Goal: Task Accomplishment & Management: Manage account settings

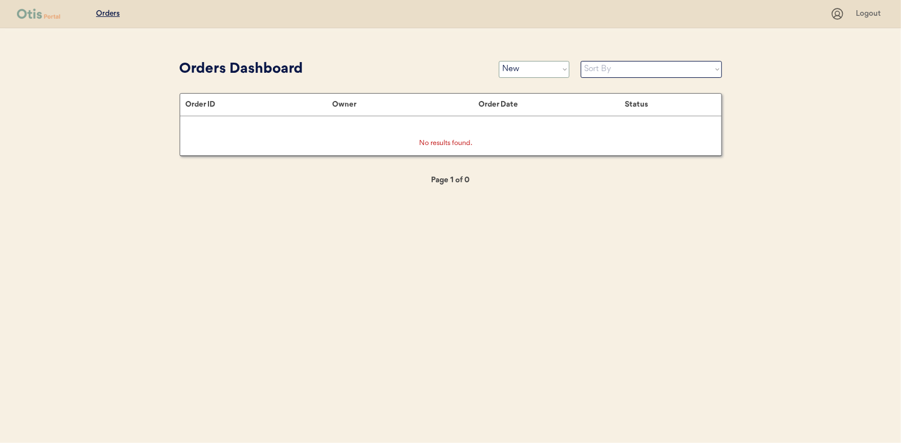
click at [536, 67] on select "Status On Hold New In Progress Complete Pending HW Consent Canceled" at bounding box center [534, 69] width 71 height 17
select select ""in_progress""
click at [499, 61] on select "Status On Hold New In Progress Complete Pending HW Consent Canceled" at bounding box center [534, 69] width 71 height 17
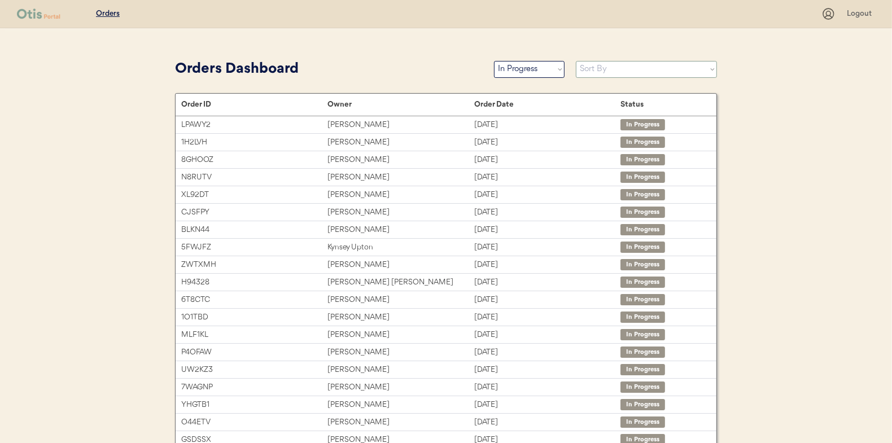
click at [625, 73] on select "Sort By Order Date (Newest → Oldest) Order Date (Oldest → Newest)" at bounding box center [646, 69] width 141 height 17
select select ""Order Date (Oldest → Newest)""
click at [576, 61] on select "Sort By Order Date (Newest → Oldest) Order Date (Oldest → Newest)" at bounding box center [646, 69] width 141 height 17
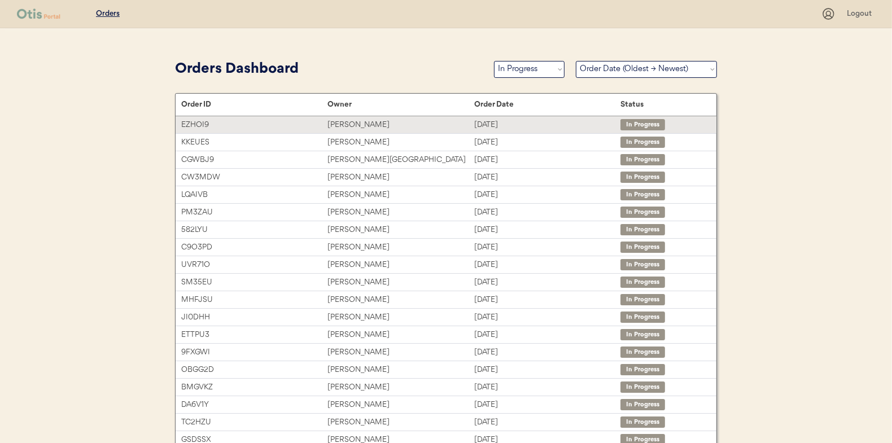
click at [368, 122] on div "Ms. Harmoni VanEtten" at bounding box center [400, 125] width 146 height 13
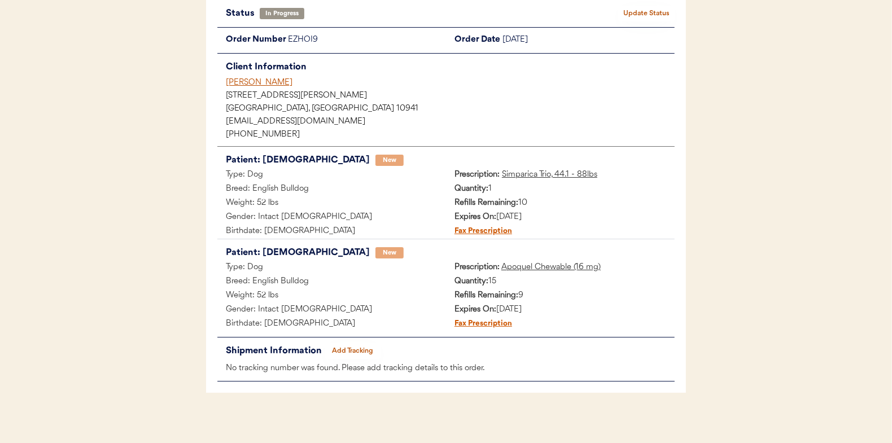
scroll to position [92, 0]
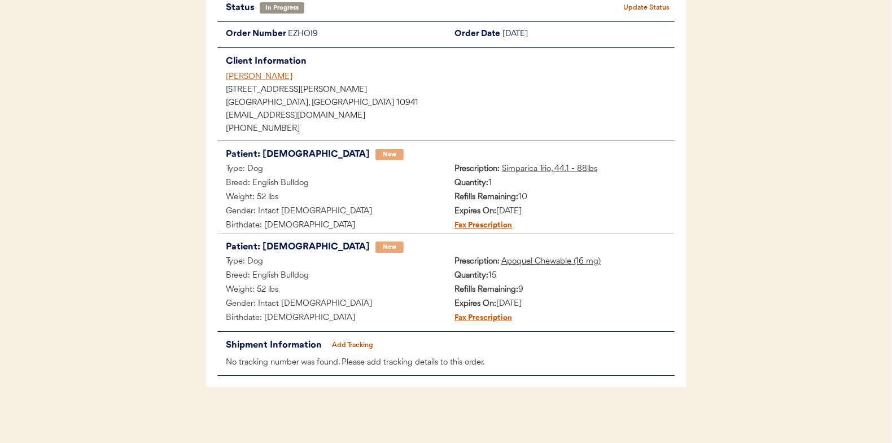
click at [360, 346] on button "Add Tracking" at bounding box center [353, 346] width 56 height 16
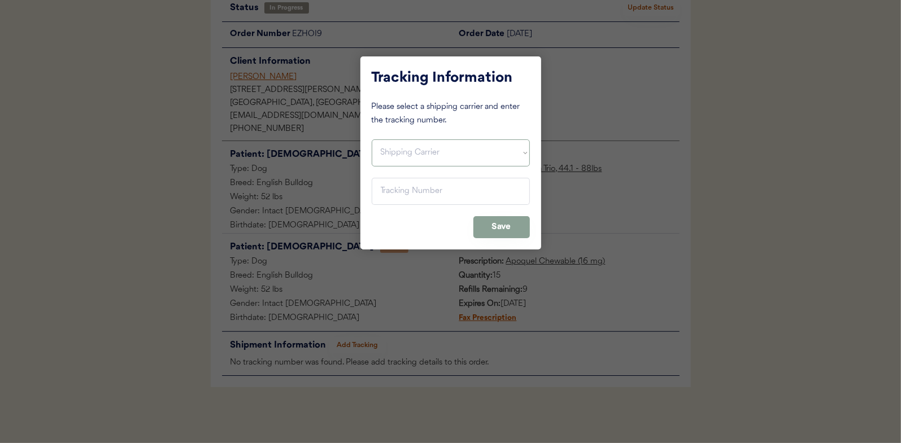
click at [389, 148] on select "Shipping Carrier FedEx FedEx Ground Economy UPS USPS" at bounding box center [451, 152] width 158 height 27
select select ""usps""
click at [372, 139] on select "Shipping Carrier FedEx FedEx Ground Economy UPS USPS" at bounding box center [451, 152] width 158 height 27
click at [403, 182] on input "input" at bounding box center [451, 191] width 158 height 27
paste input "9400150105496039188058"
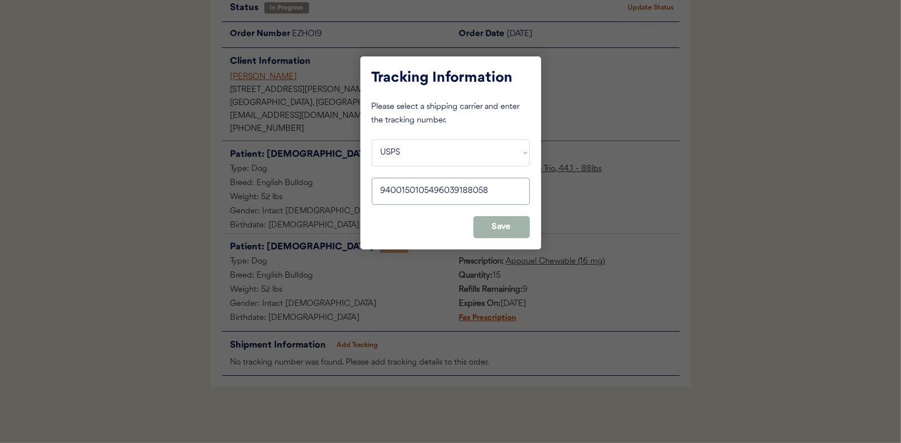
type input "9400150105496039188058"
click at [505, 226] on button "Save" at bounding box center [501, 227] width 56 height 22
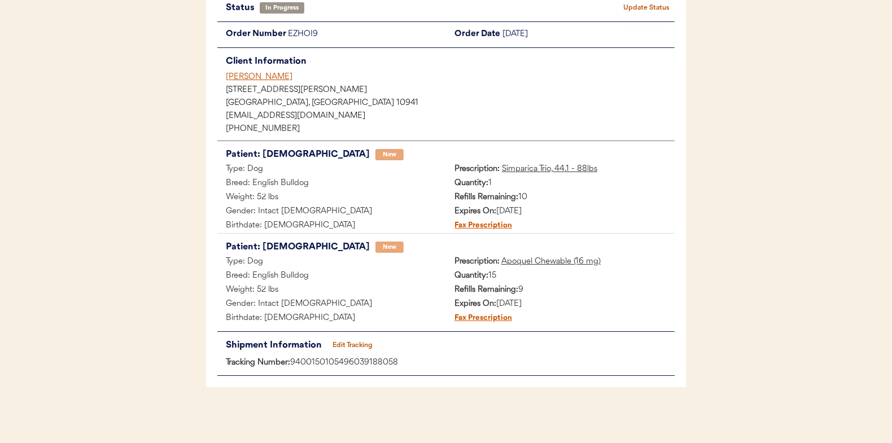
scroll to position [0, 0]
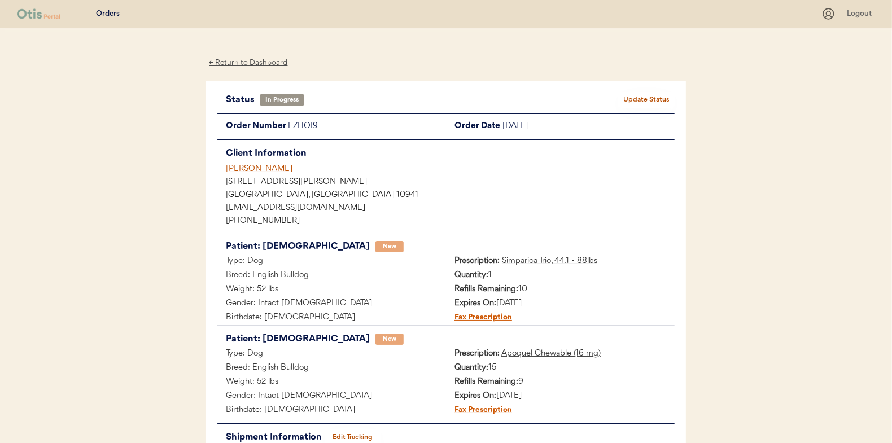
click at [657, 93] on button "Update Status" at bounding box center [646, 100] width 56 height 16
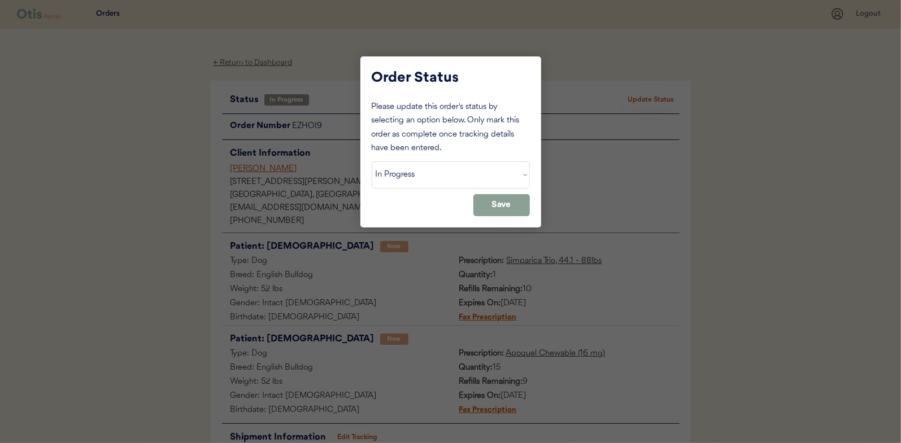
click at [391, 180] on select "Status On Hold New In Progress Complete Pending HW Consent Canceled" at bounding box center [451, 174] width 158 height 27
select select ""complete""
click at [372, 161] on select "Status On Hold New In Progress Complete Pending HW Consent Canceled" at bounding box center [451, 174] width 158 height 27
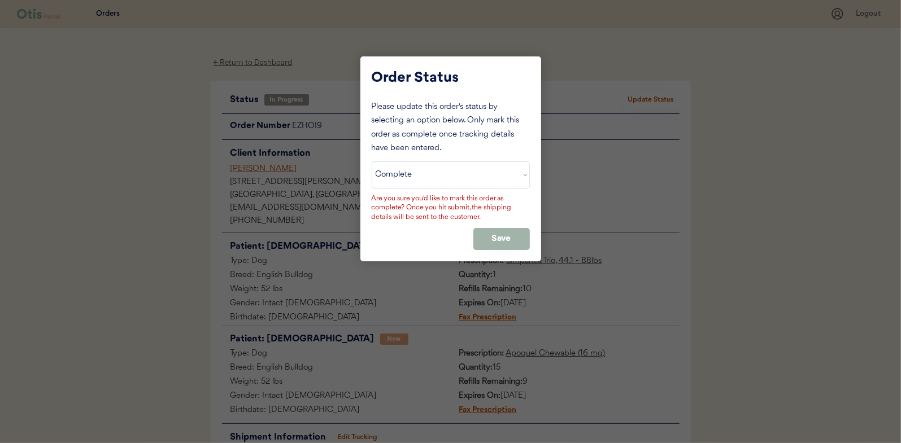
click at [488, 233] on button "Save" at bounding box center [501, 239] width 56 height 22
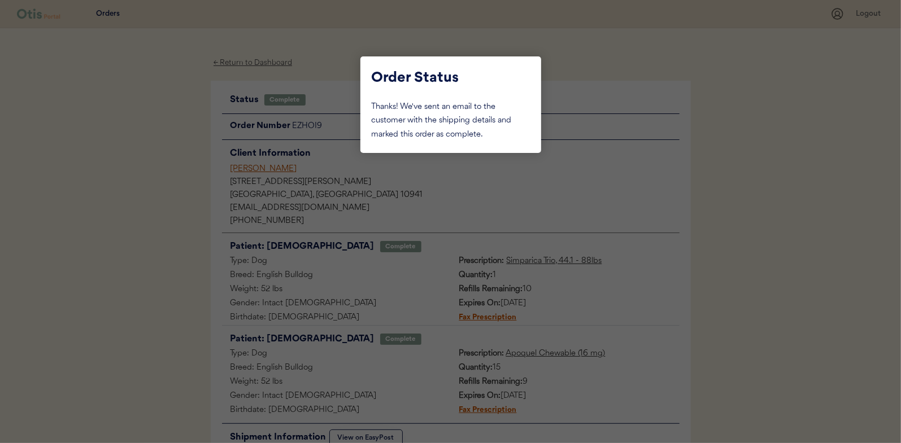
click at [150, 131] on div at bounding box center [450, 221] width 901 height 443
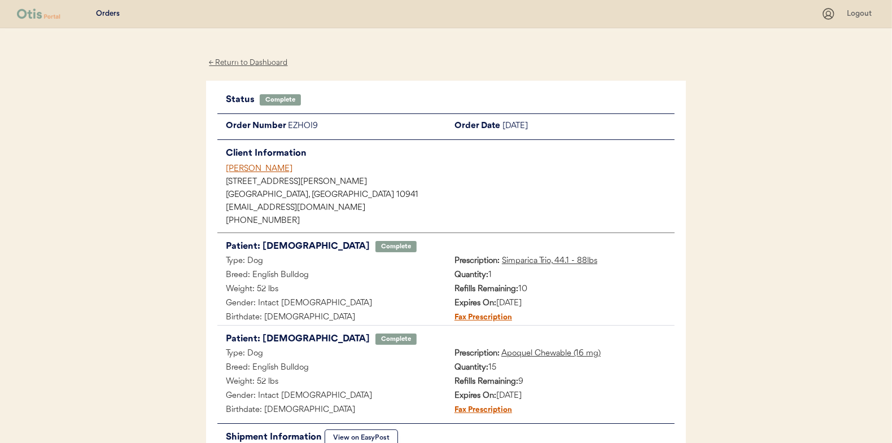
click at [241, 63] on div "← Return to Dashboard" at bounding box center [248, 62] width 85 height 13
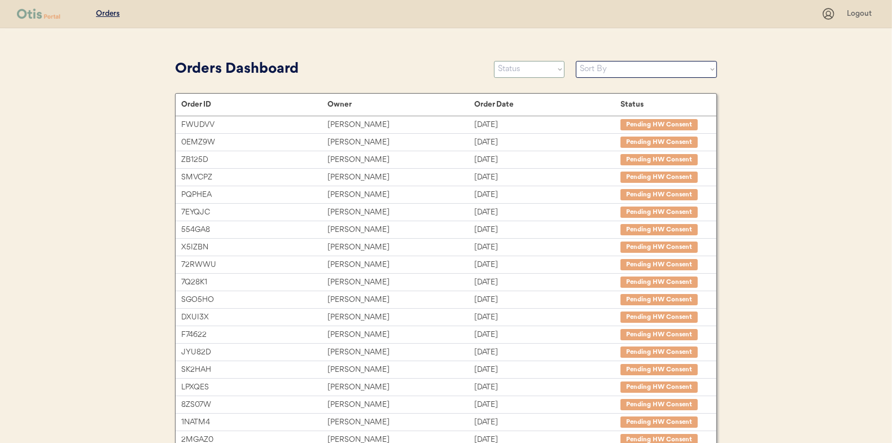
click at [536, 71] on select "Status On Hold New In Progress Complete Pending HW Consent Canceled" at bounding box center [529, 69] width 71 height 17
select select ""in_progress""
click at [494, 61] on select "Status On Hold New In Progress Complete Pending HW Consent Canceled" at bounding box center [529, 69] width 71 height 17
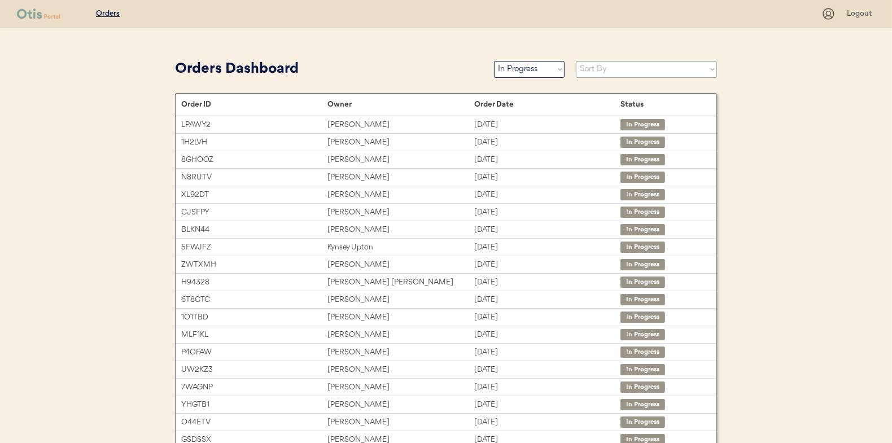
click at [588, 67] on select "Sort By Order Date (Newest → Oldest) Order Date (Oldest → Newest)" at bounding box center [646, 69] width 141 height 17
select select ""Order Date (Oldest → Newest)""
click at [576, 61] on select "Sort By Order Date (Newest → Oldest) Order Date (Oldest → Newest)" at bounding box center [646, 69] width 141 height 17
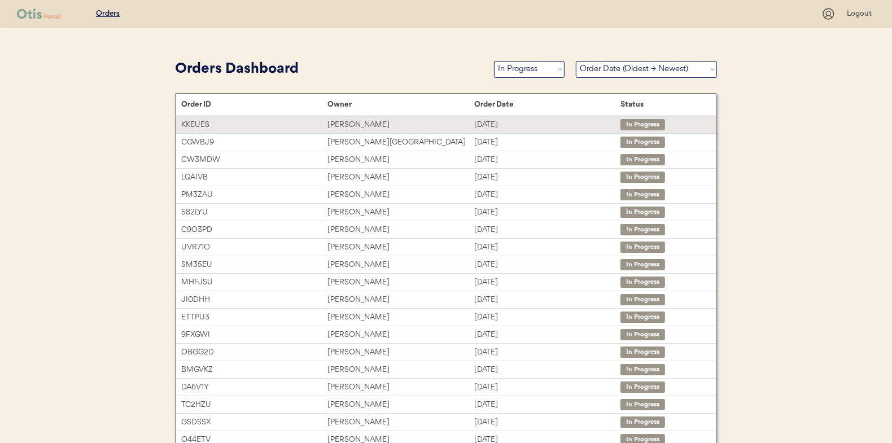
click at [344, 126] on div "Jillian Correa" at bounding box center [400, 125] width 146 height 13
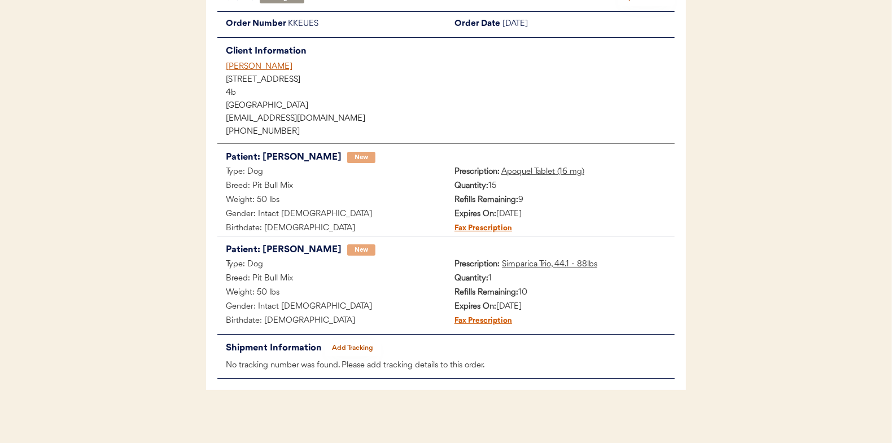
scroll to position [105, 0]
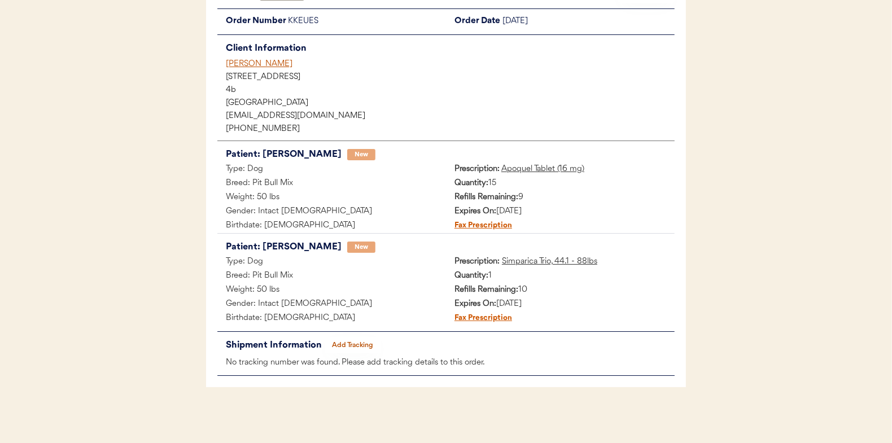
click at [347, 342] on button "Add Tracking" at bounding box center [353, 346] width 56 height 16
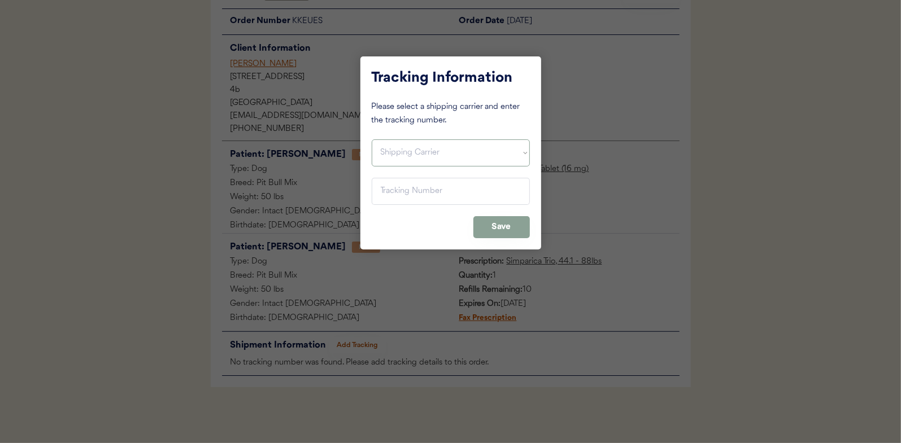
click at [401, 148] on select "Shipping Carrier FedEx FedEx Ground Economy UPS USPS" at bounding box center [451, 152] width 158 height 27
select select ""usps""
click at [372, 139] on select "Shipping Carrier FedEx FedEx Ground Economy UPS USPS" at bounding box center [451, 152] width 158 height 27
click at [394, 191] on input "input" at bounding box center [451, 191] width 158 height 27
paste input "9400150105799037479907"
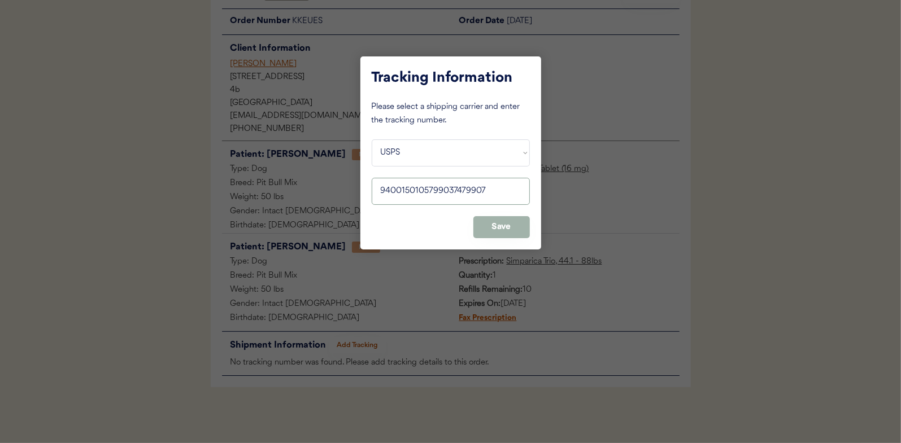
type input "9400150105799037479907"
click at [502, 226] on button "Save" at bounding box center [501, 227] width 56 height 22
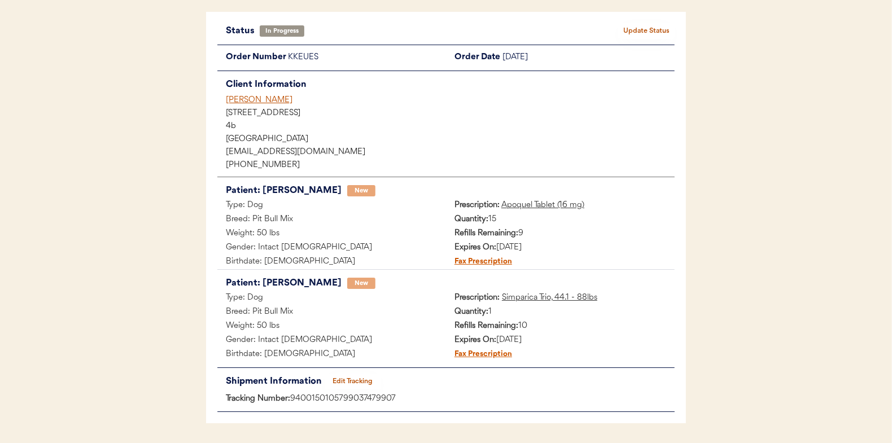
scroll to position [0, 0]
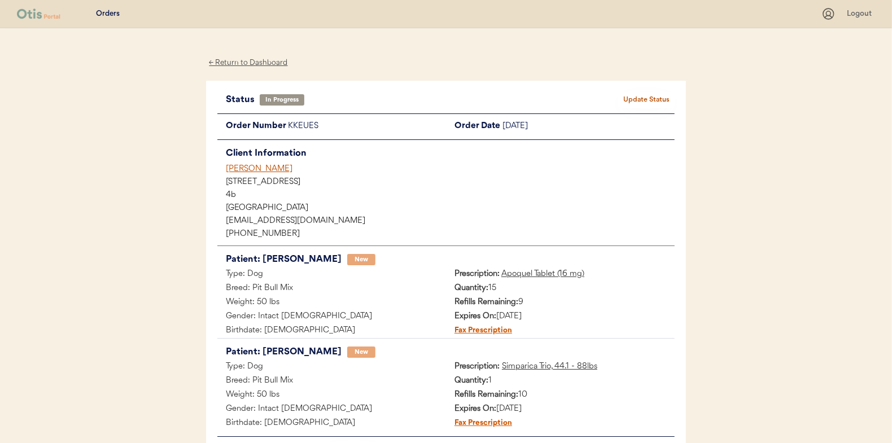
click at [645, 98] on button "Update Status" at bounding box center [646, 100] width 56 height 16
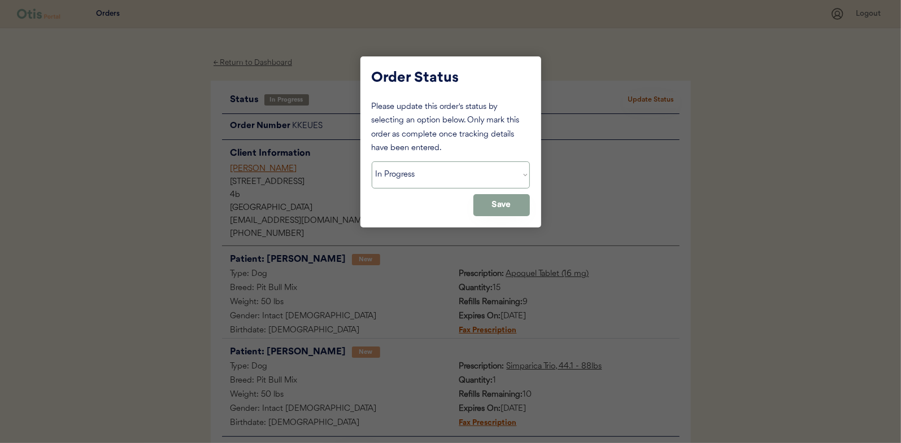
click at [432, 174] on select "Status On Hold New In Progress Complete Pending HW Consent Canceled" at bounding box center [451, 174] width 158 height 27
select select ""complete""
click at [372, 161] on select "Status On Hold New In Progress Complete Pending HW Consent Canceled" at bounding box center [451, 174] width 158 height 27
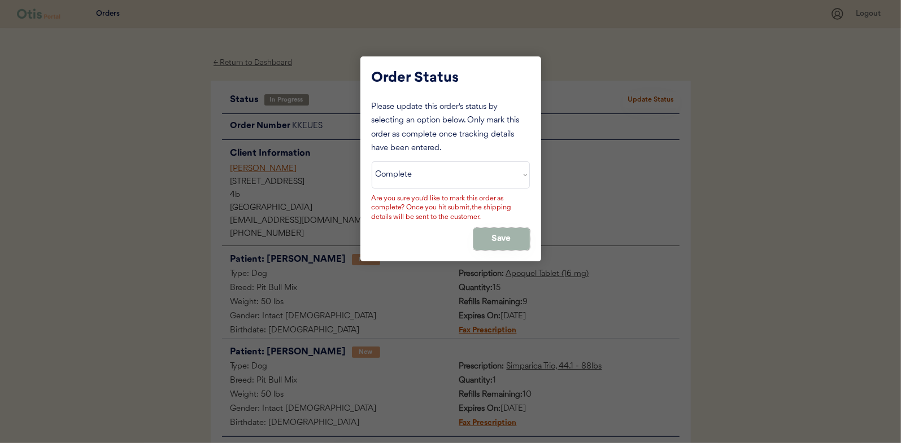
click at [495, 235] on button "Save" at bounding box center [501, 239] width 56 height 22
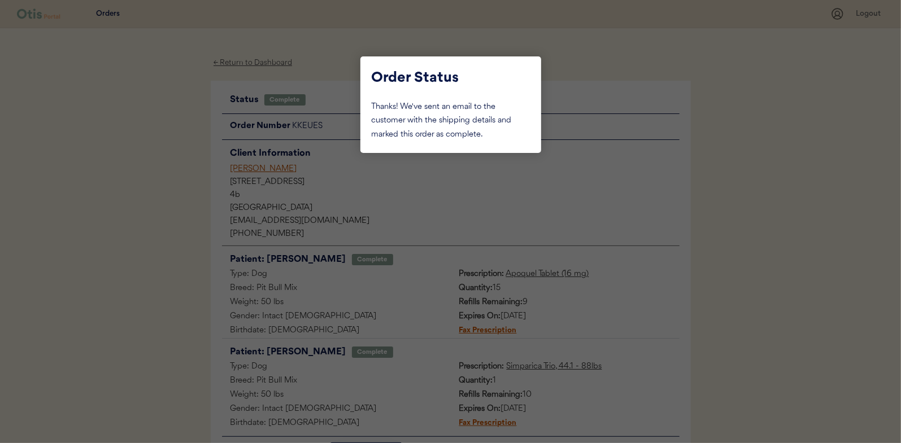
click at [130, 142] on div at bounding box center [450, 221] width 901 height 443
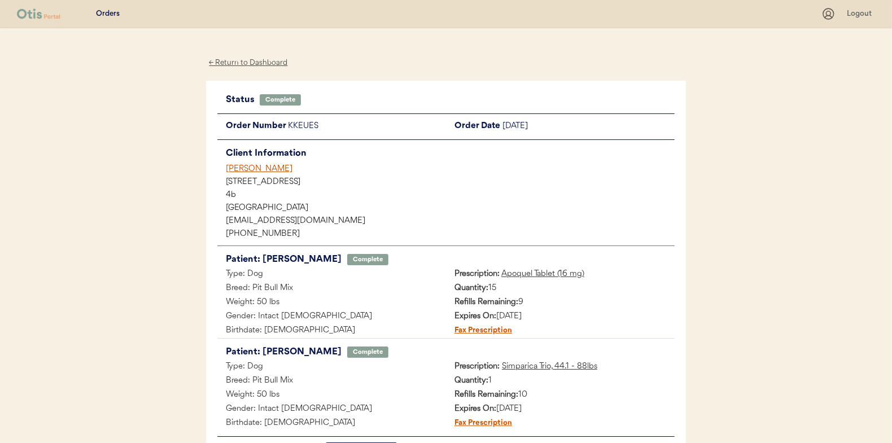
click at [238, 61] on div "← Return to Dashboard" at bounding box center [248, 62] width 85 height 13
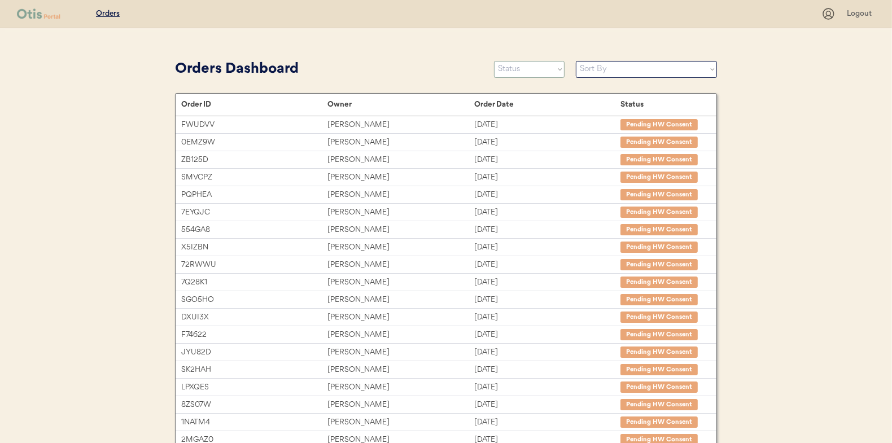
click at [527, 73] on select "Status On Hold New In Progress Complete Pending HW Consent Canceled" at bounding box center [529, 69] width 71 height 17
select select ""in_progress""
click at [494, 61] on select "Status On Hold New In Progress Complete Pending HW Consent Canceled" at bounding box center [529, 69] width 71 height 17
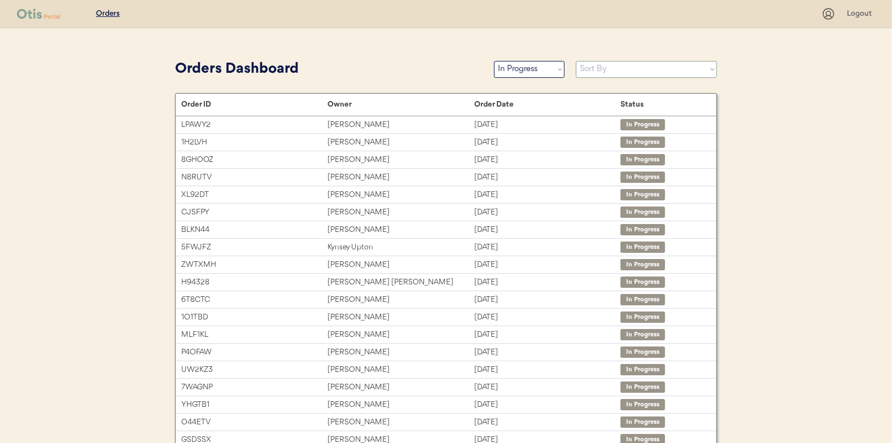
drag, startPoint x: 591, startPoint y: 65, endPoint x: 594, endPoint y: 72, distance: 8.1
click at [591, 65] on select "Sort By Order Date (Newest → Oldest) Order Date (Oldest → Newest)" at bounding box center [646, 69] width 141 height 17
select select ""Order Date (Oldest → Newest)""
click at [576, 61] on select "Sort By Order Date (Newest → Oldest) Order Date (Oldest → Newest)" at bounding box center [646, 69] width 141 height 17
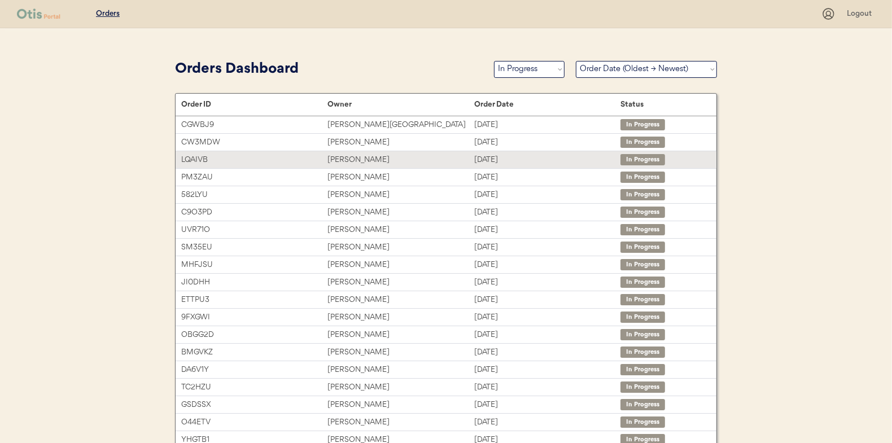
click at [347, 160] on div "Amber L Madison" at bounding box center [400, 160] width 146 height 13
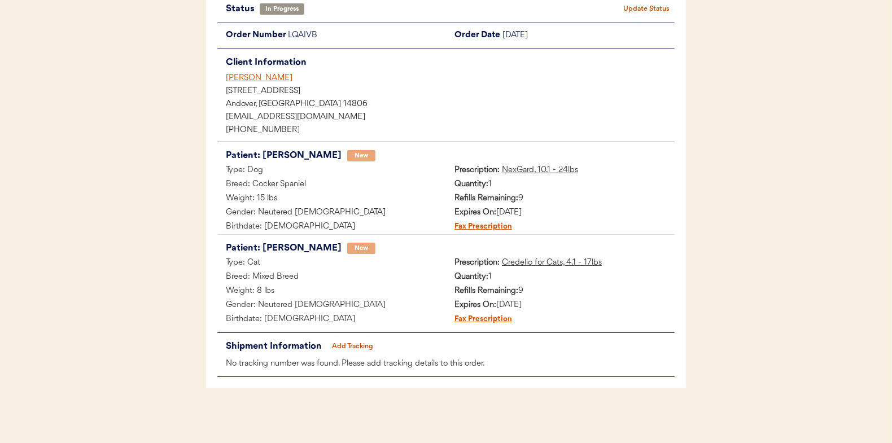
scroll to position [92, 0]
click at [344, 346] on button "Add Tracking" at bounding box center [353, 346] width 56 height 16
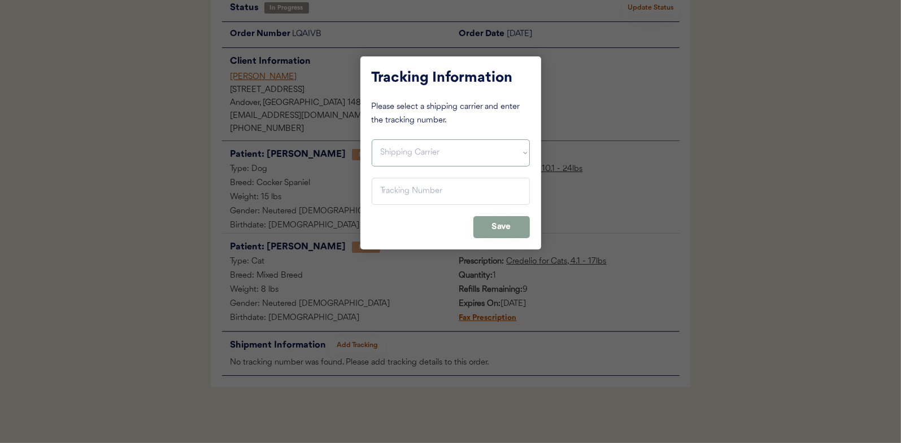
click at [395, 153] on select "Shipping Carrier FedEx FedEx Ground Economy UPS USPS" at bounding box center [451, 152] width 158 height 27
select select ""usps""
click at [372, 139] on select "Shipping Carrier FedEx FedEx Ground Economy UPS USPS" at bounding box center [451, 152] width 158 height 27
click at [391, 191] on input "input" at bounding box center [451, 191] width 158 height 27
paste input "9400150105800037450091"
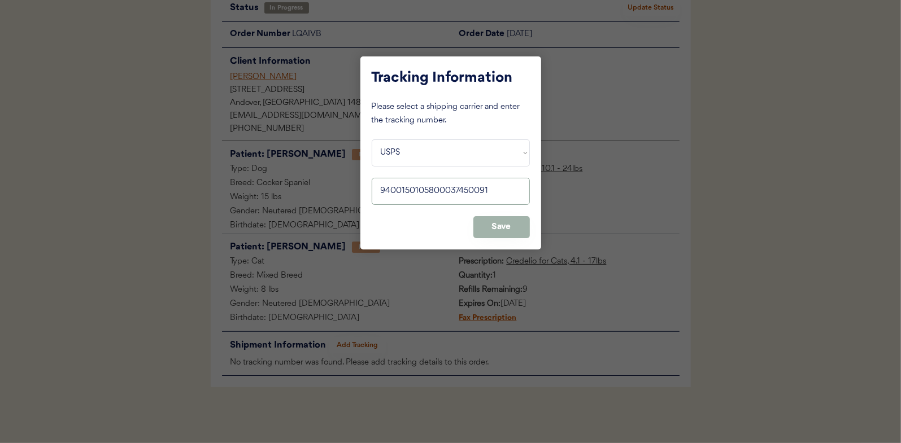
type input "9400150105800037450091"
click at [506, 223] on button "Save" at bounding box center [501, 227] width 56 height 22
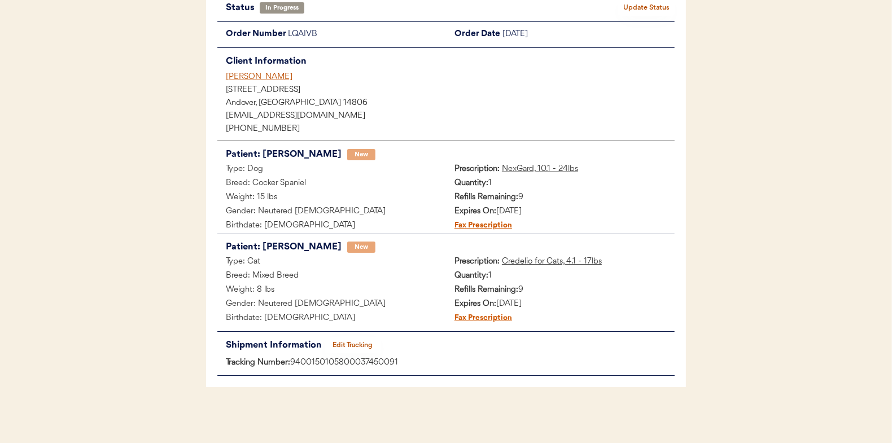
scroll to position [0, 0]
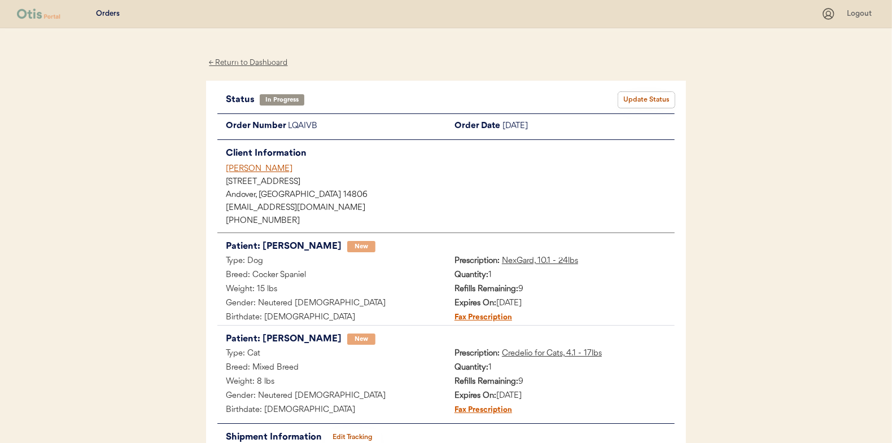
click at [640, 95] on button "Update Status" at bounding box center [646, 100] width 56 height 16
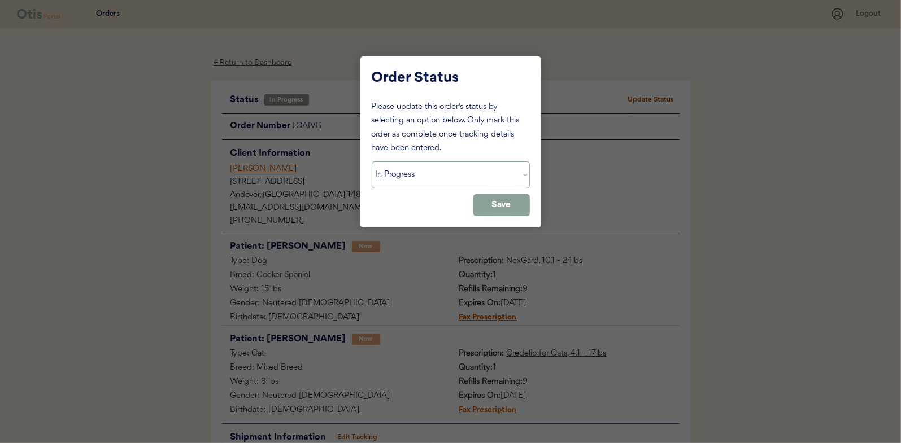
click at [428, 168] on select "Status On Hold New In Progress Complete Pending HW Consent Canceled" at bounding box center [451, 174] width 158 height 27
select select ""complete""
click at [372, 161] on select "Status On Hold New In Progress Complete Pending HW Consent Canceled" at bounding box center [451, 174] width 158 height 27
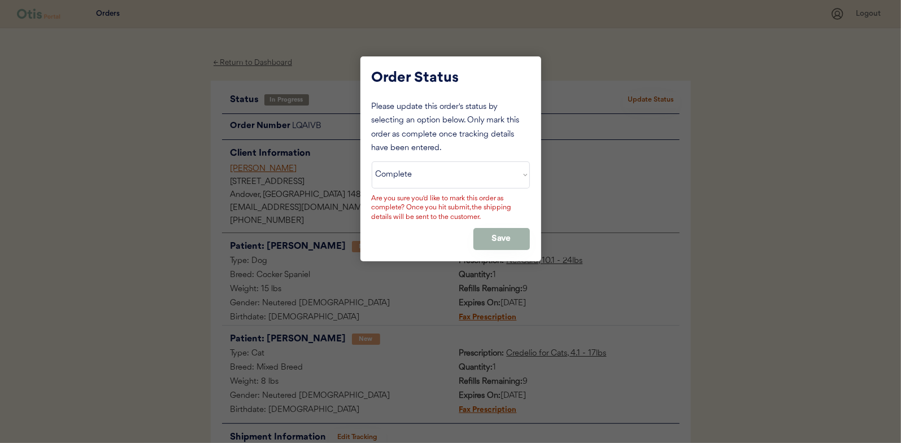
click at [506, 230] on button "Save" at bounding box center [501, 239] width 56 height 22
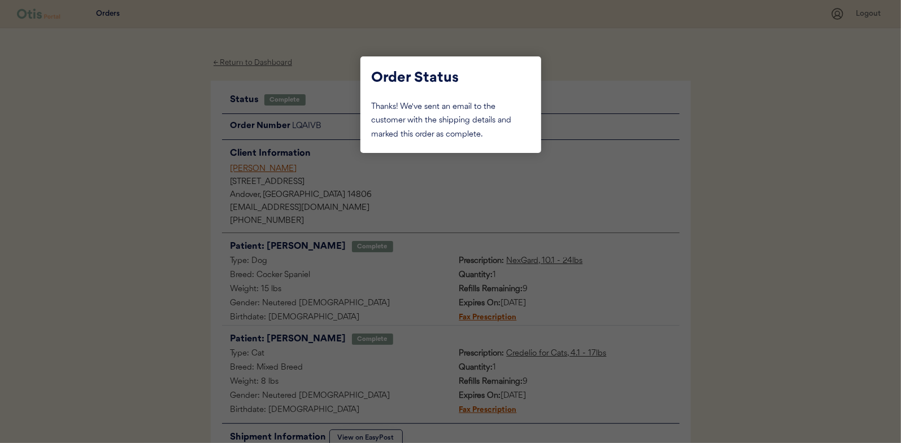
click at [161, 129] on div at bounding box center [450, 221] width 901 height 443
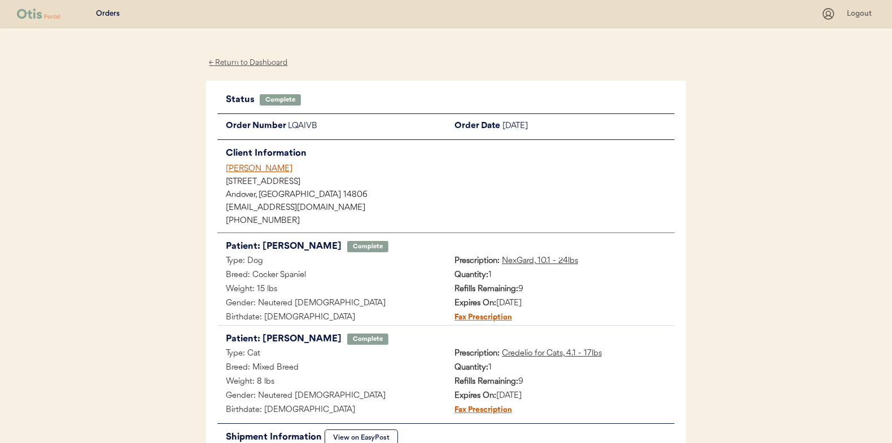
click at [247, 60] on div "← Return to Dashboard" at bounding box center [248, 62] width 85 height 13
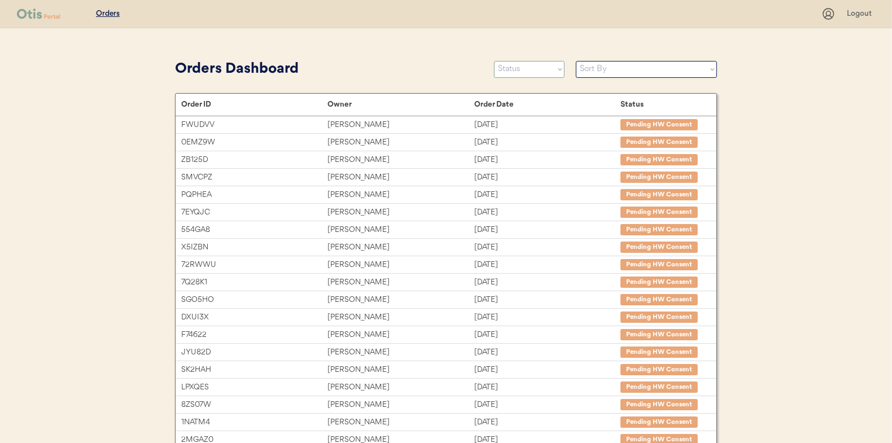
drag, startPoint x: 517, startPoint y: 70, endPoint x: 517, endPoint y: 76, distance: 6.2
click at [517, 70] on select "Status On Hold New In Progress Complete Pending HW Consent Canceled" at bounding box center [529, 69] width 71 height 17
select select ""in_progress""
click at [494, 61] on select "Status On Hold New In Progress Complete Pending HW Consent Canceled" at bounding box center [529, 69] width 71 height 17
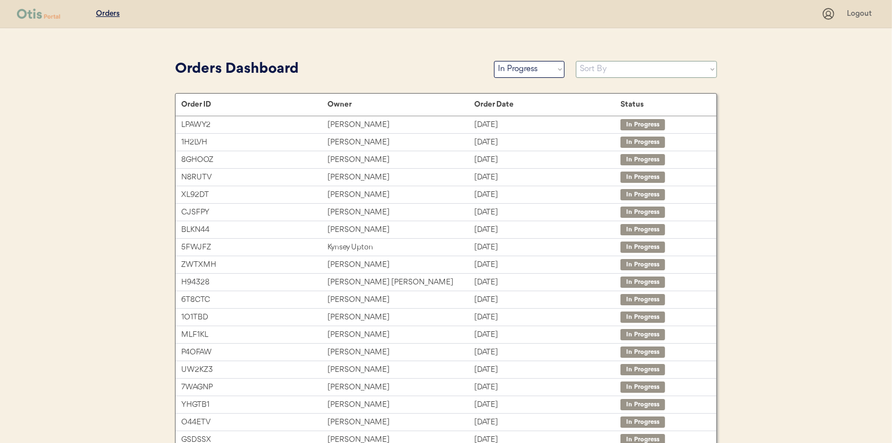
click at [600, 69] on select "Sort By Order Date (Newest → Oldest) Order Date (Oldest → Newest)" at bounding box center [646, 69] width 141 height 17
select select ""Order Date (Oldest → Newest)""
click at [576, 61] on select "Sort By Order Date (Newest → Oldest) Order Date (Oldest → Newest)" at bounding box center [646, 69] width 141 height 17
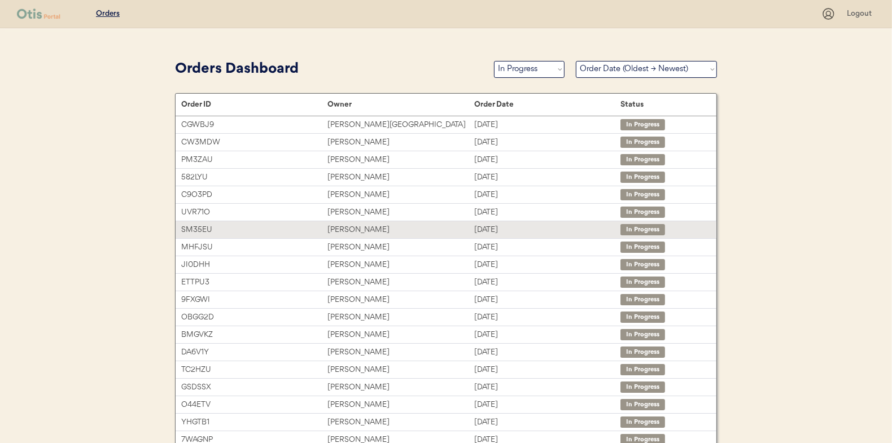
click at [353, 225] on div "Craig Bearden" at bounding box center [400, 230] width 146 height 13
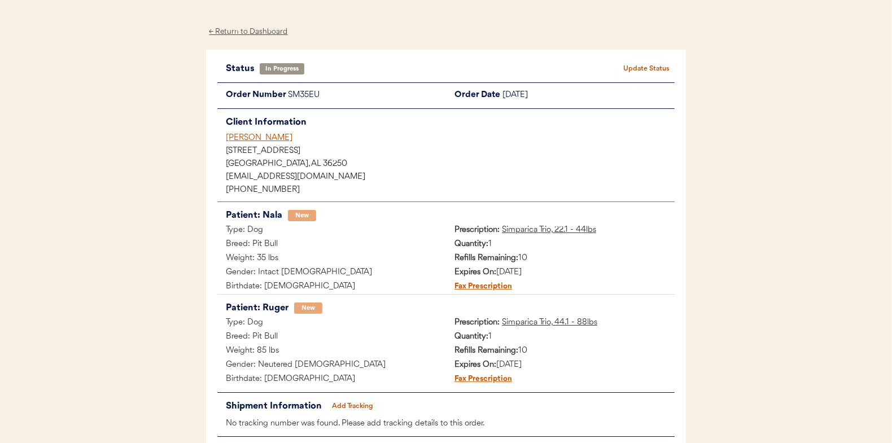
scroll to position [56, 0]
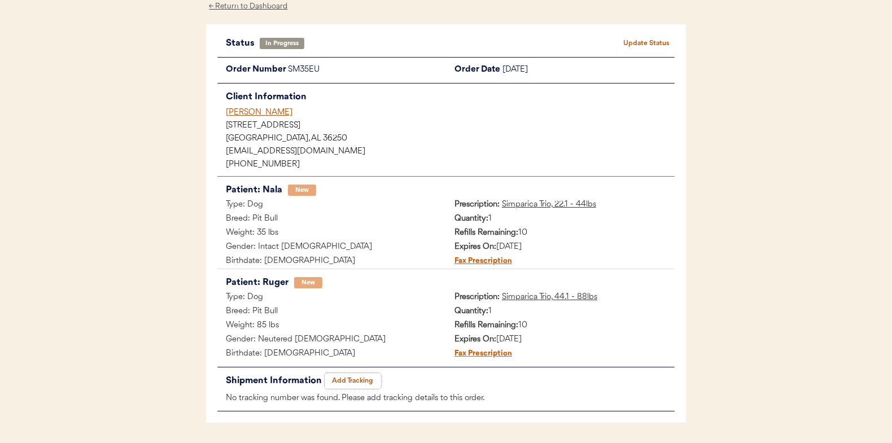
click at [357, 382] on button "Add Tracking" at bounding box center [353, 381] width 56 height 16
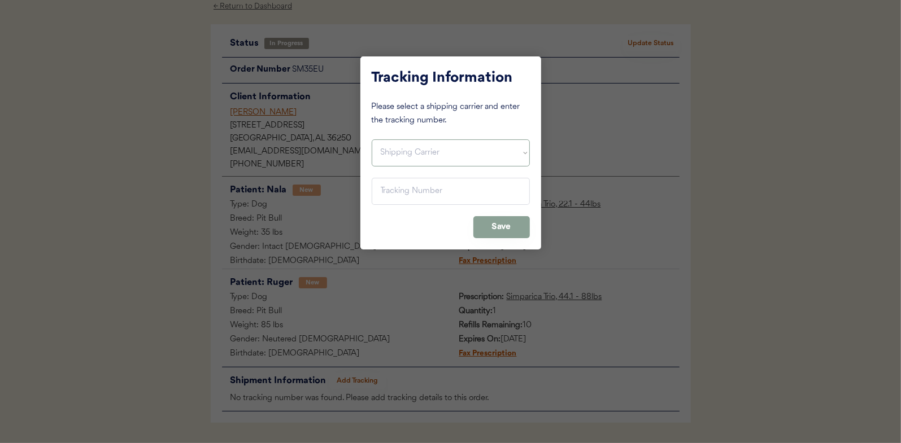
click at [406, 153] on select "Shipping Carrier FedEx FedEx Ground Economy UPS USPS" at bounding box center [451, 152] width 158 height 27
select select ""usps""
click at [372, 139] on select "Shipping Carrier FedEx FedEx Ground Economy UPS USPS" at bounding box center [451, 152] width 158 height 27
click at [386, 187] on input "input" at bounding box center [451, 191] width 158 height 27
paste input "9400150105798037515165"
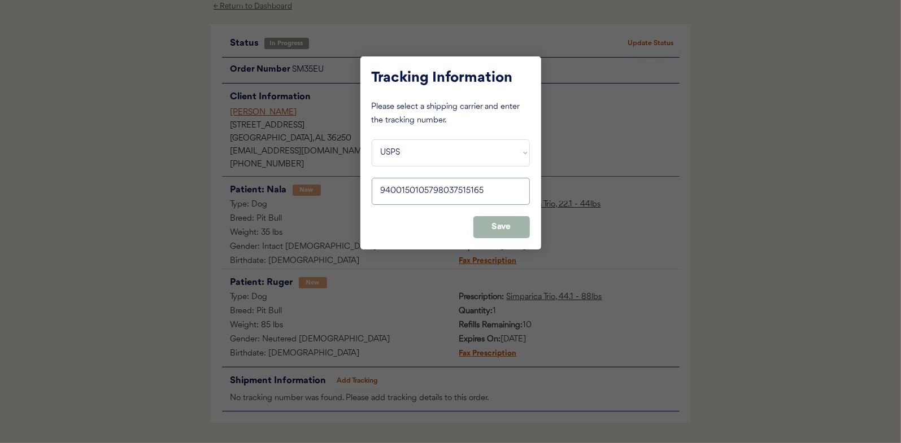
type input "9400150105798037515165"
click at [491, 225] on button "Save" at bounding box center [501, 227] width 56 height 22
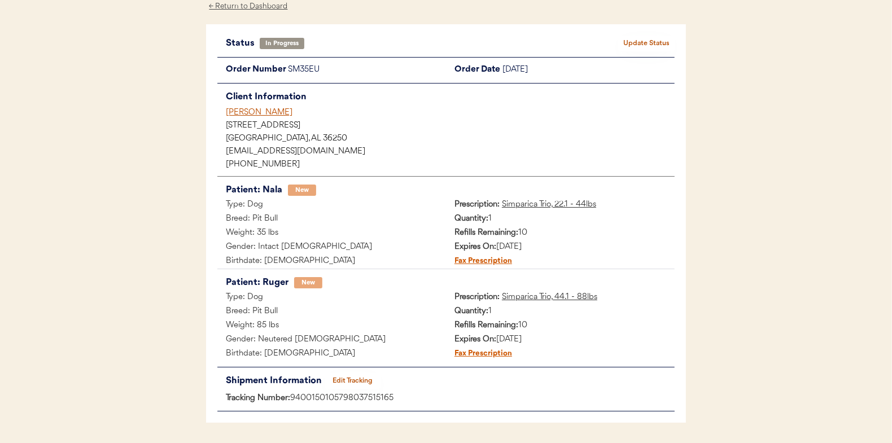
scroll to position [0, 0]
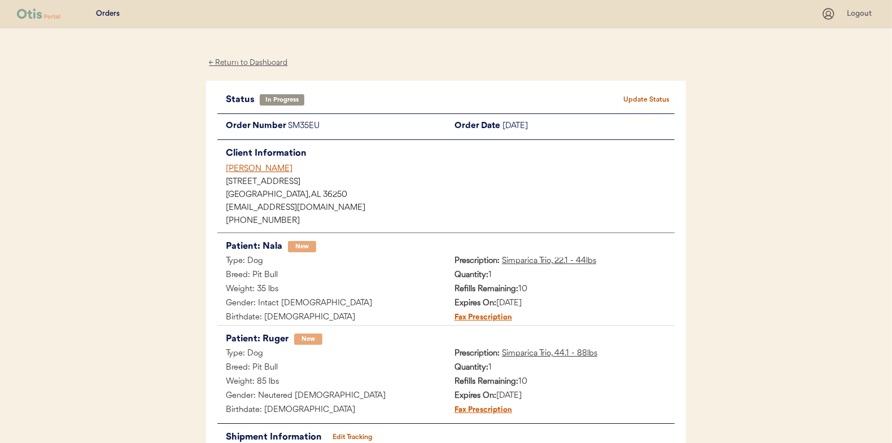
click at [640, 96] on button "Update Status" at bounding box center [646, 100] width 56 height 16
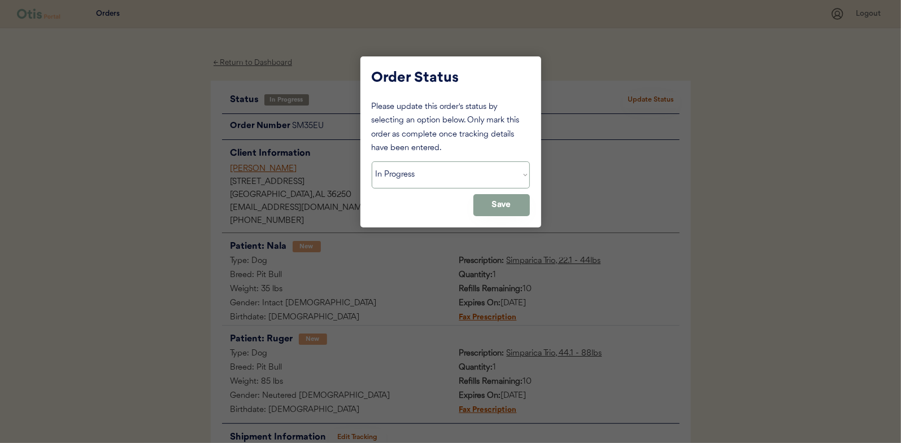
click at [403, 167] on select "Status On Hold New In Progress Complete Pending HW Consent Canceled" at bounding box center [451, 174] width 158 height 27
select select ""complete""
click at [372, 161] on select "Status On Hold New In Progress Complete Pending HW Consent Canceled" at bounding box center [451, 174] width 158 height 27
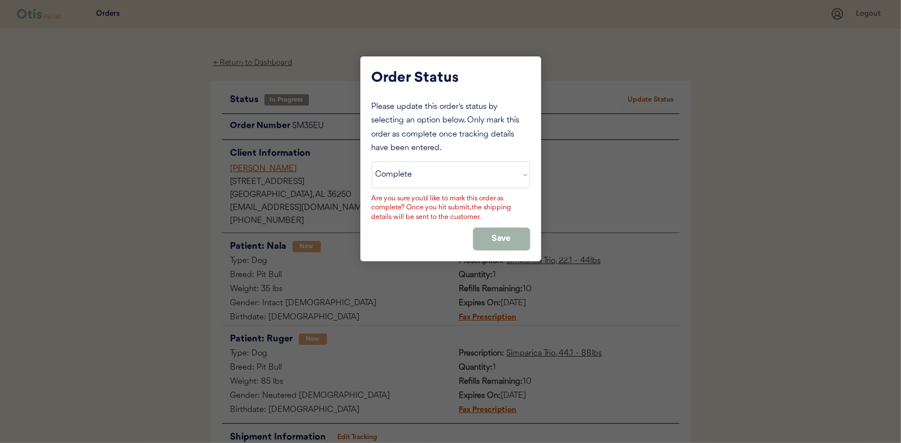
click at [503, 231] on button "Save" at bounding box center [501, 239] width 56 height 22
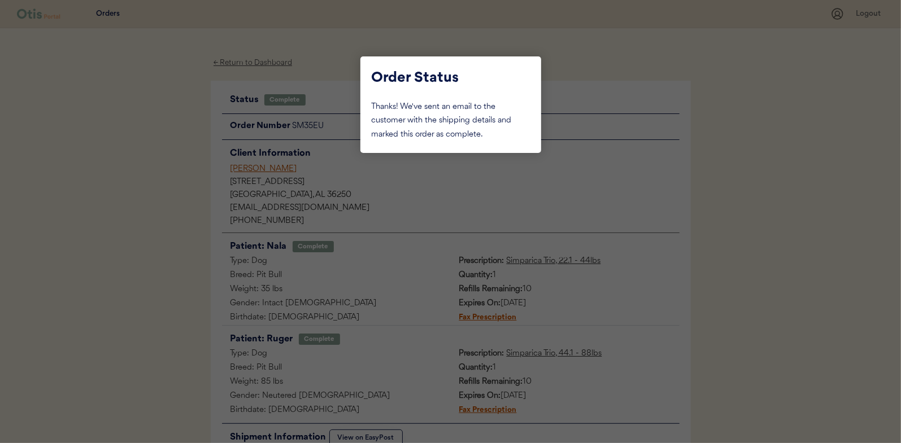
click at [163, 152] on div at bounding box center [450, 221] width 901 height 443
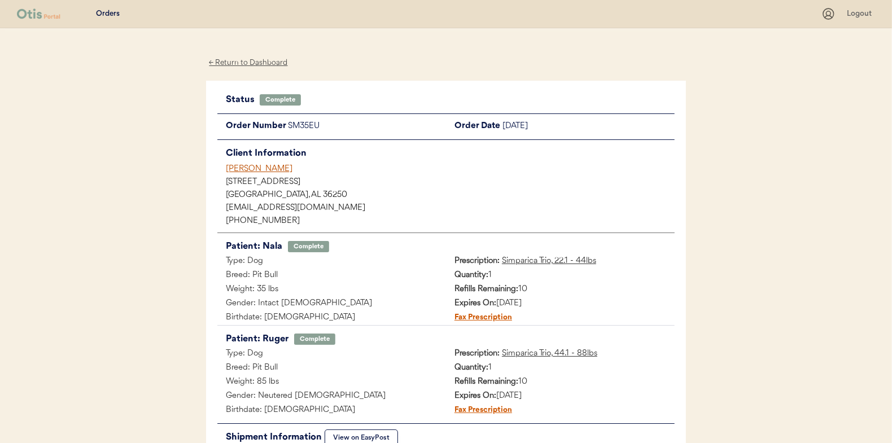
click at [247, 60] on div "← Return to Dashboard" at bounding box center [248, 62] width 85 height 13
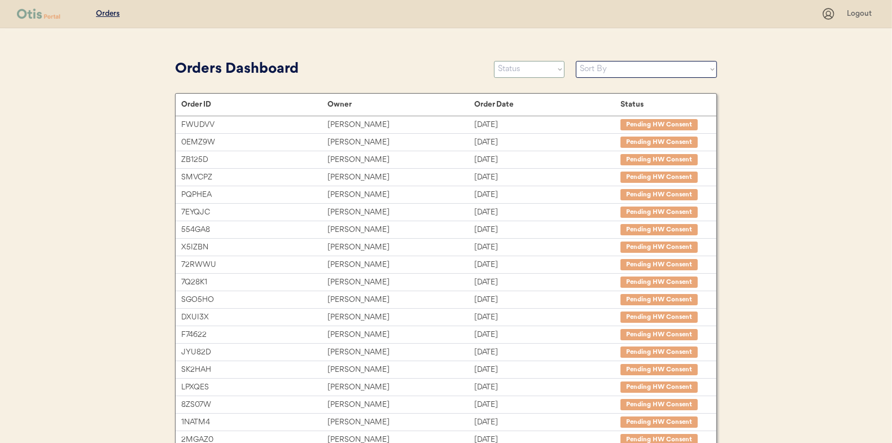
click at [519, 70] on select "Status On Hold New In Progress Complete Pending HW Consent Canceled" at bounding box center [529, 69] width 71 height 17
select select ""in_progress""
click at [494, 61] on select "Status On Hold New In Progress Complete Pending HW Consent Canceled" at bounding box center [529, 69] width 71 height 17
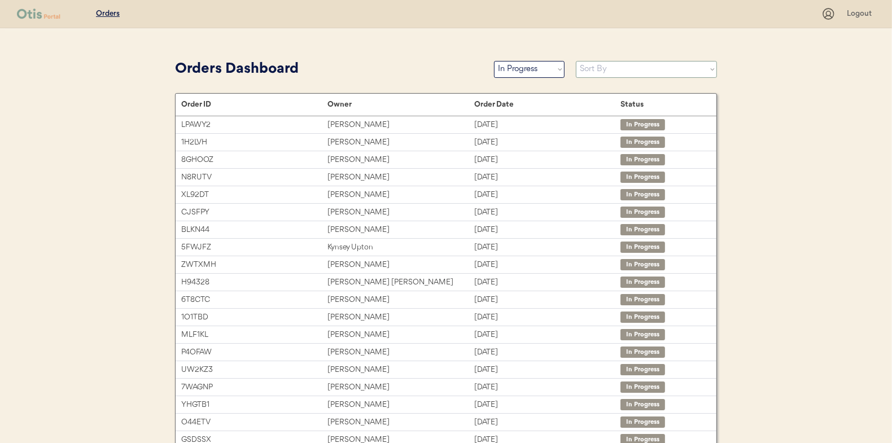
click at [605, 73] on select "Sort By Order Date (Newest → Oldest) Order Date (Oldest → Newest)" at bounding box center [646, 69] width 141 height 17
select select ""Order Date (Oldest → Newest)""
click at [576, 61] on select "Sort By Order Date (Newest → Oldest) Order Date (Oldest → Newest)" at bounding box center [646, 69] width 141 height 17
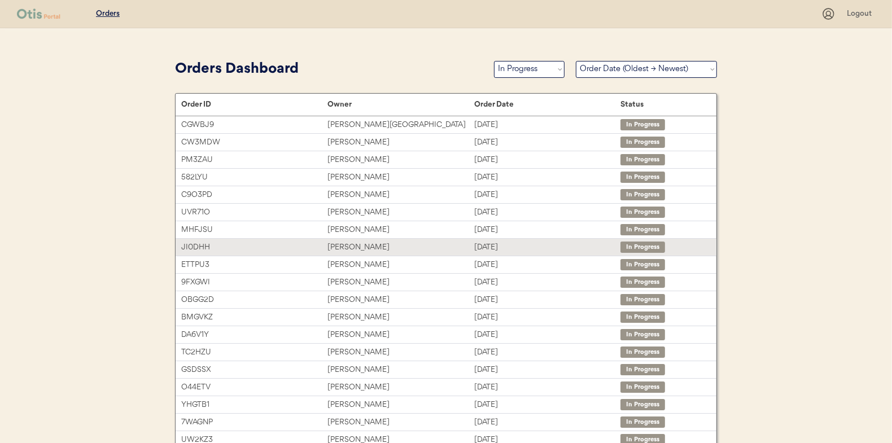
click at [350, 244] on div "[PERSON_NAME]" at bounding box center [400, 247] width 146 height 13
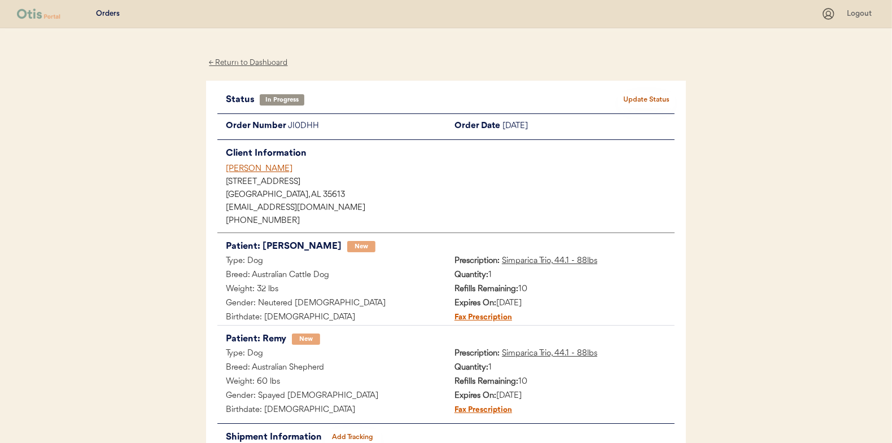
scroll to position [92, 0]
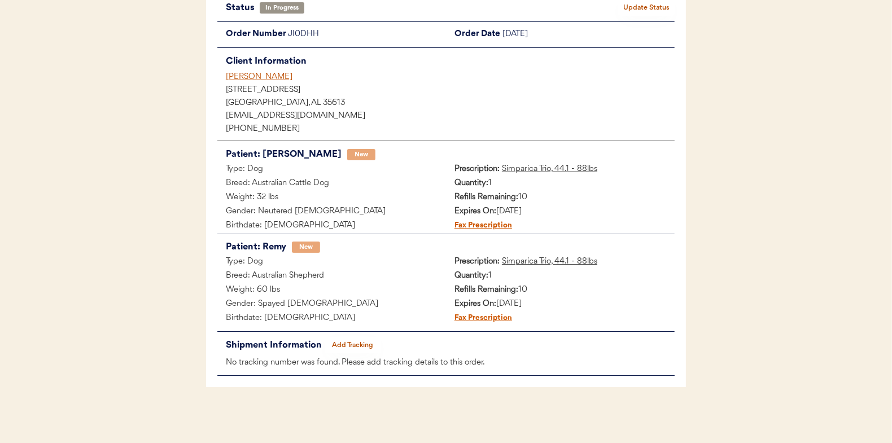
click at [362, 340] on button "Add Tracking" at bounding box center [353, 346] width 56 height 16
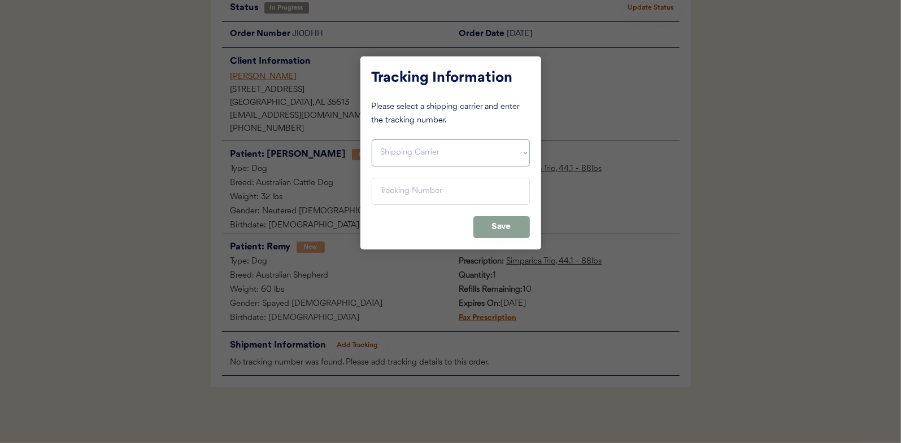
click at [391, 152] on select "Shipping Carrier FedEx FedEx Ground Economy UPS USPS" at bounding box center [451, 152] width 158 height 27
select select ""usps""
click at [372, 139] on select "Shipping Carrier FedEx FedEx Ground Economy UPS USPS" at bounding box center [451, 152] width 158 height 27
click at [397, 186] on input "input" at bounding box center [451, 191] width 158 height 27
paste input "9400150105798037513093"
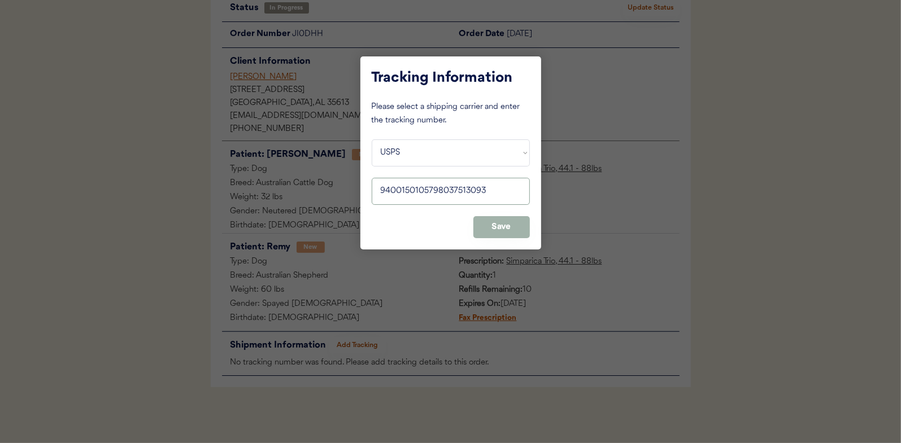
type input "9400150105798037513093"
click at [501, 230] on button "Save" at bounding box center [501, 227] width 56 height 22
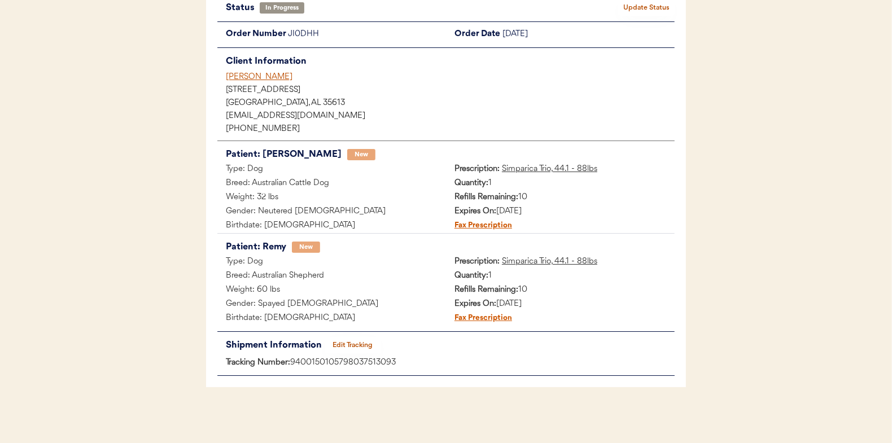
scroll to position [0, 0]
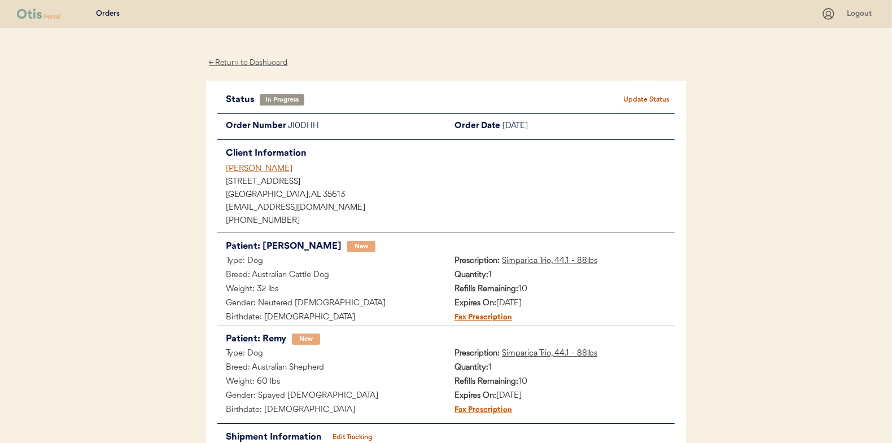
click at [645, 98] on button "Update Status" at bounding box center [646, 100] width 56 height 16
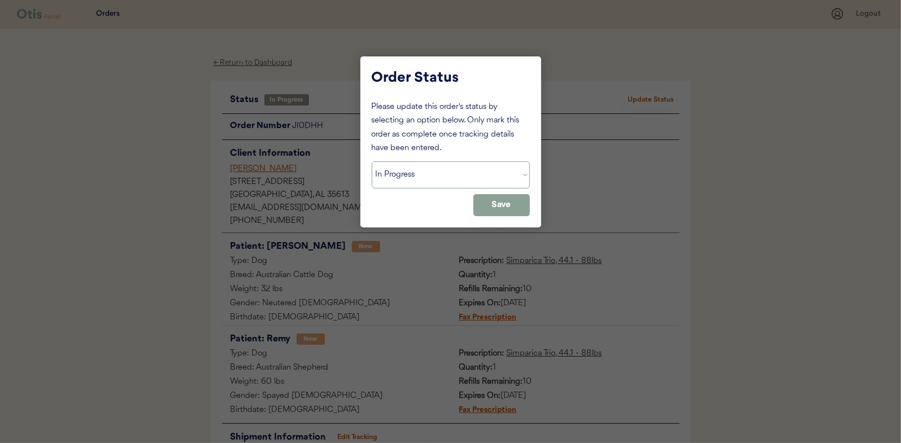
click at [425, 176] on select "Status On Hold New In Progress Complete Pending HW Consent Canceled" at bounding box center [451, 174] width 158 height 27
select select ""complete""
click at [372, 161] on select "Status On Hold New In Progress Complete Pending HW Consent Canceled" at bounding box center [451, 174] width 158 height 27
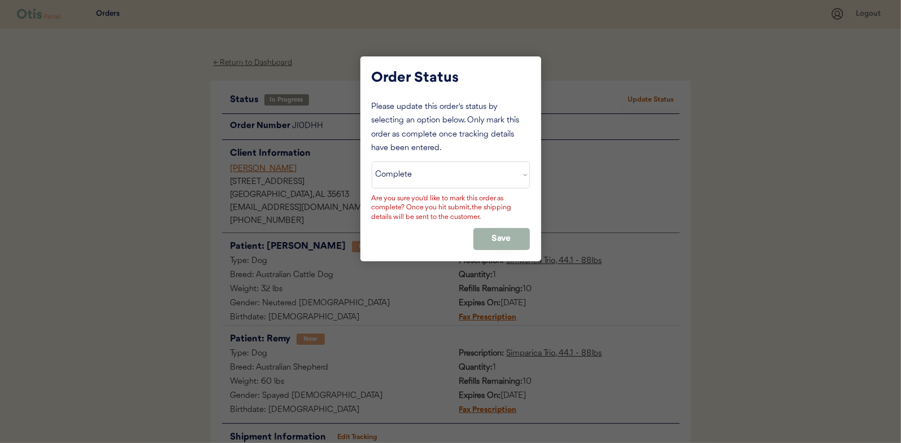
click at [491, 237] on button "Save" at bounding box center [501, 239] width 56 height 22
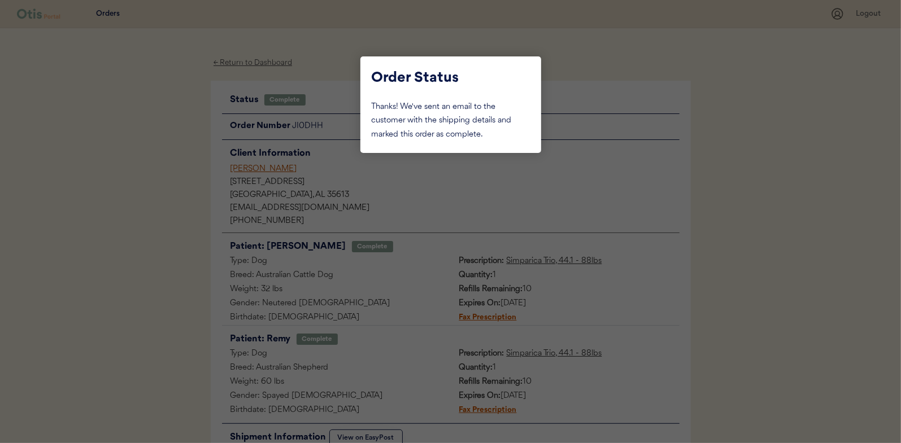
click at [148, 172] on div at bounding box center [450, 221] width 901 height 443
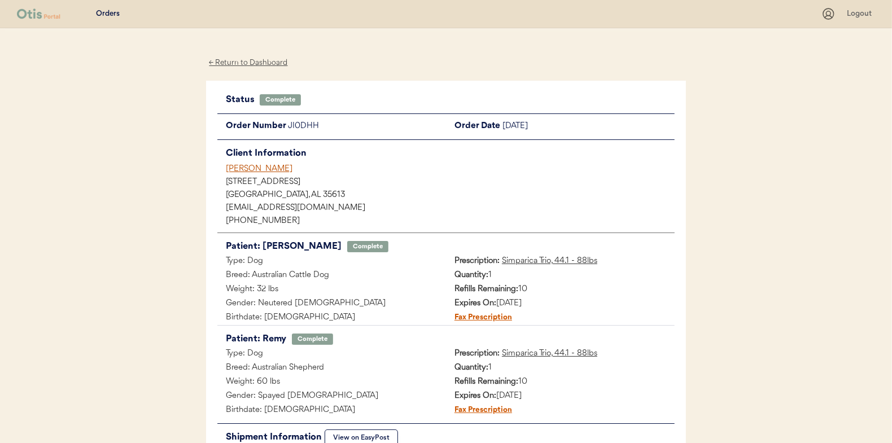
click at [237, 65] on div "← Return to Dashboard" at bounding box center [248, 62] width 85 height 13
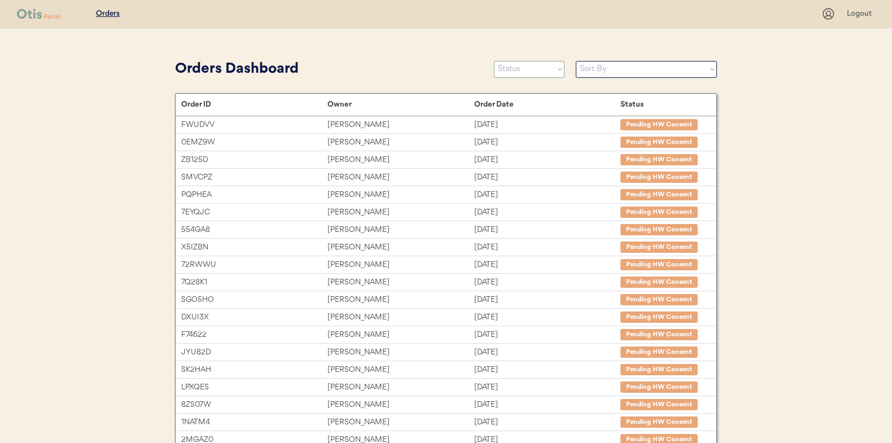
click at [520, 70] on select "Status On Hold New In Progress Complete Pending HW Consent Canceled" at bounding box center [529, 69] width 71 height 17
select select ""in_progress""
click at [494, 61] on select "Status On Hold New In Progress Complete Pending HW Consent Canceled" at bounding box center [529, 69] width 71 height 17
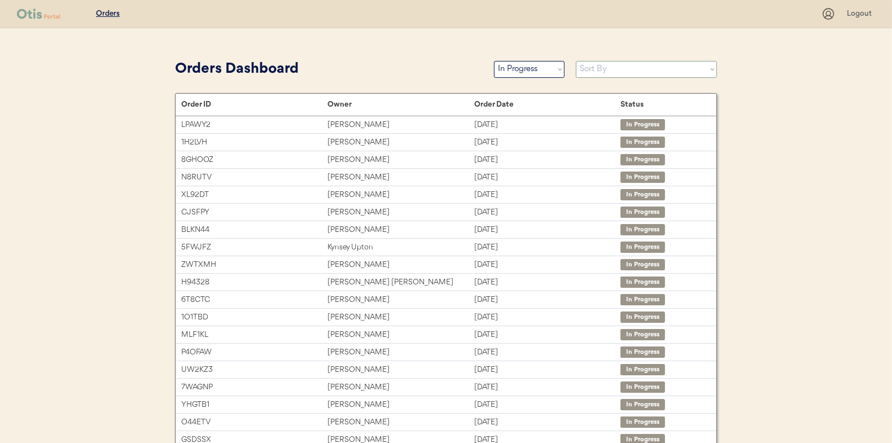
drag, startPoint x: 605, startPoint y: 69, endPoint x: 605, endPoint y: 76, distance: 6.2
click at [605, 69] on select "Sort By Order Date (Newest → Oldest) Order Date (Oldest → Newest)" at bounding box center [646, 69] width 141 height 17
select select ""Order Date (Oldest → Newest)""
click at [576, 61] on select "Sort By Order Date (Newest → Oldest) Order Date (Oldest → Newest)" at bounding box center [646, 69] width 141 height 17
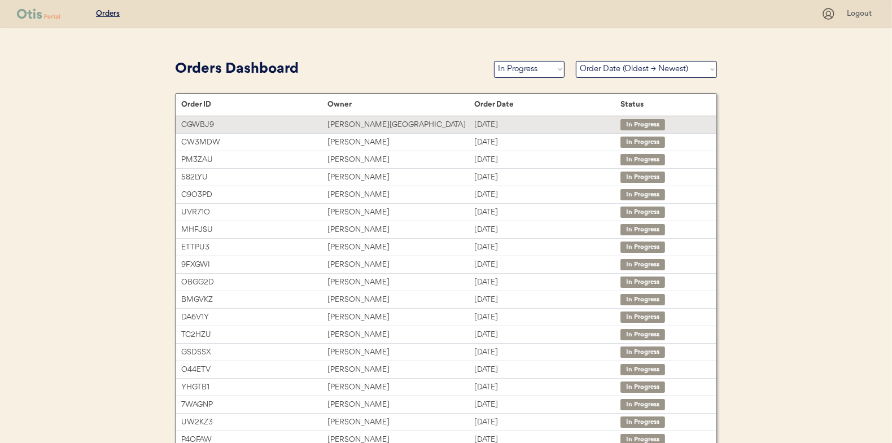
click at [348, 123] on div "Lauren A Messina" at bounding box center [400, 125] width 146 height 13
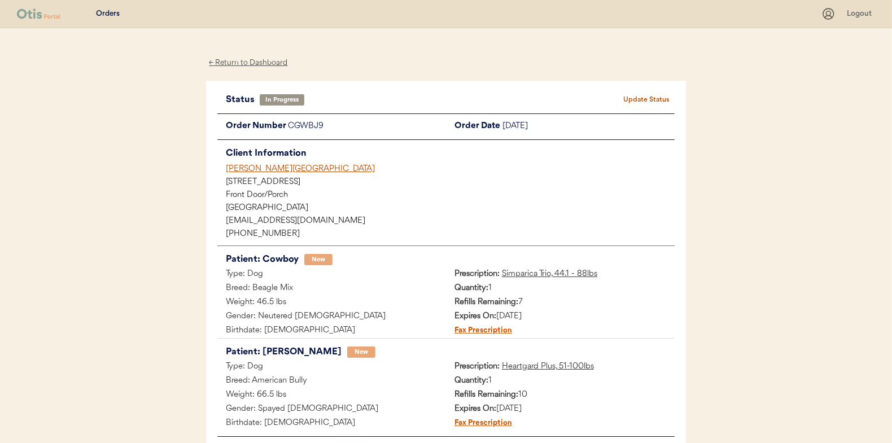
scroll to position [105, 0]
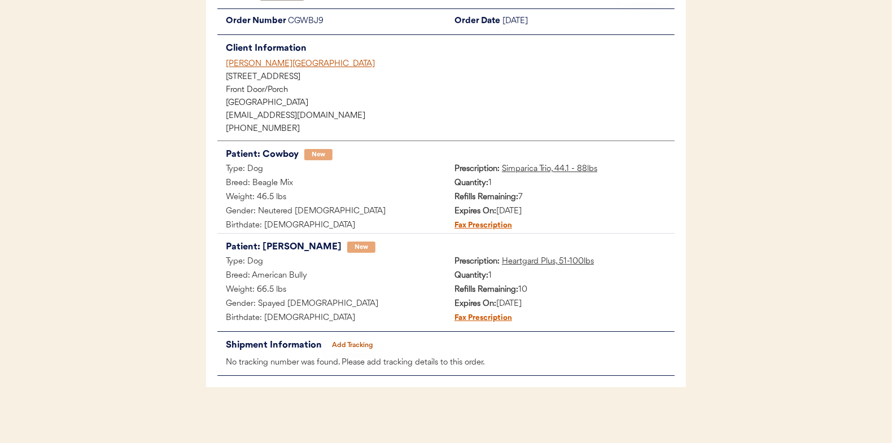
click at [354, 339] on button "Add Tracking" at bounding box center [353, 346] width 56 height 16
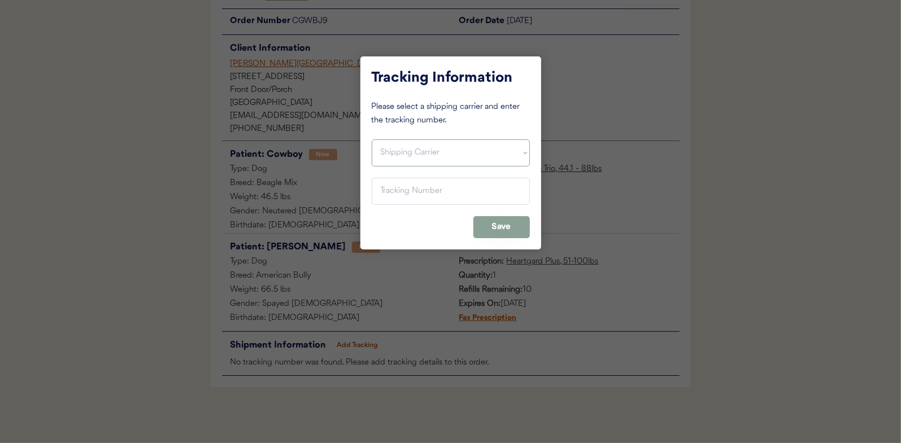
click at [387, 154] on select "Shipping Carrier FedEx FedEx Ground Economy UPS USPS" at bounding box center [451, 152] width 158 height 27
select select ""usps""
click at [372, 139] on select "Shipping Carrier FedEx FedEx Ground Economy UPS USPS" at bounding box center [451, 152] width 158 height 27
click at [396, 192] on input "input" at bounding box center [451, 191] width 158 height 27
paste input "9400150105497037734537"
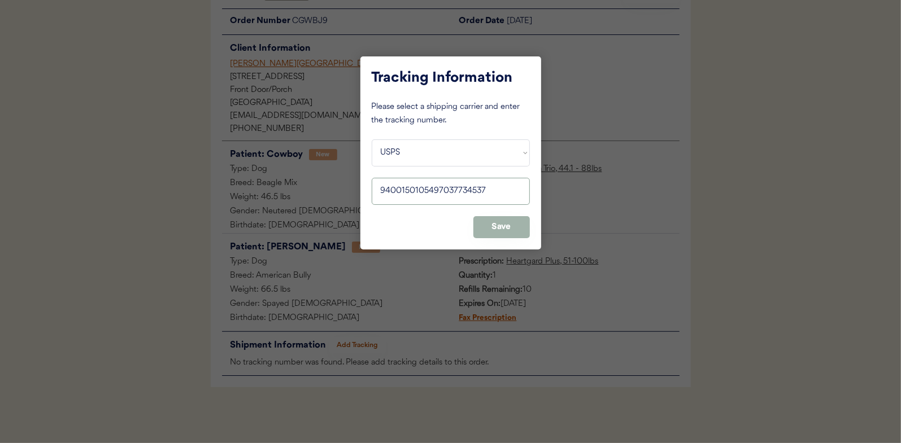
type input "9400150105497037734537"
click at [509, 227] on button "Save" at bounding box center [501, 227] width 56 height 22
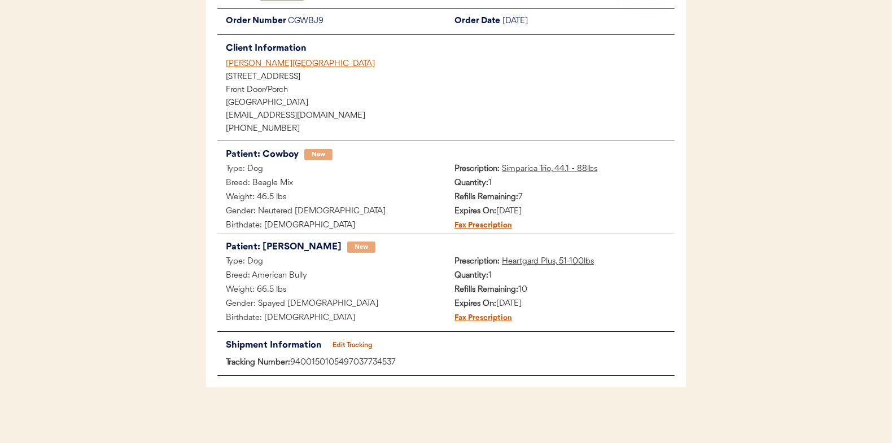
scroll to position [0, 0]
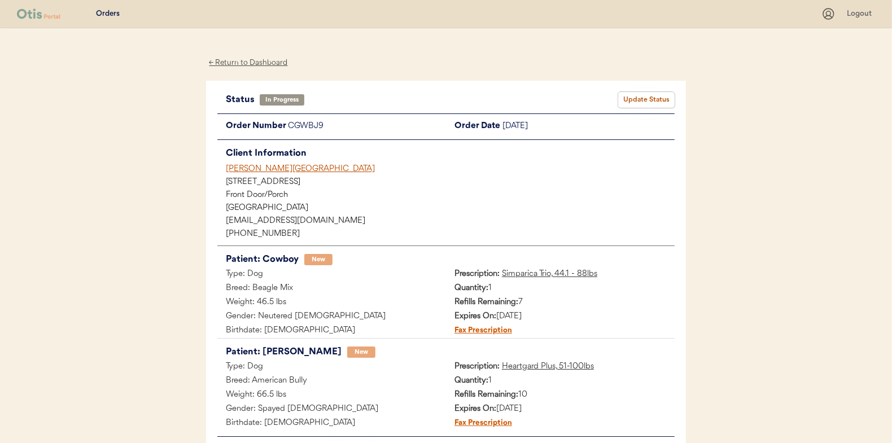
click at [637, 99] on button "Update Status" at bounding box center [646, 100] width 56 height 16
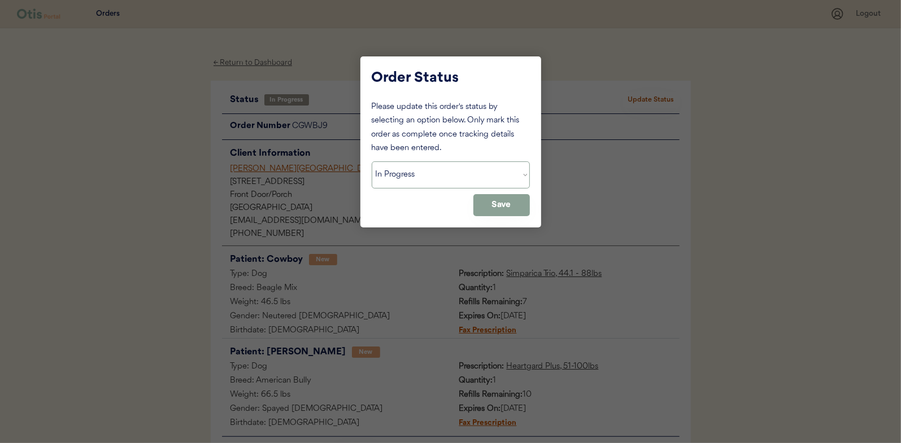
click at [397, 167] on select "Status On Hold New In Progress Complete Pending HW Consent Canceled" at bounding box center [451, 174] width 158 height 27
select select ""complete""
click at [372, 161] on select "Status On Hold New In Progress Complete Pending HW Consent Canceled" at bounding box center [451, 174] width 158 height 27
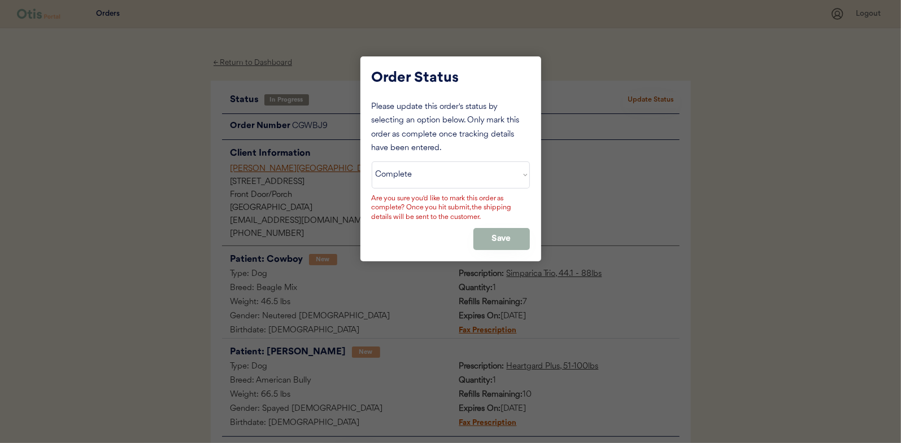
click at [519, 234] on button "Save" at bounding box center [501, 239] width 56 height 22
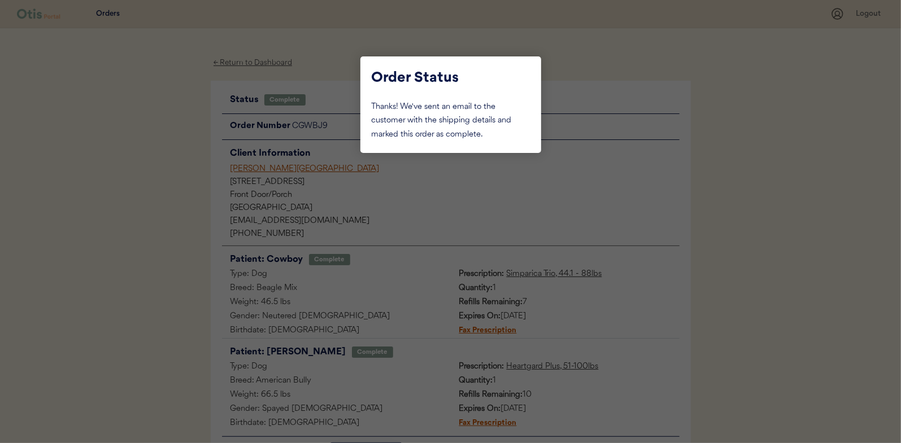
click at [146, 160] on div at bounding box center [450, 221] width 901 height 443
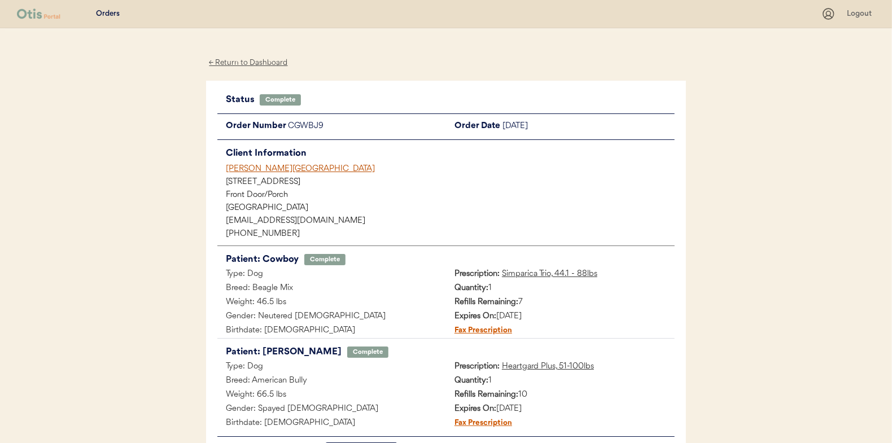
click at [249, 63] on div "← Return to Dashboard" at bounding box center [248, 62] width 85 height 13
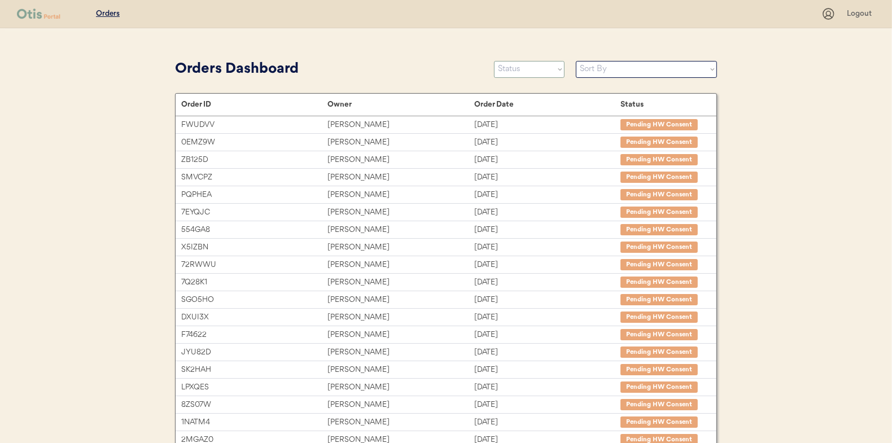
click at [516, 62] on select "Status On Hold New In Progress Complete Pending HW Consent Canceled" at bounding box center [529, 69] width 71 height 17
select select ""in_progress""
click at [494, 61] on select "Status On Hold New In Progress Complete Pending HW Consent Canceled" at bounding box center [529, 69] width 71 height 17
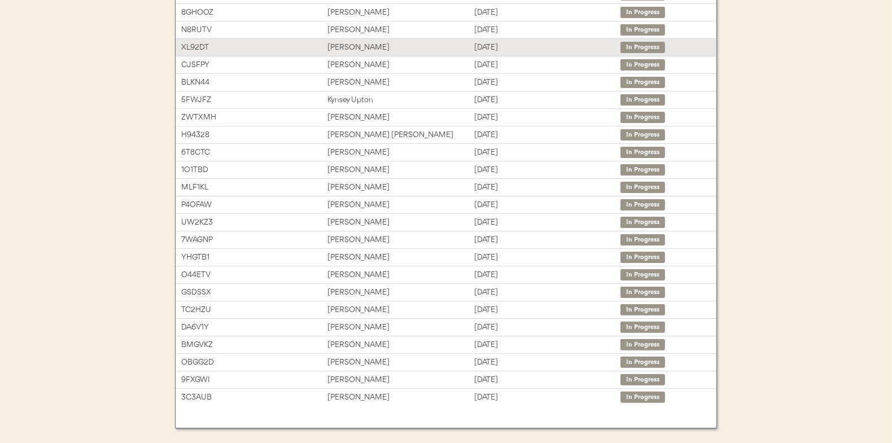
scroll to position [173, 0]
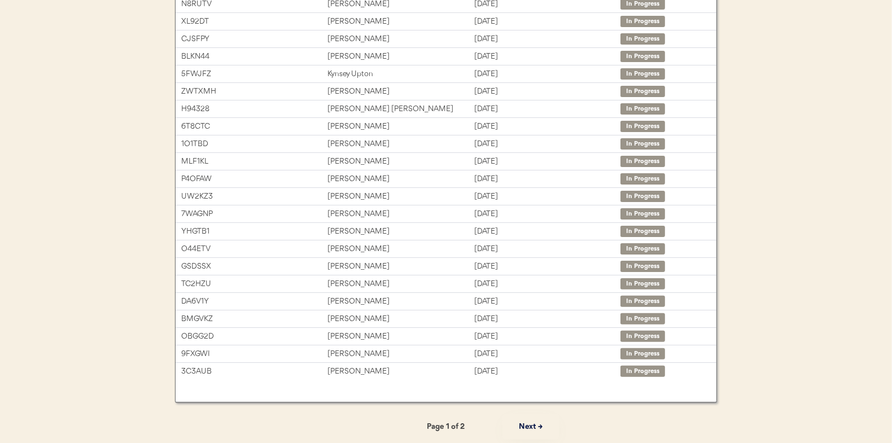
click at [534, 420] on button "Next →" at bounding box center [530, 426] width 56 height 25
click at [359, 426] on button "← Previous" at bounding box center [361, 426] width 56 height 25
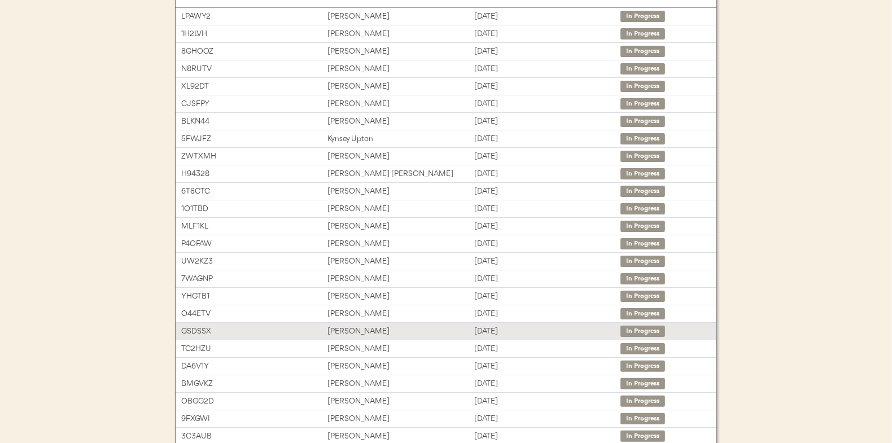
scroll to position [60, 0]
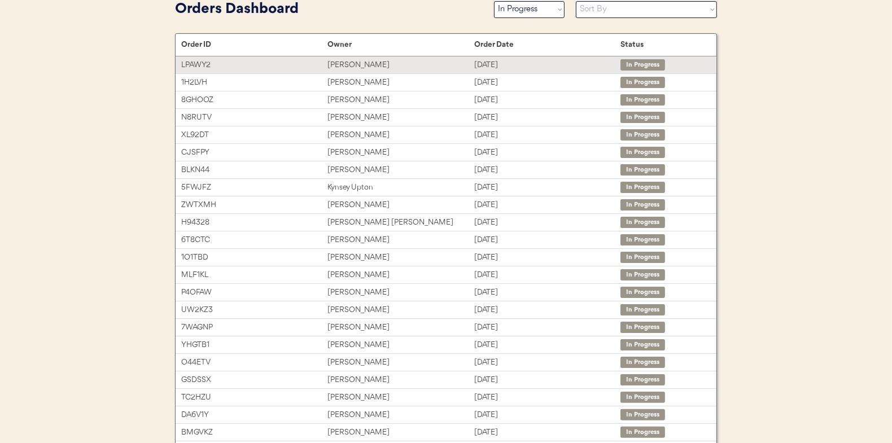
click at [368, 59] on div "clifton mclean" at bounding box center [400, 65] width 146 height 13
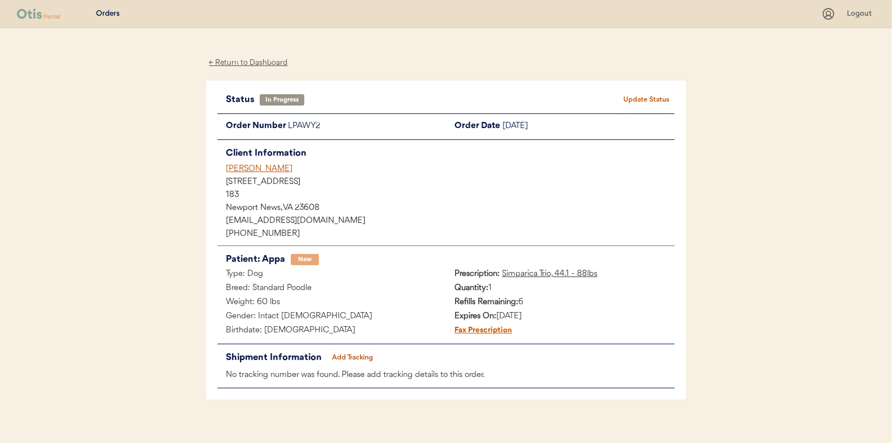
click at [356, 359] on button "Add Tracking" at bounding box center [353, 358] width 56 height 16
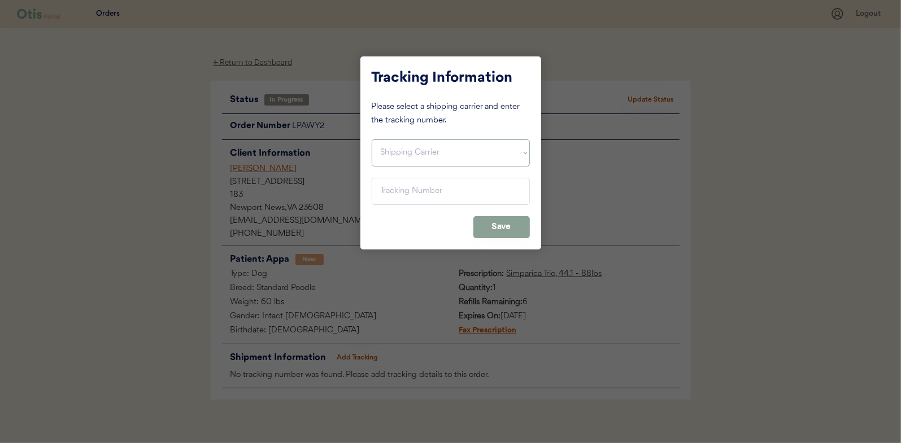
click at [386, 152] on select "Shipping Carrier FedEx FedEx Ground Economy UPS USPS" at bounding box center [451, 152] width 158 height 27
select select ""usps""
click at [372, 139] on select "Shipping Carrier FedEx FedEx Ground Economy UPS USPS" at bounding box center [451, 152] width 158 height 27
click at [394, 182] on input "input" at bounding box center [451, 191] width 158 height 27
paste input "9400150105800037507337"
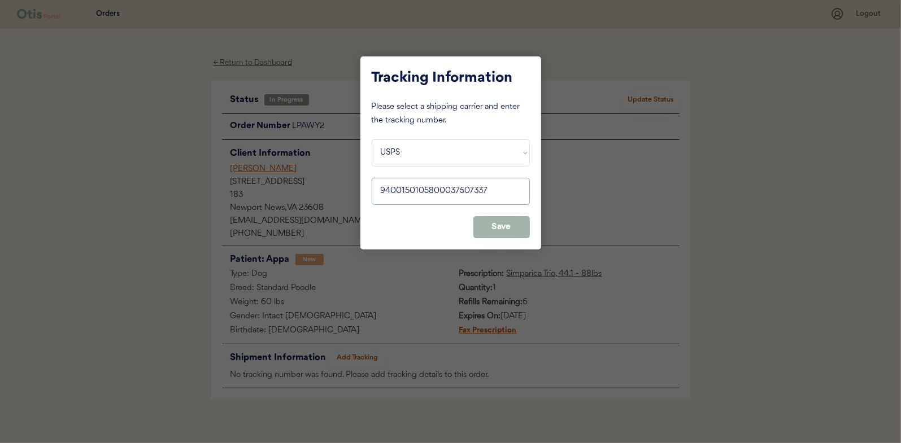
type input "9400150105800037507337"
click at [501, 224] on button "Save" at bounding box center [501, 227] width 56 height 22
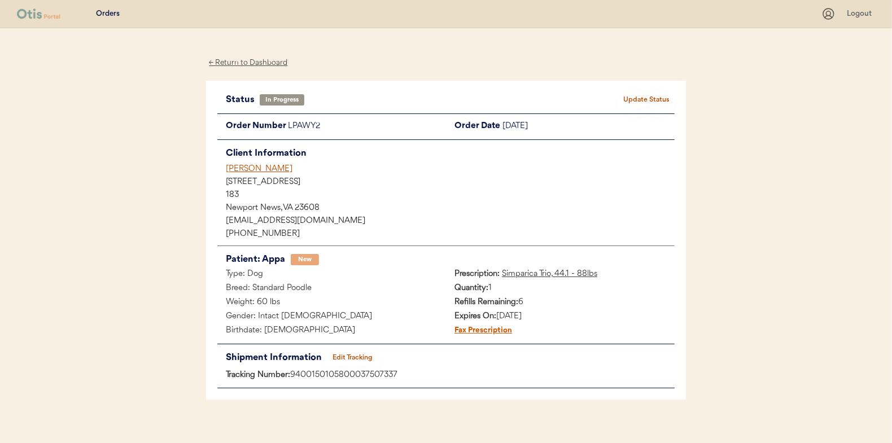
click at [657, 98] on button "Update Status" at bounding box center [646, 100] width 56 height 16
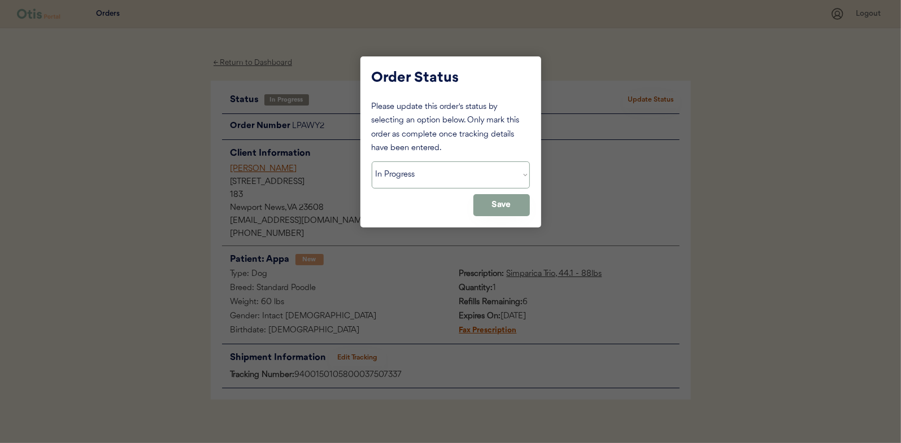
click at [399, 175] on select "Status On Hold New In Progress Complete Pending HW Consent Canceled" at bounding box center [451, 174] width 158 height 27
select select ""complete""
click at [372, 161] on select "Status On Hold New In Progress Complete Pending HW Consent Canceled" at bounding box center [451, 174] width 158 height 27
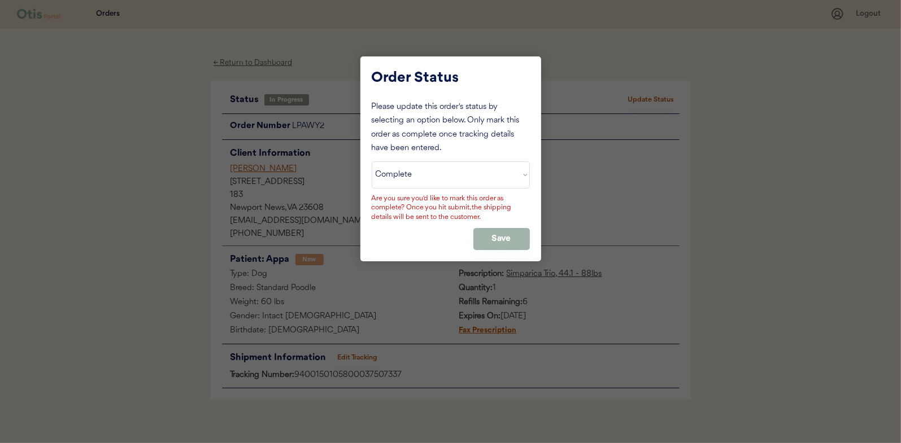
click at [492, 235] on button "Save" at bounding box center [501, 239] width 56 height 22
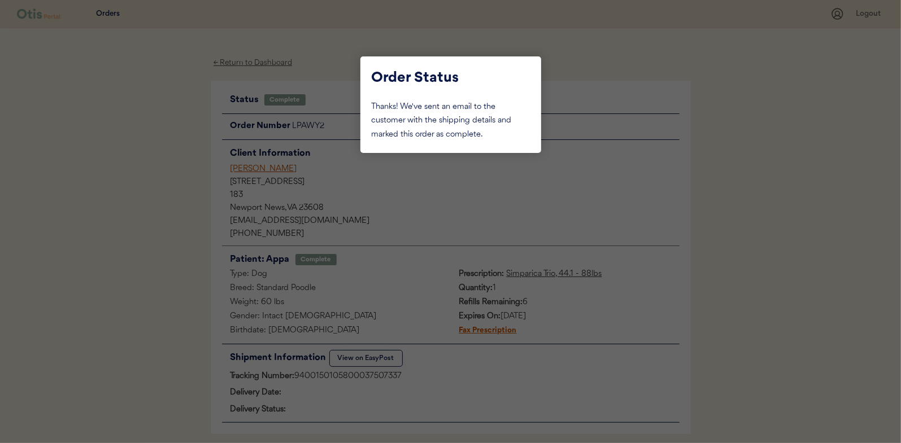
click at [161, 172] on div at bounding box center [450, 221] width 901 height 443
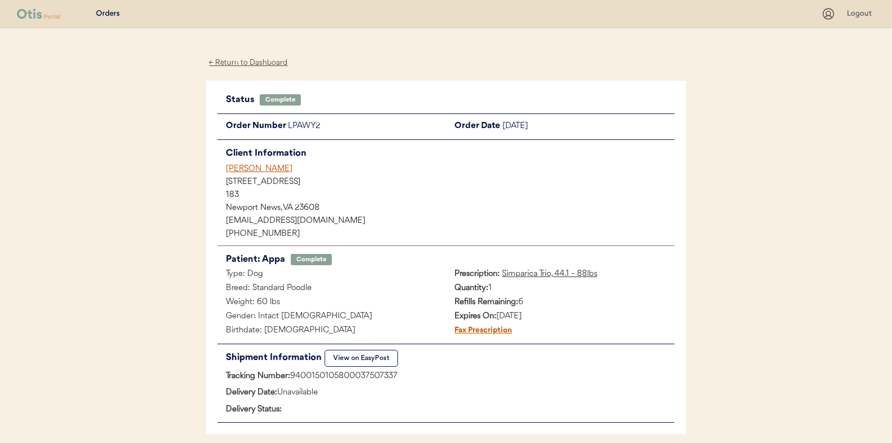
click at [237, 60] on div "← Return to Dashboard" at bounding box center [248, 62] width 85 height 13
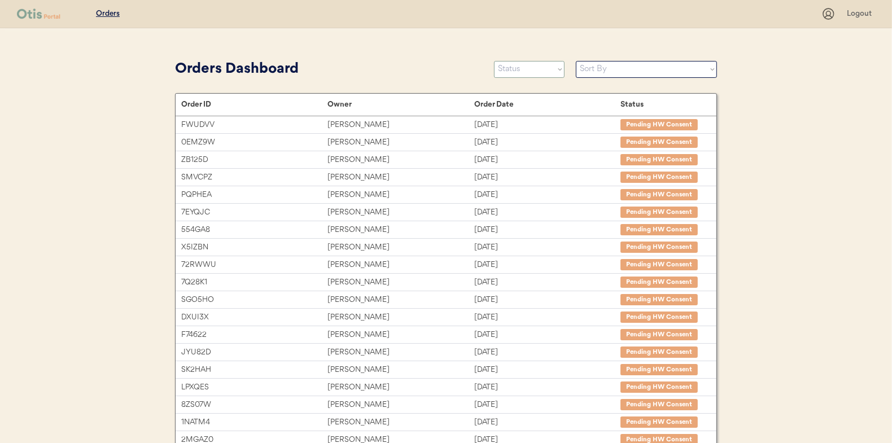
click at [513, 72] on select "Status On Hold New In Progress Complete Pending HW Consent Canceled" at bounding box center [529, 69] width 71 height 17
click at [494, 61] on select "Status On Hold New In Progress Complete Pending HW Consent Canceled" at bounding box center [529, 69] width 71 height 17
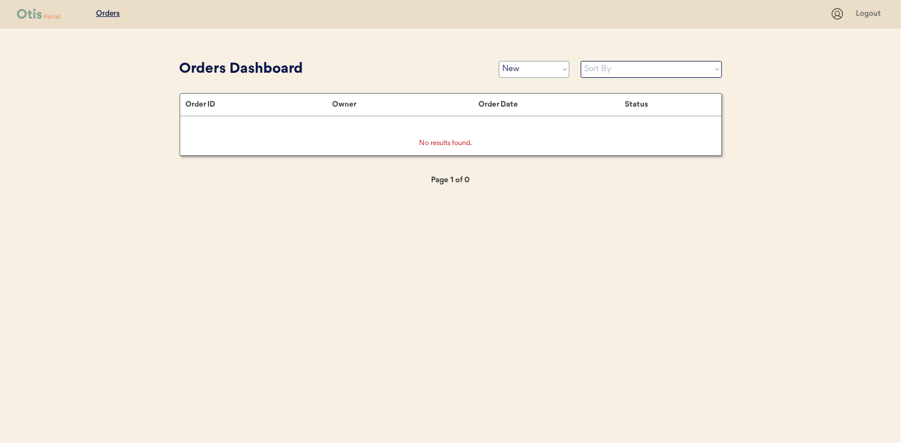
click at [536, 72] on select "Status On Hold New In Progress Complete Pending HW Consent Canceled" at bounding box center [534, 69] width 71 height 17
select select ""in_progress""
click at [499, 61] on select "Status On Hold New In Progress Complete Pending HW Consent Canceled" at bounding box center [534, 69] width 71 height 17
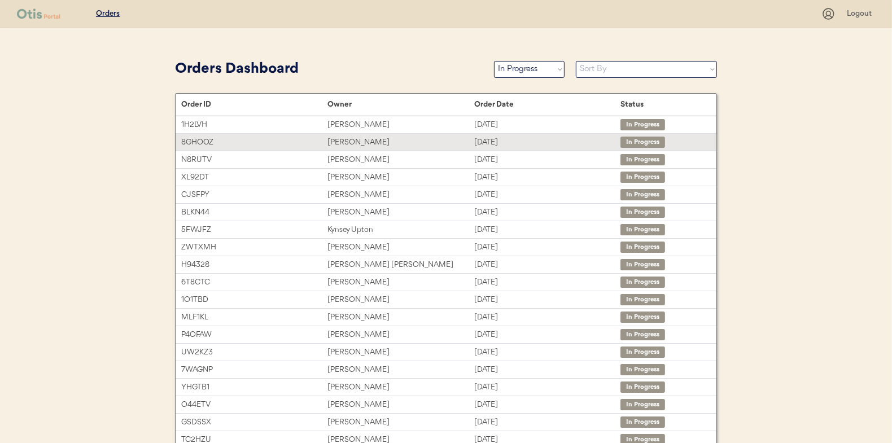
click at [340, 141] on div "[PERSON_NAME]" at bounding box center [400, 142] width 146 height 13
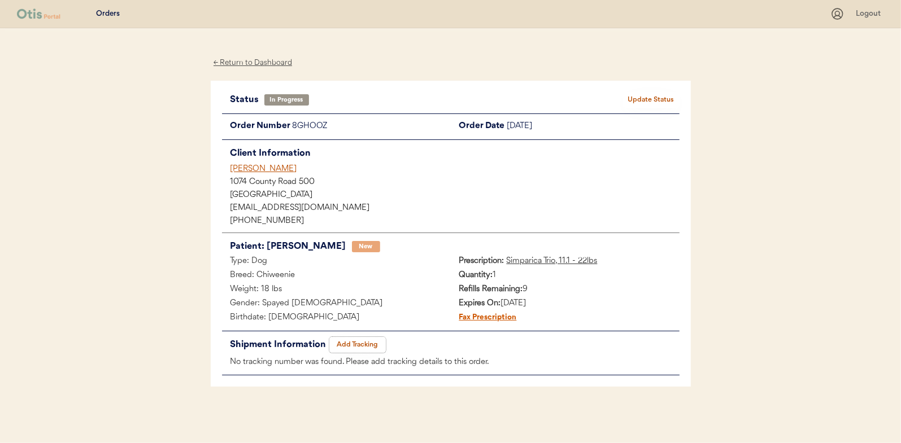
click at [362, 342] on button "Add Tracking" at bounding box center [357, 345] width 56 height 16
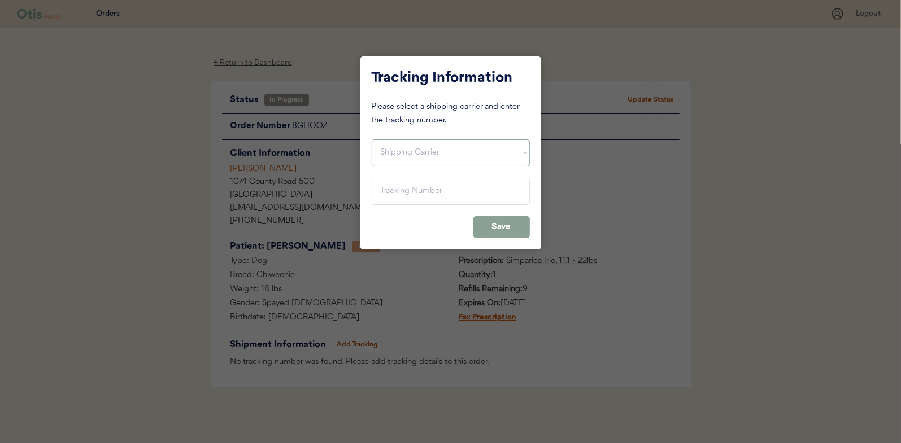
click at [391, 147] on select "Shipping Carrier FedEx FedEx Ground Economy UPS USPS" at bounding box center [451, 152] width 158 height 27
select select ""usps""
click at [372, 139] on select "Shipping Carrier FedEx FedEx Ground Economy UPS USPS" at bounding box center [451, 152] width 158 height 27
click at [394, 189] on input "input" at bounding box center [451, 191] width 158 height 27
paste input "9400150105497037756959"
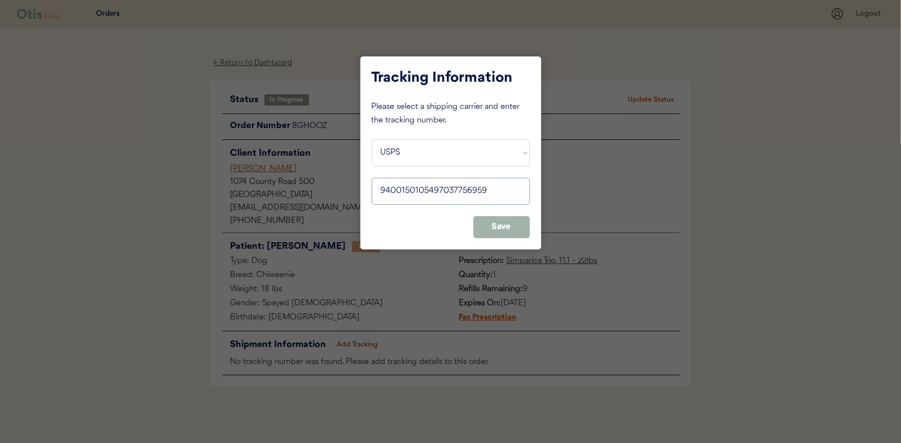
type input "9400150105497037756959"
click at [498, 226] on button "Save" at bounding box center [501, 227] width 56 height 22
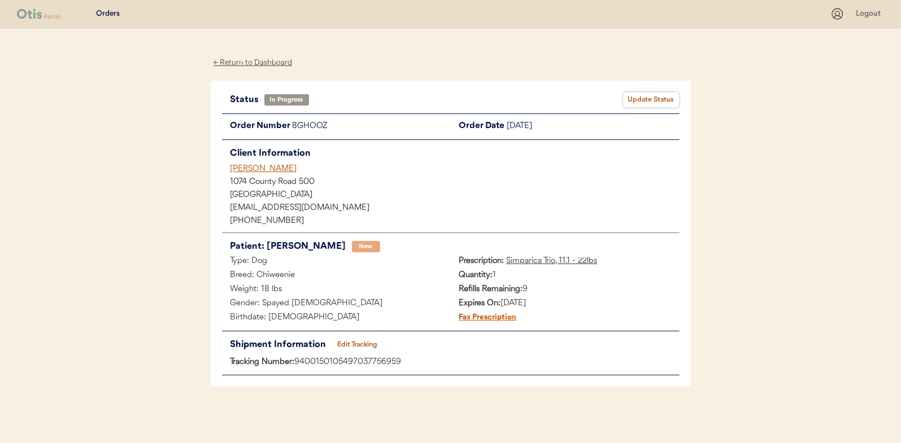
click at [653, 94] on button "Update Status" at bounding box center [651, 100] width 56 height 16
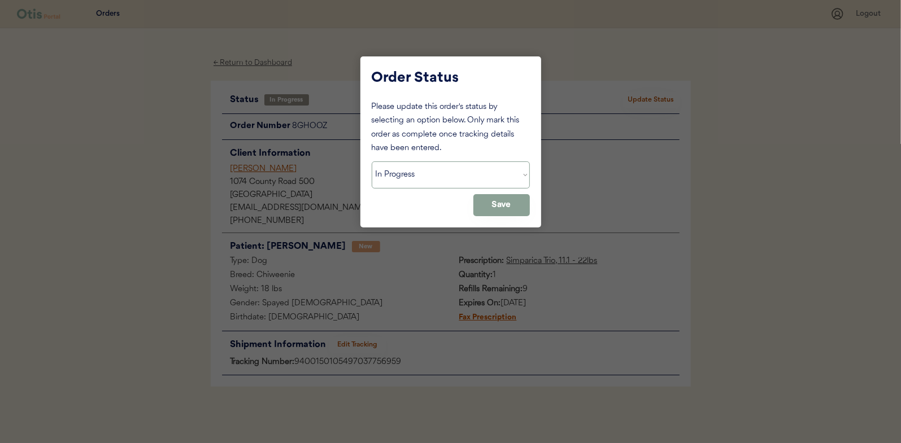
click at [397, 174] on select "Status On Hold New In Progress Complete Pending HW Consent Canceled" at bounding box center [451, 174] width 158 height 27
select select ""complete""
click at [372, 161] on select "Status On Hold New In Progress Complete Pending HW Consent Canceled" at bounding box center [451, 174] width 158 height 27
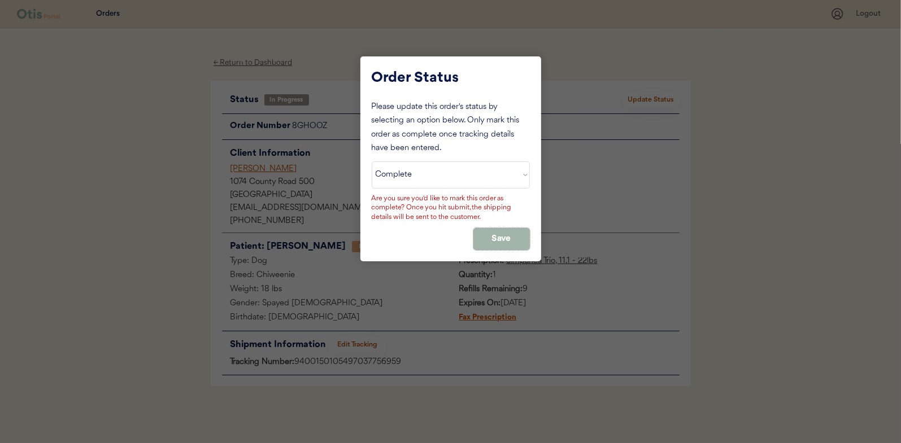
click at [511, 238] on button "Save" at bounding box center [501, 239] width 56 height 22
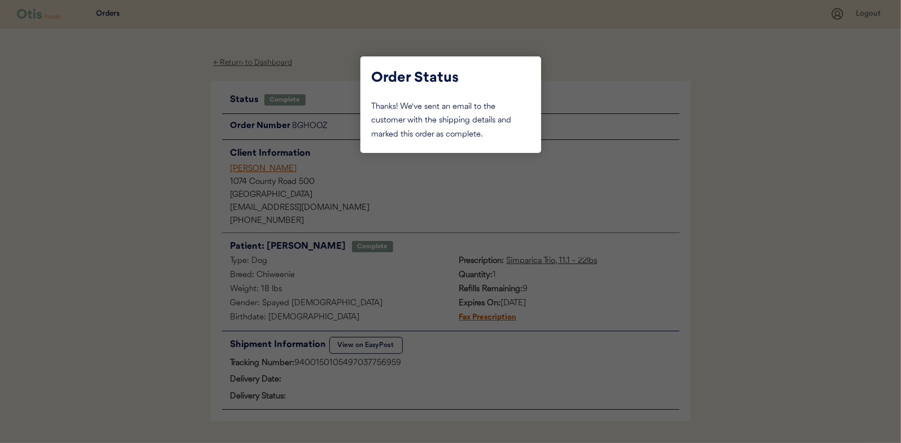
click at [183, 146] on div at bounding box center [450, 221] width 901 height 443
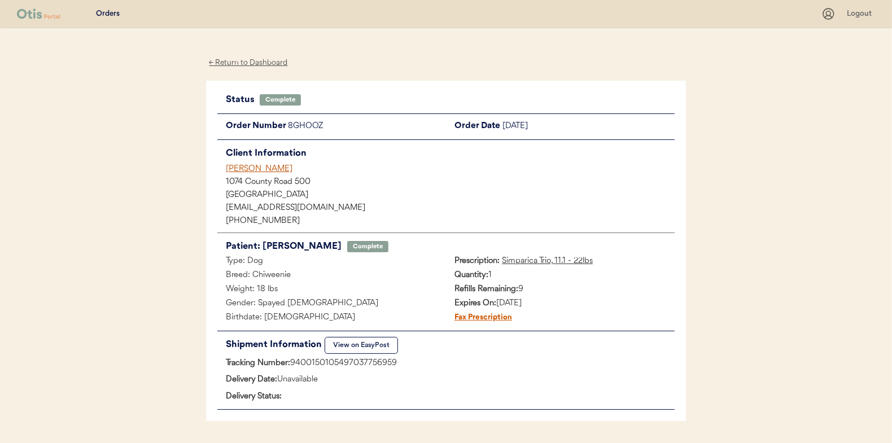
click at [243, 62] on div "← Return to Dashboard" at bounding box center [248, 62] width 85 height 13
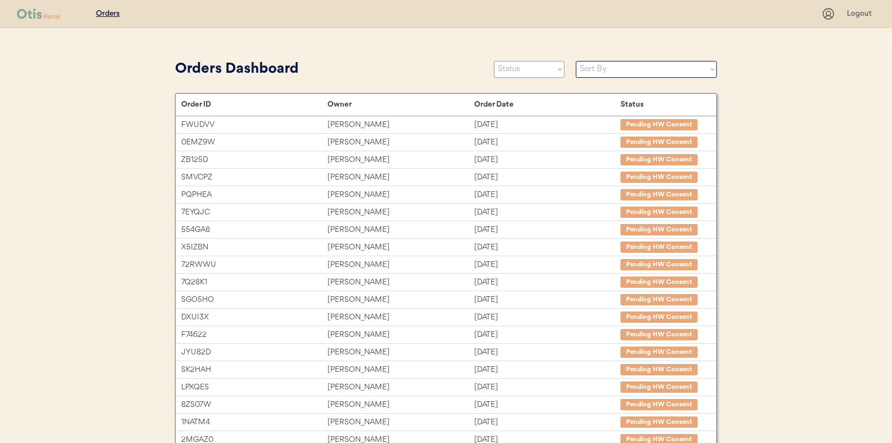
click at [515, 66] on select "Status On Hold New In Progress Complete Pending HW Consent Canceled" at bounding box center [529, 69] width 71 height 17
select select ""in_progress""
click at [494, 61] on select "Status On Hold New In Progress Complete Pending HW Consent Canceled" at bounding box center [529, 69] width 71 height 17
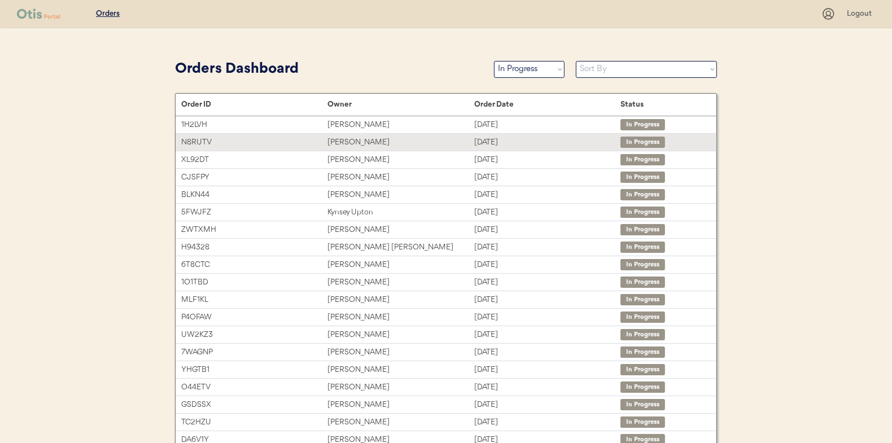
click at [342, 136] on div "Brittany Russ" at bounding box center [400, 142] width 146 height 13
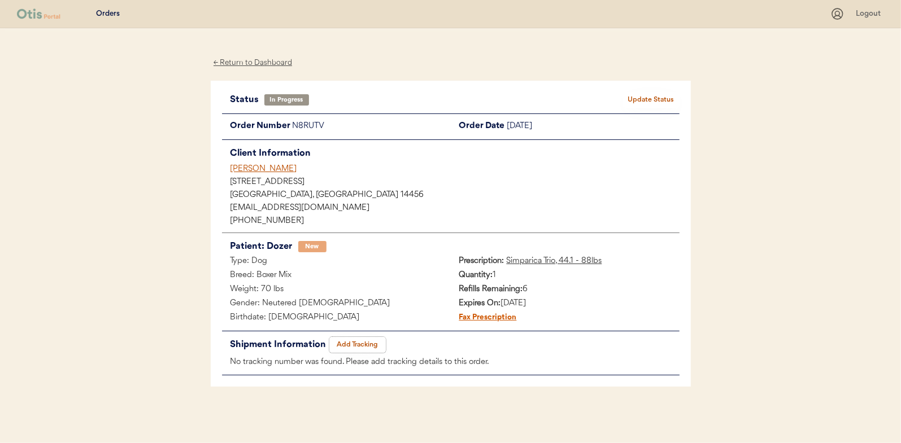
click at [374, 343] on button "Add Tracking" at bounding box center [357, 345] width 56 height 16
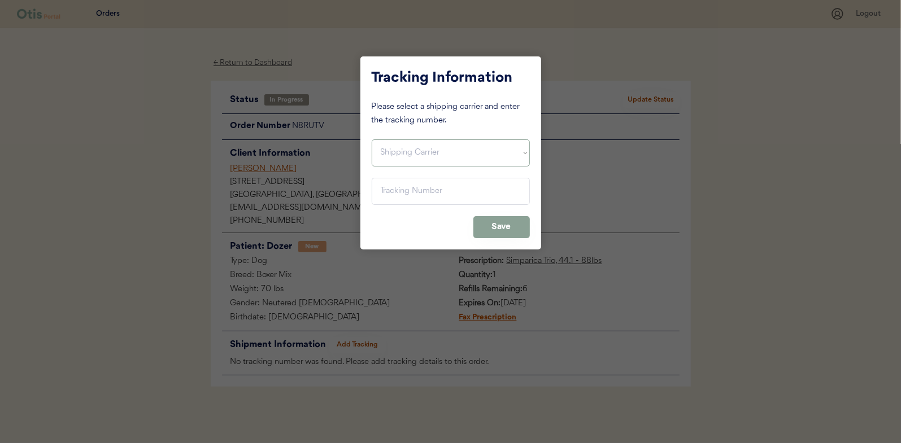
click at [388, 154] on select "Shipping Carrier FedEx FedEx Ground Economy UPS USPS" at bounding box center [451, 152] width 158 height 27
select select ""usps""
click at [372, 139] on select "Shipping Carrier FedEx FedEx Ground Economy UPS USPS" at bounding box center [451, 152] width 158 height 27
click at [388, 193] on input "input" at bounding box center [451, 191] width 158 height 27
paste input "9400150105496039217291"
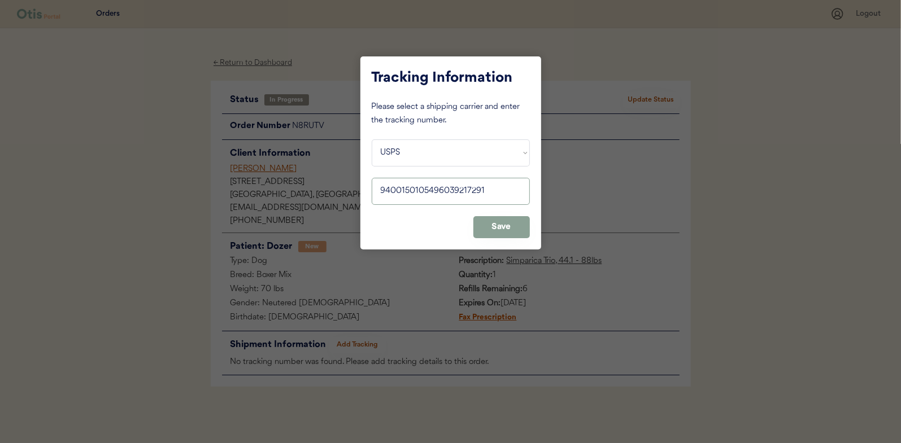
type input "9400150105496039217291"
click at [494, 224] on button "Save" at bounding box center [501, 227] width 56 height 22
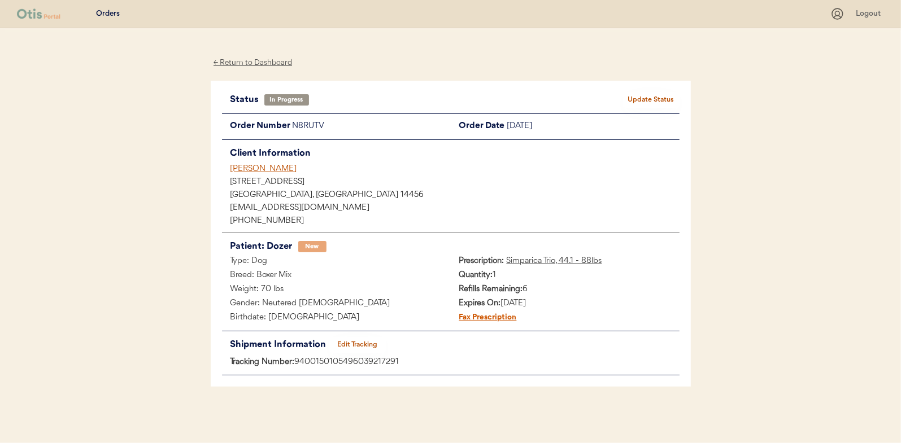
click at [634, 96] on button "Update Status" at bounding box center [651, 100] width 56 height 16
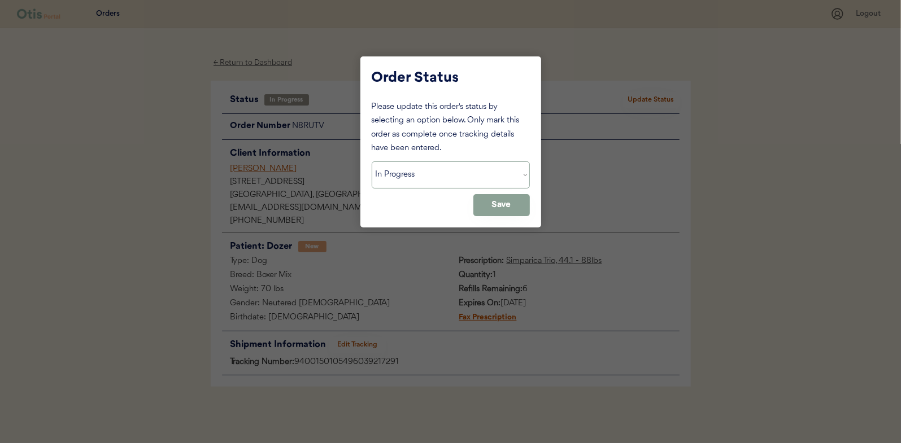
click at [392, 169] on select "Status On Hold New In Progress Complete Pending HW Consent Canceled" at bounding box center [451, 174] width 158 height 27
select select ""complete""
click at [372, 161] on select "Status On Hold New In Progress Complete Pending HW Consent Canceled" at bounding box center [451, 174] width 158 height 27
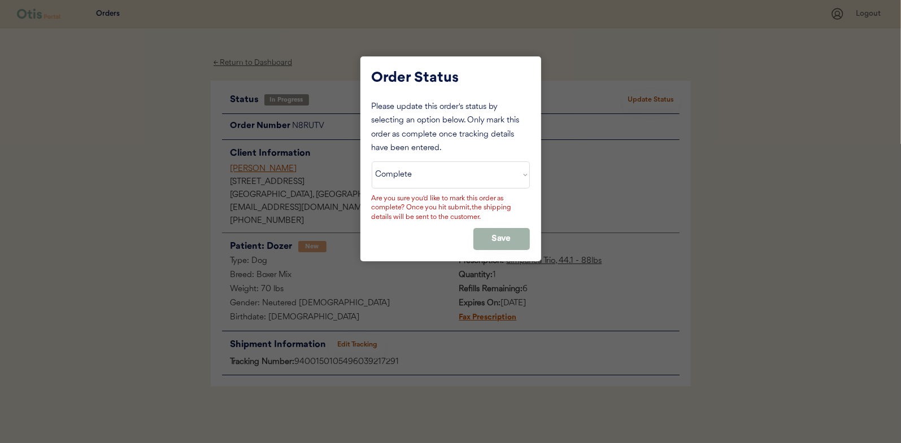
click at [504, 233] on button "Save" at bounding box center [501, 239] width 56 height 22
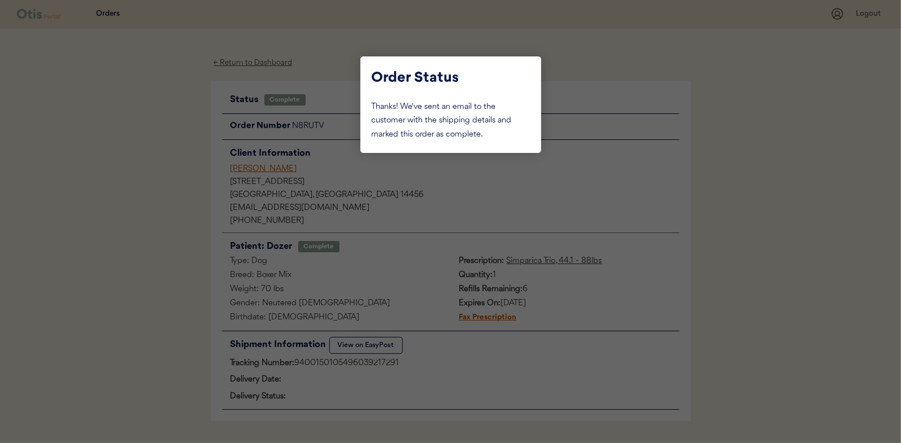
drag, startPoint x: 172, startPoint y: 121, endPoint x: 196, endPoint y: 106, distance: 28.7
click at [173, 119] on div at bounding box center [450, 221] width 901 height 443
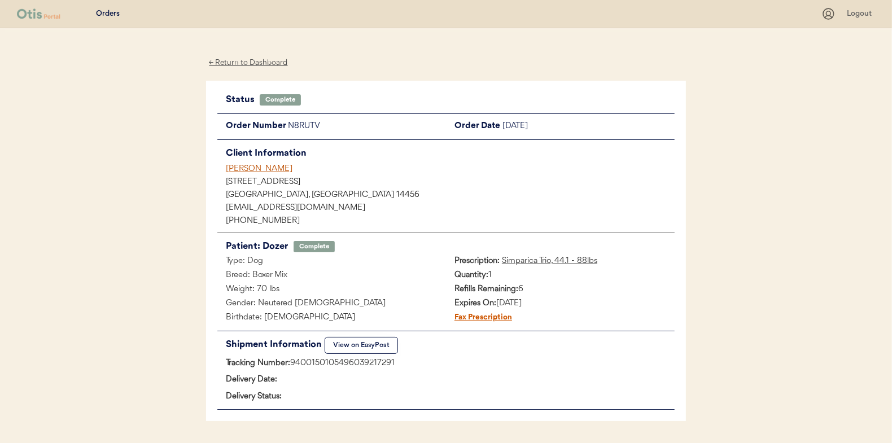
click at [251, 65] on div "← Return to Dashboard" at bounding box center [248, 62] width 85 height 13
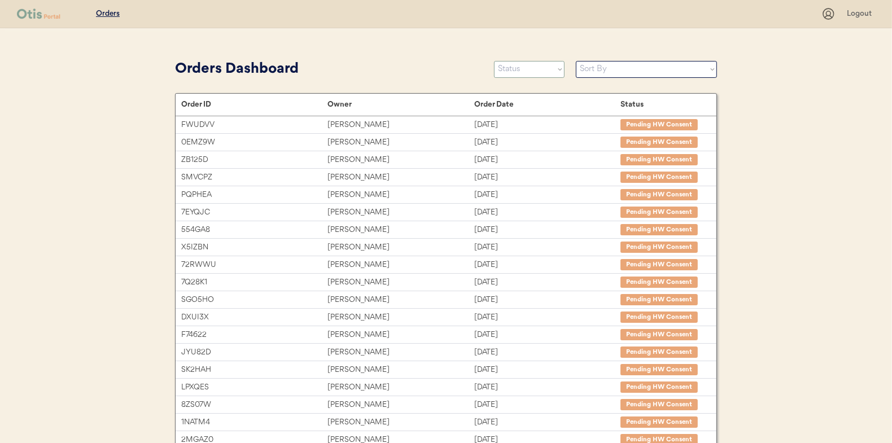
click at [536, 73] on select "Status On Hold New In Progress Complete Pending HW Consent Canceled" at bounding box center [529, 69] width 71 height 17
select select ""in_progress""
click at [494, 61] on select "Status On Hold New In Progress Complete Pending HW Consent Canceled" at bounding box center [529, 69] width 71 height 17
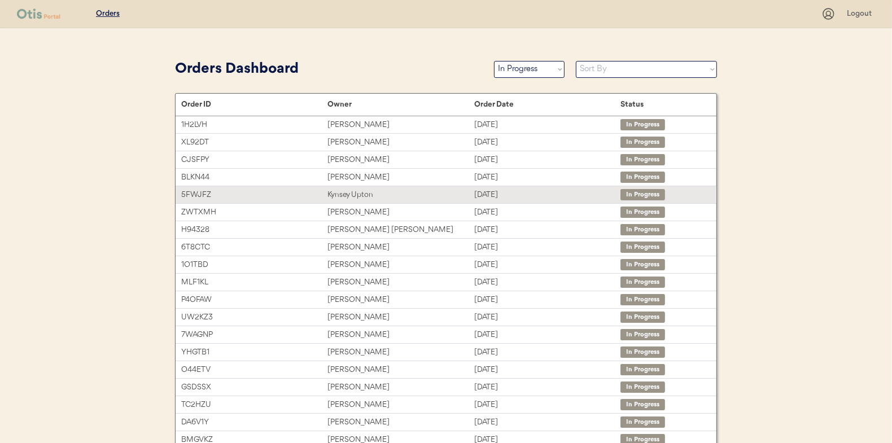
click at [347, 191] on div "Kynsey Upton" at bounding box center [400, 195] width 146 height 13
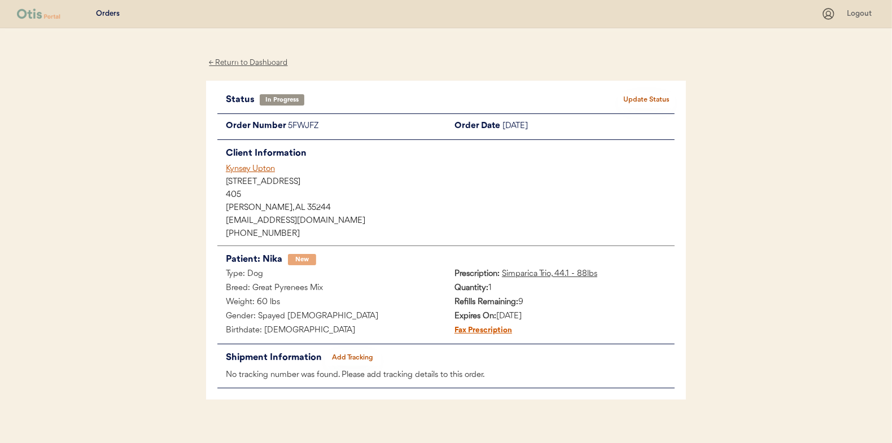
click at [360, 356] on button "Add Tracking" at bounding box center [353, 358] width 56 height 16
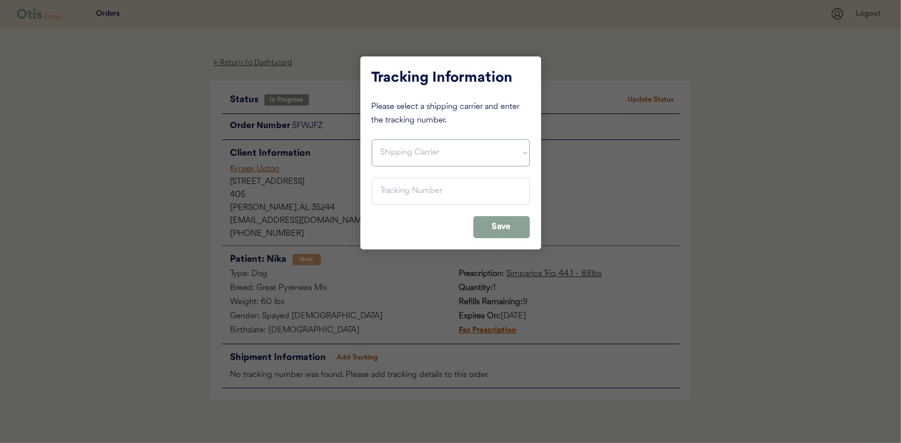
click at [393, 147] on select "Shipping Carrier FedEx FedEx Ground Economy UPS USPS" at bounding box center [451, 152] width 158 height 27
select select ""usps""
click at [372, 139] on select "Shipping Carrier FedEx FedEx Ground Economy UPS USPS" at bounding box center [451, 152] width 158 height 27
click at [399, 192] on input "input" at bounding box center [451, 191] width 158 height 27
paste input "9400150105497037756294"
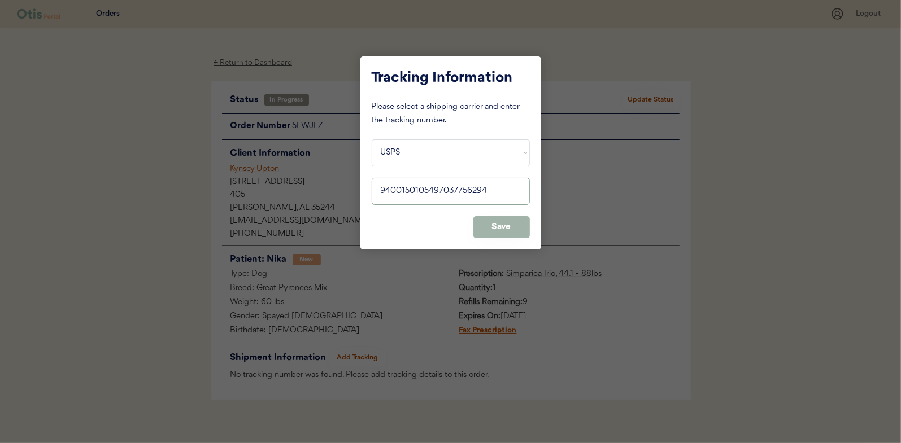
type input "9400150105497037756294"
click at [502, 226] on button "Save" at bounding box center [501, 227] width 56 height 22
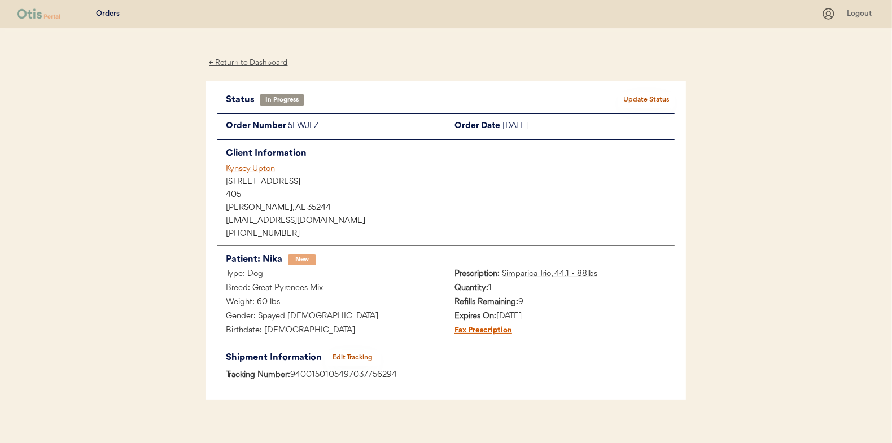
click at [651, 95] on button "Update Status" at bounding box center [646, 100] width 56 height 16
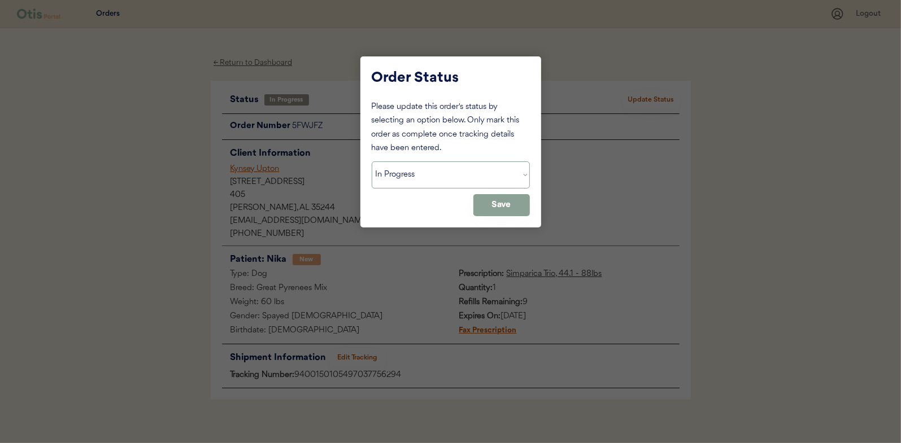
click at [397, 178] on select "Status On Hold New In Progress Complete Pending HW Consent Canceled" at bounding box center [451, 174] width 158 height 27
select select ""complete""
click at [372, 161] on select "Status On Hold New In Progress Complete Pending HW Consent Canceled" at bounding box center [451, 174] width 158 height 27
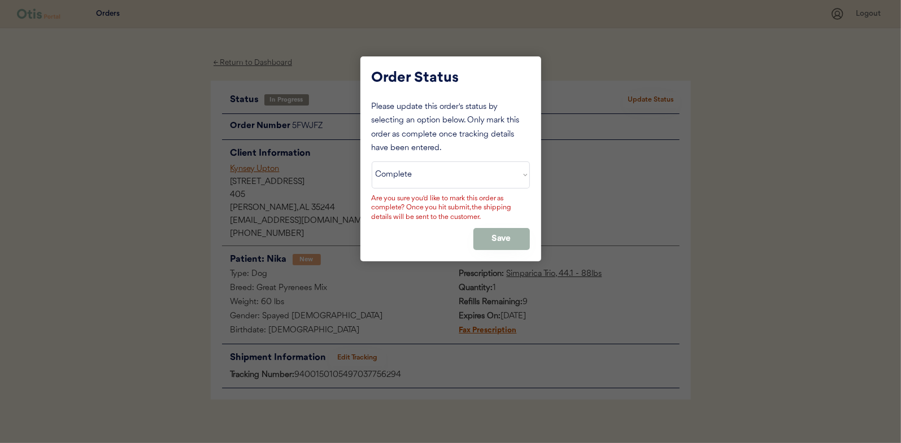
click at [498, 238] on button "Save" at bounding box center [501, 239] width 56 height 22
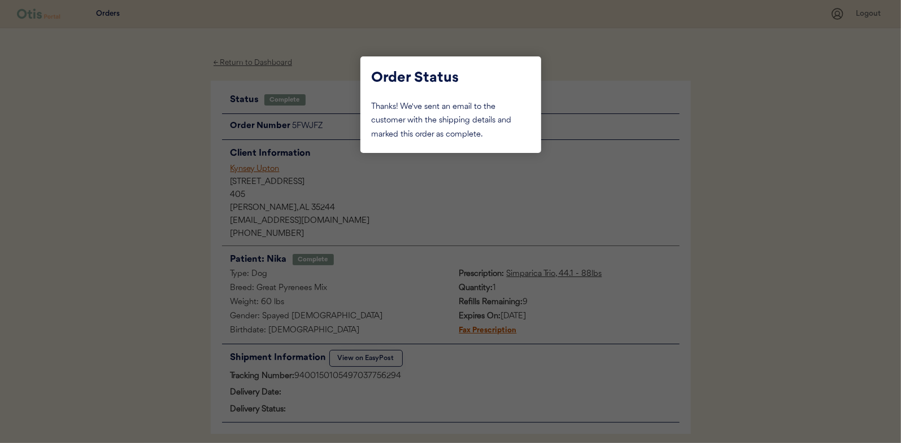
click at [152, 163] on div at bounding box center [450, 221] width 901 height 443
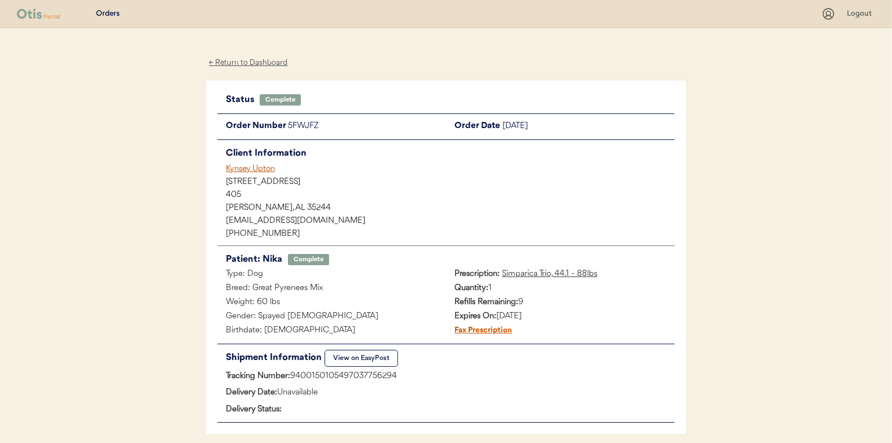
click at [238, 63] on div "← Return to Dashboard" at bounding box center [248, 62] width 85 height 13
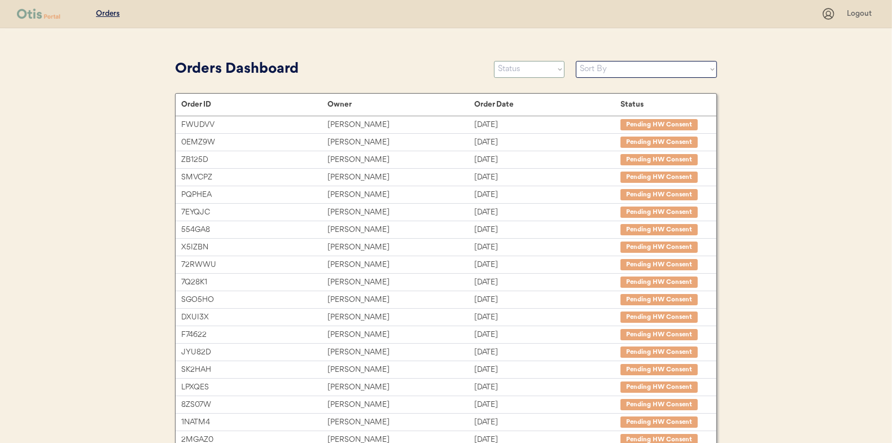
click at [531, 71] on select "Status On Hold New In Progress Complete Pending HW Consent Canceled" at bounding box center [529, 69] width 71 height 17
select select ""in_progress""
click at [494, 61] on select "Status On Hold New In Progress Complete Pending HW Consent Canceled" at bounding box center [529, 69] width 71 height 17
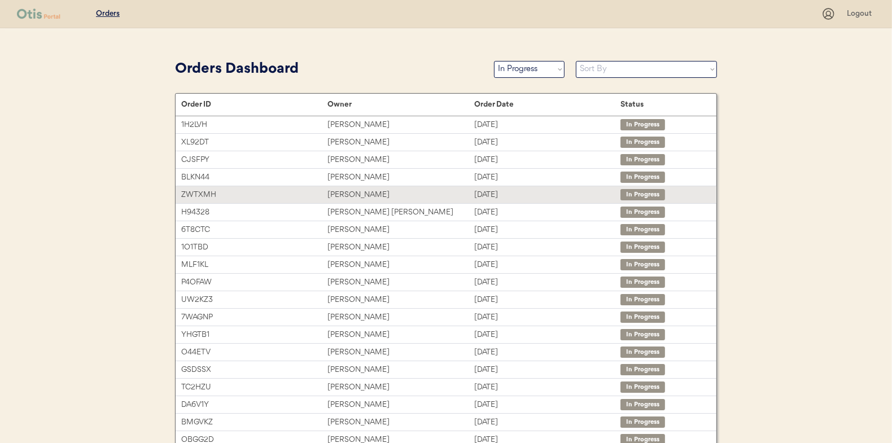
click at [355, 191] on div "[PERSON_NAME]" at bounding box center [400, 195] width 146 height 13
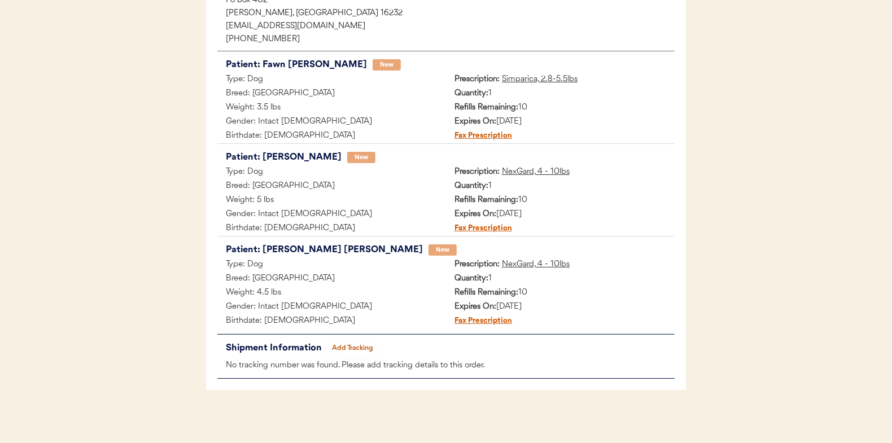
scroll to position [185, 0]
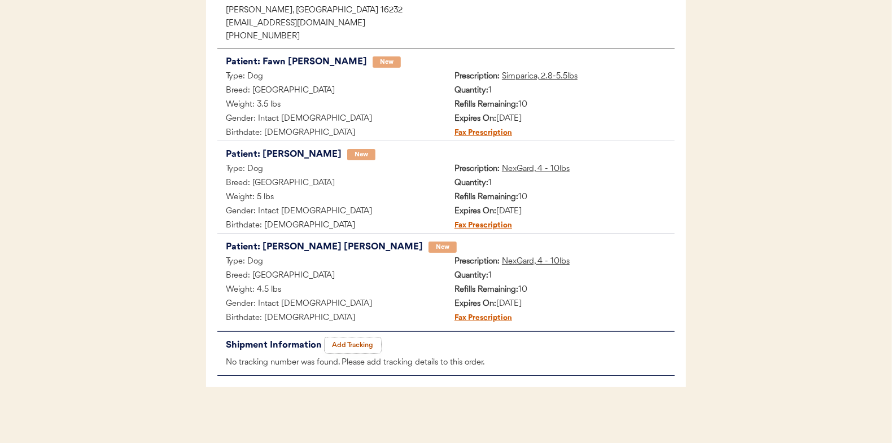
click at [355, 343] on button "Add Tracking" at bounding box center [353, 346] width 56 height 16
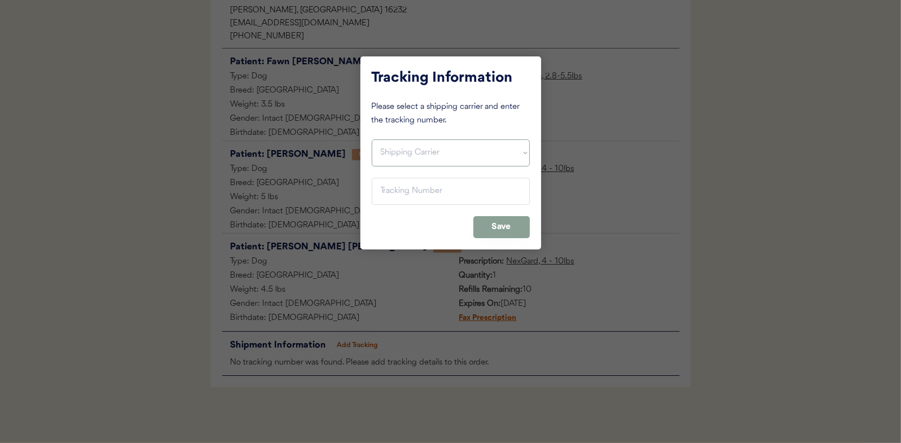
click at [401, 147] on select "Shipping Carrier FedEx FedEx Ground Economy UPS USPS" at bounding box center [451, 152] width 158 height 27
select select ""usps""
click at [372, 139] on select "Shipping Carrier FedEx FedEx Ground Economy UPS USPS" at bounding box center [451, 152] width 158 height 27
click at [400, 185] on input "input" at bounding box center [451, 191] width 158 height 27
paste input "9400150105497037755518"
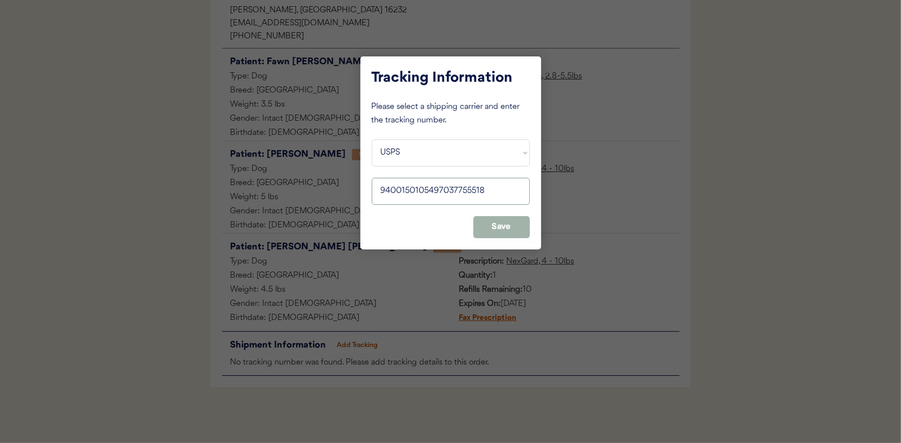
type input "9400150105497037755518"
click at [494, 228] on button "Save" at bounding box center [501, 227] width 56 height 22
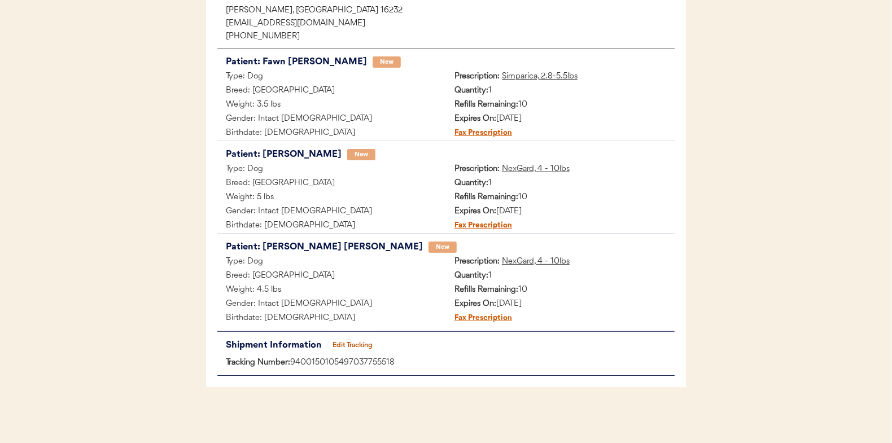
scroll to position [0, 0]
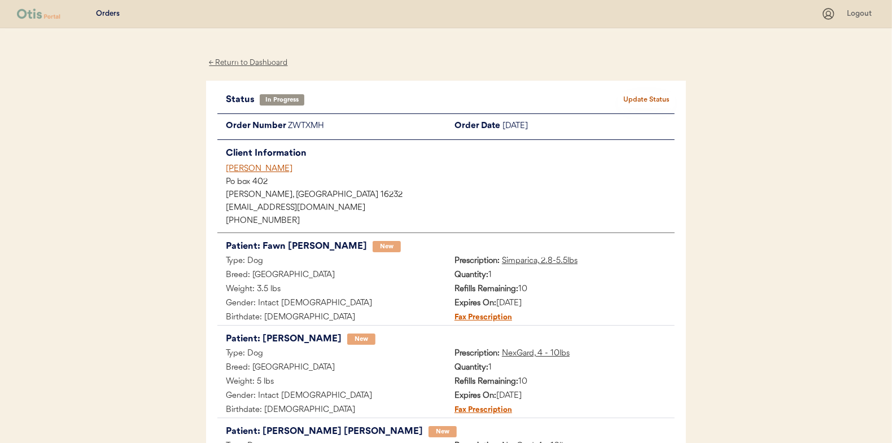
click at [642, 94] on button "Update Status" at bounding box center [646, 100] width 56 height 16
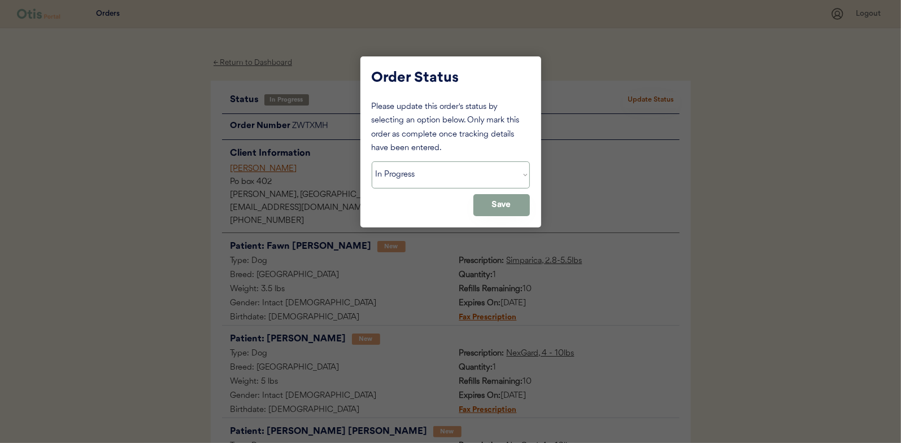
click at [395, 174] on select "Status On Hold New In Progress Complete Pending HW Consent Canceled" at bounding box center [451, 174] width 158 height 27
select select ""complete""
click at [372, 161] on select "Status On Hold New In Progress Complete Pending HW Consent Canceled" at bounding box center [451, 174] width 158 height 27
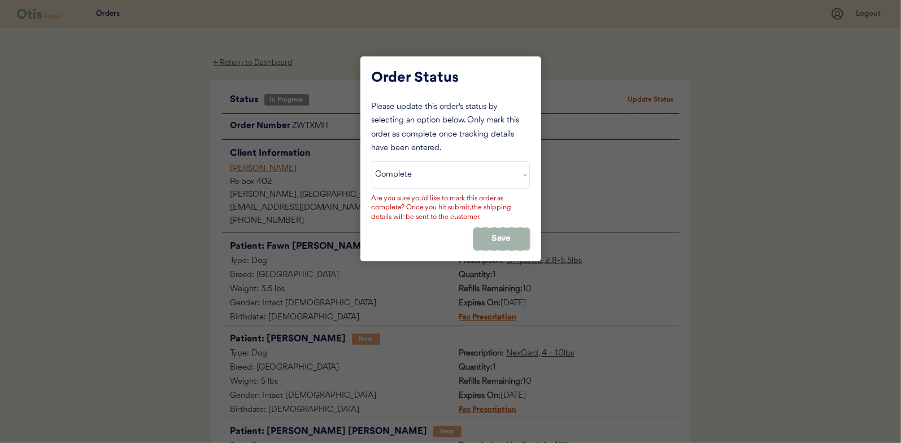
click at [496, 234] on button "Save" at bounding box center [501, 239] width 56 height 22
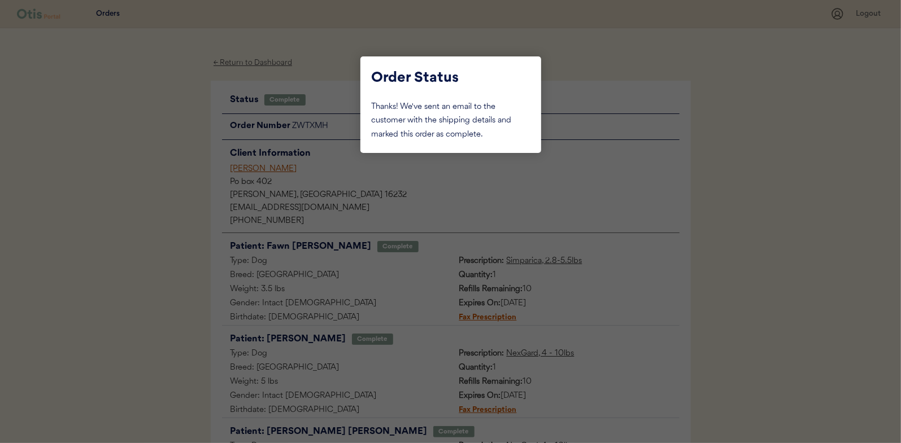
click at [148, 134] on div at bounding box center [450, 221] width 901 height 443
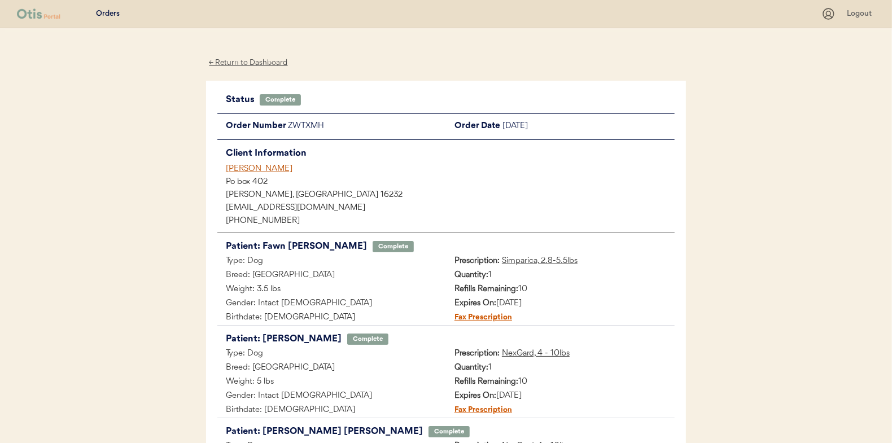
drag, startPoint x: 264, startPoint y: 60, endPoint x: 233, endPoint y: 63, distance: 30.6
click at [263, 60] on div "← Return to Dashboard" at bounding box center [248, 62] width 85 height 13
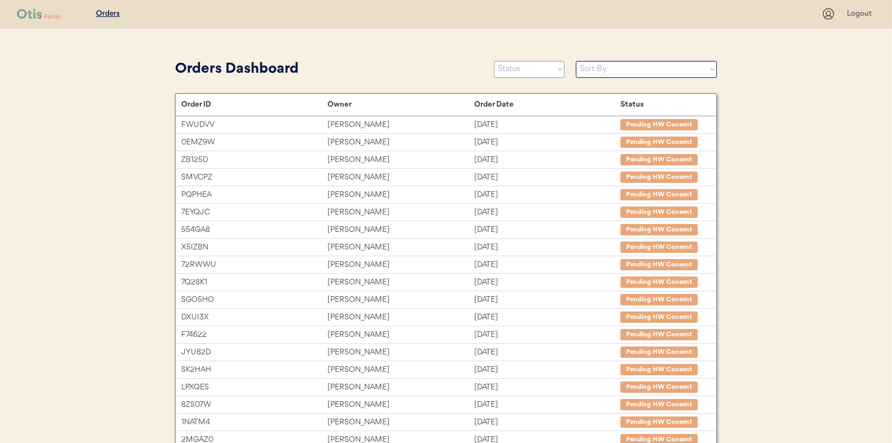
click at [510, 67] on select "Status On Hold New In Progress Complete Pending HW Consent Canceled" at bounding box center [529, 69] width 71 height 17
select select ""in_progress""
click at [494, 61] on select "Status On Hold New In Progress Complete Pending HW Consent Canceled" at bounding box center [529, 69] width 71 height 17
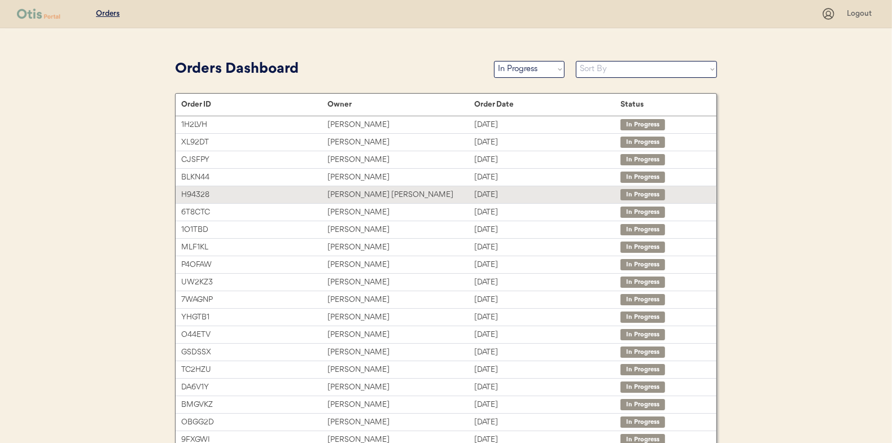
click at [354, 190] on div "Martha Caitlin Foster" at bounding box center [400, 195] width 146 height 13
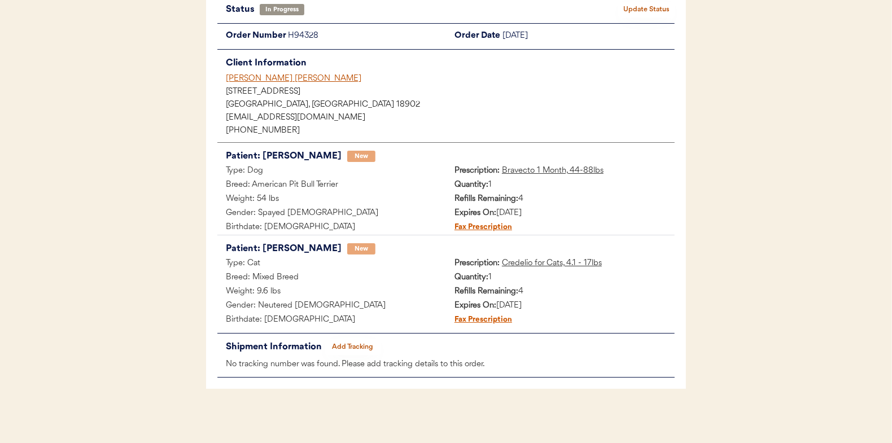
scroll to position [92, 0]
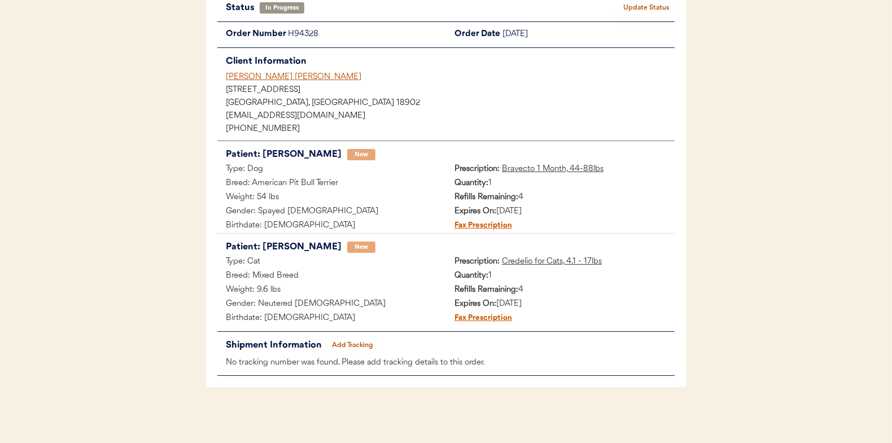
click at [360, 340] on button "Add Tracking" at bounding box center [353, 346] width 56 height 16
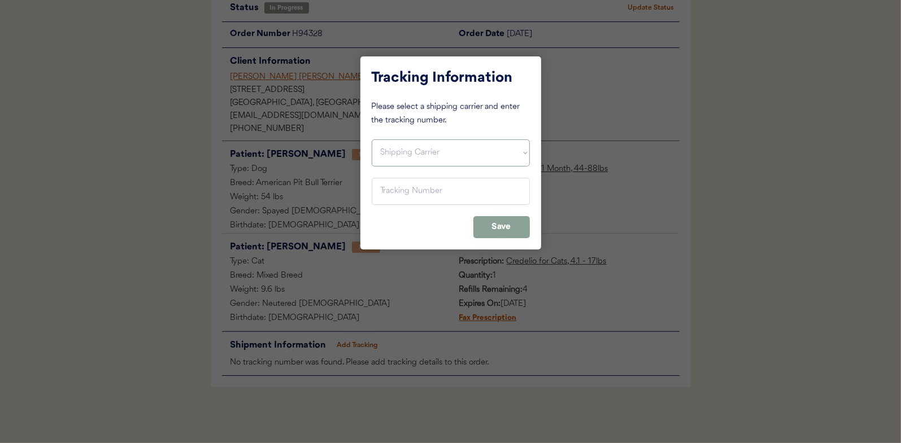
click at [403, 156] on select "Shipping Carrier FedEx FedEx Ground Economy UPS USPS" at bounding box center [451, 152] width 158 height 27
select select ""usps""
click at [372, 139] on select "Shipping Carrier FedEx FedEx Ground Economy UPS USPS" at bounding box center [451, 152] width 158 height 27
click at [384, 191] on input "input" at bounding box center [451, 191] width 158 height 27
paste input "9400150105800037503049"
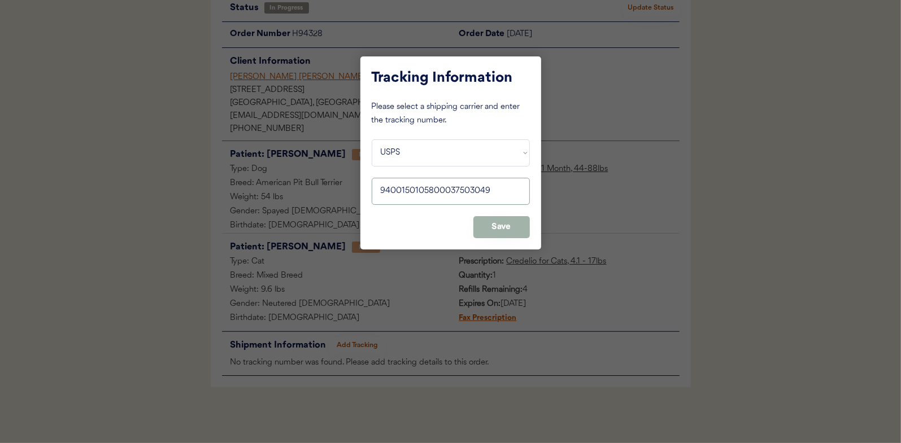
type input "9400150105800037503049"
click at [501, 220] on button "Save" at bounding box center [501, 227] width 56 height 22
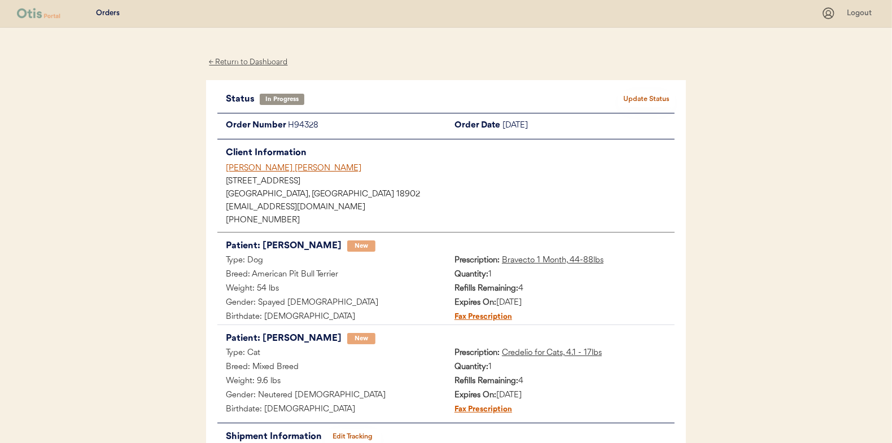
scroll to position [0, 0]
click at [664, 96] on button "Update Status" at bounding box center [646, 100] width 56 height 16
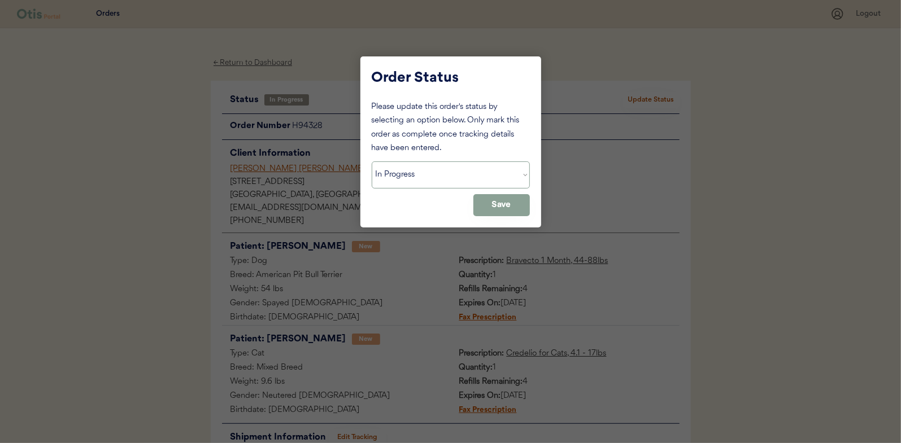
click at [411, 179] on select "Status On Hold New In Progress Complete Pending HW Consent Canceled" at bounding box center [451, 174] width 158 height 27
select select ""complete""
click at [372, 161] on select "Status On Hold New In Progress Complete Pending HW Consent Canceled" at bounding box center [451, 174] width 158 height 27
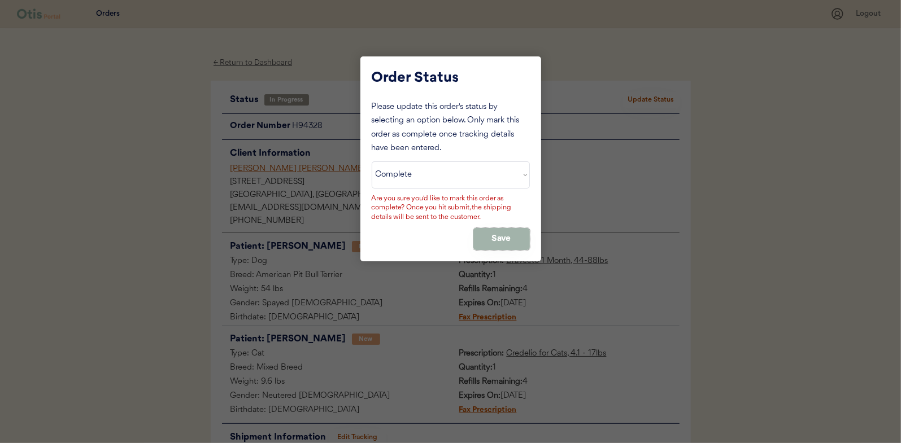
click at [501, 231] on button "Save" at bounding box center [501, 239] width 56 height 22
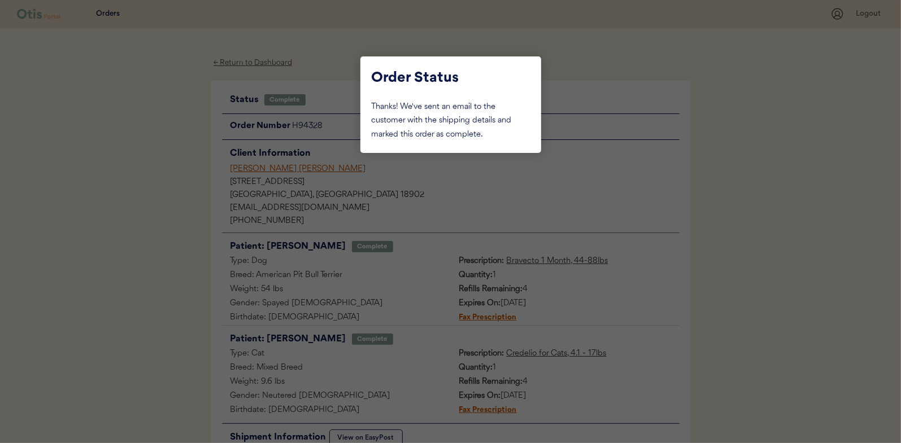
click at [151, 138] on div at bounding box center [450, 221] width 901 height 443
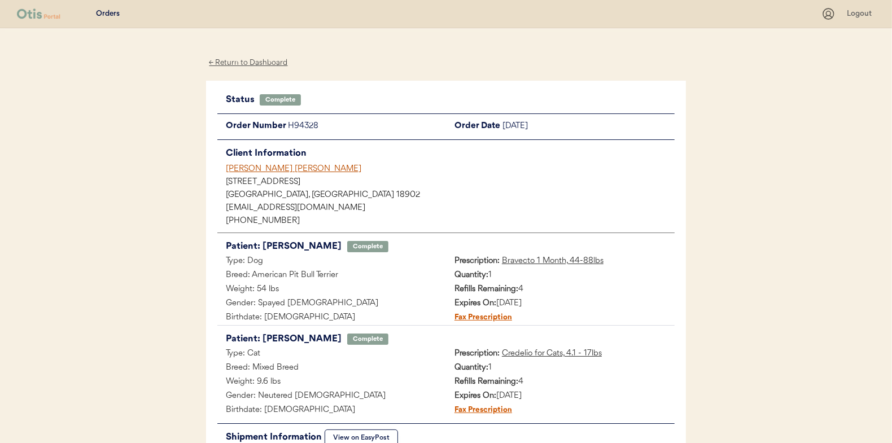
click at [243, 58] on div "← Return to Dashboard" at bounding box center [248, 62] width 85 height 13
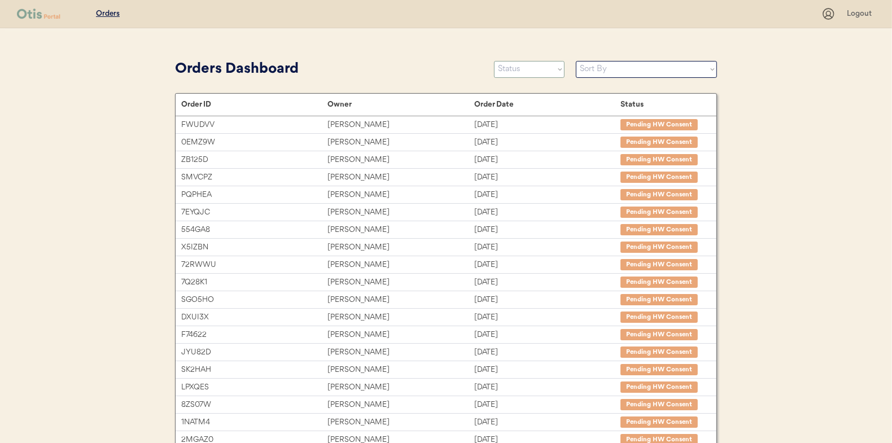
click at [525, 67] on select "Status On Hold New In Progress Complete Pending HW Consent Canceled" at bounding box center [529, 69] width 71 height 17
select select ""in_progress""
click at [494, 61] on select "Status On Hold New In Progress Complete Pending HW Consent Canceled" at bounding box center [529, 69] width 71 height 17
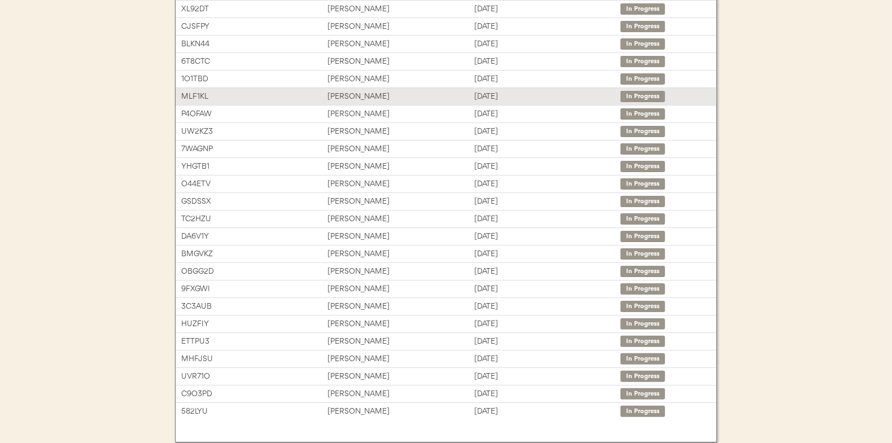
scroll to position [173, 0]
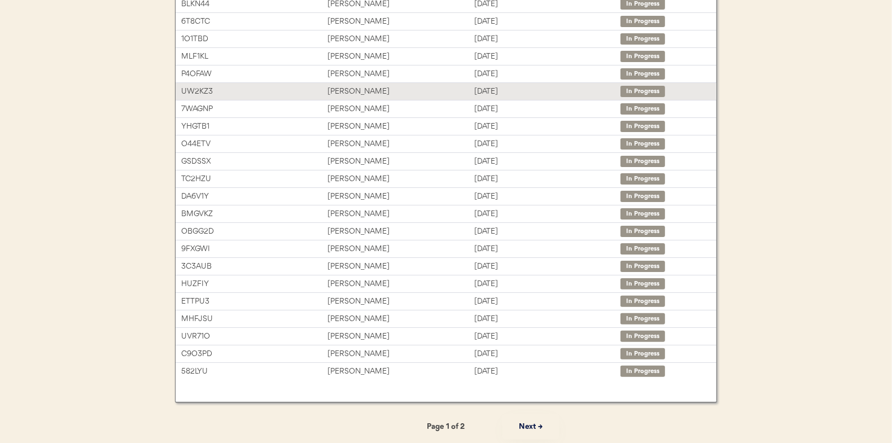
click at [365, 85] on div "[PERSON_NAME]" at bounding box center [400, 91] width 146 height 13
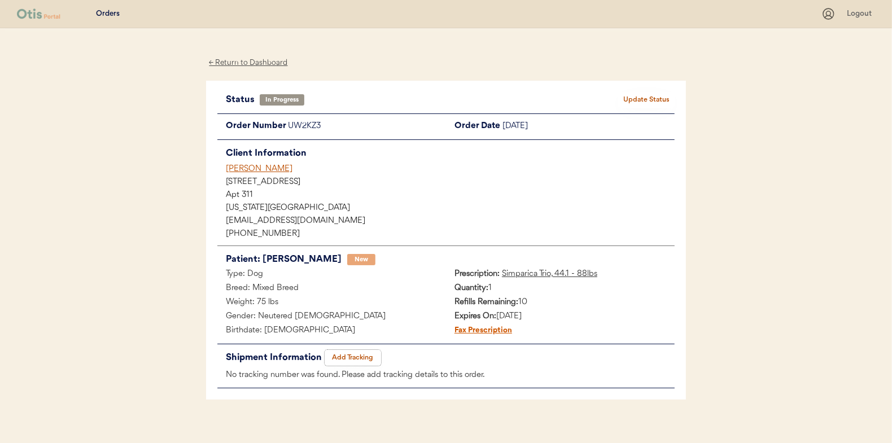
click at [358, 356] on button "Add Tracking" at bounding box center [353, 358] width 56 height 16
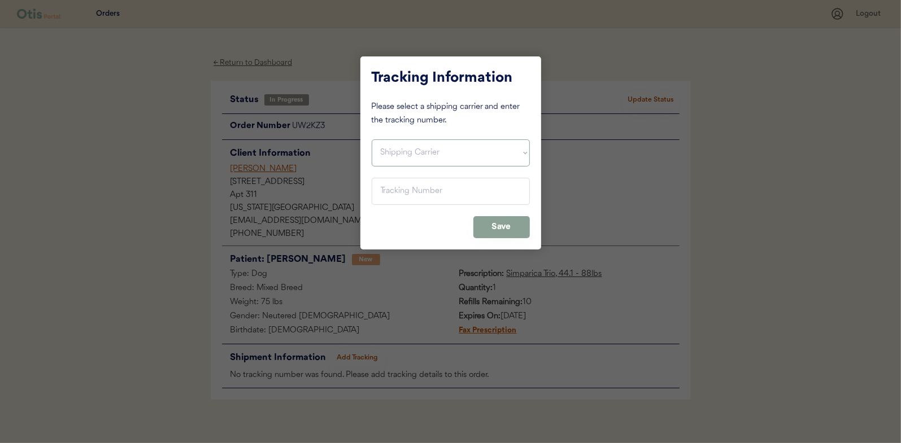
click at [404, 155] on select "Shipping Carrier FedEx FedEx Ground Economy UPS USPS" at bounding box center [451, 152] width 158 height 27
select select ""usps""
click at [372, 139] on select "Shipping Carrier FedEx FedEx Ground Economy UPS USPS" at bounding box center [451, 152] width 158 height 27
click at [388, 191] on input "input" at bounding box center [451, 191] width 158 height 27
paste input "9400150105496039206820"
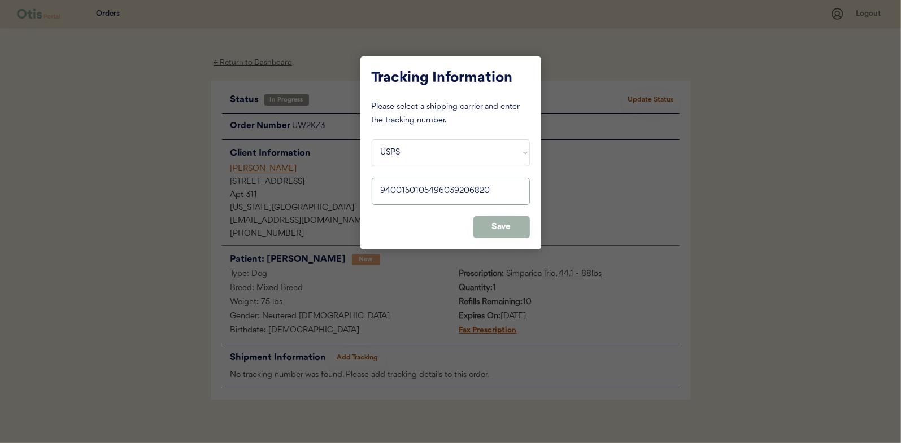
type input "9400150105496039206820"
click at [505, 225] on button "Save" at bounding box center [501, 227] width 56 height 22
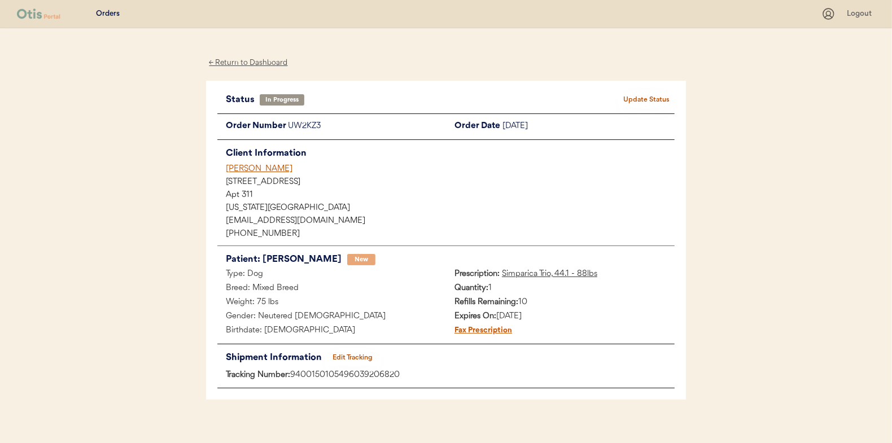
click at [641, 101] on button "Update Status" at bounding box center [646, 100] width 56 height 16
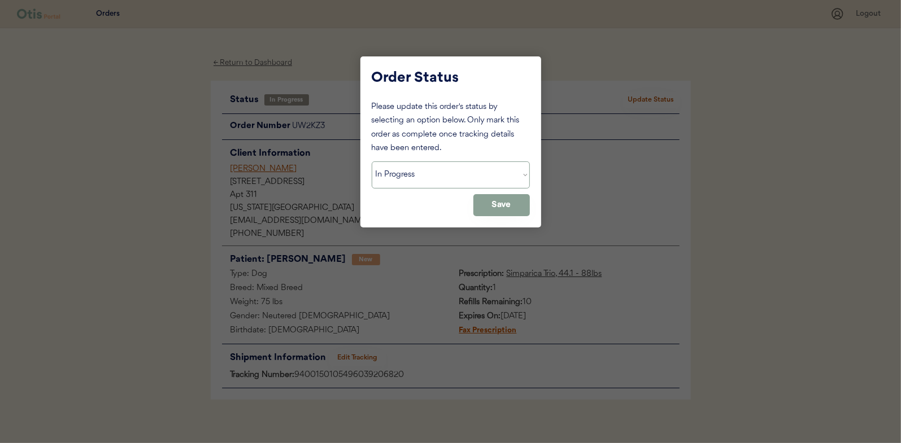
click at [436, 170] on select "Status On Hold New In Progress Complete Pending HW Consent Canceled" at bounding box center [451, 174] width 158 height 27
select select ""complete""
click at [372, 161] on select "Status On Hold New In Progress Complete Pending HW Consent Canceled" at bounding box center [451, 174] width 158 height 27
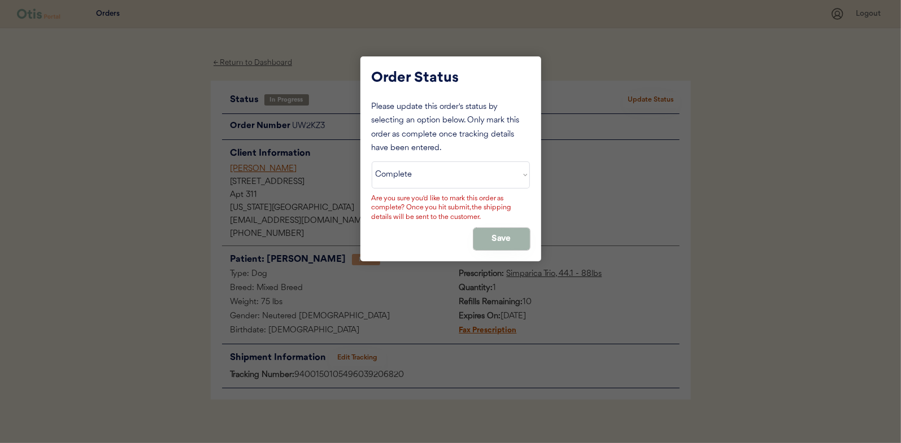
click at [496, 237] on button "Save" at bounding box center [501, 239] width 56 height 22
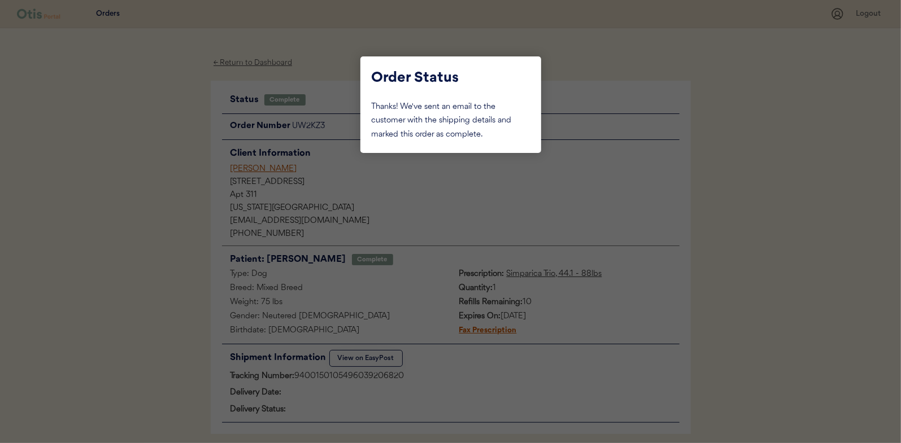
click at [163, 117] on div at bounding box center [450, 221] width 901 height 443
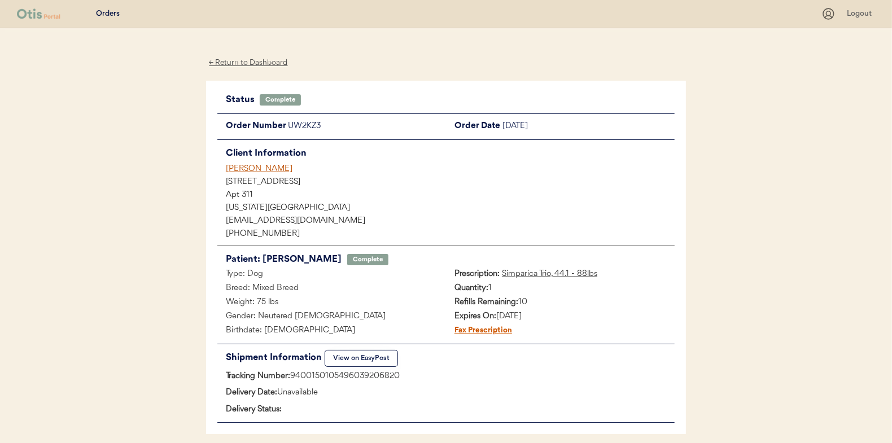
click at [254, 63] on div "← Return to Dashboard" at bounding box center [248, 62] width 85 height 13
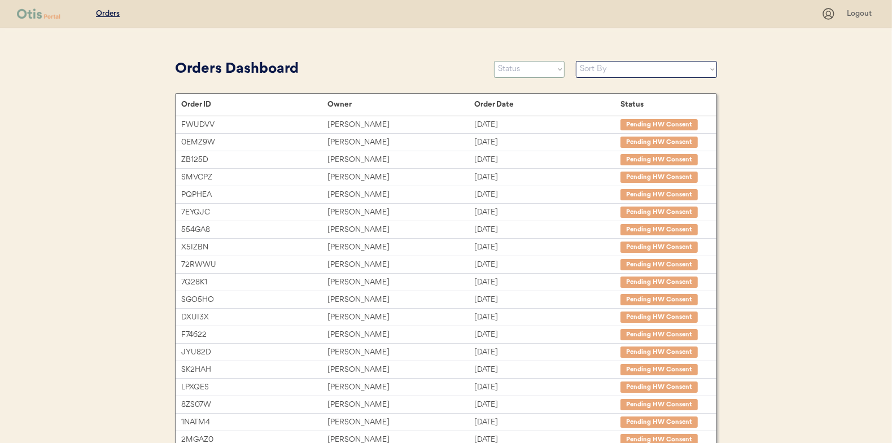
click at [546, 69] on select "Status On Hold New In Progress Complete Pending HW Consent Canceled" at bounding box center [529, 69] width 71 height 17
select select ""in_progress""
click at [494, 61] on select "Status On Hold New In Progress Complete Pending HW Consent Canceled" at bounding box center [529, 69] width 71 height 17
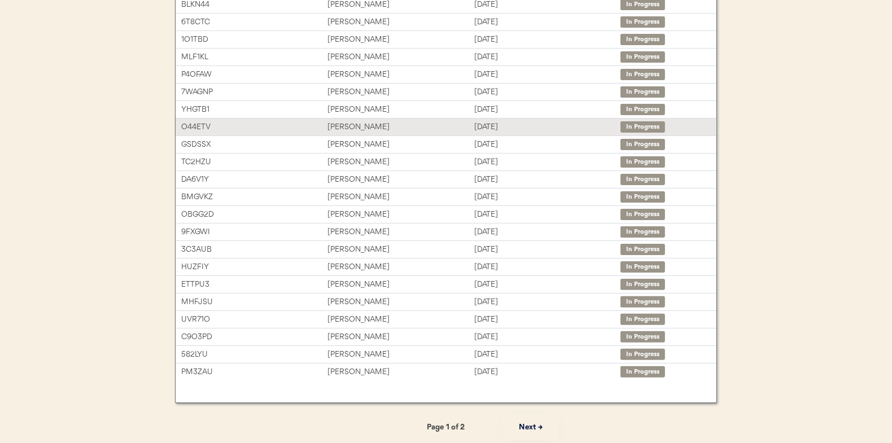
scroll to position [173, 0]
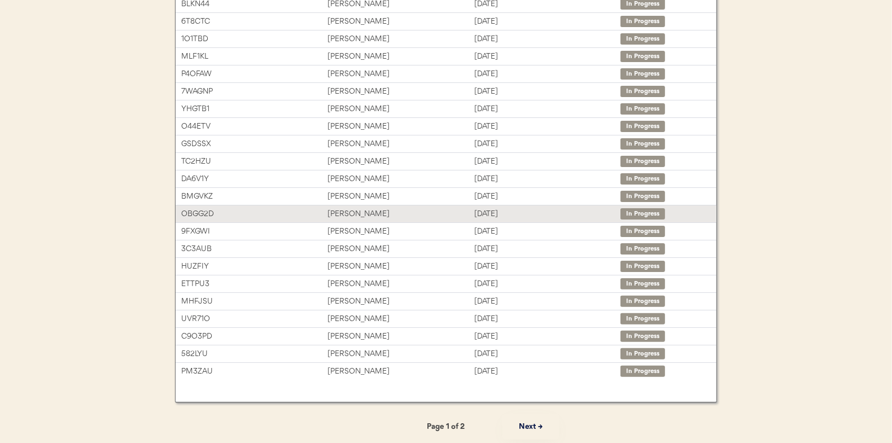
click at [354, 208] on div "[PERSON_NAME]" at bounding box center [400, 214] width 146 height 13
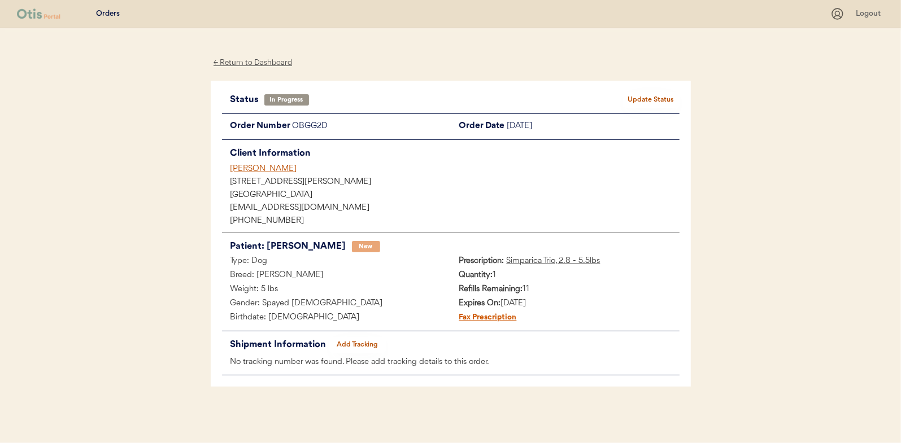
click at [360, 344] on button "Add Tracking" at bounding box center [357, 345] width 56 height 16
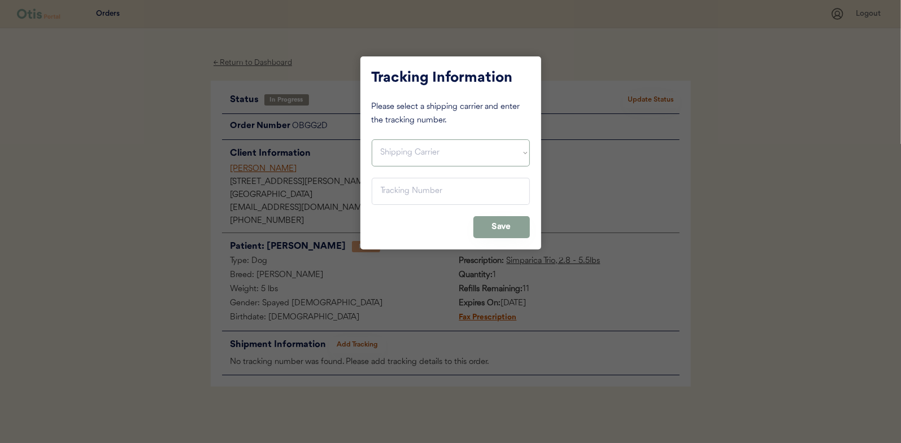
click at [401, 148] on select "Shipping Carrier FedEx FedEx Ground Economy UPS USPS" at bounding box center [451, 152] width 158 height 27
select select ""usps""
click at [372, 139] on select "Shipping Carrier FedEx FedEx Ground Economy UPS USPS" at bounding box center [451, 152] width 158 height 27
click at [378, 186] on input "input" at bounding box center [451, 191] width 158 height 27
paste input "9400150105799037518118"
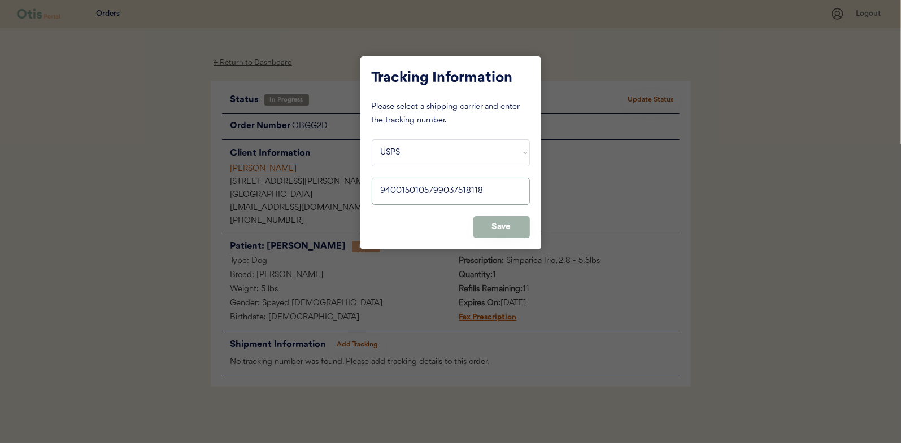
type input "9400150105799037518118"
click at [500, 223] on button "Save" at bounding box center [501, 227] width 56 height 22
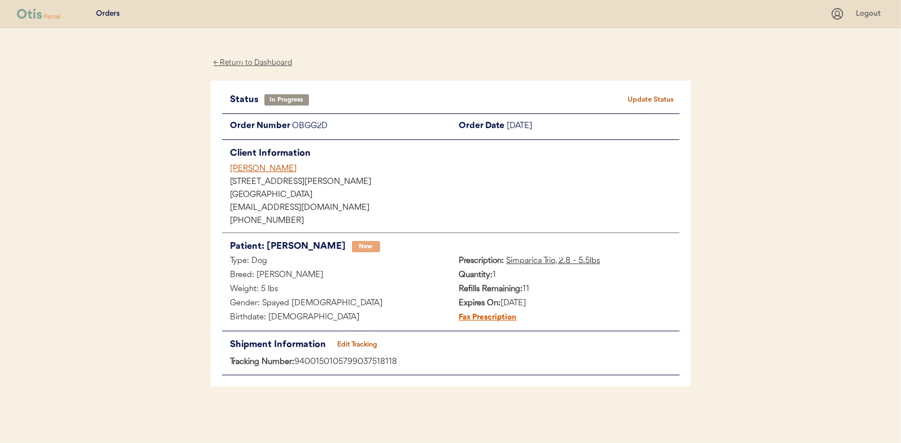
click at [655, 98] on button "Update Status" at bounding box center [651, 100] width 56 height 16
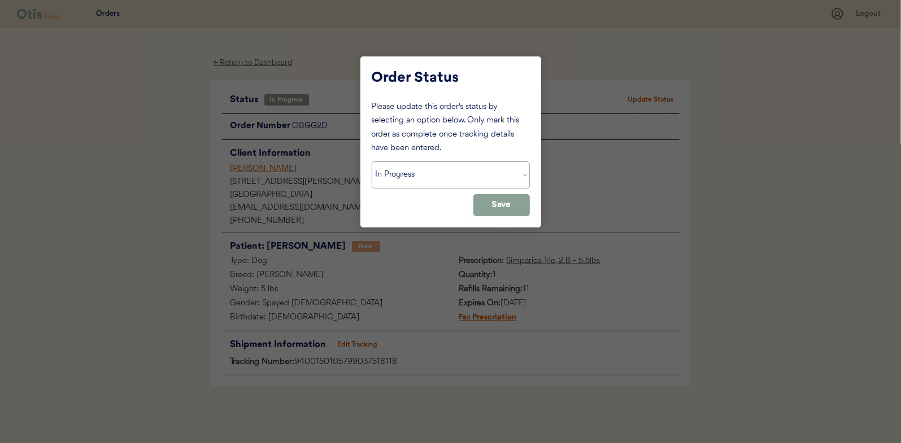
click at [414, 181] on select "Status On Hold New In Progress Complete Pending HW Consent Canceled" at bounding box center [451, 174] width 158 height 27
select select ""complete""
click at [372, 161] on select "Status On Hold New In Progress Complete Pending HW Consent Canceled" at bounding box center [451, 174] width 158 height 27
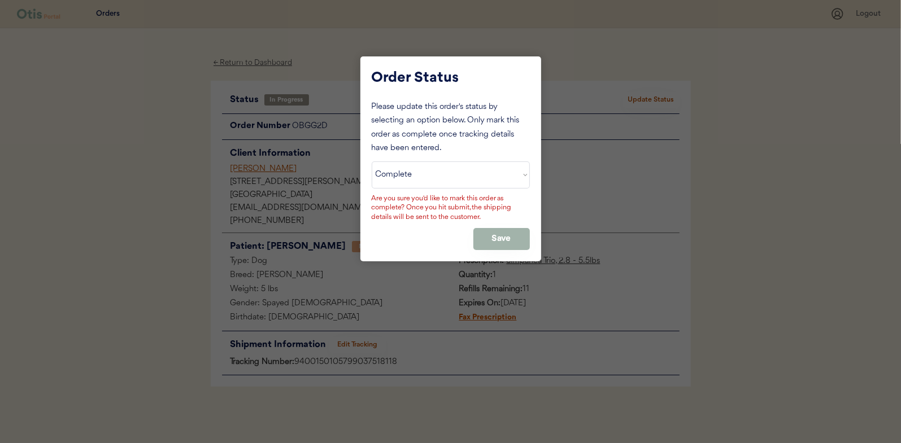
click at [508, 238] on button "Save" at bounding box center [501, 239] width 56 height 22
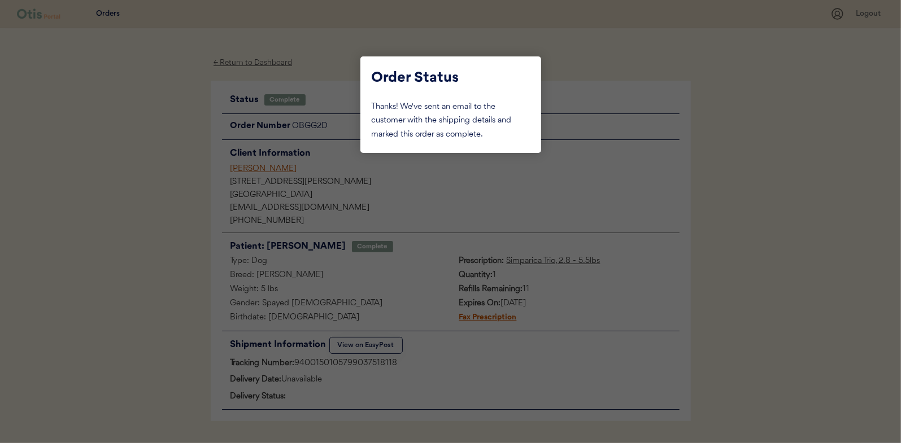
click at [155, 178] on div at bounding box center [450, 221] width 901 height 443
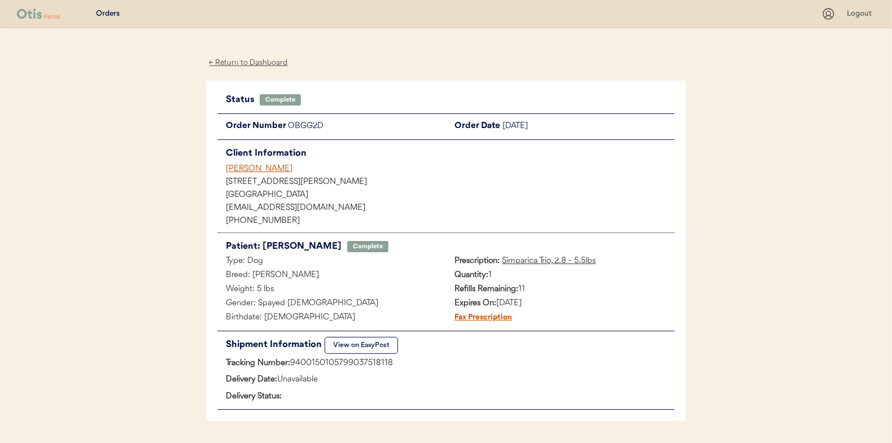
click at [254, 62] on div "← Return to Dashboard" at bounding box center [248, 62] width 85 height 13
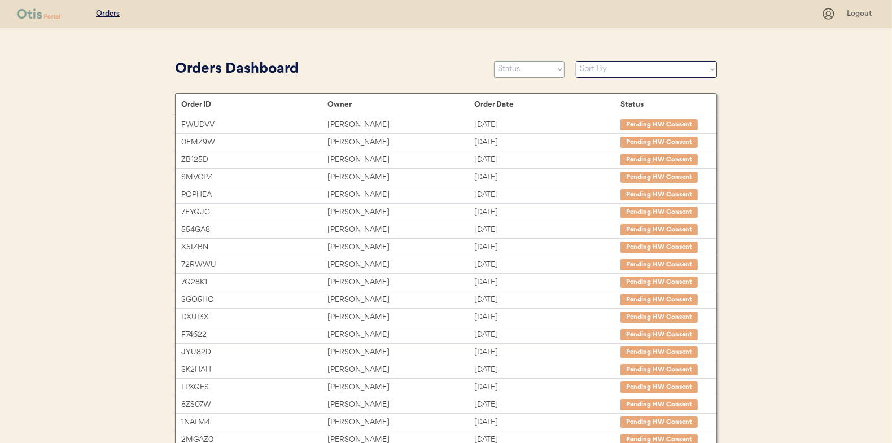
click at [513, 63] on select "Status On Hold New In Progress Complete Pending HW Consent Canceled" at bounding box center [529, 69] width 71 height 17
select select ""in_progress""
click at [494, 61] on select "Status On Hold New In Progress Complete Pending HW Consent Canceled" at bounding box center [529, 69] width 71 height 17
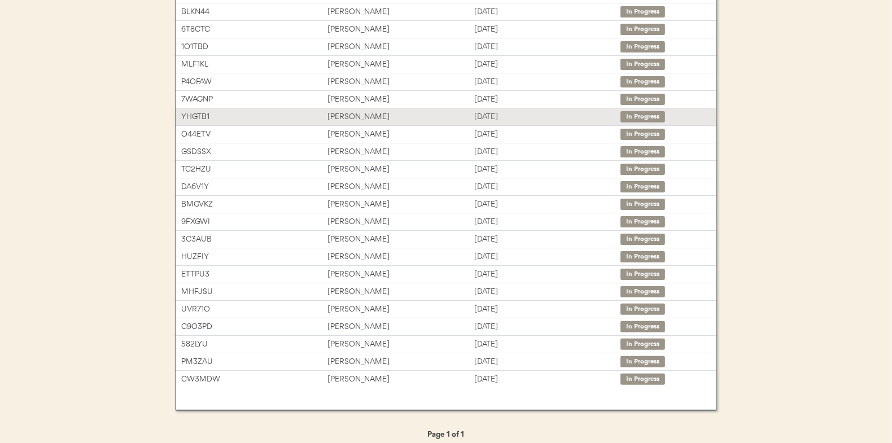
scroll to position [173, 0]
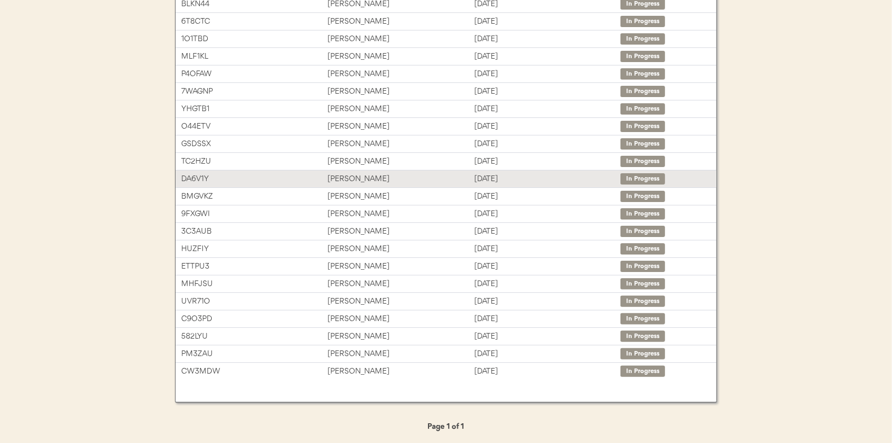
click at [357, 174] on div "Jamie Potter" at bounding box center [400, 179] width 146 height 13
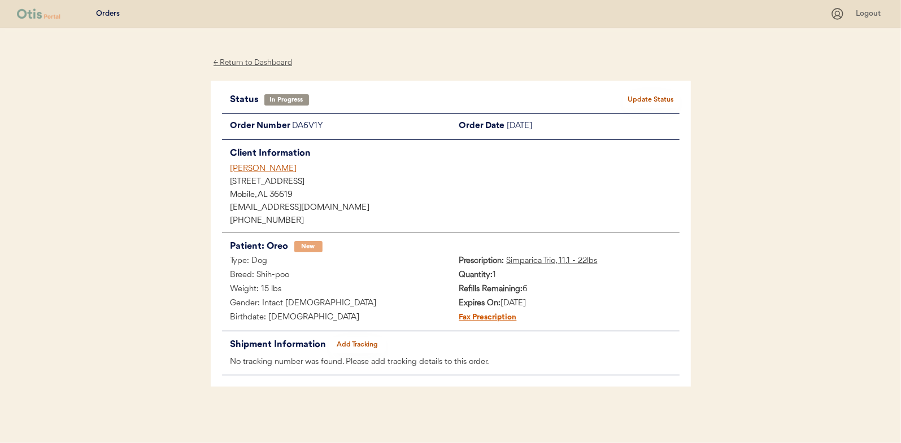
click at [359, 344] on button "Add Tracking" at bounding box center [357, 345] width 56 height 16
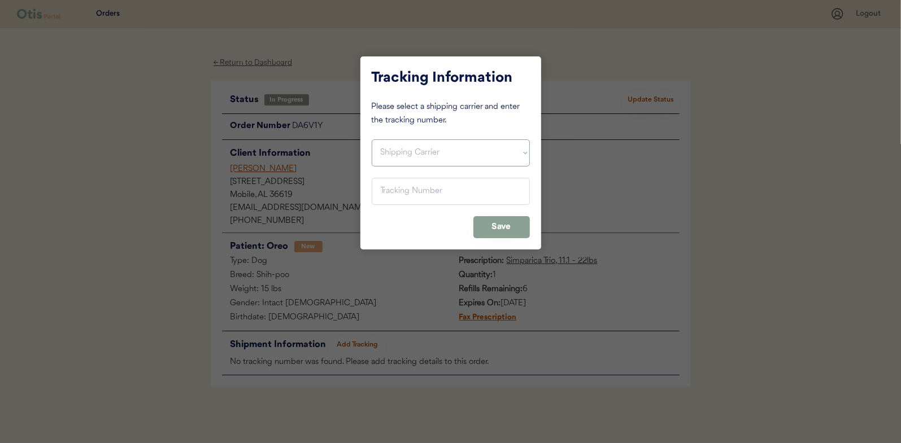
click at [391, 145] on select "Shipping Carrier FedEx FedEx Ground Economy UPS USPS" at bounding box center [451, 152] width 158 height 27
select select ""usps""
click at [372, 139] on select "Shipping Carrier FedEx FedEx Ground Economy UPS USPS" at bounding box center [451, 152] width 158 height 27
click at [389, 190] on input "input" at bounding box center [451, 191] width 158 height 27
paste input "9400150105799037525376"
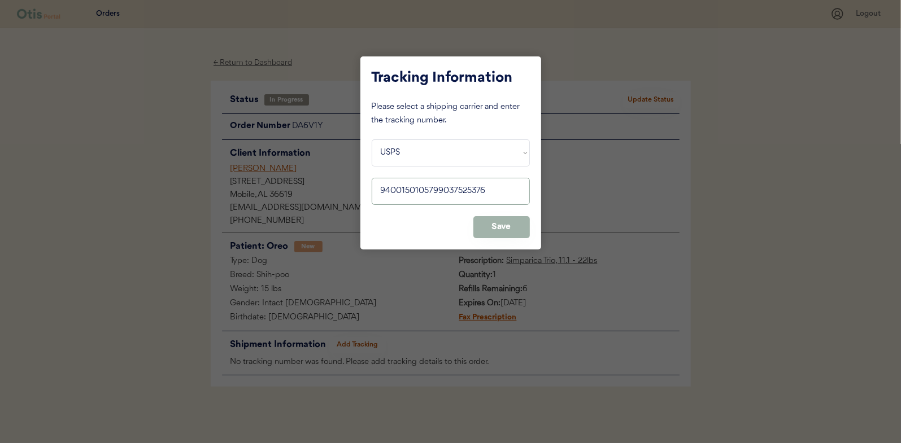
type input "9400150105799037525376"
click at [496, 224] on button "Save" at bounding box center [501, 227] width 56 height 22
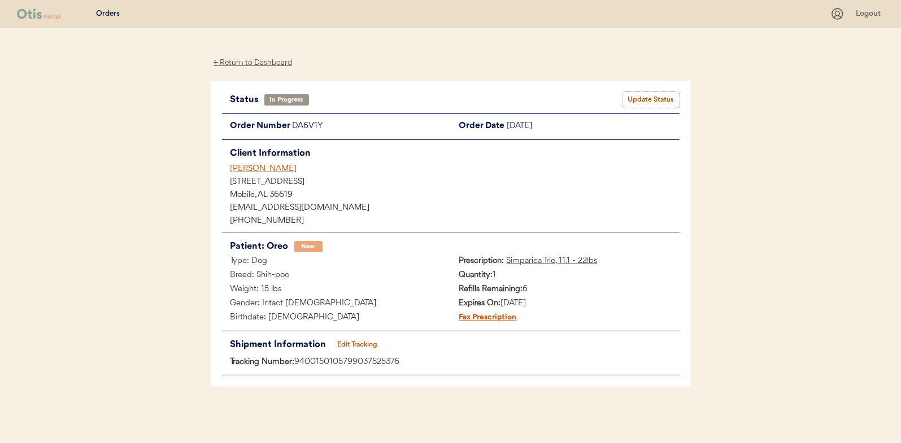
click at [648, 98] on button "Update Status" at bounding box center [651, 100] width 56 height 16
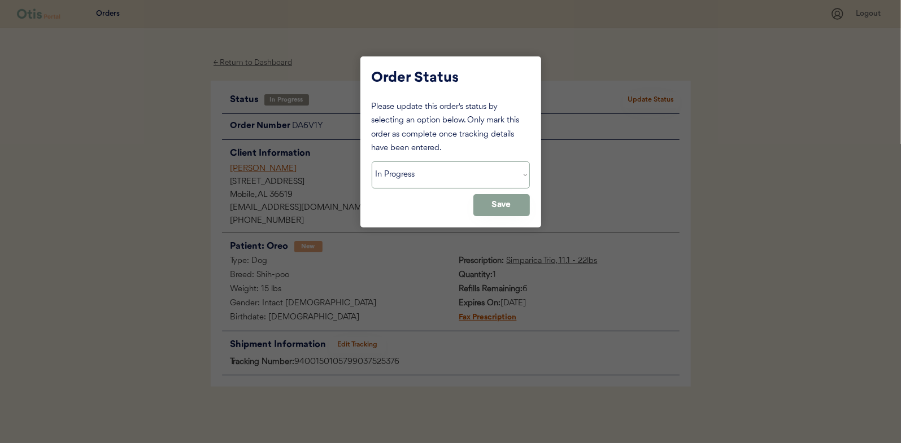
click at [408, 180] on select "Status On Hold New In Progress Complete Pending HW Consent Canceled" at bounding box center [451, 174] width 158 height 27
select select ""complete""
click at [372, 161] on select "Status On Hold New In Progress Complete Pending HW Consent Canceled" at bounding box center [451, 174] width 158 height 27
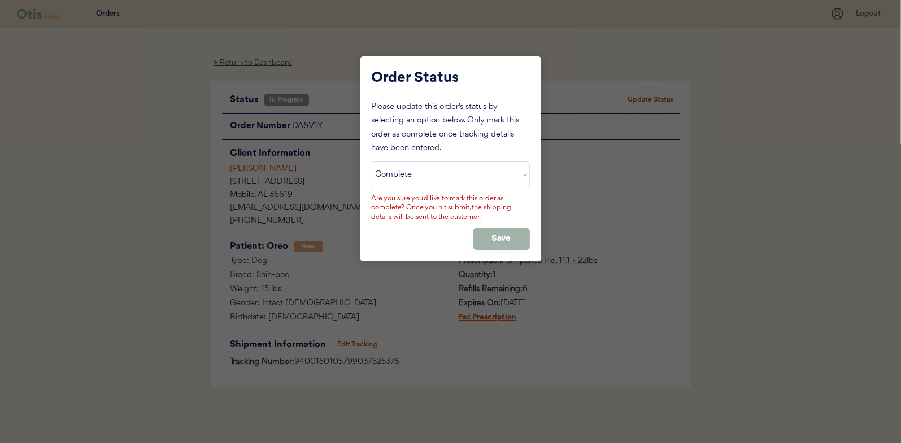
click at [513, 238] on button "Save" at bounding box center [501, 239] width 56 height 22
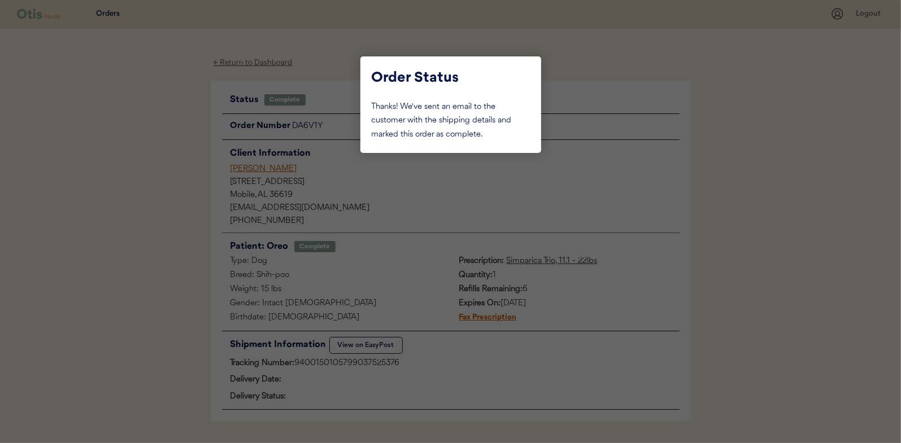
click at [150, 136] on div at bounding box center [450, 221] width 901 height 443
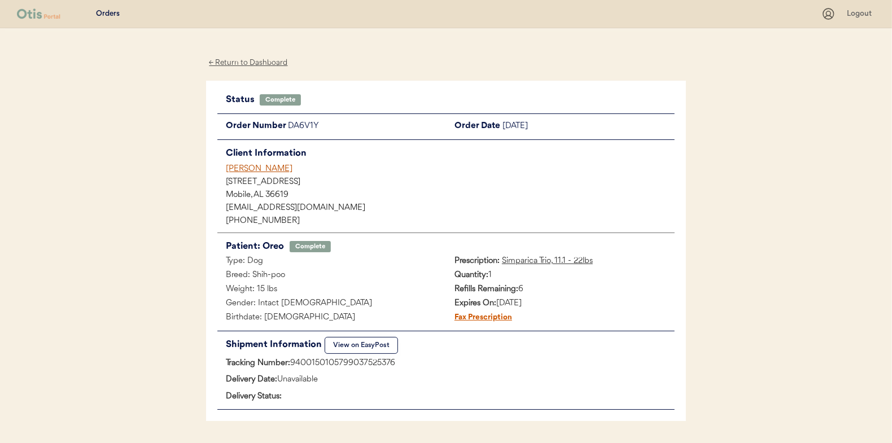
click at [246, 58] on div "← Return to Dashboard" at bounding box center [248, 62] width 85 height 13
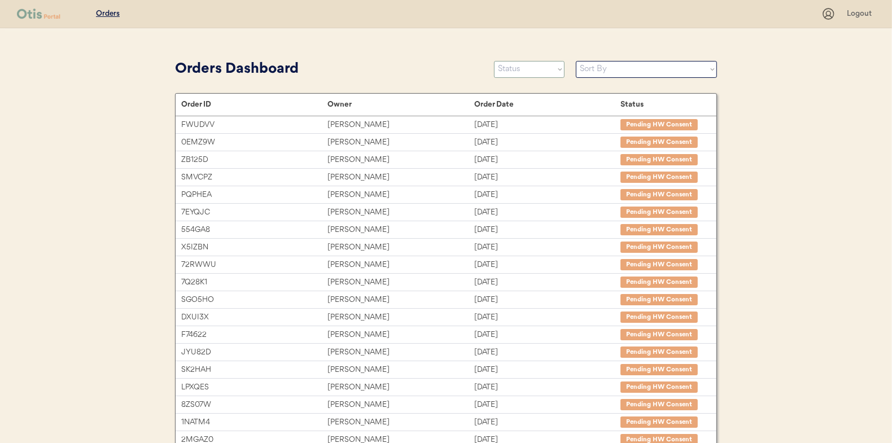
click at [525, 68] on select "Status On Hold New In Progress Complete Pending HW Consent Canceled" at bounding box center [529, 69] width 71 height 17
select select ""in_progress""
click at [494, 61] on select "Status On Hold New In Progress Complete Pending HW Consent Canceled" at bounding box center [529, 69] width 71 height 17
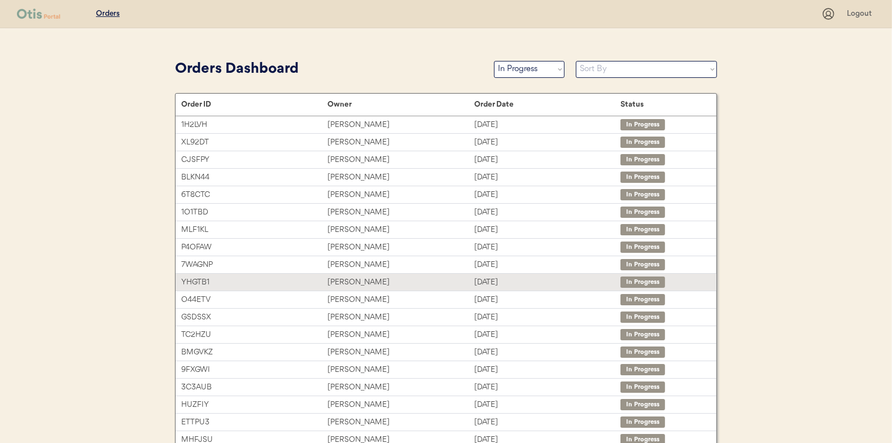
click at [342, 277] on div "James Lazzari" at bounding box center [400, 282] width 146 height 13
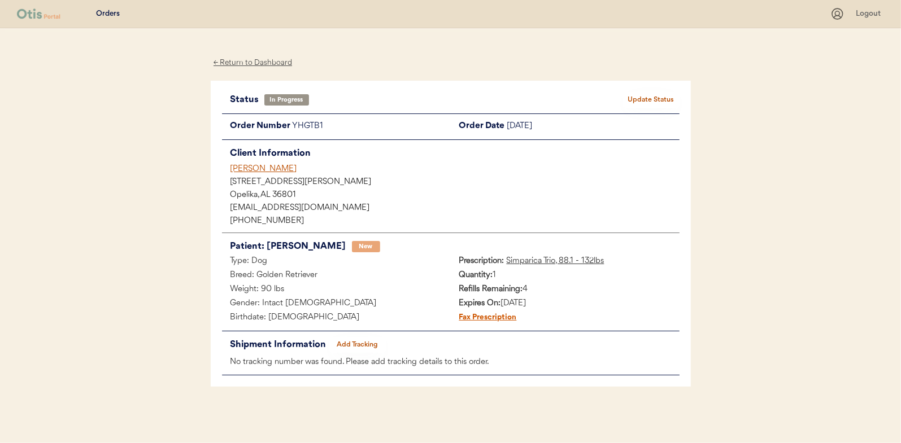
click at [365, 342] on button "Add Tracking" at bounding box center [357, 345] width 56 height 16
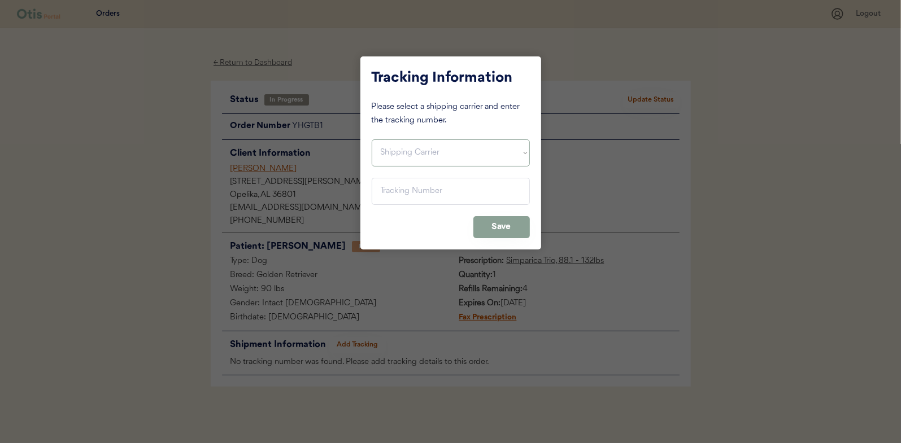
click at [397, 149] on select "Shipping Carrier FedEx FedEx Ground Economy UPS USPS" at bounding box center [451, 152] width 158 height 27
select select ""usps""
click at [372, 139] on select "Shipping Carrier FedEx FedEx Ground Economy UPS USPS" at bounding box center [451, 152] width 158 height 27
click at [391, 194] on input "input" at bounding box center [451, 191] width 158 height 27
paste input "9400150105496039208992"
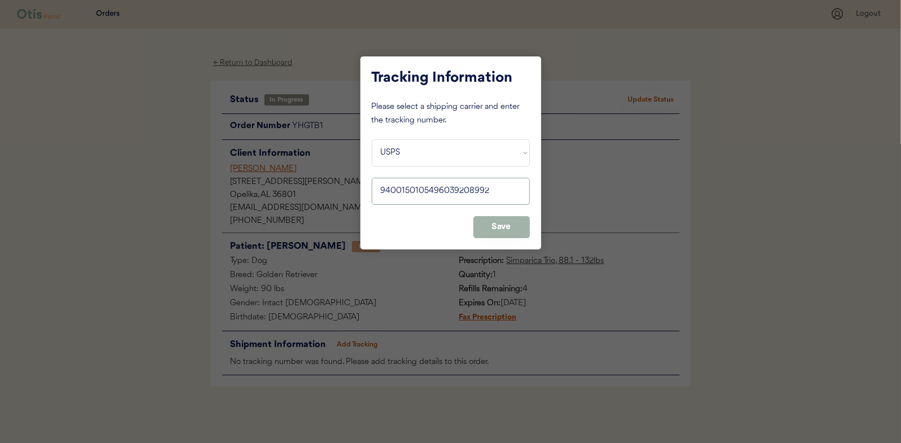
type input "9400150105496039208992"
click at [508, 226] on button "Save" at bounding box center [501, 227] width 56 height 22
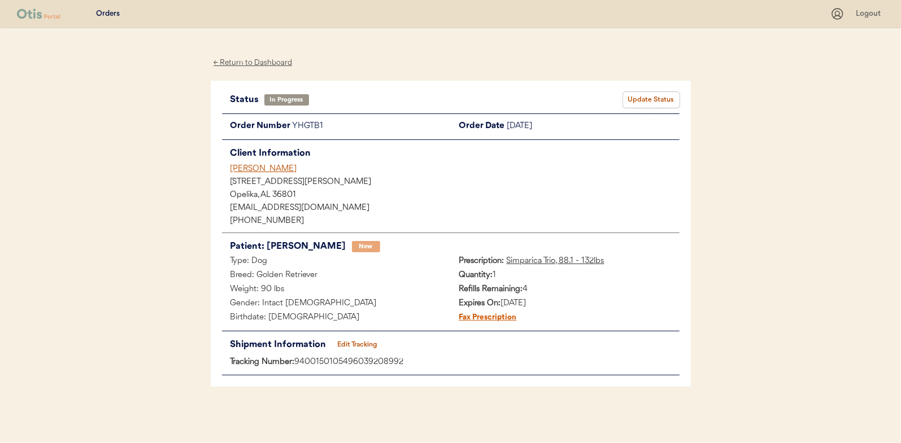
click at [644, 92] on button "Update Status" at bounding box center [651, 100] width 56 height 16
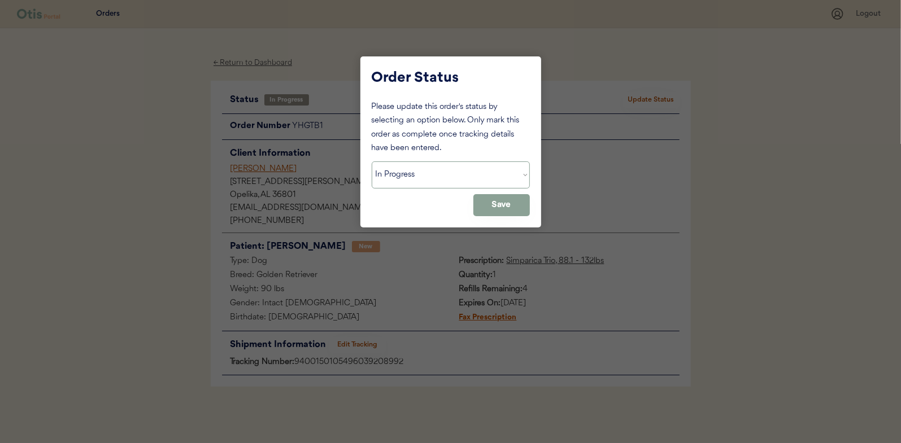
click at [413, 169] on select "Status On Hold New In Progress Complete Pending HW Consent Canceled" at bounding box center [451, 174] width 158 height 27
select select ""complete""
click at [372, 161] on select "Status On Hold New In Progress Complete Pending HW Consent Canceled" at bounding box center [451, 174] width 158 height 27
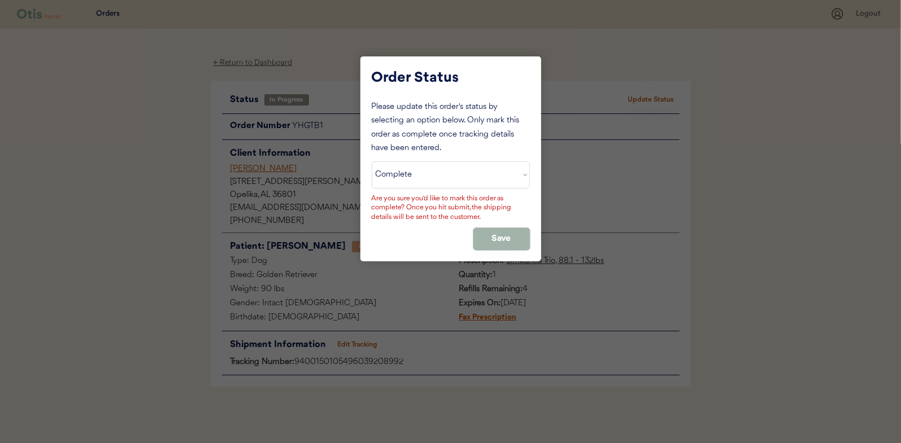
click at [510, 229] on button "Save" at bounding box center [501, 239] width 56 height 22
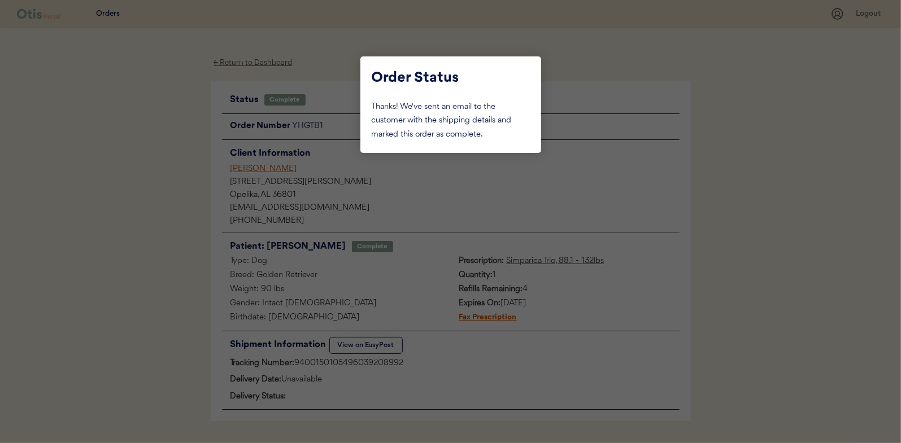
click at [160, 149] on div at bounding box center [450, 221] width 901 height 443
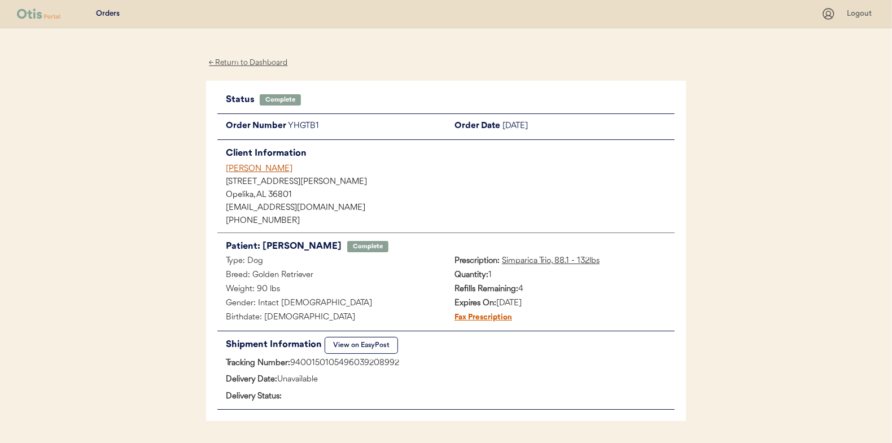
click at [257, 62] on div "← Return to Dashboard" at bounding box center [248, 62] width 85 height 13
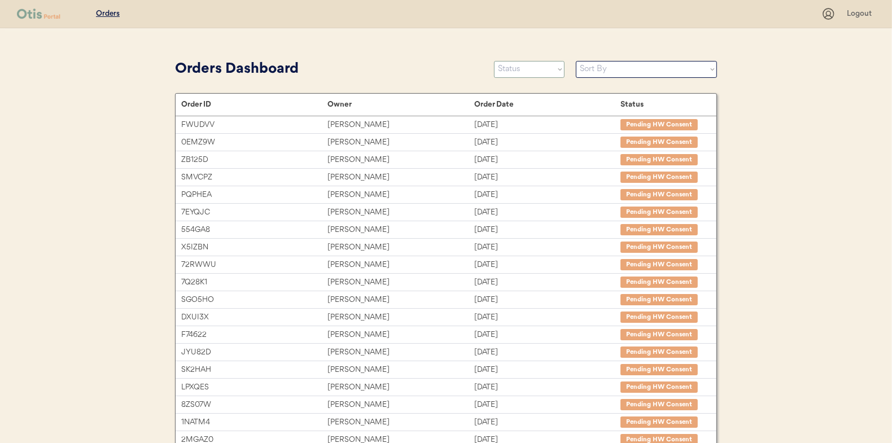
click at [530, 70] on select "Status On Hold New In Progress Complete Pending HW Consent Canceled" at bounding box center [529, 69] width 71 height 17
select select ""in_progress""
click at [494, 61] on select "Status On Hold New In Progress Complete Pending HW Consent Canceled" at bounding box center [529, 69] width 71 height 17
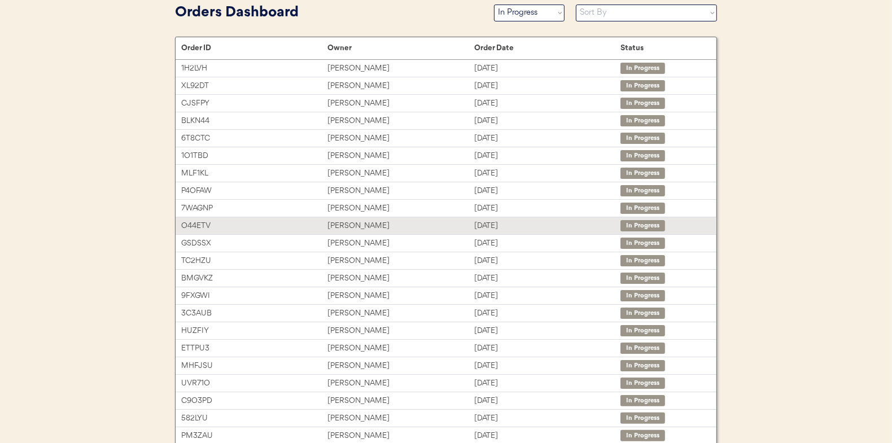
scroll to position [113, 0]
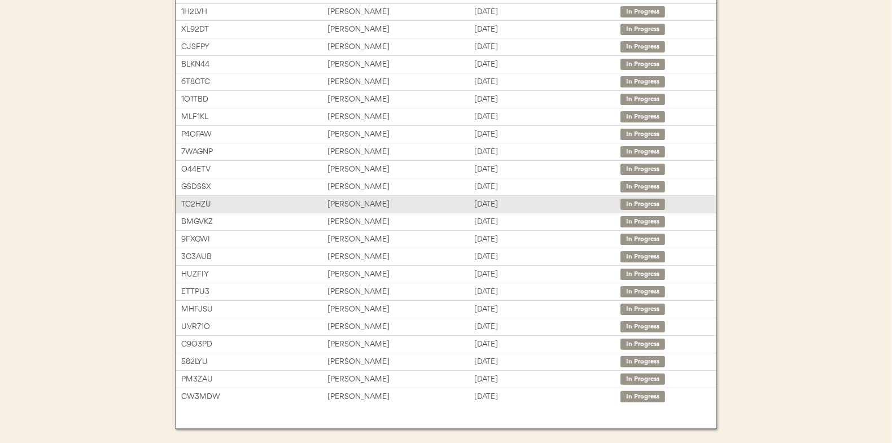
click at [348, 203] on div "[PERSON_NAME]" at bounding box center [400, 204] width 146 height 13
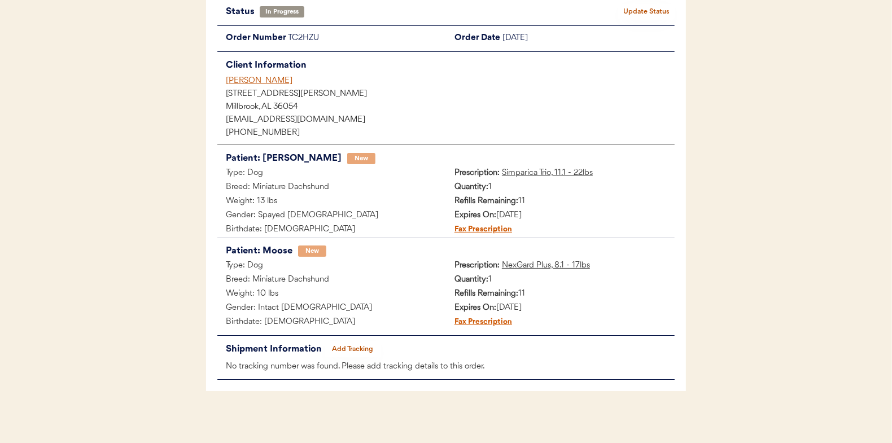
scroll to position [92, 0]
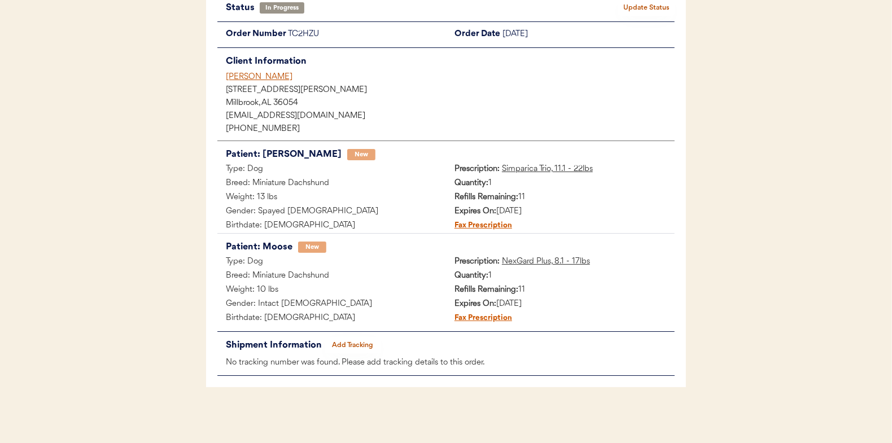
click at [346, 343] on button "Add Tracking" at bounding box center [353, 346] width 56 height 16
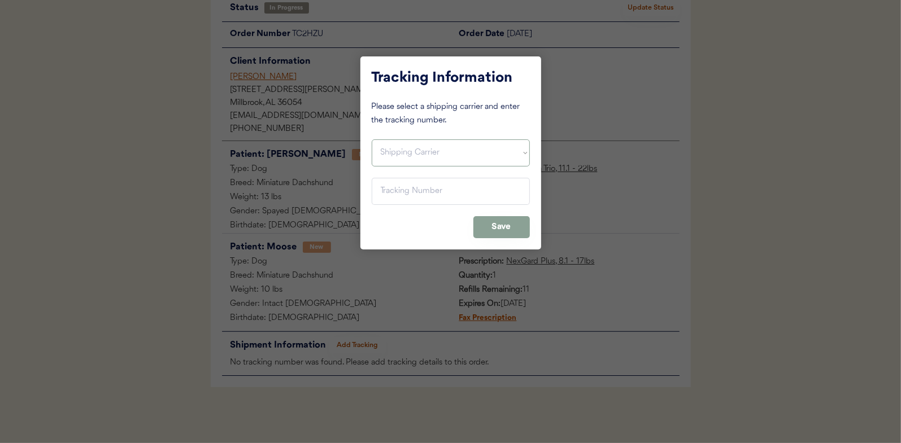
click at [387, 151] on select "Shipping Carrier FedEx FedEx Ground Economy UPS USPS" at bounding box center [451, 152] width 158 height 27
select select ""usps""
click at [372, 139] on select "Shipping Carrier FedEx FedEx Ground Economy UPS USPS" at bounding box center [451, 152] width 158 height 27
click at [389, 189] on input "input" at bounding box center [451, 191] width 158 height 27
paste input "9400150105496039203904"
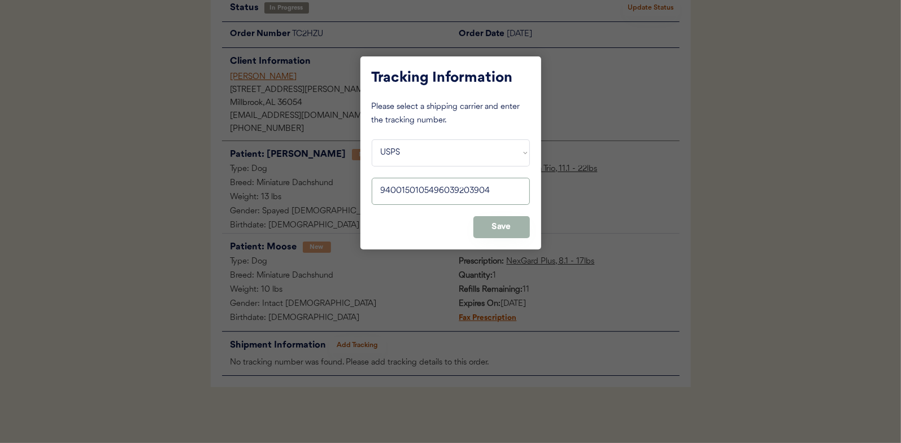
type input "9400150105496039203904"
click at [499, 229] on button "Save" at bounding box center [501, 227] width 56 height 22
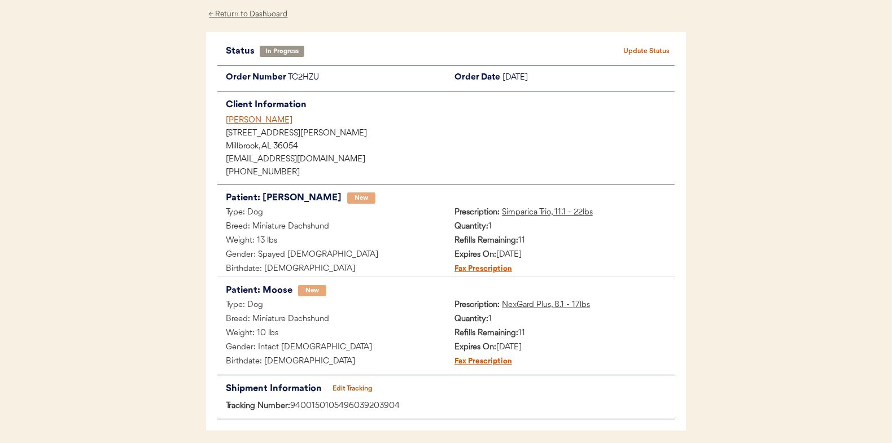
scroll to position [0, 0]
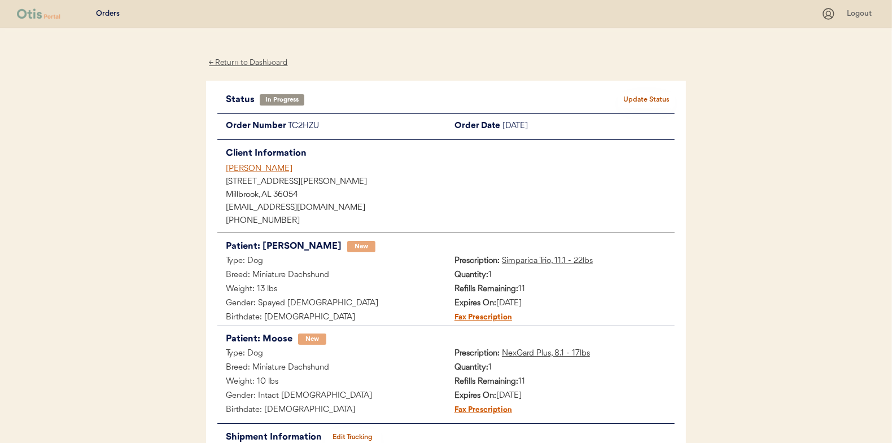
click at [639, 91] on div "Status In Progress Update Status Order Number TC2HZU Order Date October 6, 2025…" at bounding box center [446, 280] width 480 height 399
click at [642, 98] on button "Update Status" at bounding box center [646, 100] width 56 height 16
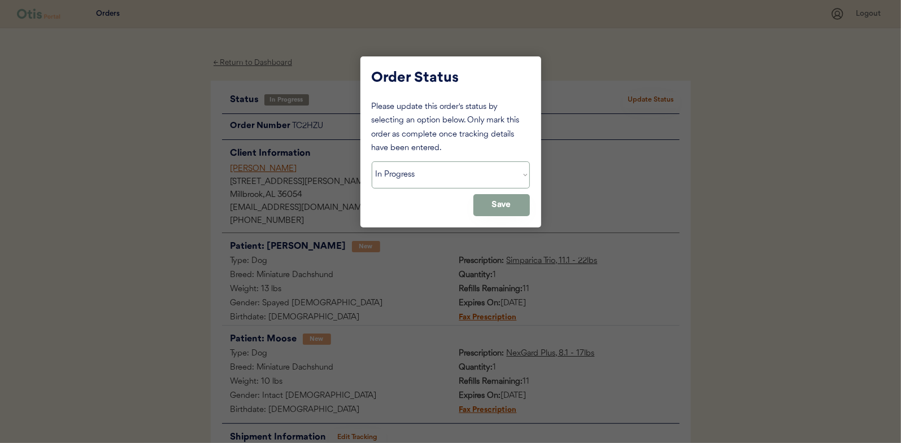
click at [407, 178] on select "Status On Hold New In Progress Complete Pending HW Consent Canceled" at bounding box center [451, 174] width 158 height 27
select select ""complete""
click at [372, 161] on select "Status On Hold New In Progress Complete Pending HW Consent Canceled" at bounding box center [451, 174] width 158 height 27
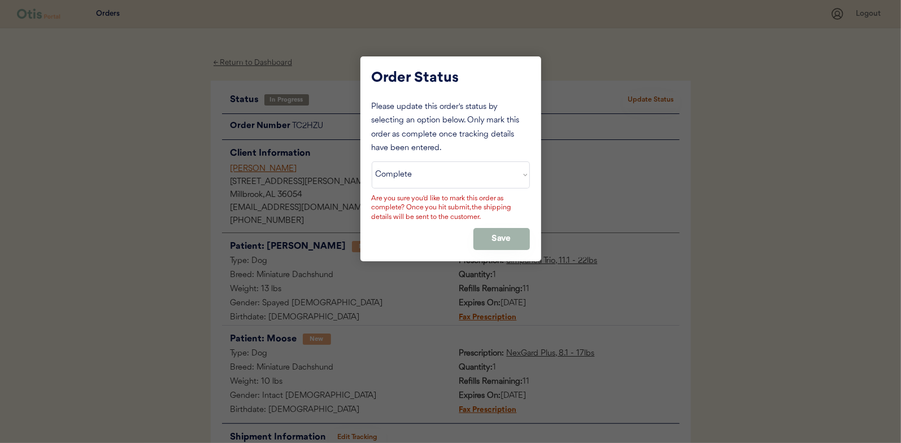
click at [497, 241] on button "Save" at bounding box center [501, 239] width 56 height 22
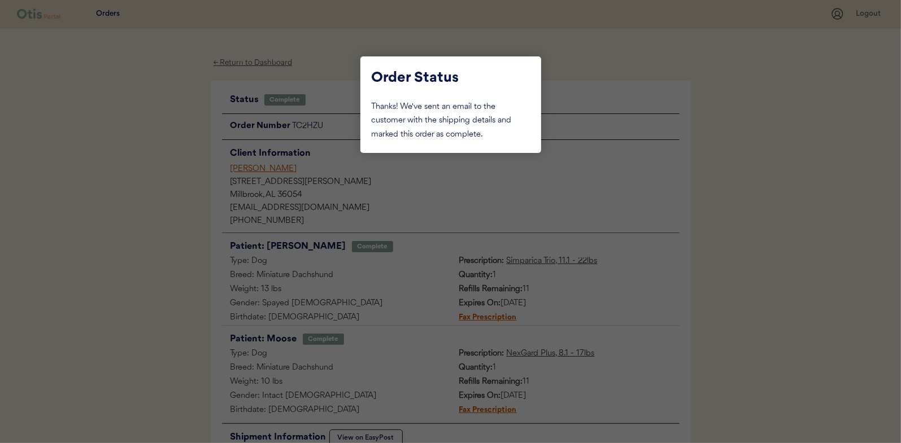
click at [180, 166] on div at bounding box center [450, 221] width 901 height 443
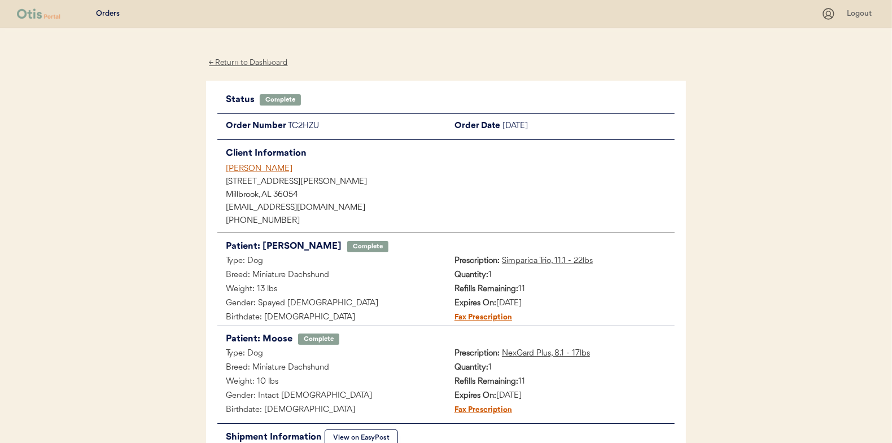
click at [254, 63] on div "← Return to Dashboard" at bounding box center [248, 62] width 85 height 13
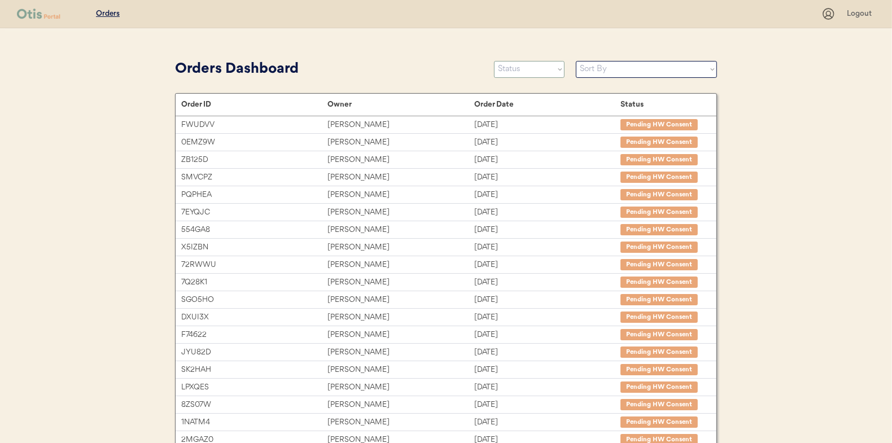
click at [515, 69] on select "Status On Hold New In Progress Complete Pending HW Consent Canceled" at bounding box center [529, 69] width 71 height 17
select select ""in_progress""
click at [494, 61] on select "Status On Hold New In Progress Complete Pending HW Consent Canceled" at bounding box center [529, 69] width 71 height 17
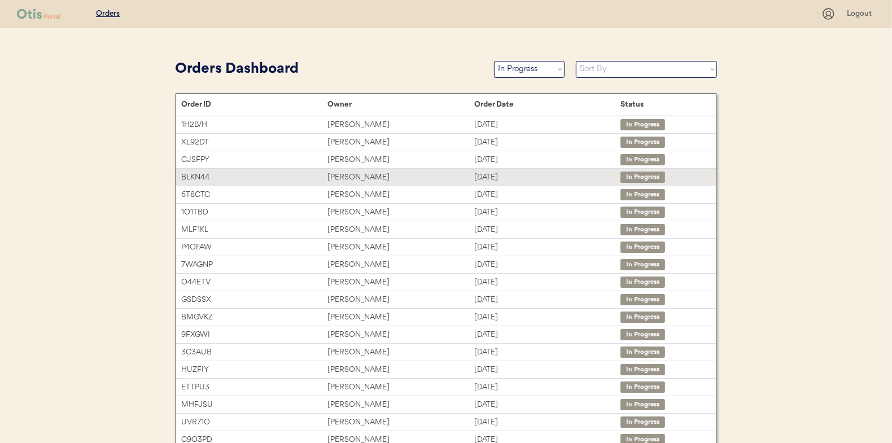
click at [363, 173] on div "sheila james" at bounding box center [400, 177] width 146 height 13
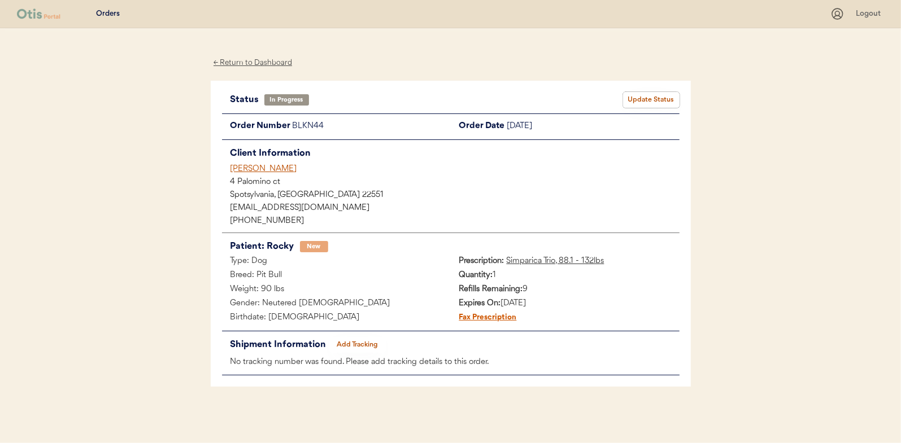
click at [650, 96] on button "Update Status" at bounding box center [651, 100] width 56 height 16
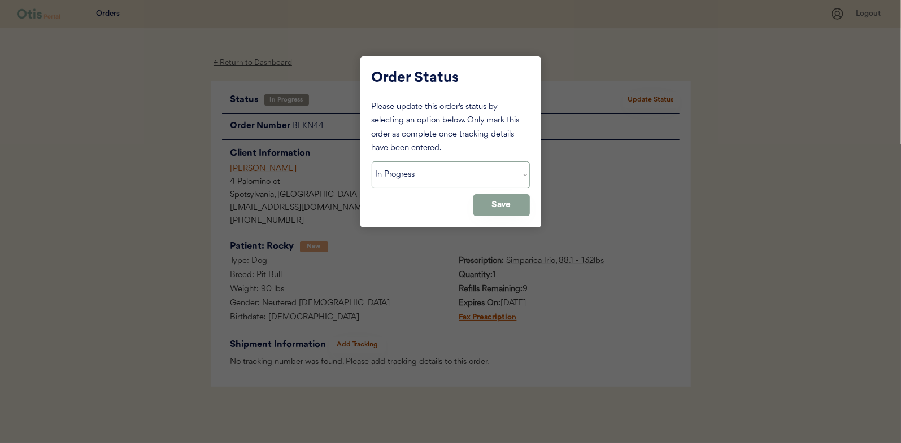
click at [454, 174] on select "Status On Hold New In Progress Complete Pending HW Consent Canceled" at bounding box center [451, 174] width 158 height 27
click at [372, 161] on select "Status On Hold New In Progress Complete Pending HW Consent Canceled" at bounding box center [451, 174] width 158 height 27
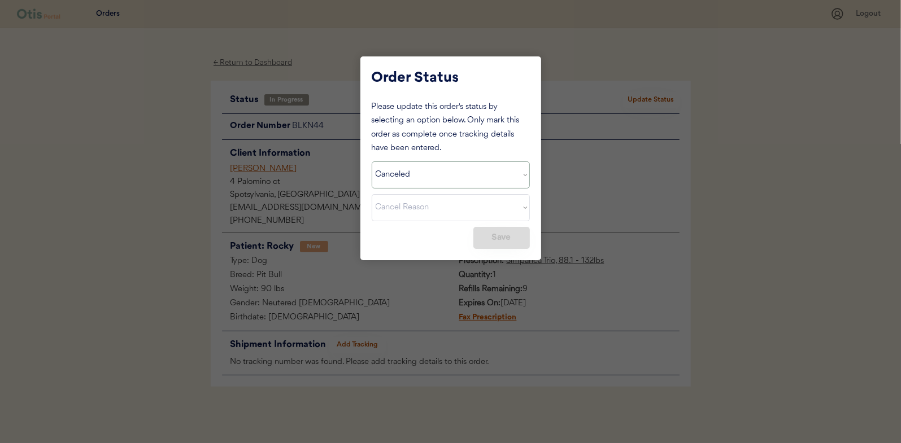
click at [523, 176] on select "Status On Hold New In Progress Complete Pending HW Consent Canceled" at bounding box center [451, 174] width 158 height 27
click at [490, 133] on div "Please update this order's status by selecting an option below. Only mark this …" at bounding box center [451, 127] width 158 height 55
click at [522, 204] on select "Cancel Reason Missing order information Incorrect order information Out of refi…" at bounding box center [451, 207] width 158 height 27
click at [423, 179] on select "Status On Hold New In Progress Complete Pending HW Consent Canceled" at bounding box center [451, 174] width 158 height 27
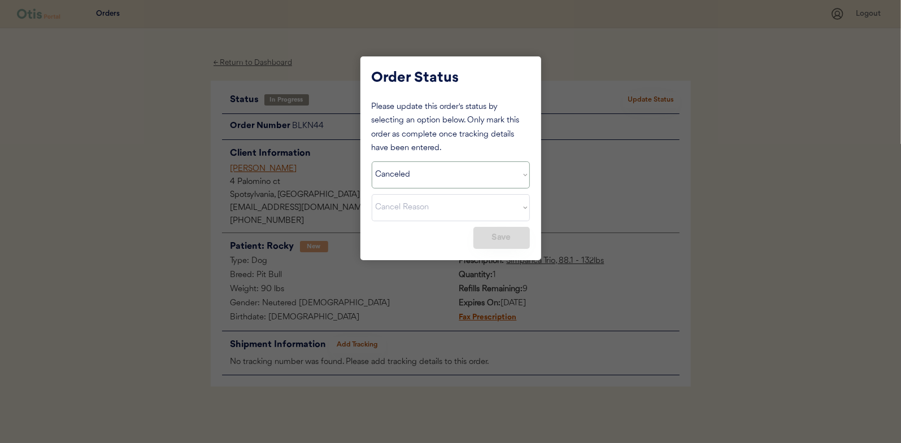
select select ""in_progress""
click at [372, 161] on select "Status On Hold New In Progress Complete Pending HW Consent Canceled" at bounding box center [451, 174] width 158 height 27
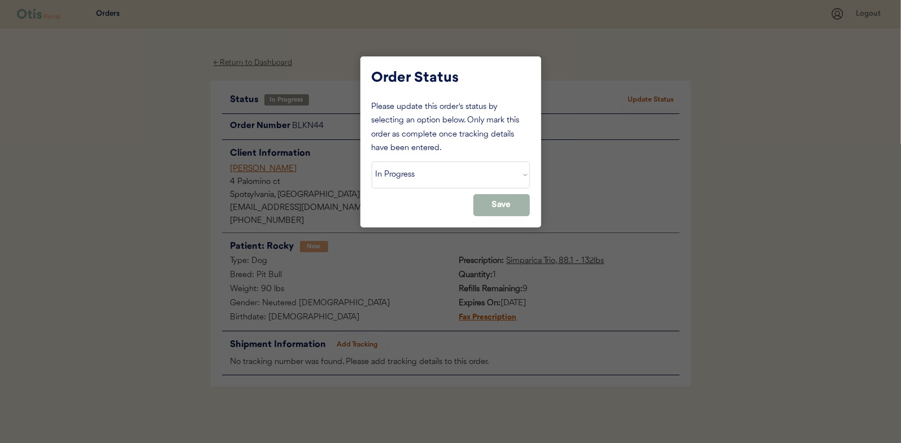
click at [500, 204] on button "Save" at bounding box center [501, 205] width 56 height 22
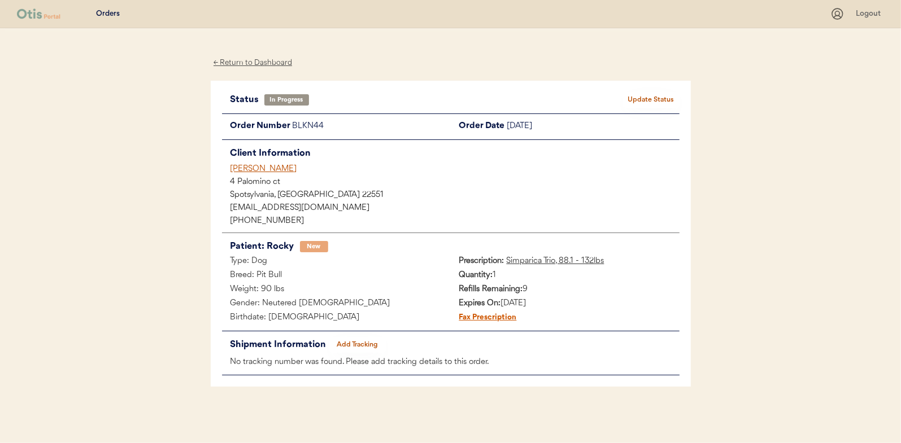
click at [263, 59] on div "← Return to Dashboard" at bounding box center [253, 62] width 85 height 13
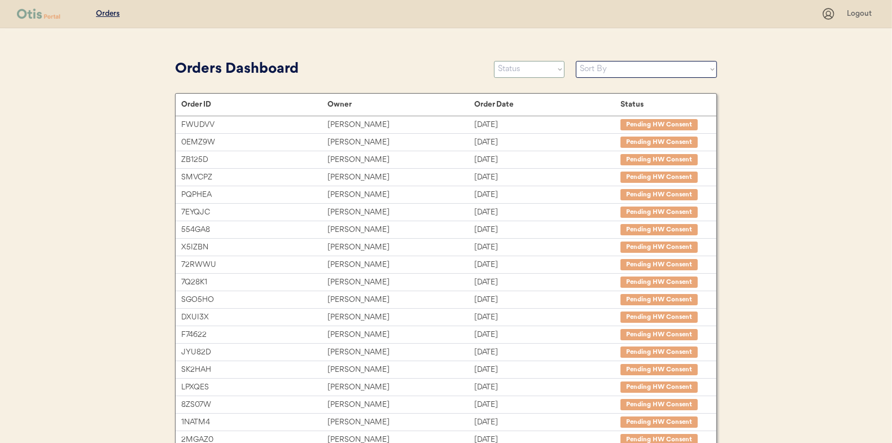
click at [523, 71] on select "Status On Hold New In Progress Complete Pending HW Consent Canceled" at bounding box center [529, 69] width 71 height 17
select select ""in_progress""
click at [494, 61] on select "Status On Hold New In Progress Complete Pending HW Consent Canceled" at bounding box center [529, 69] width 71 height 17
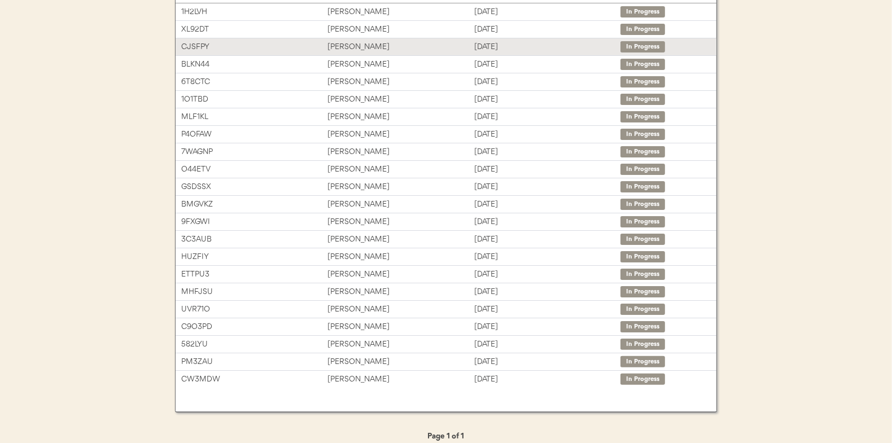
scroll to position [56, 0]
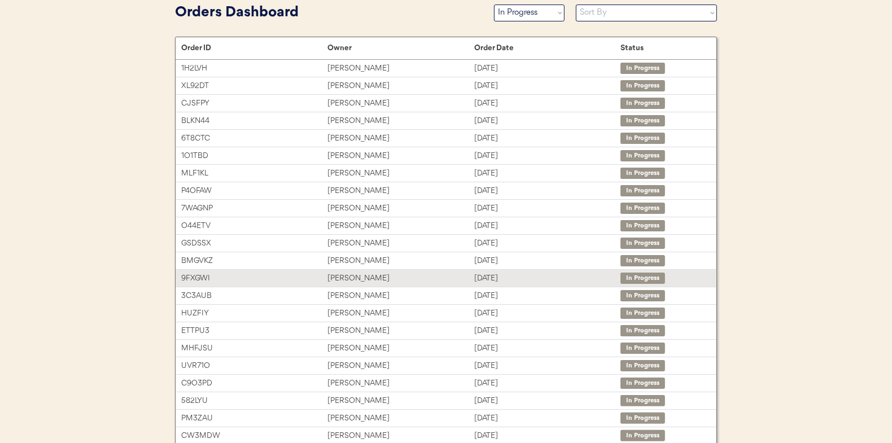
click at [359, 277] on div "[PERSON_NAME]" at bounding box center [400, 278] width 146 height 13
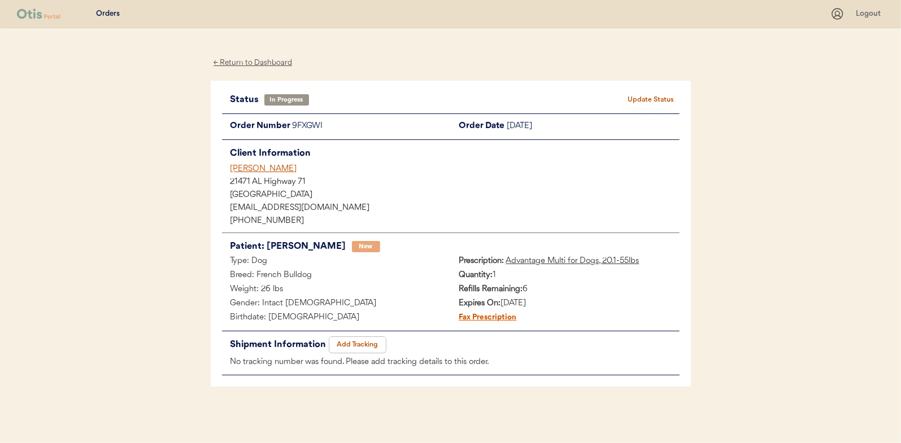
click at [362, 344] on button "Add Tracking" at bounding box center [357, 345] width 56 height 16
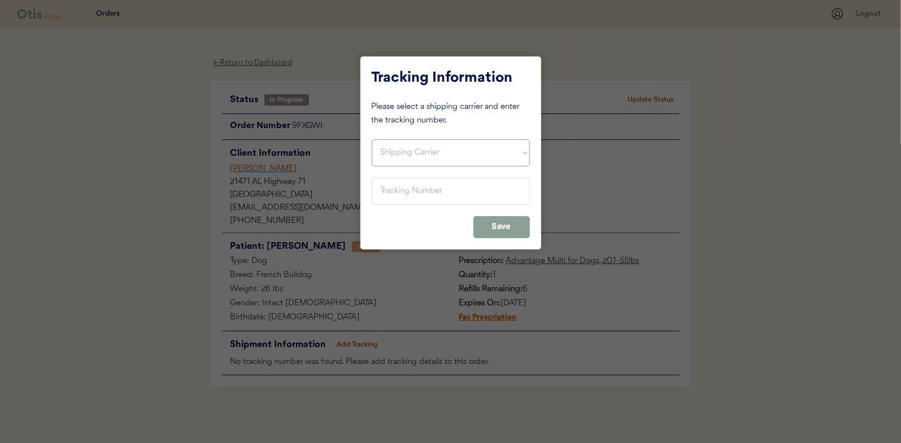
click at [419, 147] on select "Shipping Carrier FedEx FedEx Ground Economy UPS USPS" at bounding box center [451, 152] width 158 height 27
select select ""usps""
click at [372, 139] on select "Shipping Carrier FedEx FedEx Ground Economy UPS USPS" at bounding box center [451, 152] width 158 height 27
click at [388, 197] on input "input" at bounding box center [451, 191] width 158 height 27
paste input "9400150105496039211640"
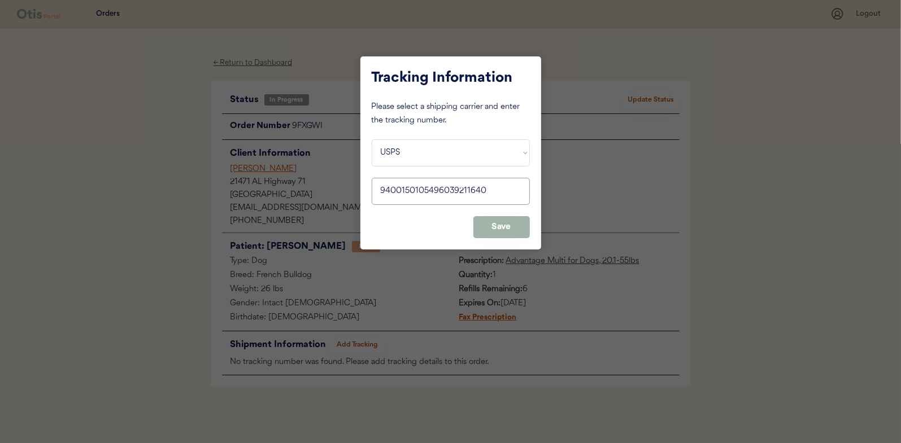
type input "9400150105496039211640"
click at [490, 225] on button "Save" at bounding box center [501, 227] width 56 height 22
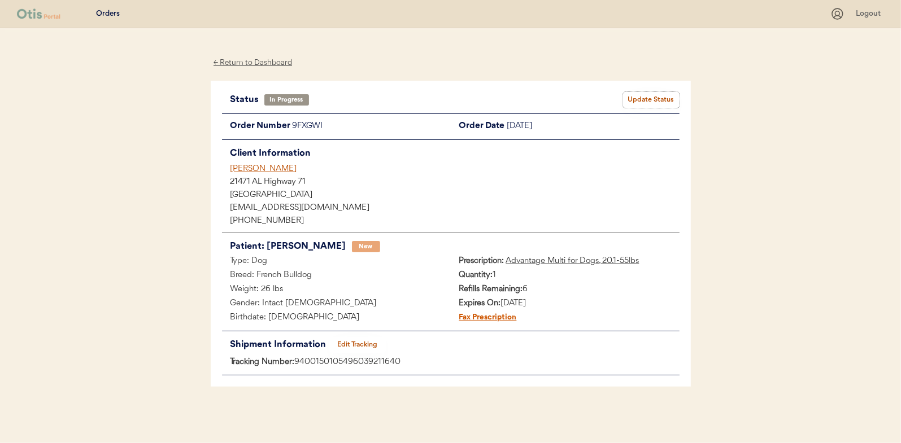
click at [660, 98] on button "Update Status" at bounding box center [651, 100] width 56 height 16
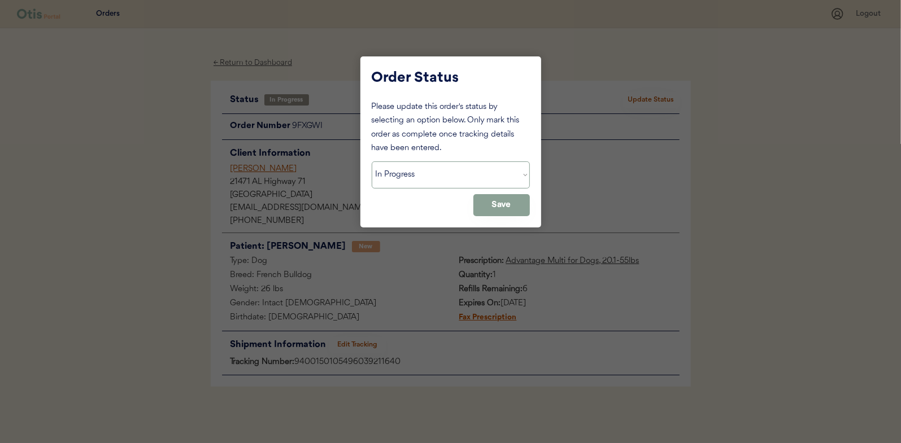
click at [425, 175] on select "Status On Hold New In Progress Complete Pending HW Consent Canceled" at bounding box center [451, 174] width 158 height 27
select select ""complete""
click at [372, 161] on select "Status On Hold New In Progress Complete Pending HW Consent Canceled" at bounding box center [451, 174] width 158 height 27
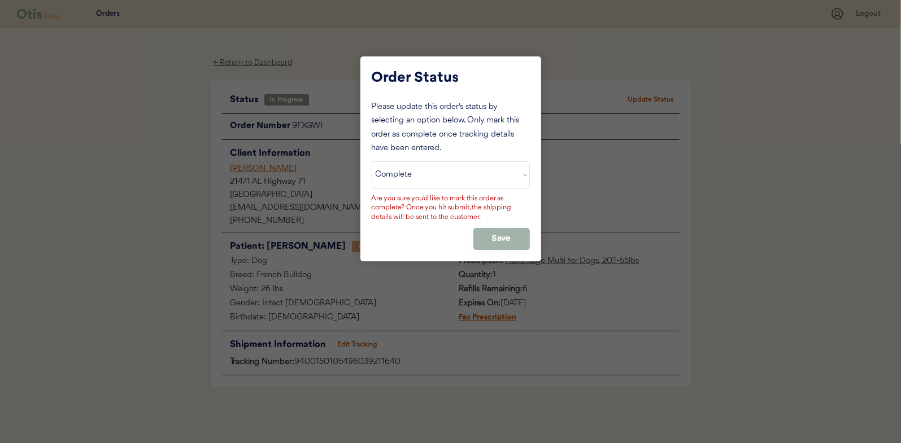
click at [494, 240] on button "Save" at bounding box center [501, 239] width 56 height 22
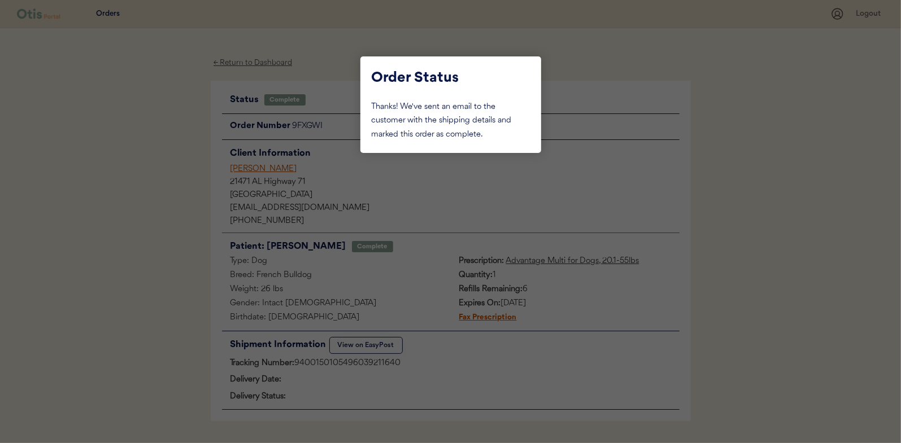
click at [174, 147] on div at bounding box center [450, 221] width 901 height 443
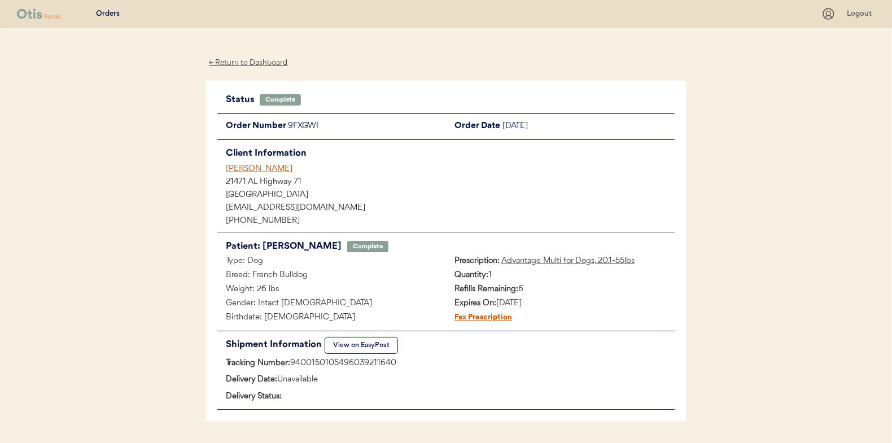
click at [257, 63] on div "← Return to Dashboard" at bounding box center [248, 62] width 85 height 13
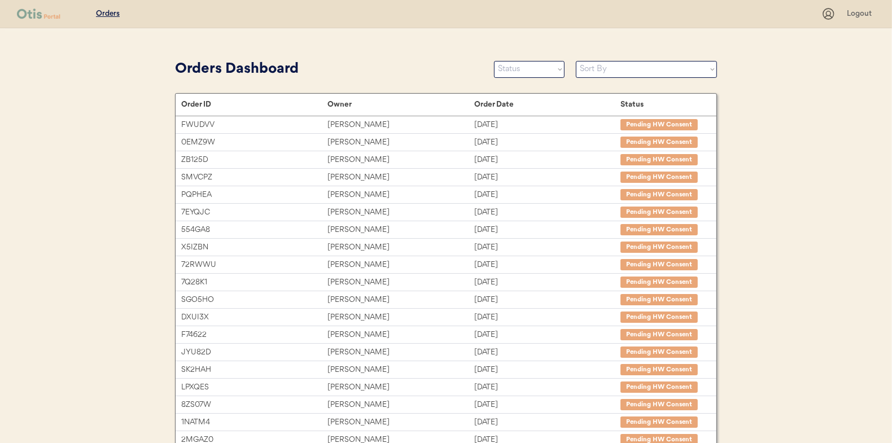
click at [515, 71] on select "Status On Hold New In Progress Complete Pending HW Consent Canceled" at bounding box center [529, 69] width 71 height 17
click at [494, 61] on select "Status On Hold New In Progress Complete Pending HW Consent Canceled" at bounding box center [529, 69] width 71 height 17
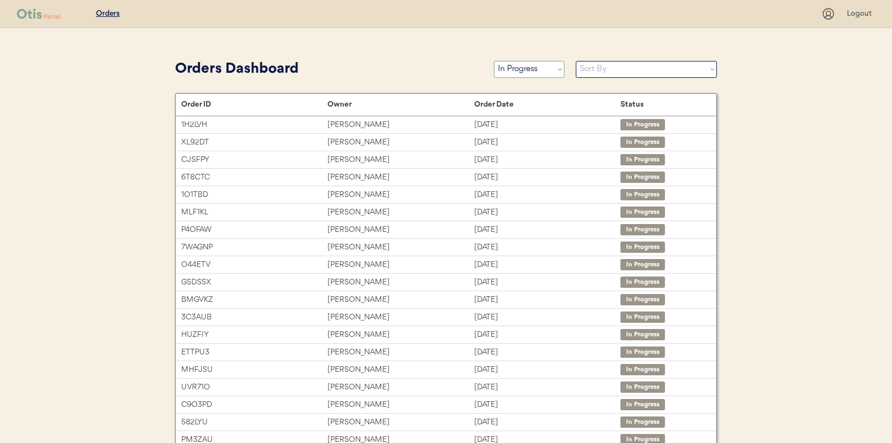
drag, startPoint x: 523, startPoint y: 69, endPoint x: 518, endPoint y: 76, distance: 8.6
click at [523, 69] on select "Status On Hold New In Progress Complete Pending HW Consent Canceled" at bounding box center [529, 69] width 71 height 17
click at [494, 61] on select "Status On Hold New In Progress Complete Pending HW Consent Canceled" at bounding box center [529, 69] width 71 height 17
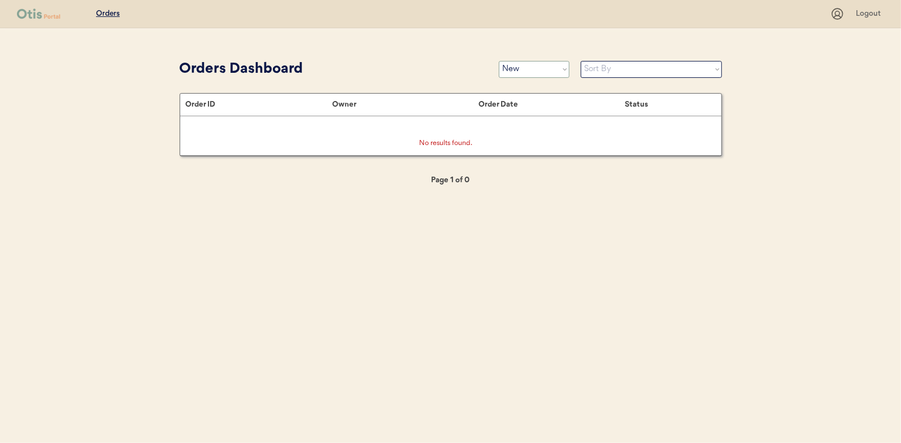
click at [541, 67] on select "Status On Hold New In Progress Complete Pending HW Consent Canceled" at bounding box center [534, 69] width 71 height 17
select select ""in_progress""
click at [499, 61] on select "Status On Hold New In Progress Complete Pending HW Consent Canceled" at bounding box center [534, 69] width 71 height 17
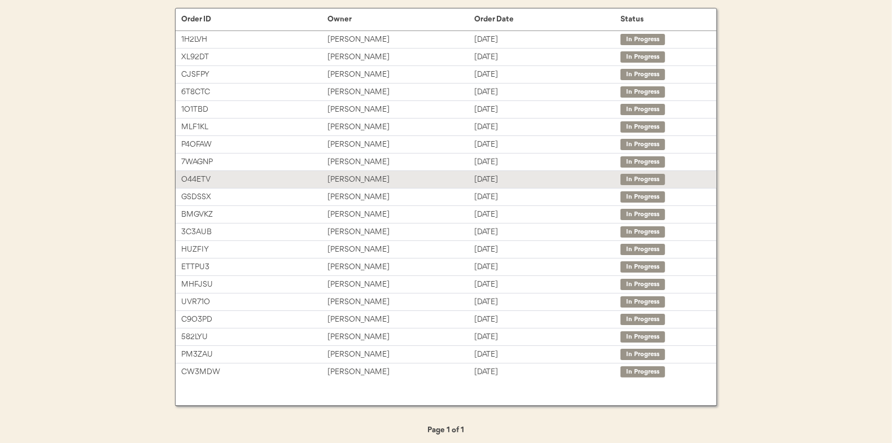
scroll to position [89, 0]
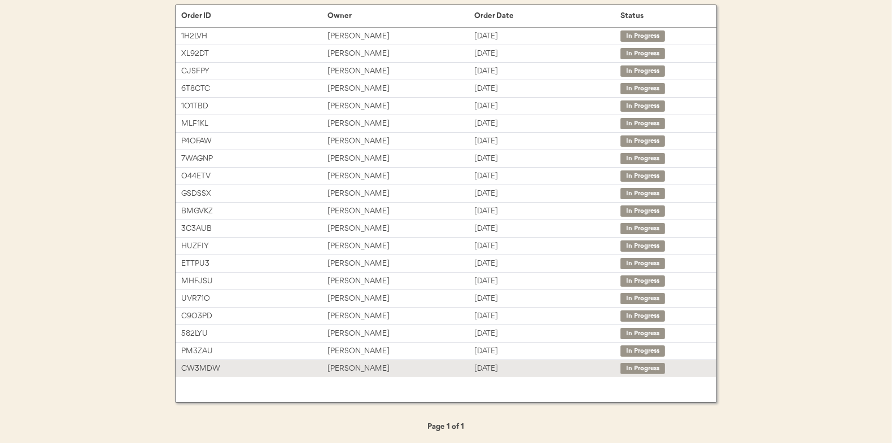
click at [360, 362] on div "[PERSON_NAME]" at bounding box center [400, 368] width 146 height 13
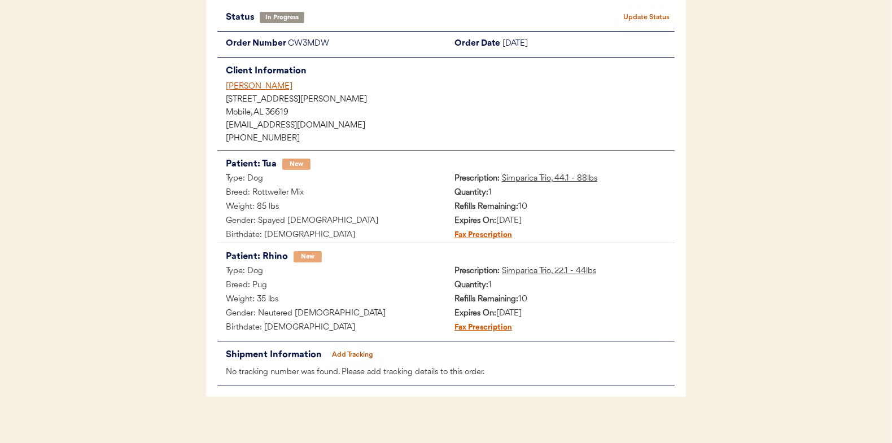
scroll to position [92, 0]
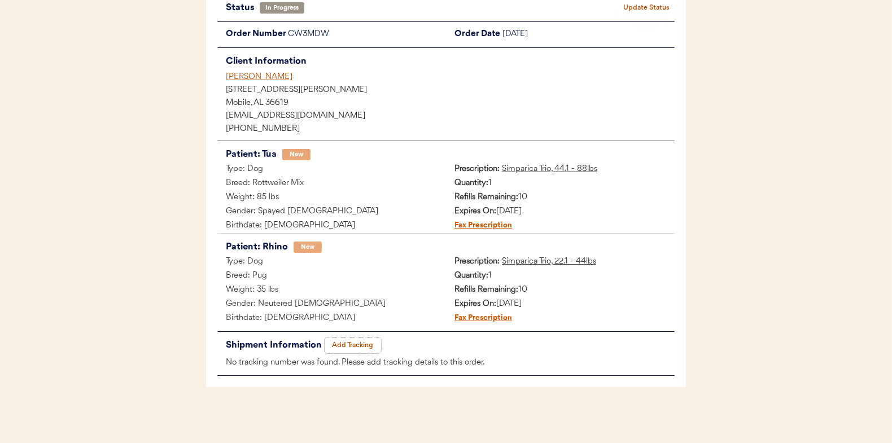
click at [356, 346] on button "Add Tracking" at bounding box center [353, 346] width 56 height 16
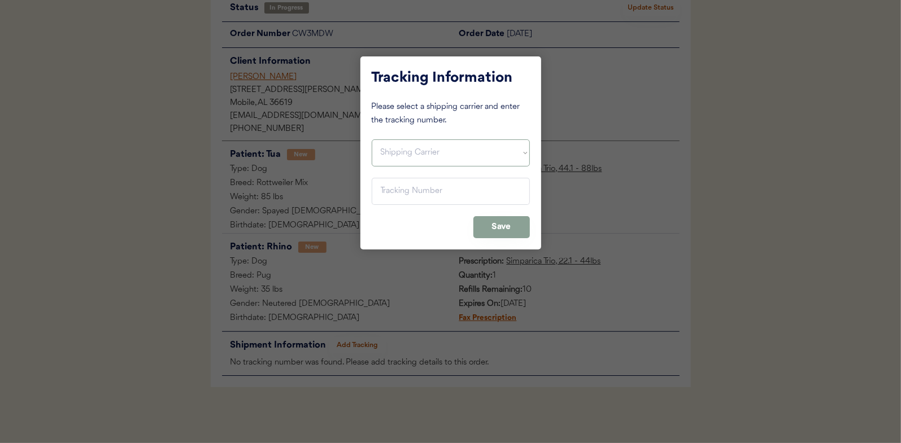
click at [403, 151] on select "Shipping Carrier FedEx FedEx Ground Economy UPS USPS" at bounding box center [451, 152] width 158 height 27
select select ""usps""
click at [372, 139] on select "Shipping Carrier FedEx FedEx Ground Economy UPS USPS" at bounding box center [451, 152] width 158 height 27
click at [389, 189] on input "input" at bounding box center [451, 191] width 158 height 27
paste input "9400150105798037518142"
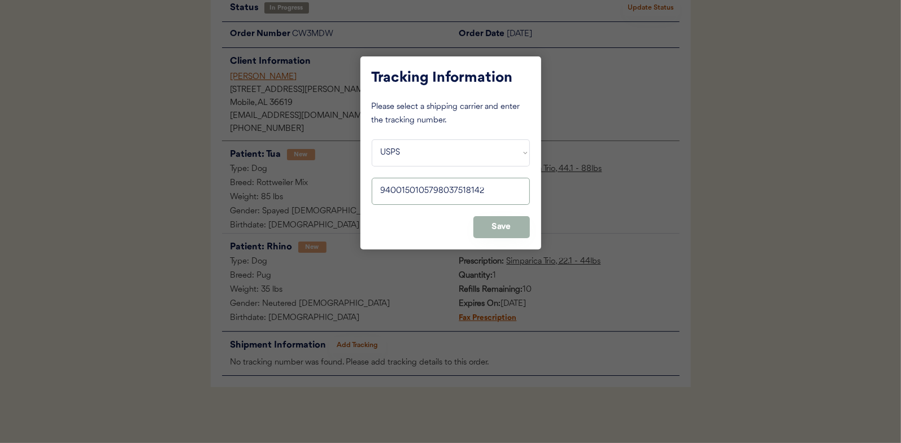
type input "9400150105798037518142"
click at [499, 223] on button "Save" at bounding box center [501, 227] width 56 height 22
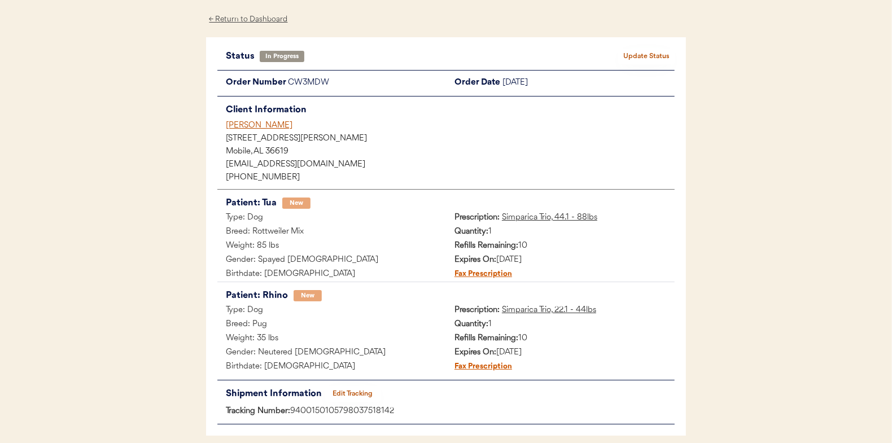
scroll to position [0, 0]
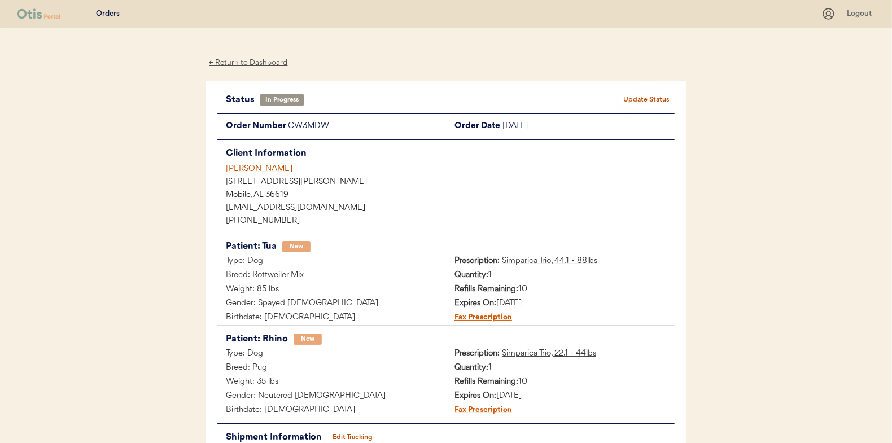
click at [652, 97] on button "Update Status" at bounding box center [646, 100] width 56 height 16
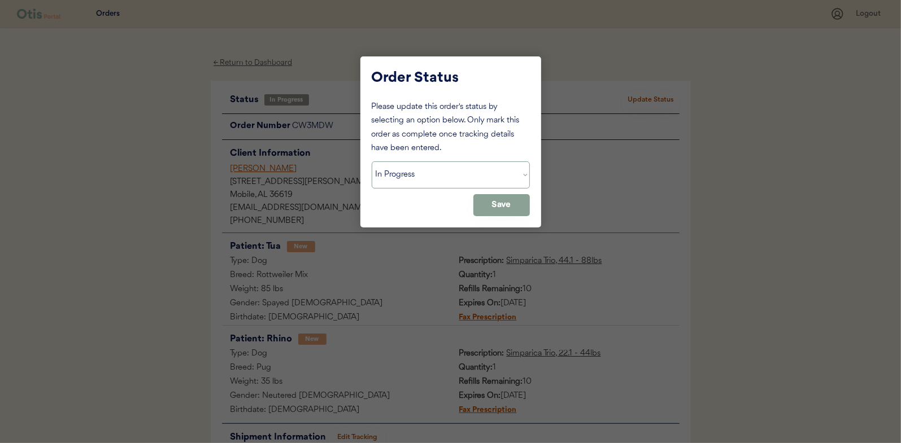
click at [423, 184] on select "Status On Hold New In Progress Complete Pending HW Consent Canceled" at bounding box center [451, 174] width 158 height 27
select select ""complete""
click at [372, 161] on select "Status On Hold New In Progress Complete Pending HW Consent Canceled" at bounding box center [451, 174] width 158 height 27
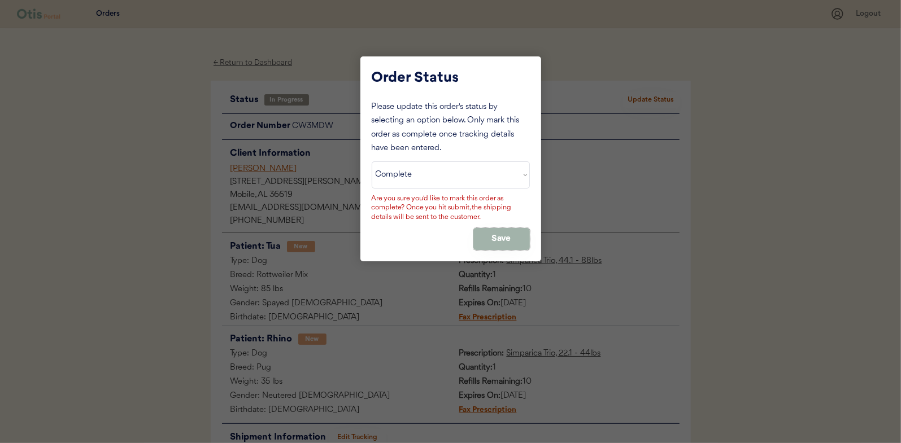
click at [497, 234] on button "Save" at bounding box center [501, 239] width 56 height 22
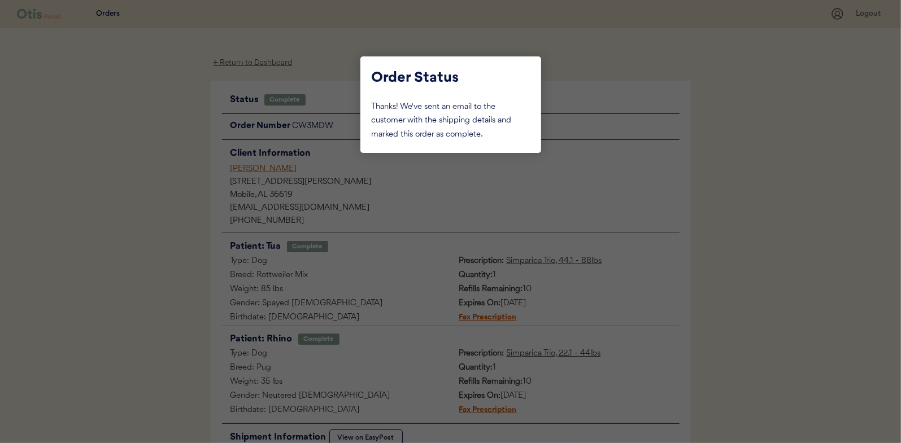
click at [156, 121] on div at bounding box center [450, 221] width 901 height 443
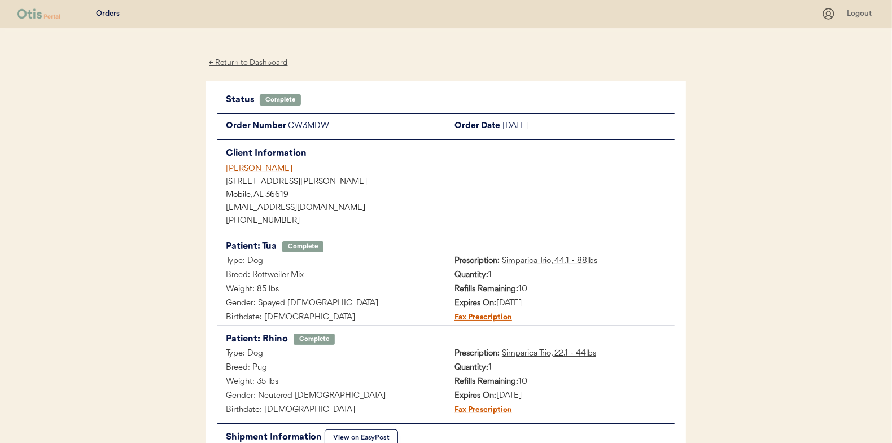
click at [229, 61] on div "← Return to Dashboard" at bounding box center [248, 62] width 85 height 13
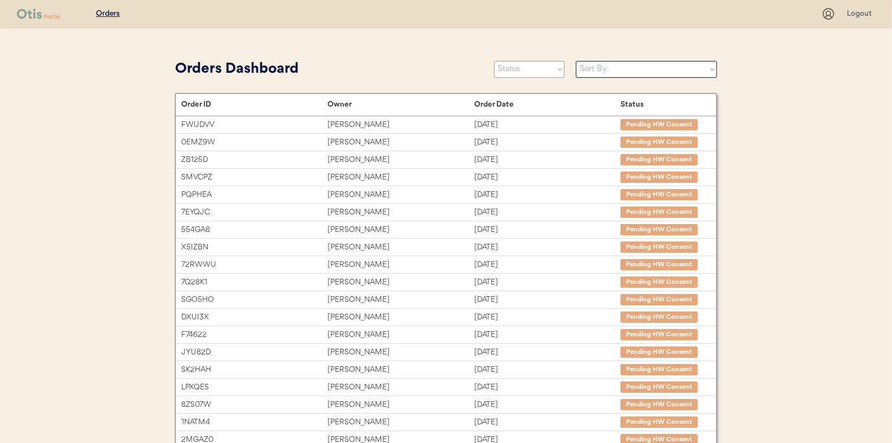
click at [523, 67] on select "Status On Hold New In Progress Complete Pending HW Consent Canceled" at bounding box center [529, 69] width 71 height 17
select select ""in_progress""
click at [494, 61] on select "Status On Hold New In Progress Complete Pending HW Consent Canceled" at bounding box center [529, 69] width 71 height 17
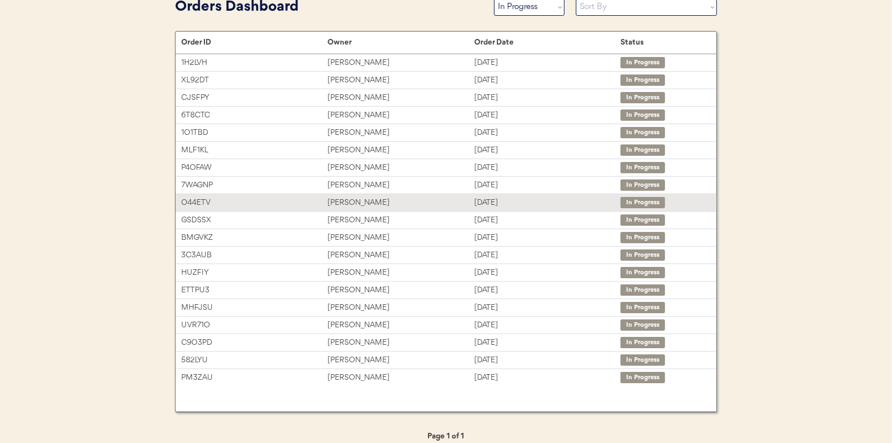
scroll to position [72, 0]
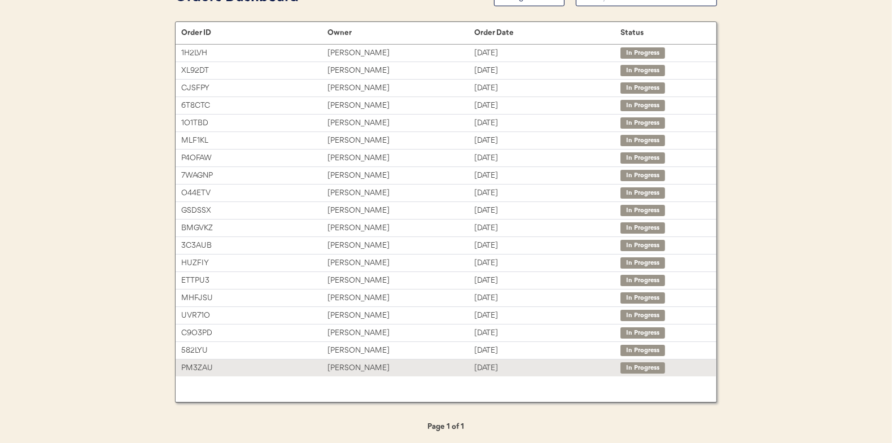
click at [353, 362] on div "[PERSON_NAME]" at bounding box center [400, 368] width 146 height 13
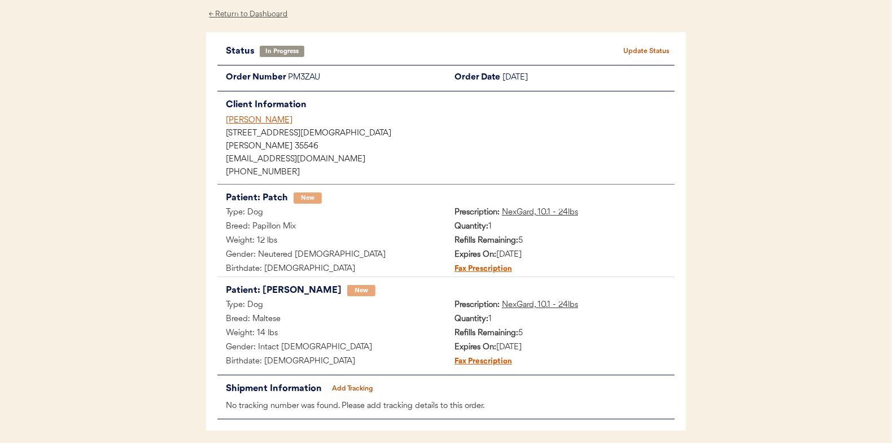
scroll to position [92, 0]
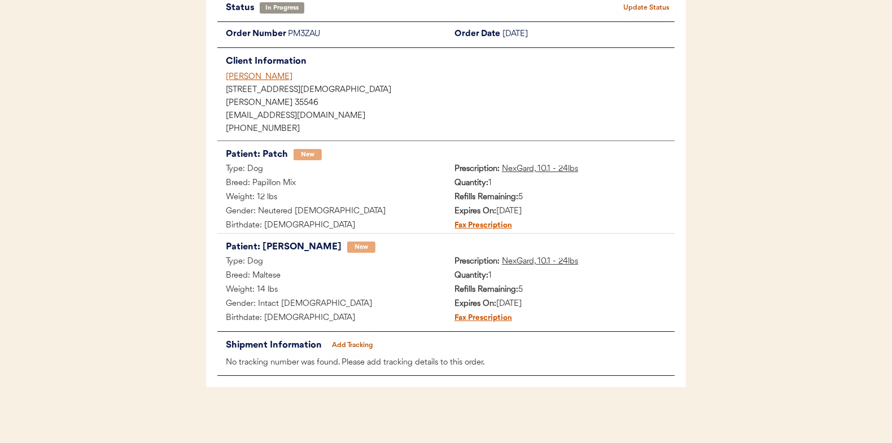
click at [351, 344] on button "Add Tracking" at bounding box center [353, 346] width 56 height 16
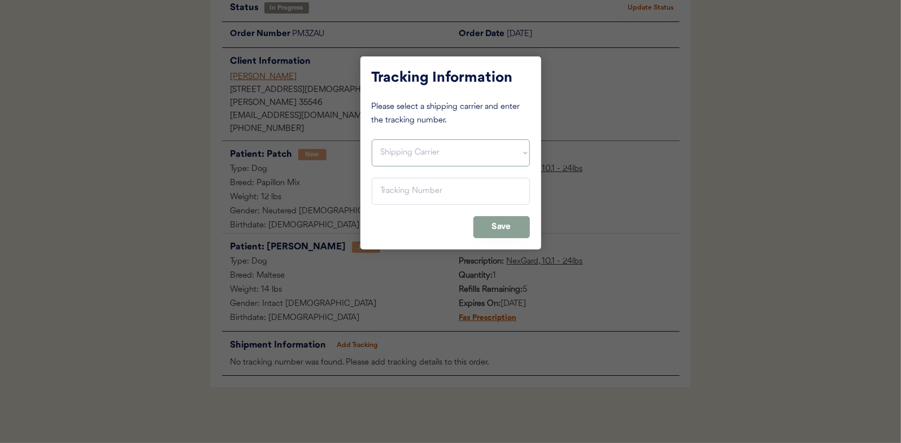
click at [394, 152] on select "Shipping Carrier FedEx FedEx Ground Economy UPS USPS" at bounding box center [451, 152] width 158 height 27
select select ""usps""
click at [372, 139] on select "Shipping Carrier FedEx FedEx Ground Economy UPS USPS" at bounding box center [451, 152] width 158 height 27
click at [395, 183] on input "input" at bounding box center [451, 191] width 158 height 27
paste input "9400150105800037463862"
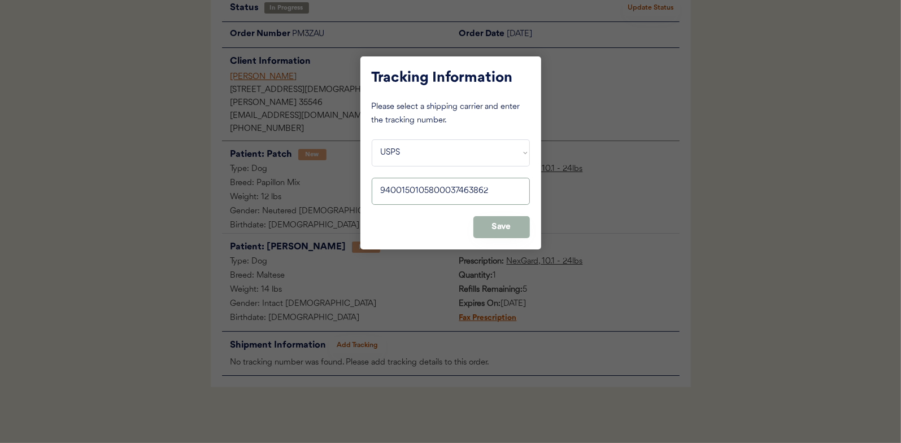
type input "9400150105800037463862"
click at [512, 225] on button "Save" at bounding box center [501, 227] width 56 height 22
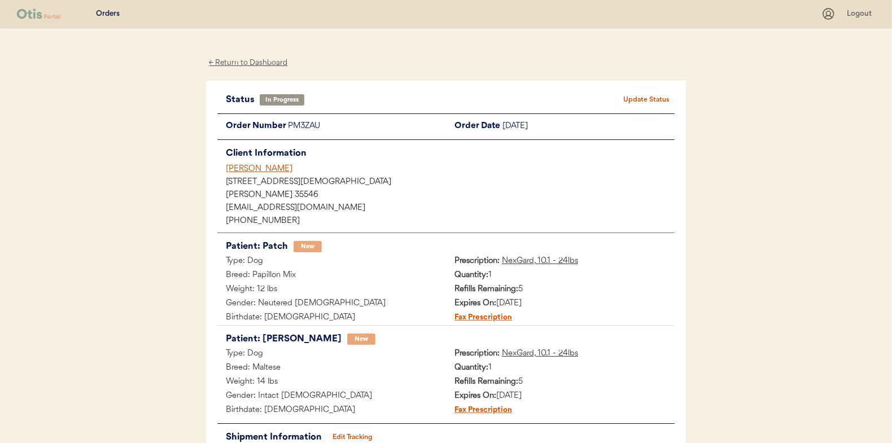
scroll to position [0, 0]
click at [653, 96] on button "Update Status" at bounding box center [646, 100] width 56 height 16
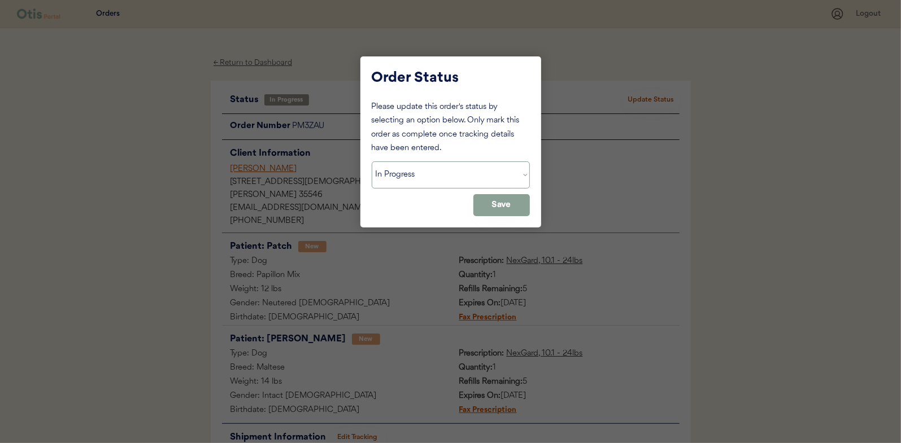
click at [394, 174] on select "Status On Hold New In Progress Complete Pending HW Consent Canceled" at bounding box center [451, 174] width 158 height 27
select select ""complete""
click at [372, 161] on select "Status On Hold New In Progress Complete Pending HW Consent Canceled" at bounding box center [451, 174] width 158 height 27
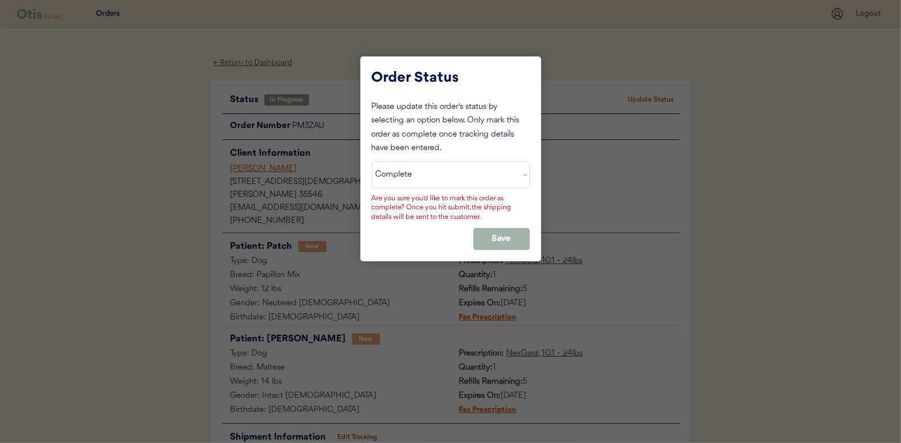
click at [488, 230] on button "Save" at bounding box center [501, 239] width 56 height 22
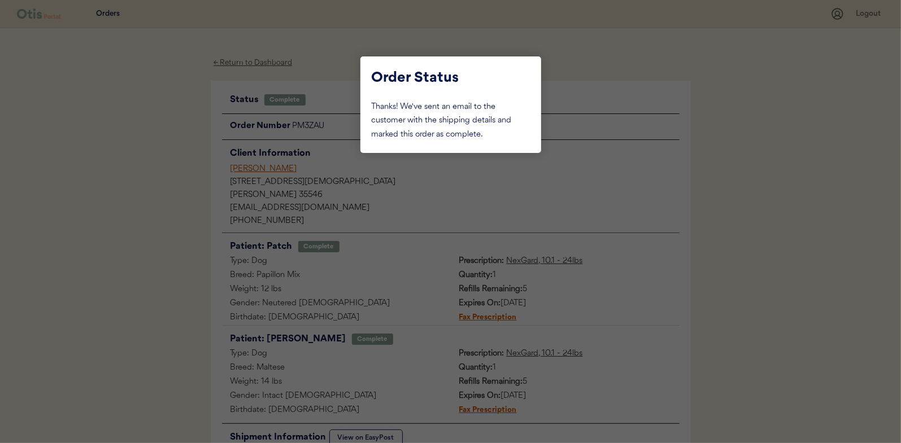
click at [161, 172] on div at bounding box center [450, 221] width 901 height 443
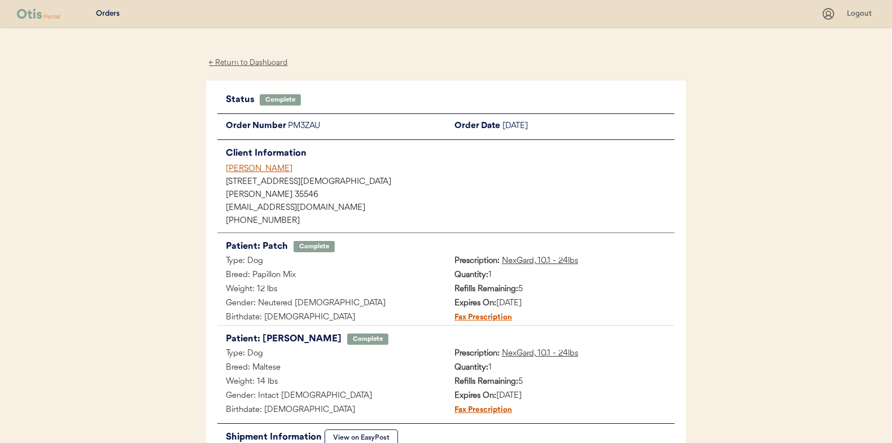
click at [258, 63] on div "← Return to Dashboard" at bounding box center [248, 62] width 85 height 13
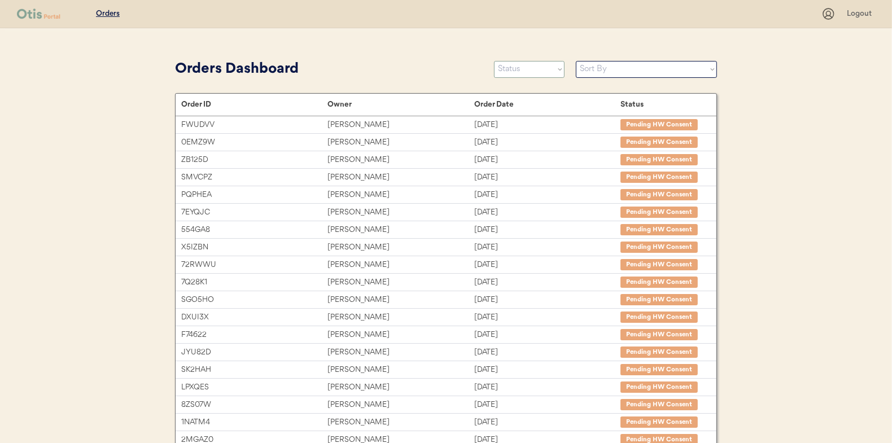
click at [522, 67] on select "Status On Hold New In Progress Complete Pending HW Consent Canceled" at bounding box center [529, 69] width 71 height 17
select select ""in_progress""
click at [494, 61] on select "Status On Hold New In Progress Complete Pending HW Consent Canceled" at bounding box center [529, 69] width 71 height 17
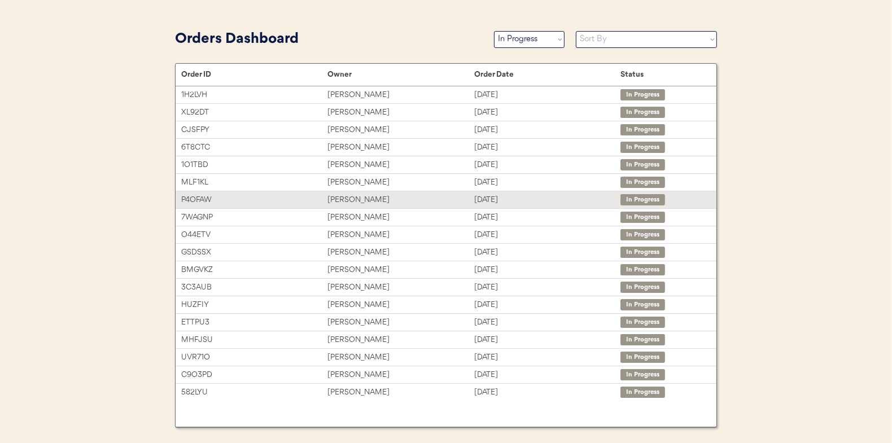
scroll to position [55, 0]
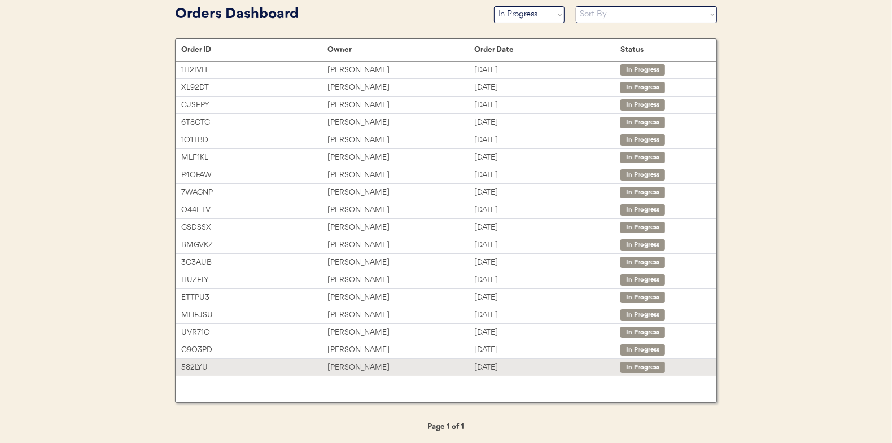
click at [346, 362] on div "[PERSON_NAME]" at bounding box center [400, 367] width 146 height 13
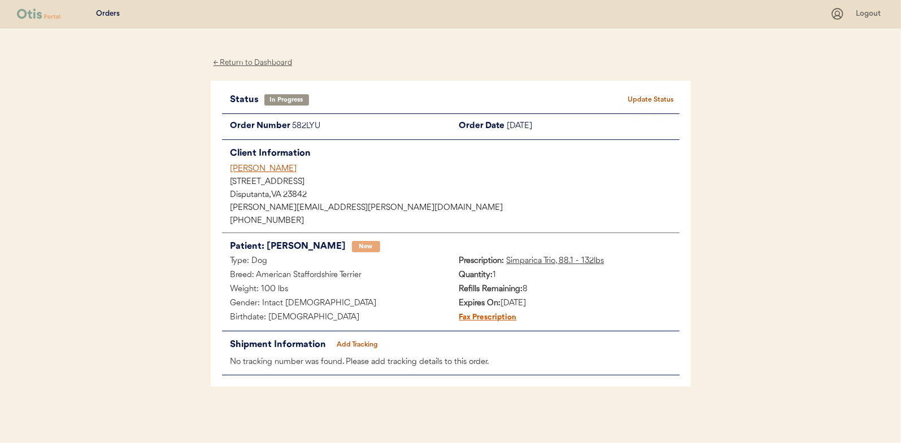
click at [357, 342] on button "Add Tracking" at bounding box center [357, 345] width 56 height 16
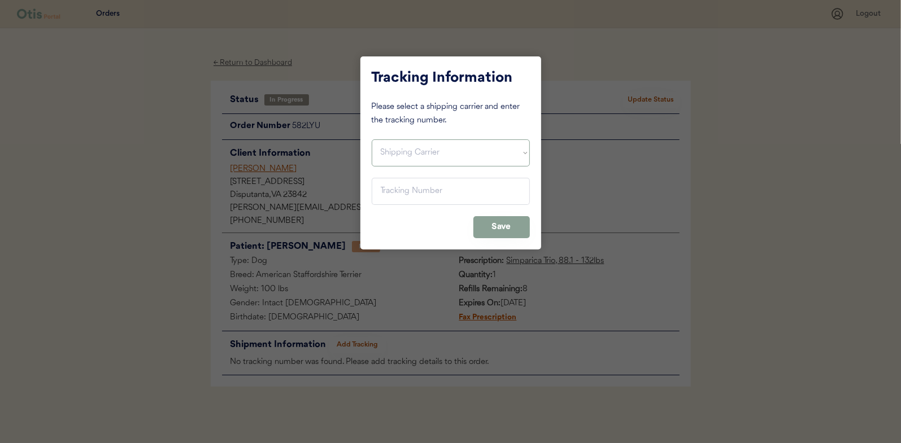
click at [403, 159] on select "Shipping Carrier FedEx FedEx Ground Economy UPS USPS" at bounding box center [451, 152] width 158 height 27
select select ""usps""
click at [372, 139] on select "Shipping Carrier FedEx FedEx Ground Economy UPS USPS" at bounding box center [451, 152] width 158 height 27
click at [399, 192] on input "input" at bounding box center [451, 191] width 158 height 27
paste input "9400150105798037544332"
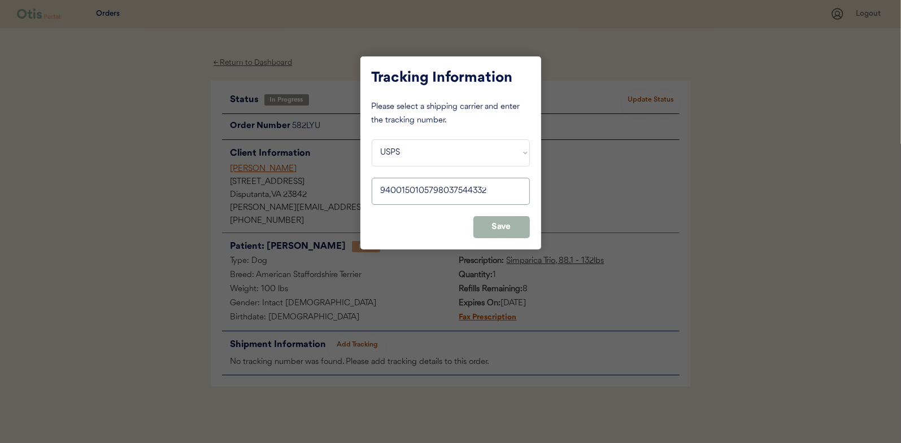
type input "9400150105798037544332"
click at [486, 222] on button "Save" at bounding box center [501, 227] width 56 height 22
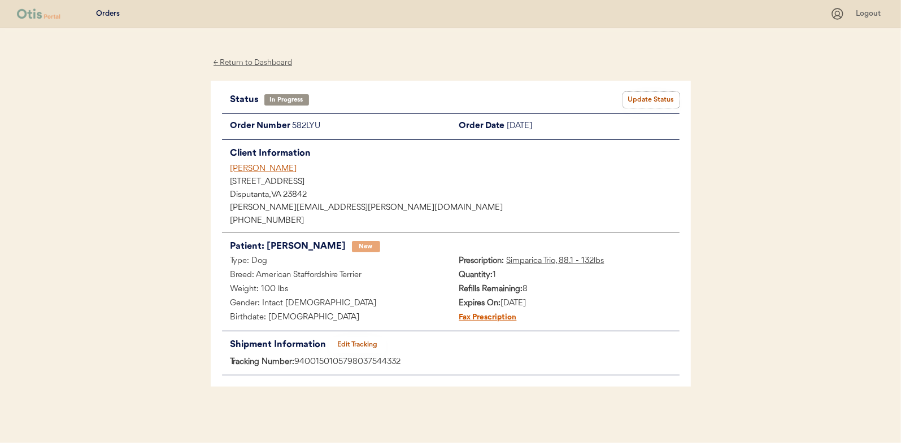
click at [646, 97] on button "Update Status" at bounding box center [651, 100] width 56 height 16
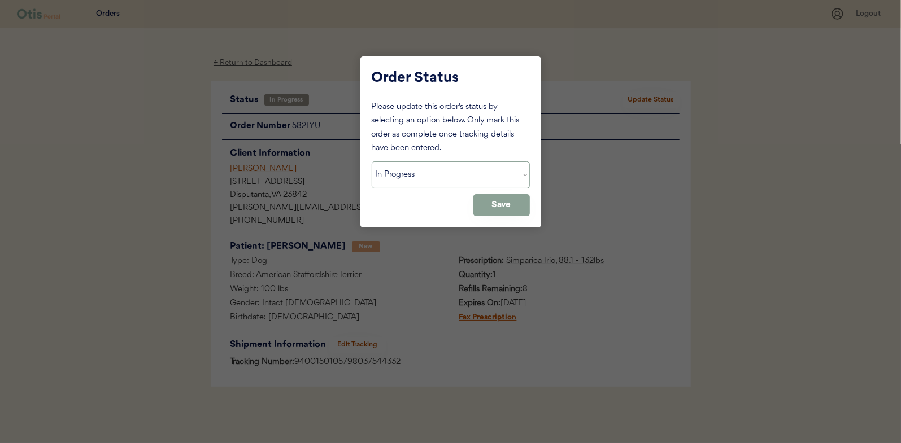
click at [415, 174] on select "Status On Hold New In Progress Complete Pending HW Consent Canceled" at bounding box center [451, 174] width 158 height 27
select select ""complete""
click at [372, 161] on select "Status On Hold New In Progress Complete Pending HW Consent Canceled" at bounding box center [451, 174] width 158 height 27
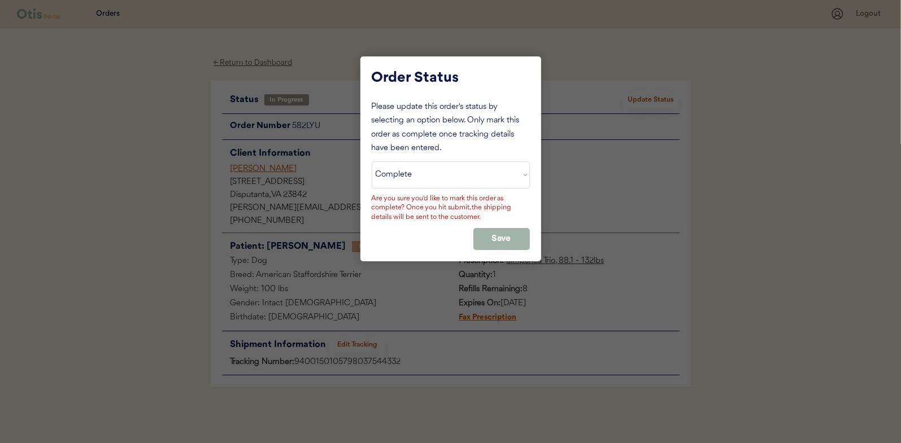
click at [505, 231] on button "Save" at bounding box center [501, 239] width 56 height 22
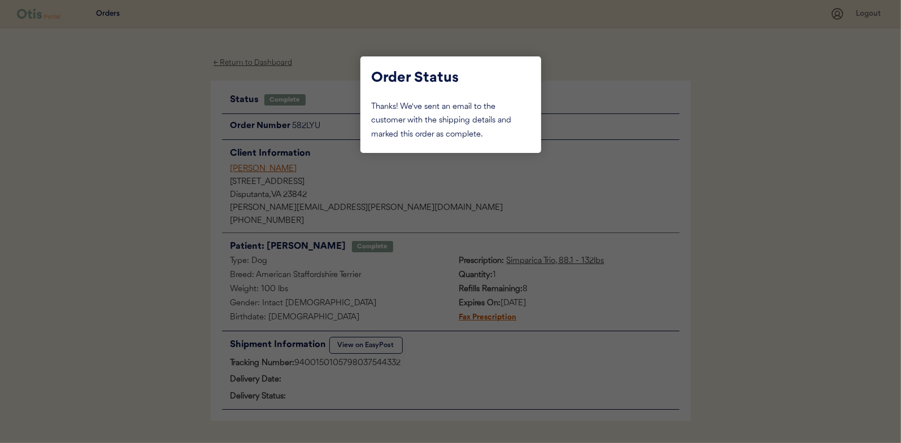
drag, startPoint x: 172, startPoint y: 139, endPoint x: 185, endPoint y: 134, distance: 13.6
click at [172, 140] on div at bounding box center [450, 221] width 901 height 443
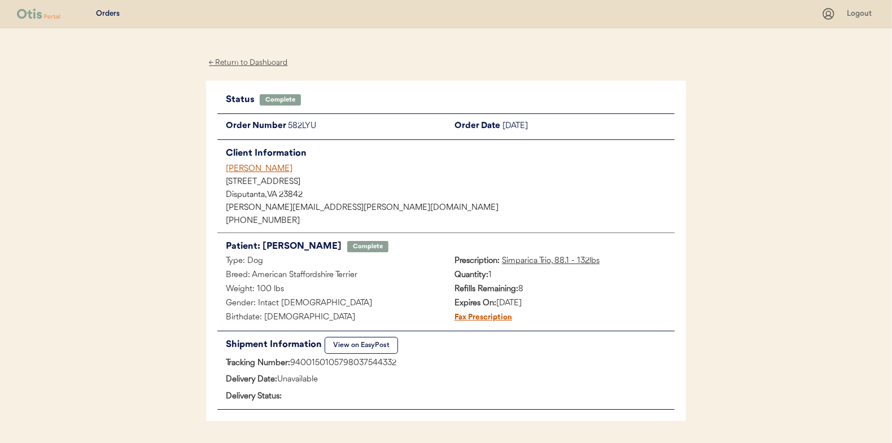
click at [234, 63] on div "← Return to Dashboard" at bounding box center [248, 62] width 85 height 13
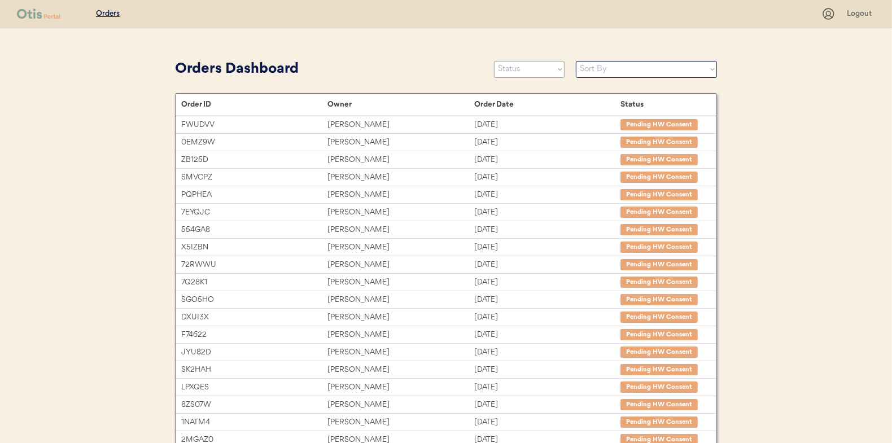
click at [517, 63] on select "Status On Hold New In Progress Complete Pending HW Consent Canceled" at bounding box center [529, 69] width 71 height 17
select select ""in_progress""
click at [494, 61] on select "Status On Hold New In Progress Complete Pending HW Consent Canceled" at bounding box center [529, 69] width 71 height 17
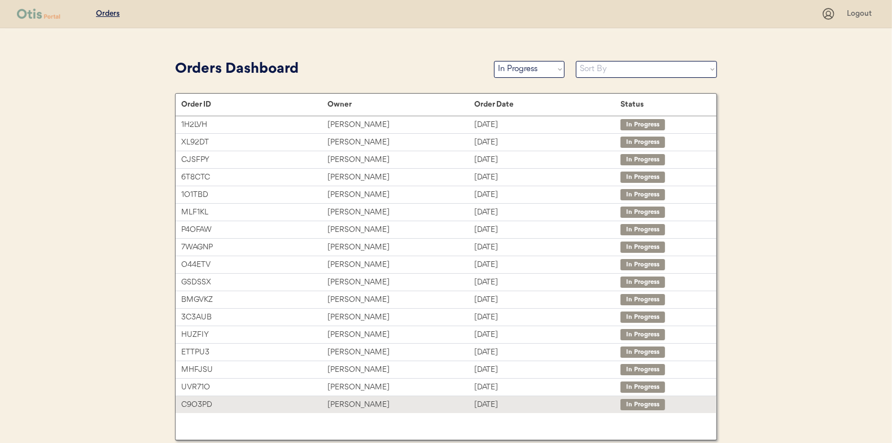
click at [362, 403] on div "[PERSON_NAME]" at bounding box center [400, 405] width 146 height 13
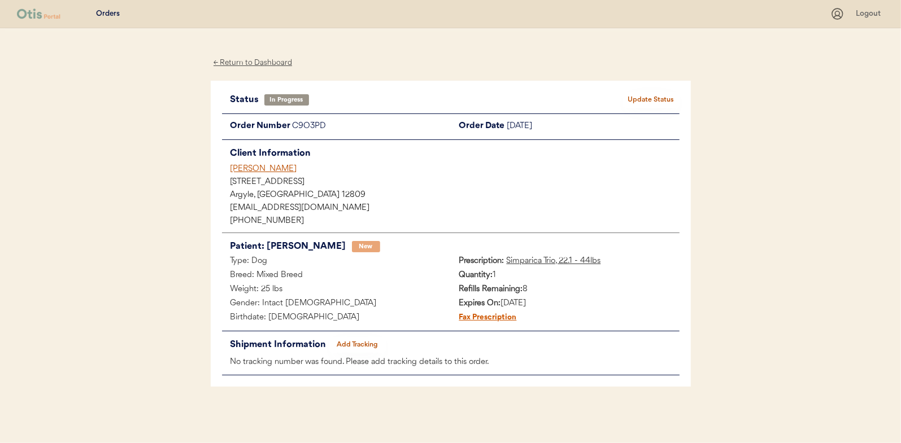
click at [354, 337] on button "Add Tracking" at bounding box center [357, 345] width 56 height 16
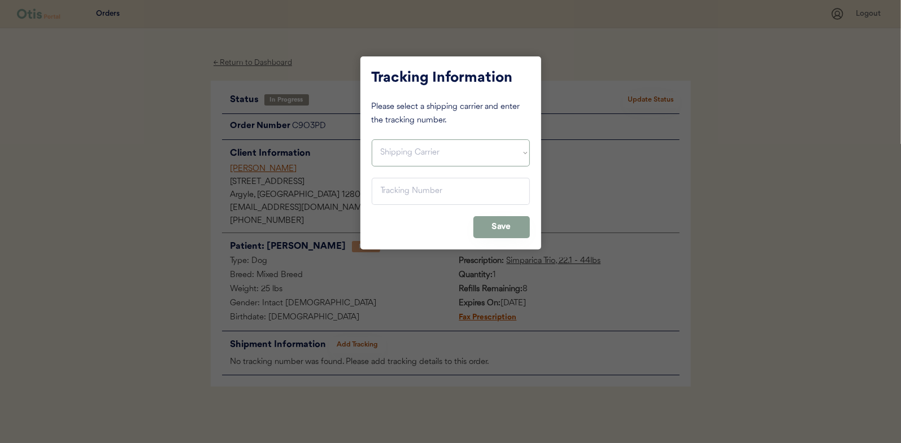
click at [390, 143] on select "Shipping Carrier FedEx FedEx Ground Economy UPS USPS" at bounding box center [451, 152] width 158 height 27
select select ""usps""
click at [372, 139] on select "Shipping Carrier FedEx FedEx Ground Economy UPS USPS" at bounding box center [451, 152] width 158 height 27
click at [395, 196] on input "input" at bounding box center [451, 191] width 158 height 27
paste input "9400150105799037487612"
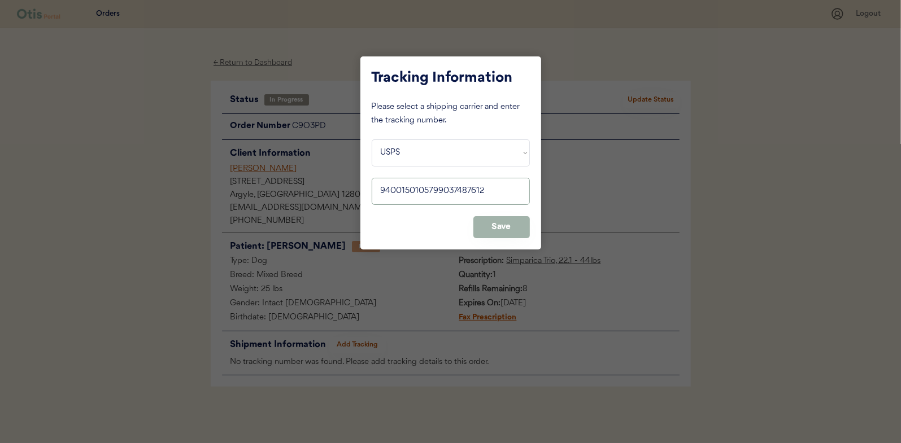
type input "9400150105799037487612"
click at [508, 227] on button "Save" at bounding box center [501, 227] width 56 height 22
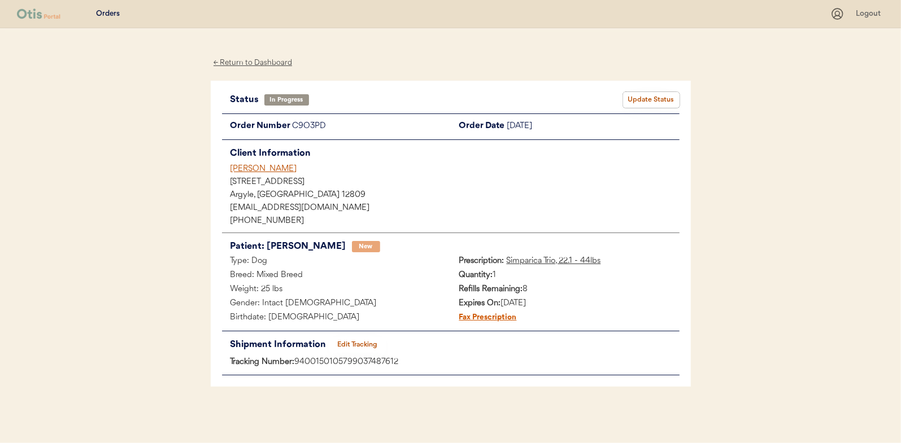
click at [648, 99] on button "Update Status" at bounding box center [651, 100] width 56 height 16
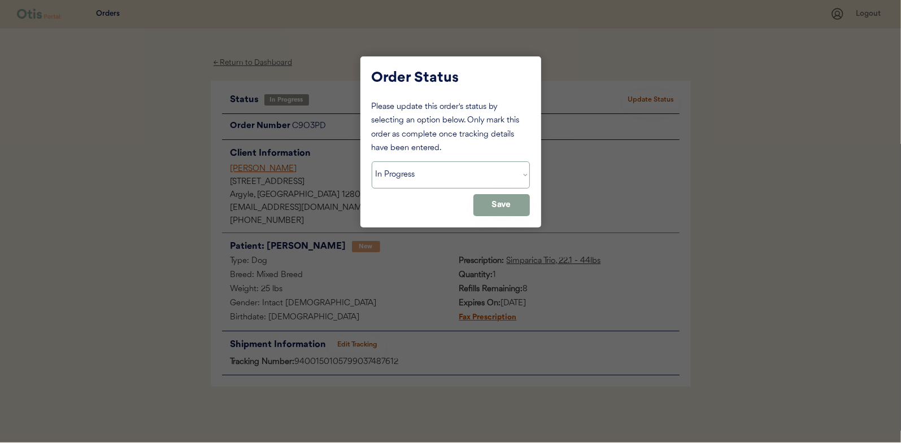
click at [388, 167] on select "Status On Hold New In Progress Complete Pending HW Consent Canceled" at bounding box center [451, 174] width 158 height 27
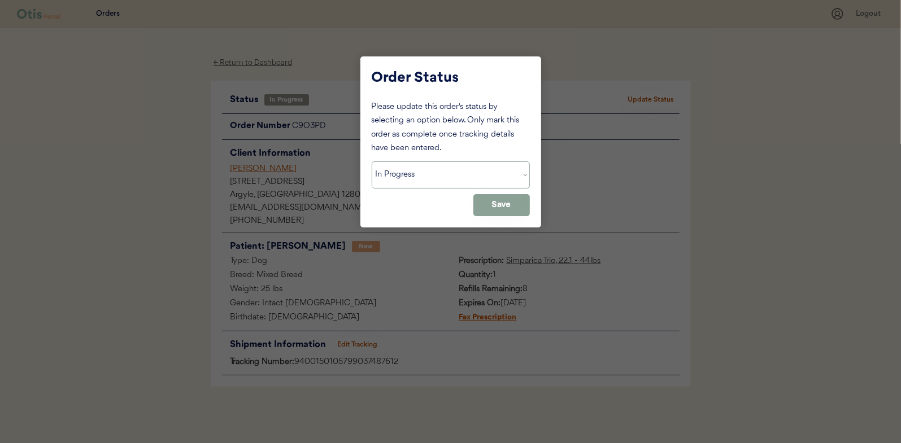
select select ""complete""
click at [372, 161] on select "Status On Hold New In Progress Complete Pending HW Consent Canceled" at bounding box center [451, 174] width 158 height 27
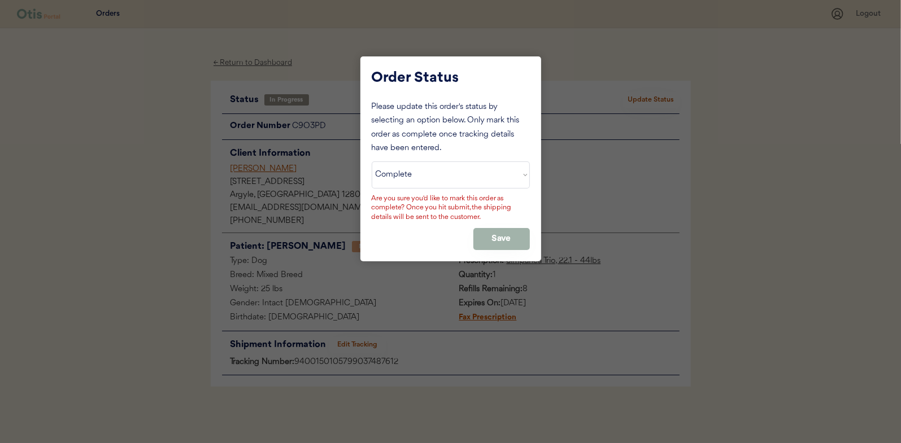
click at [497, 235] on button "Save" at bounding box center [501, 239] width 56 height 22
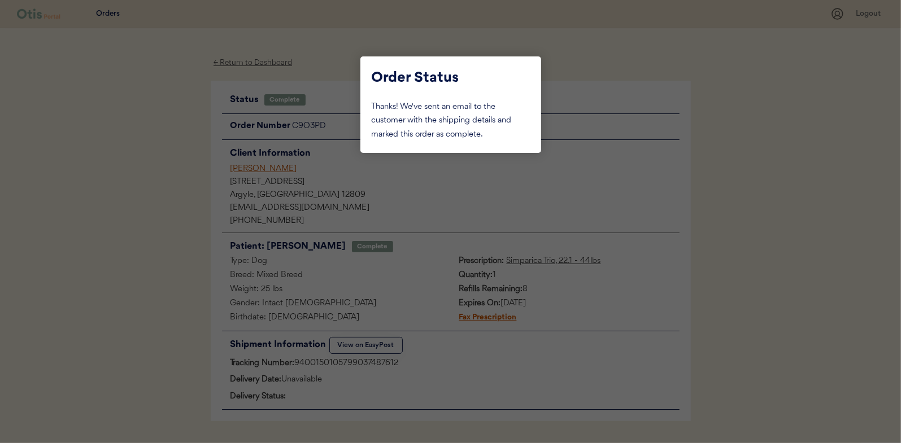
click at [188, 141] on div at bounding box center [450, 221] width 901 height 443
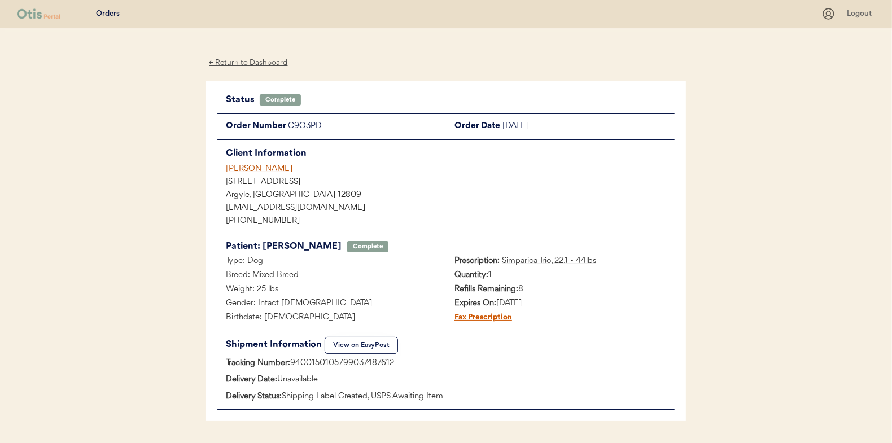
click at [257, 58] on div "← Return to Dashboard" at bounding box center [248, 62] width 85 height 13
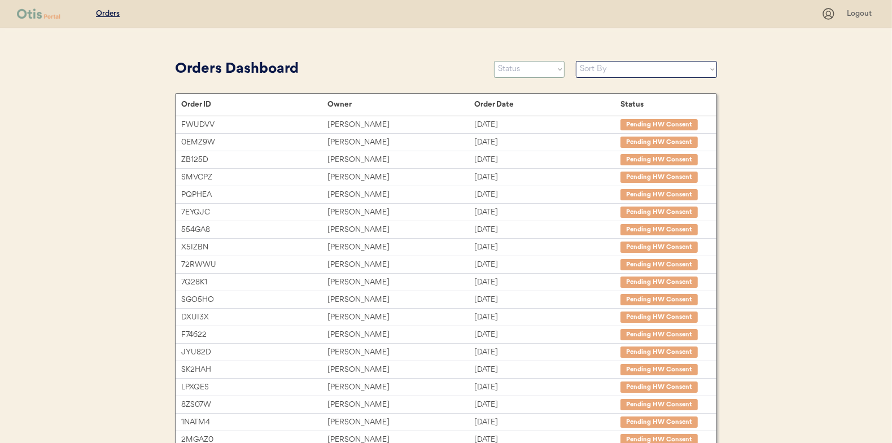
click at [519, 65] on select "Status On Hold New In Progress Complete Pending HW Consent Canceled" at bounding box center [529, 69] width 71 height 17
select select ""in_progress""
click at [494, 61] on select "Status On Hold New In Progress Complete Pending HW Consent Canceled" at bounding box center [529, 69] width 71 height 17
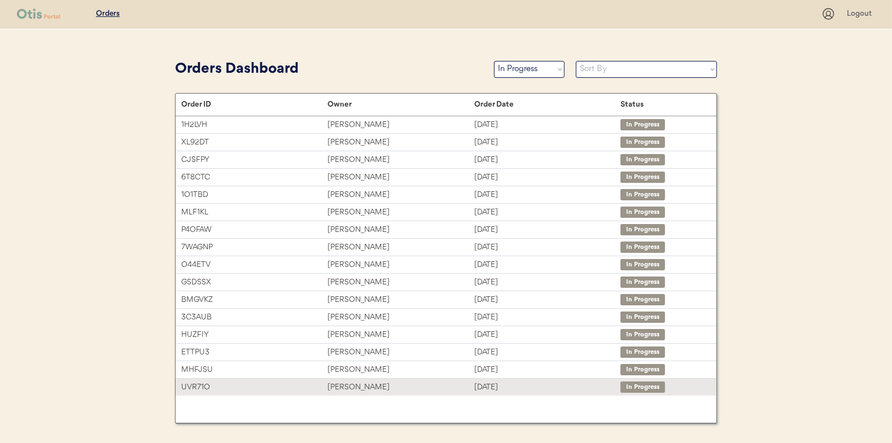
click at [369, 384] on div "[PERSON_NAME]" at bounding box center [400, 387] width 146 height 13
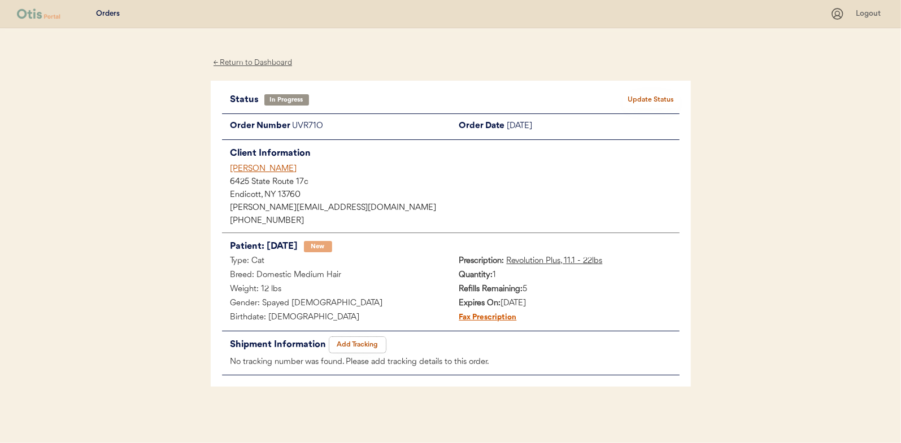
click at [371, 340] on button "Add Tracking" at bounding box center [357, 345] width 56 height 16
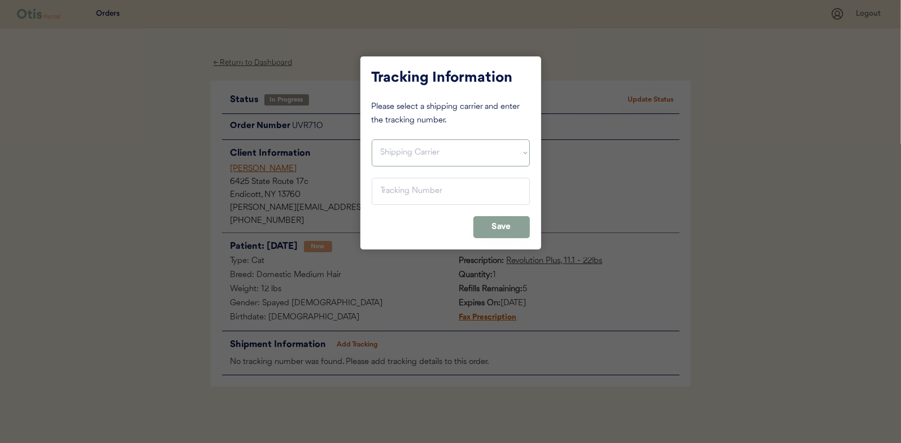
click at [391, 154] on select "Shipping Carrier FedEx FedEx Ground Economy UPS USPS" at bounding box center [451, 152] width 158 height 27
select select ""usps""
click at [372, 139] on select "Shipping Carrier FedEx FedEx Ground Economy UPS USPS" at bounding box center [451, 152] width 158 height 27
click at [382, 188] on input "input" at bounding box center [451, 191] width 158 height 27
paste input "9400150105798037517206"
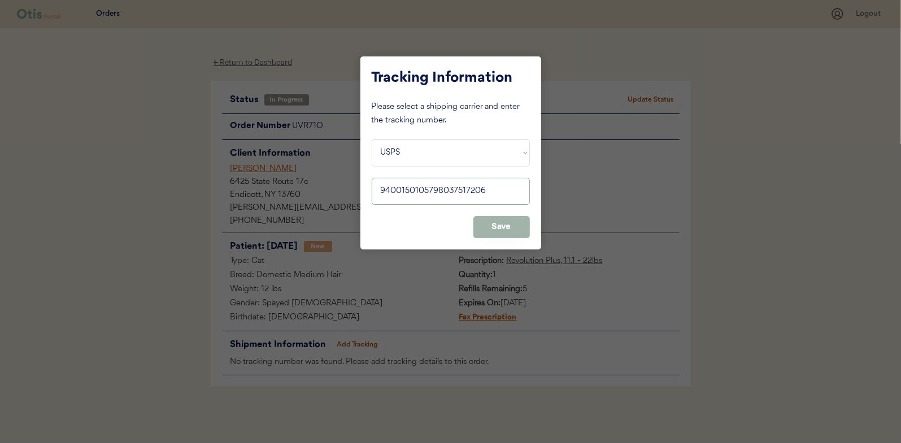
type input "9400150105798037517206"
click at [506, 226] on button "Save" at bounding box center [501, 227] width 56 height 22
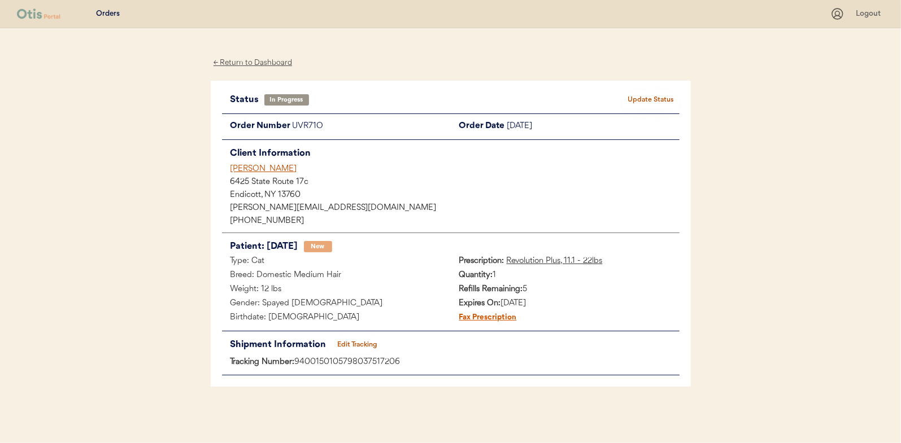
click at [656, 98] on button "Update Status" at bounding box center [651, 100] width 56 height 16
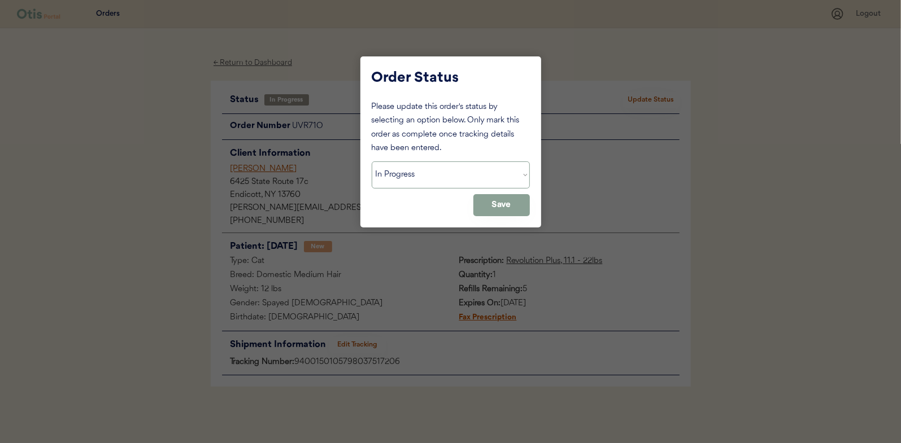
click at [428, 182] on select "Status On Hold New In Progress Complete Pending HW Consent Canceled" at bounding box center [451, 174] width 158 height 27
select select ""complete""
click at [372, 161] on select "Status On Hold New In Progress Complete Pending HW Consent Canceled" at bounding box center [451, 174] width 158 height 27
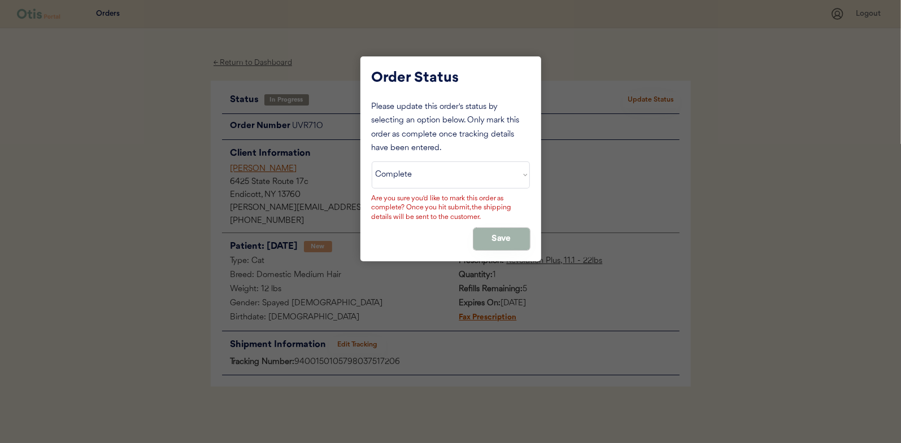
click at [496, 234] on button "Save" at bounding box center [501, 239] width 56 height 22
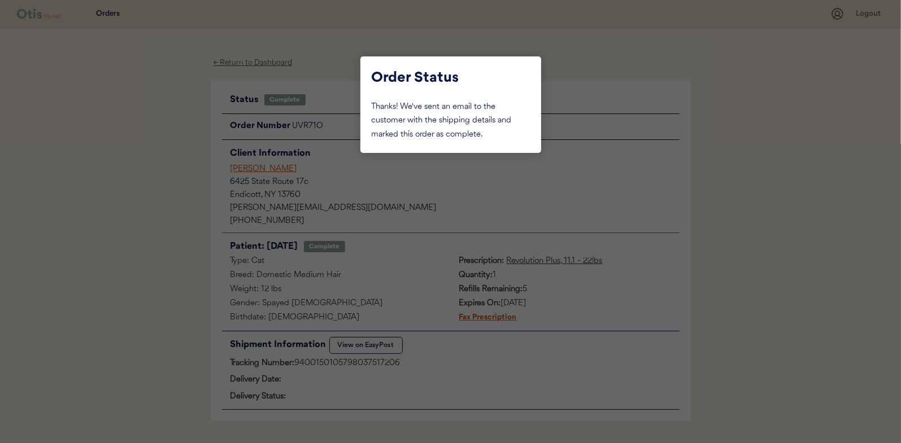
click at [163, 142] on div at bounding box center [450, 221] width 901 height 443
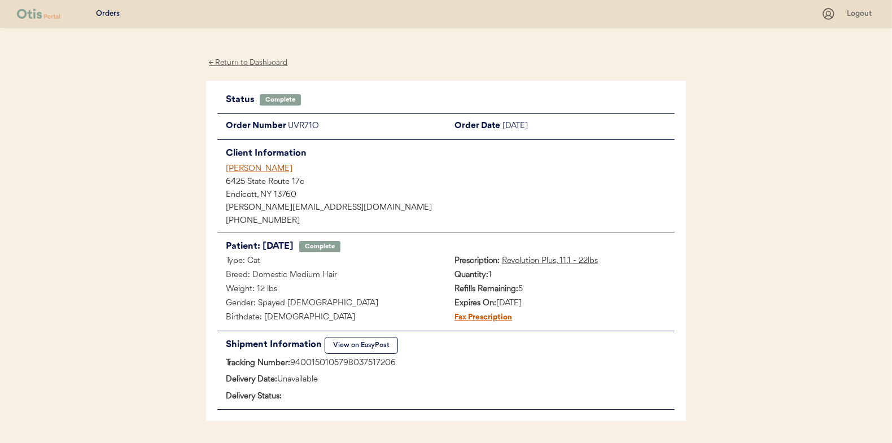
click at [235, 63] on div "← Return to Dashboard" at bounding box center [248, 62] width 85 height 13
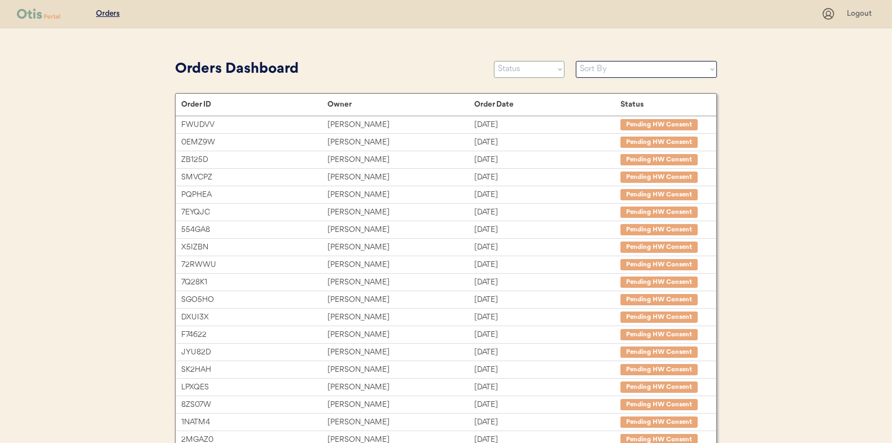
click at [522, 72] on select "Status On Hold New In Progress Complete Pending HW Consent Canceled" at bounding box center [529, 69] width 71 height 17
select select ""in_progress""
click at [494, 61] on select "Status On Hold New In Progress Complete Pending HW Consent Canceled" at bounding box center [529, 69] width 71 height 17
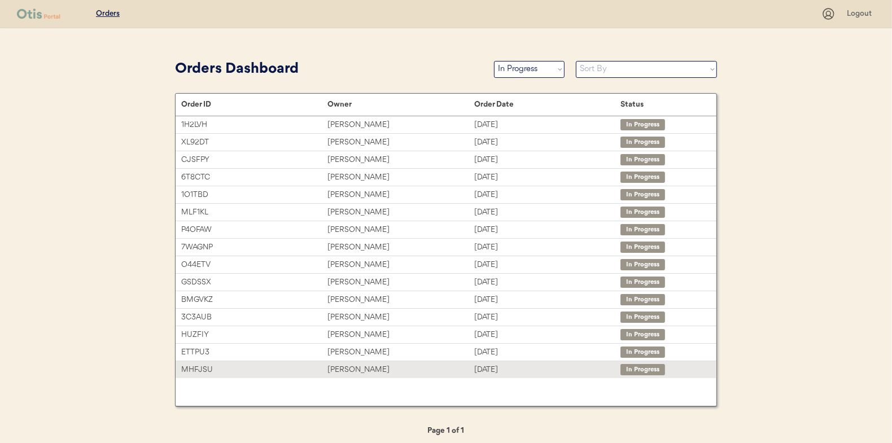
click at [348, 364] on div "Emma Porter" at bounding box center [400, 370] width 146 height 13
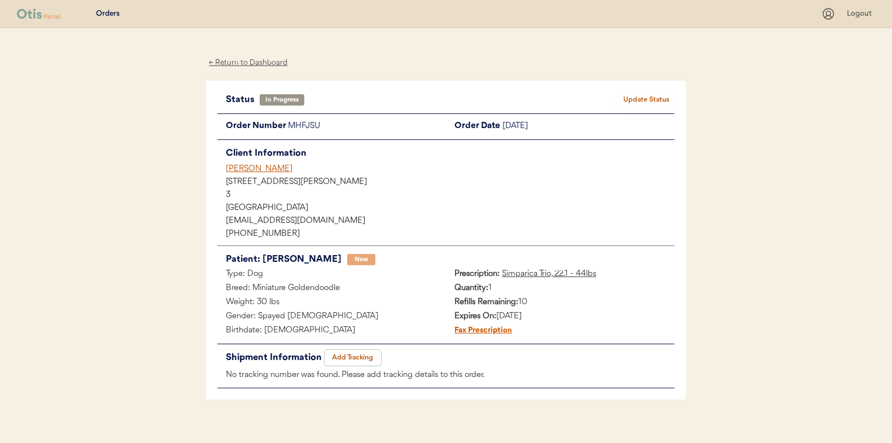
click at [360, 357] on button "Add Tracking" at bounding box center [353, 358] width 56 height 16
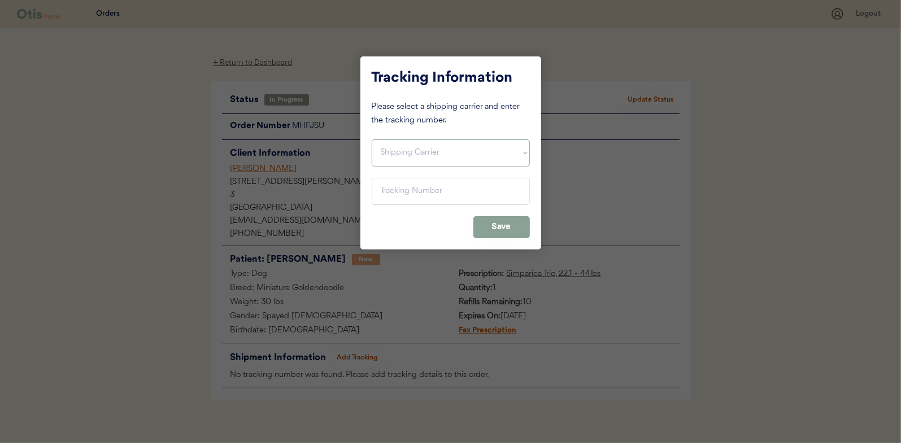
click at [391, 143] on select "Shipping Carrier FedEx FedEx Ground Economy UPS USPS" at bounding box center [451, 152] width 158 height 27
select select ""usps""
click at [372, 139] on select "Shipping Carrier FedEx FedEx Ground Economy UPS USPS" at bounding box center [451, 152] width 158 height 27
click at [397, 195] on input "input" at bounding box center [451, 191] width 158 height 27
paste input "9400150105497037726051"
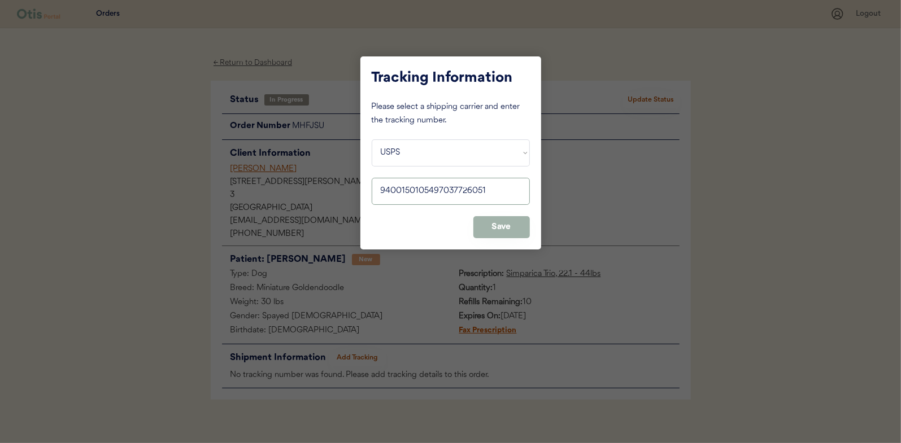
type input "9400150105497037726051"
click at [505, 221] on button "Save" at bounding box center [501, 227] width 56 height 22
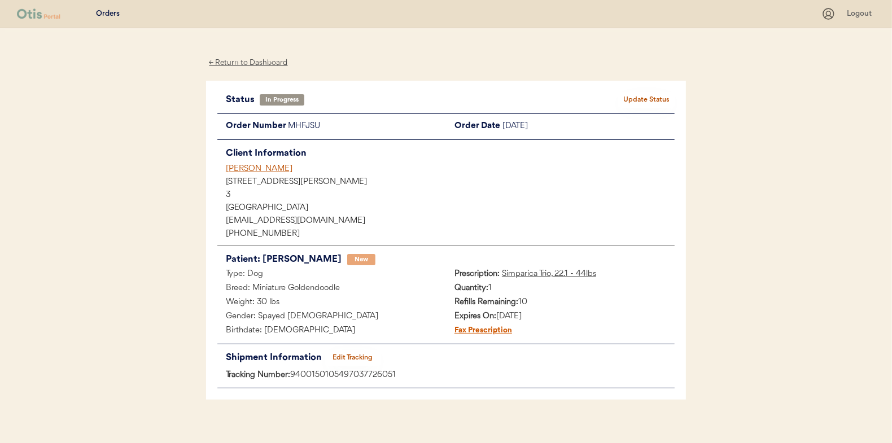
click at [659, 101] on button "Update Status" at bounding box center [646, 100] width 56 height 16
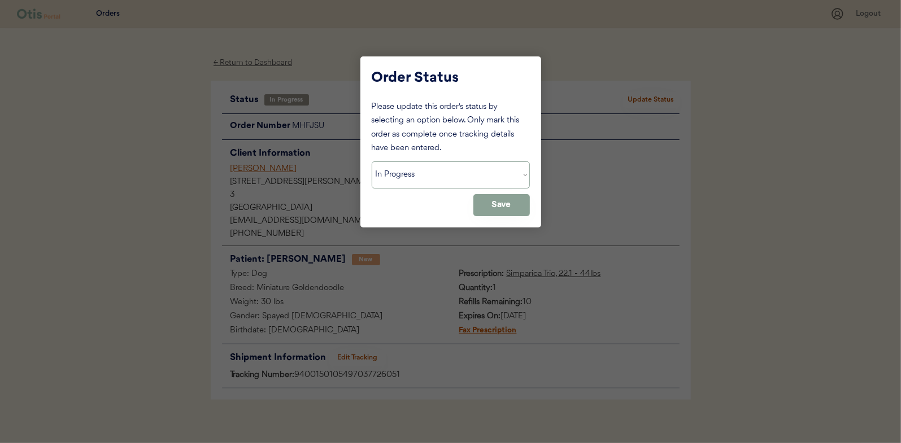
click at [476, 174] on select "Status On Hold New In Progress Complete Pending HW Consent Canceled" at bounding box center [451, 174] width 158 height 27
select select ""complete""
click at [372, 161] on select "Status On Hold New In Progress Complete Pending HW Consent Canceled" at bounding box center [451, 174] width 158 height 27
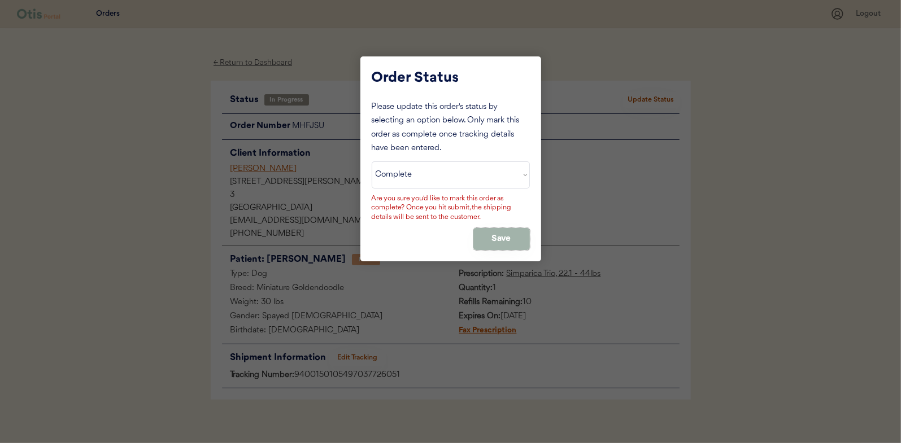
click at [489, 234] on button "Save" at bounding box center [501, 239] width 56 height 22
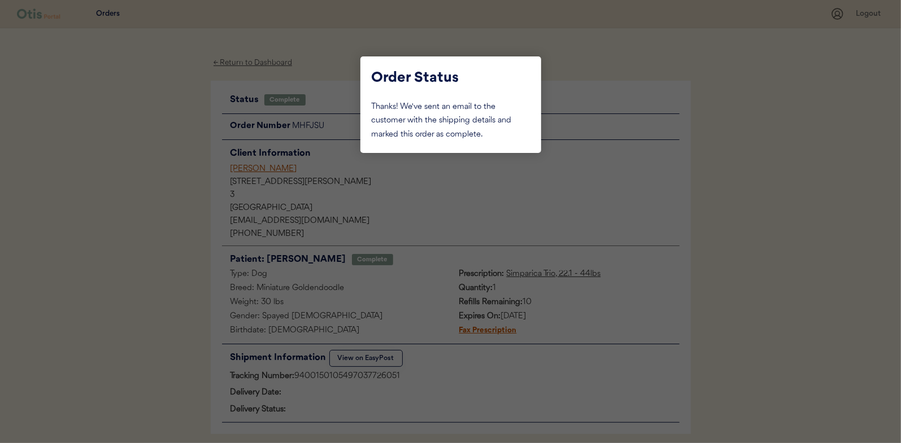
click at [110, 192] on div at bounding box center [450, 221] width 901 height 443
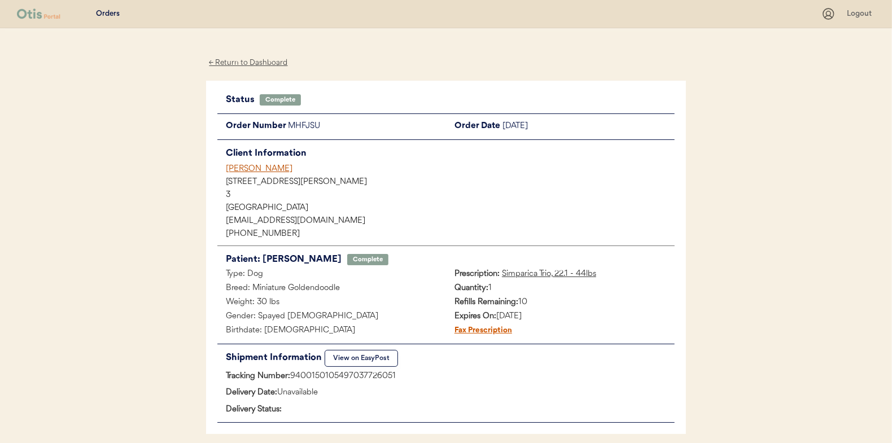
click at [236, 63] on div "← Return to Dashboard" at bounding box center [248, 62] width 85 height 13
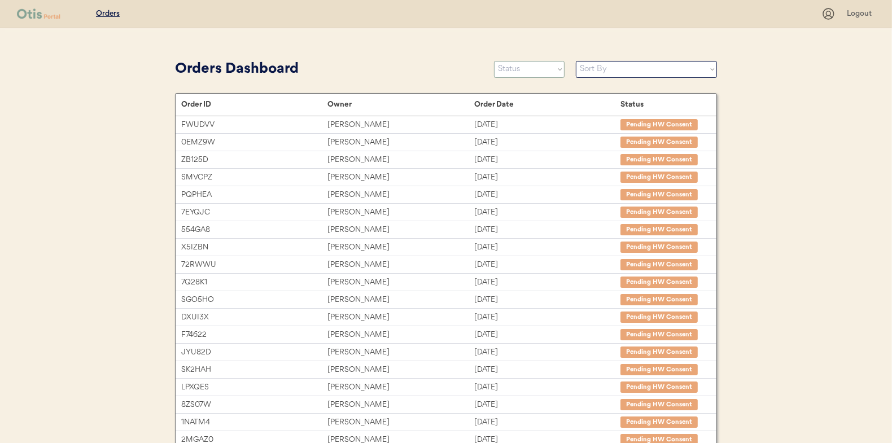
click at [523, 70] on select "Status On Hold New In Progress Complete Pending HW Consent Canceled" at bounding box center [529, 69] width 71 height 17
click at [494, 61] on select "Status On Hold New In Progress Complete Pending HW Consent Canceled" at bounding box center [529, 69] width 71 height 17
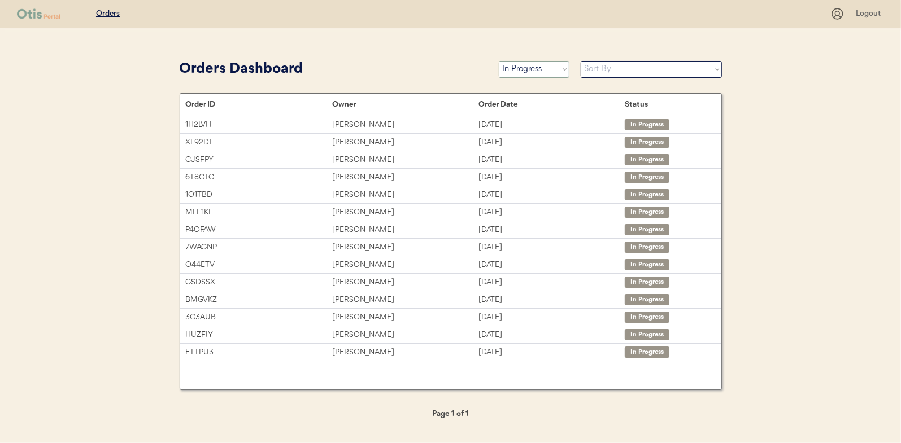
click at [540, 72] on select "Status On Hold New In Progress Complete Pending HW Consent Canceled" at bounding box center [534, 69] width 71 height 17
select select ""new""
click at [499, 61] on select "Status On Hold New In Progress Complete Pending HW Consent Canceled" at bounding box center [534, 69] width 71 height 17
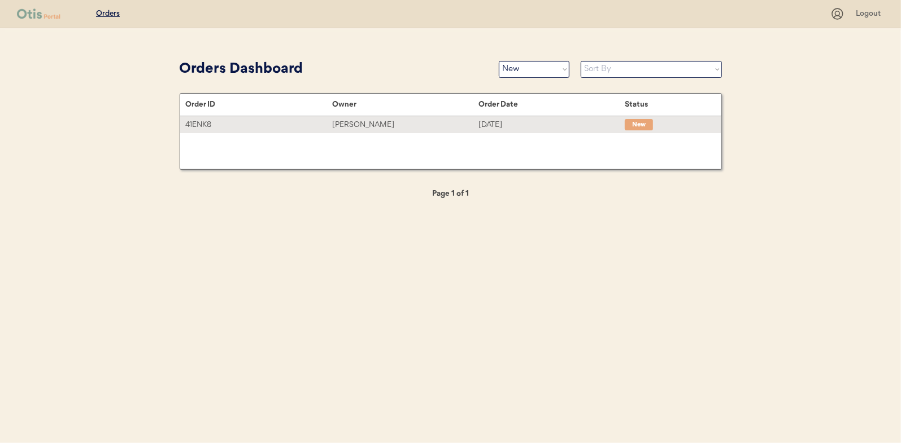
click at [365, 124] on div "[PERSON_NAME]" at bounding box center [405, 125] width 146 height 13
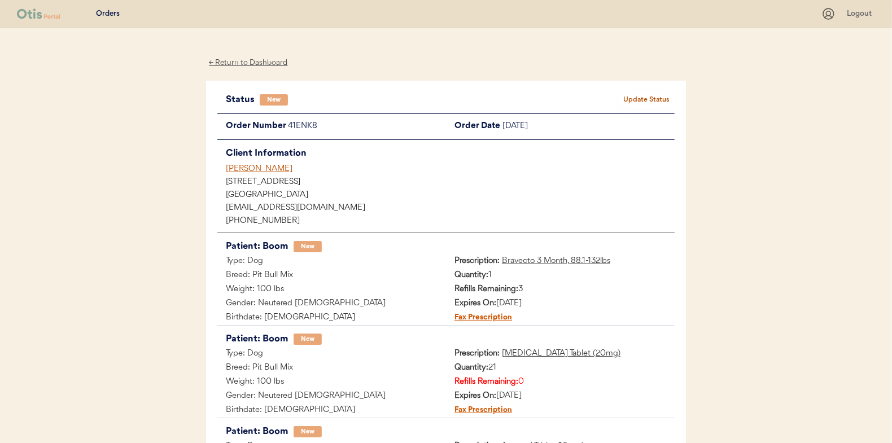
click at [652, 95] on button "Update Status" at bounding box center [646, 100] width 56 height 16
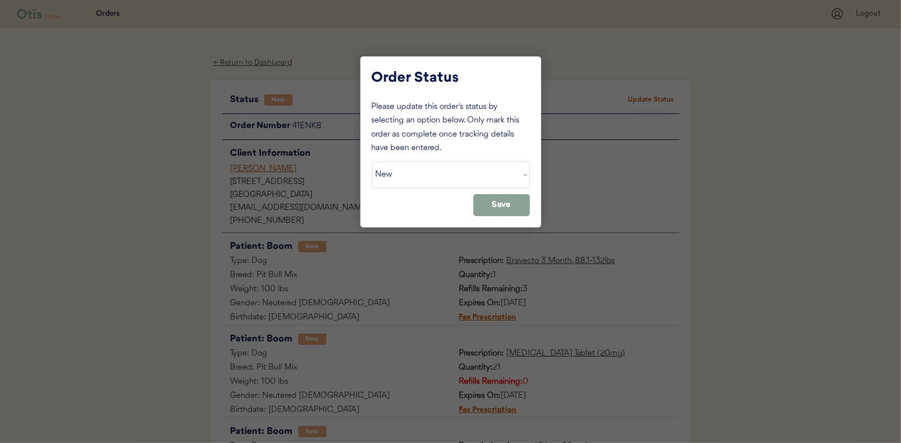
click at [403, 161] on select "Status On Hold New In Progress Complete Pending HW Consent Canceled" at bounding box center [451, 174] width 158 height 27
select select ""in_progress""
click at [372, 161] on select "Status On Hold New In Progress Complete Pending HW Consent Canceled" at bounding box center [451, 174] width 158 height 27
click at [497, 203] on button "Save" at bounding box center [501, 205] width 56 height 22
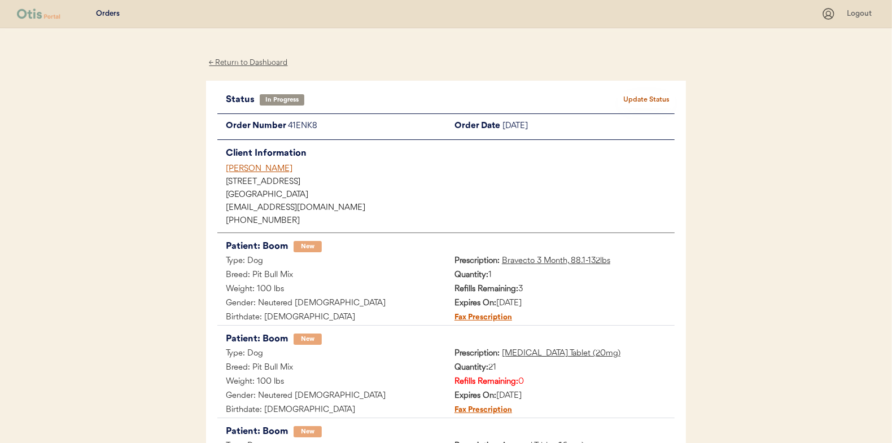
click at [272, 61] on div "← Return to Dashboard" at bounding box center [248, 62] width 85 height 13
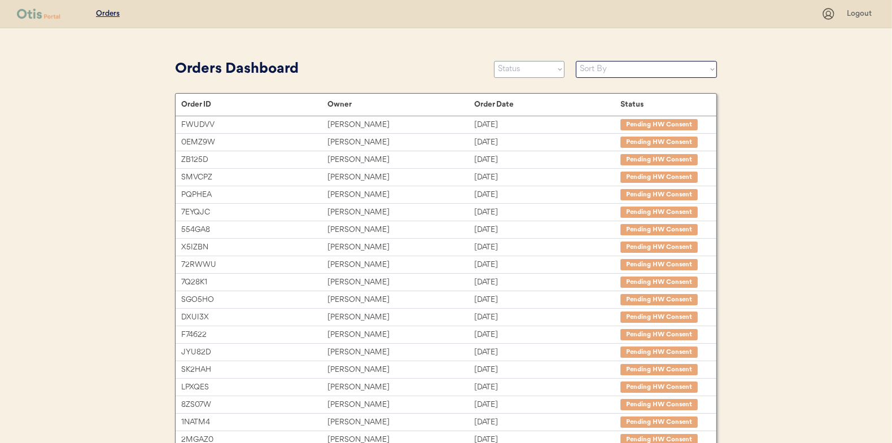
click at [522, 67] on select "Status On Hold New In Progress Complete Pending HW Consent Canceled" at bounding box center [529, 69] width 71 height 17
click at [494, 61] on select "Status On Hold New In Progress Complete Pending HW Consent Canceled" at bounding box center [529, 69] width 71 height 17
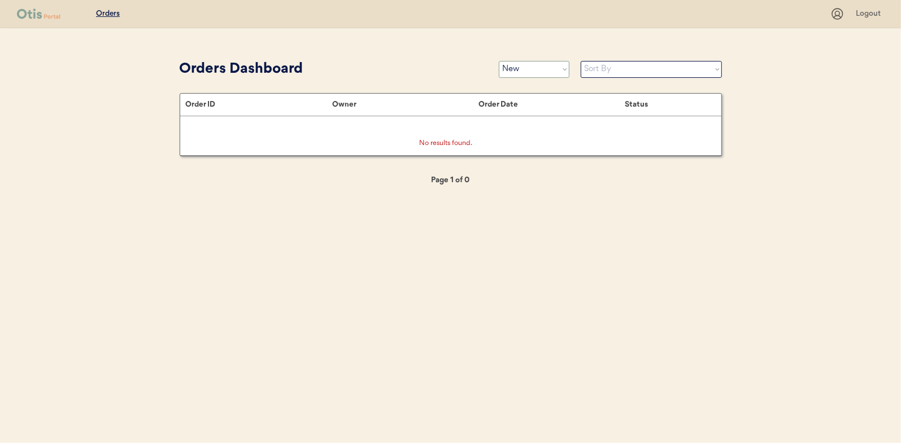
click at [526, 71] on select "Status On Hold New In Progress Complete Pending HW Consent Canceled" at bounding box center [534, 69] width 71 height 17
select select ""in_progress""
click at [499, 61] on select "Status On Hold New In Progress Complete Pending HW Consent Canceled" at bounding box center [534, 69] width 71 height 17
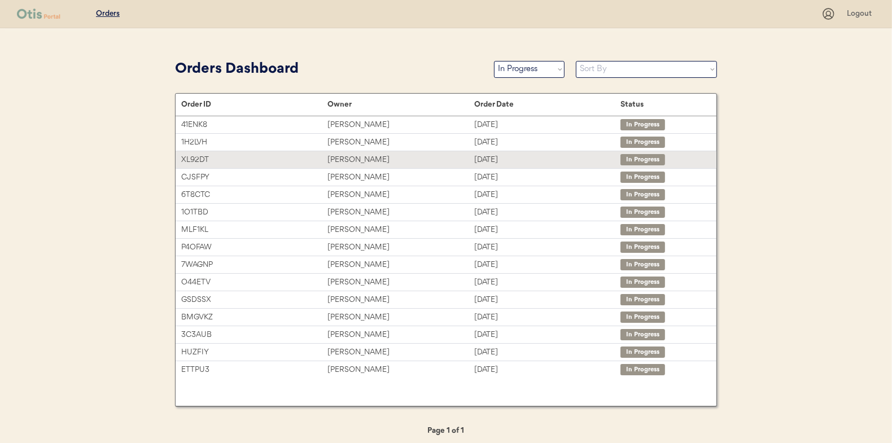
click at [348, 158] on div "Andi Russell" at bounding box center [400, 160] width 146 height 13
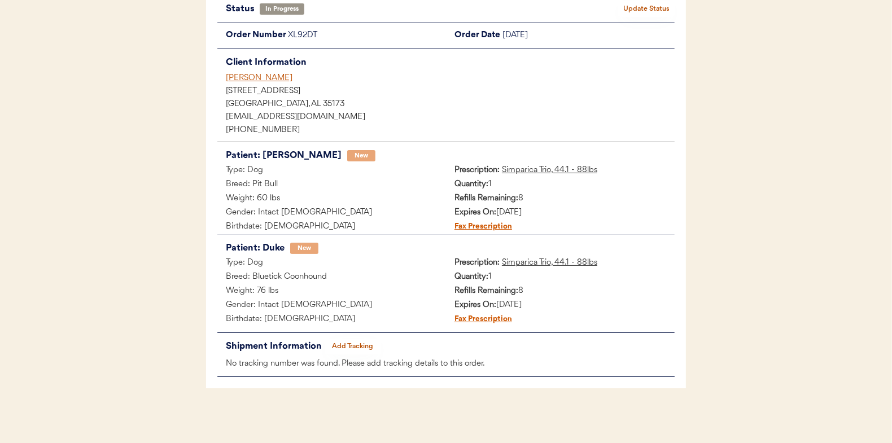
scroll to position [92, 0]
click at [350, 339] on button "Add Tracking" at bounding box center [353, 346] width 56 height 16
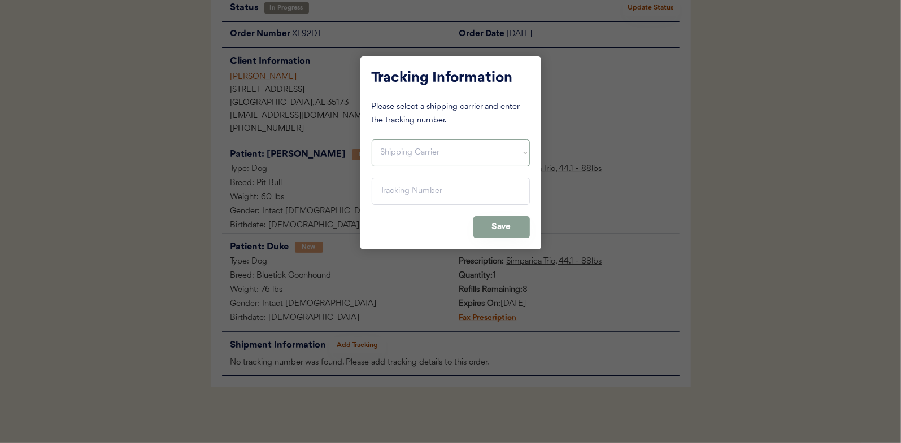
click at [396, 144] on select "Shipping Carrier FedEx FedEx Ground Economy UPS USPS" at bounding box center [451, 152] width 158 height 27
select select ""usps""
click at [372, 139] on select "Shipping Carrier FedEx FedEx Ground Economy UPS USPS" at bounding box center [451, 152] width 158 height 27
click at [388, 187] on input "input" at bounding box center [451, 191] width 158 height 27
paste input "9400150105798037583744"
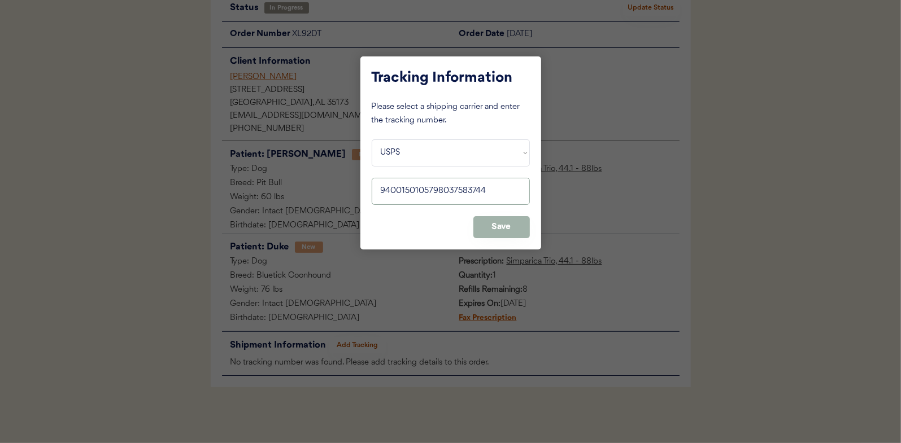
type input "9400150105798037583744"
click at [504, 225] on button "Save" at bounding box center [501, 227] width 56 height 22
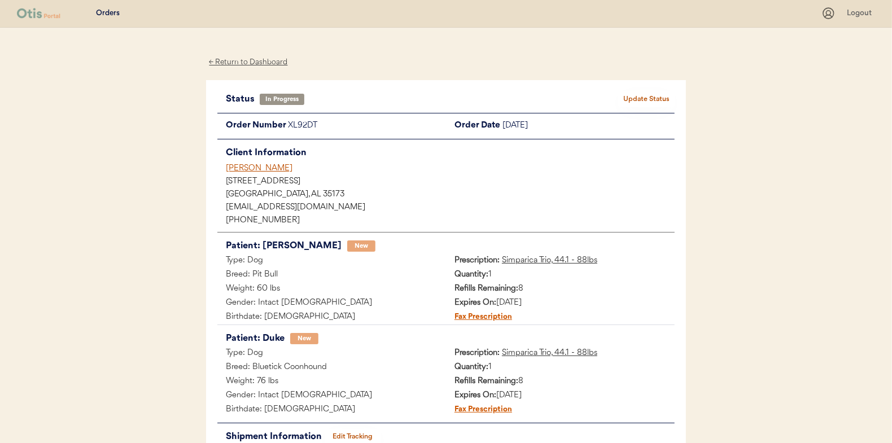
scroll to position [0, 0]
click at [654, 94] on button "Update Status" at bounding box center [646, 100] width 56 height 16
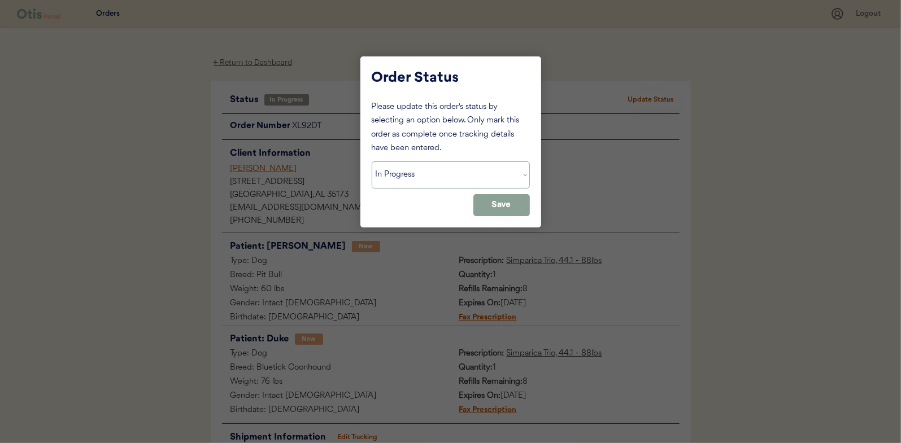
click at [408, 174] on select "Status On Hold New In Progress Complete Pending HW Consent Canceled" at bounding box center [451, 174] width 158 height 27
select select ""complete""
click at [372, 161] on select "Status On Hold New In Progress Complete Pending HW Consent Canceled" at bounding box center [451, 174] width 158 height 27
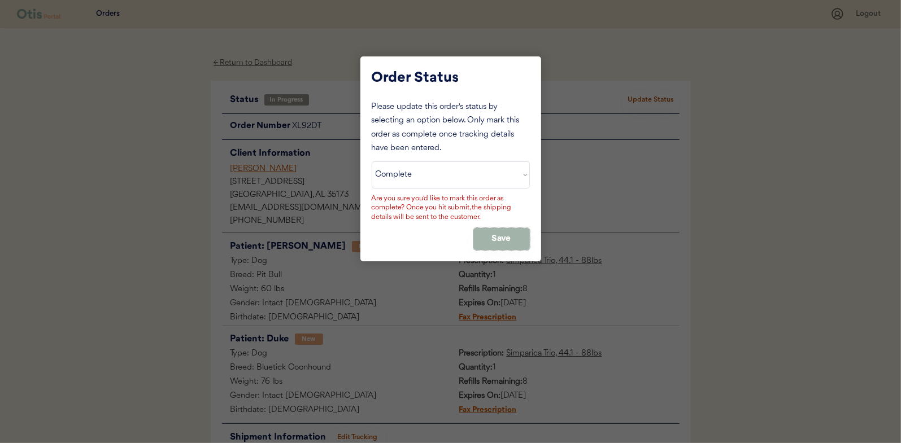
click at [494, 235] on button "Save" at bounding box center [501, 239] width 56 height 22
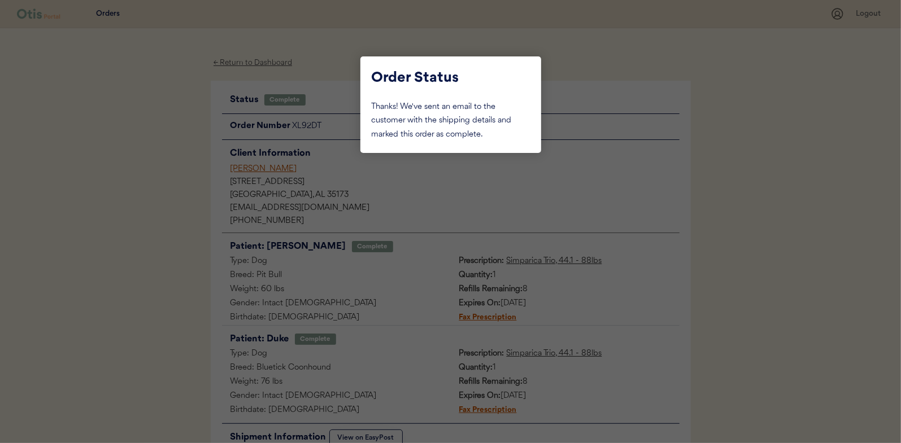
click at [153, 124] on div at bounding box center [450, 221] width 901 height 443
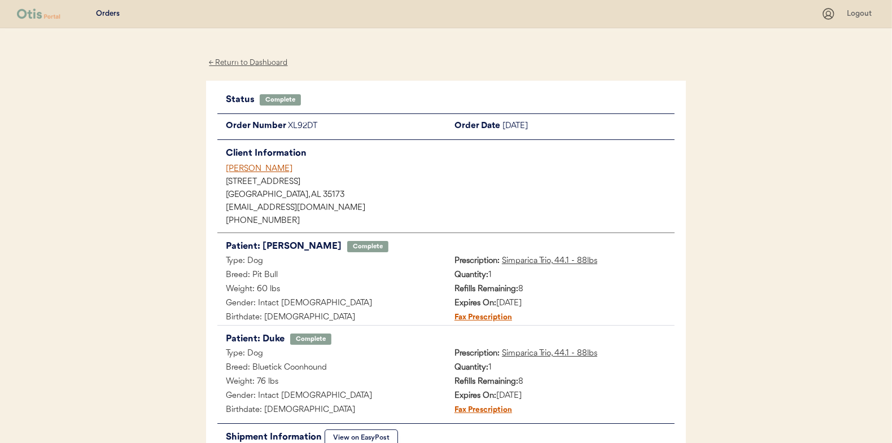
click at [253, 62] on div "← Return to Dashboard" at bounding box center [248, 62] width 85 height 13
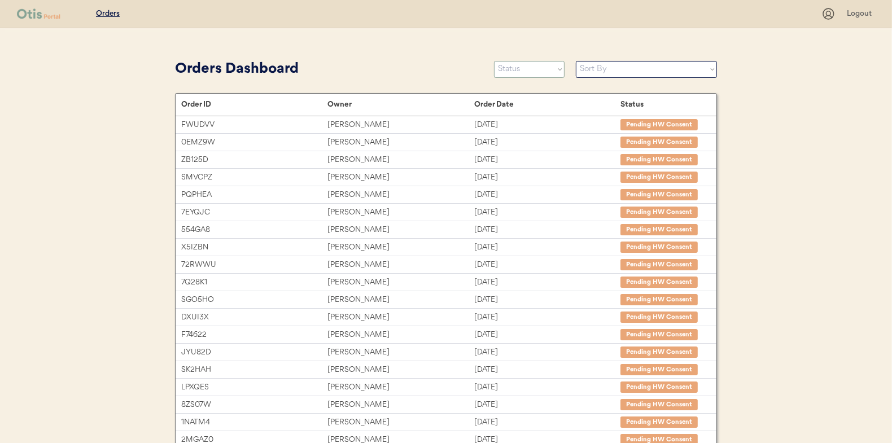
click at [525, 64] on select "Status On Hold New In Progress Complete Pending HW Consent Canceled" at bounding box center [529, 69] width 71 height 17
select select ""in_progress""
click at [494, 61] on select "Status On Hold New In Progress Complete Pending HW Consent Canceled" at bounding box center [529, 69] width 71 height 17
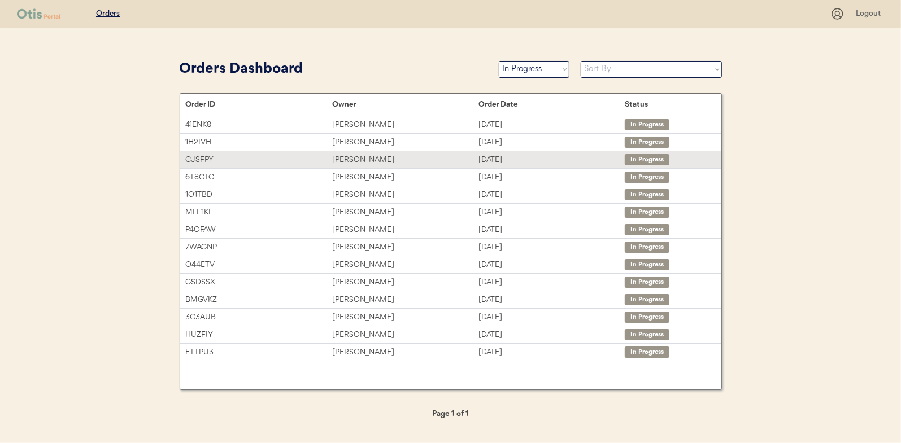
click at [348, 158] on div "[PERSON_NAME]" at bounding box center [405, 160] width 146 height 13
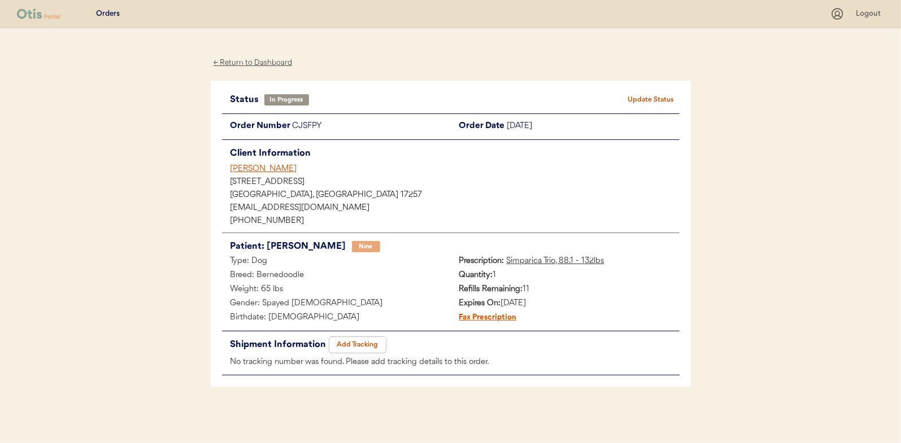
click at [360, 339] on button "Add Tracking" at bounding box center [357, 345] width 56 height 16
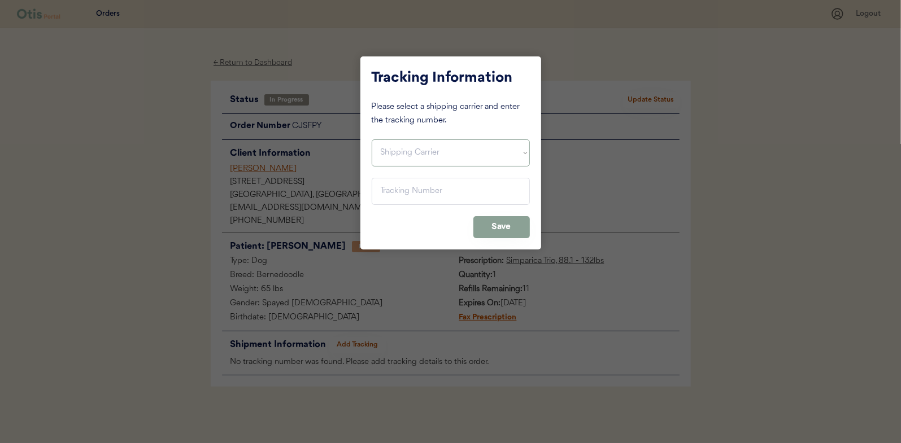
click at [390, 154] on select "Shipping Carrier FedEx FedEx Ground Economy UPS USPS" at bounding box center [451, 152] width 158 height 27
select select ""usps""
click at [372, 139] on select "Shipping Carrier FedEx FedEx Ground Economy UPS USPS" at bounding box center [451, 152] width 158 height 27
click at [391, 198] on input "input" at bounding box center [451, 191] width 158 height 27
paste input "9400150105800037526413"
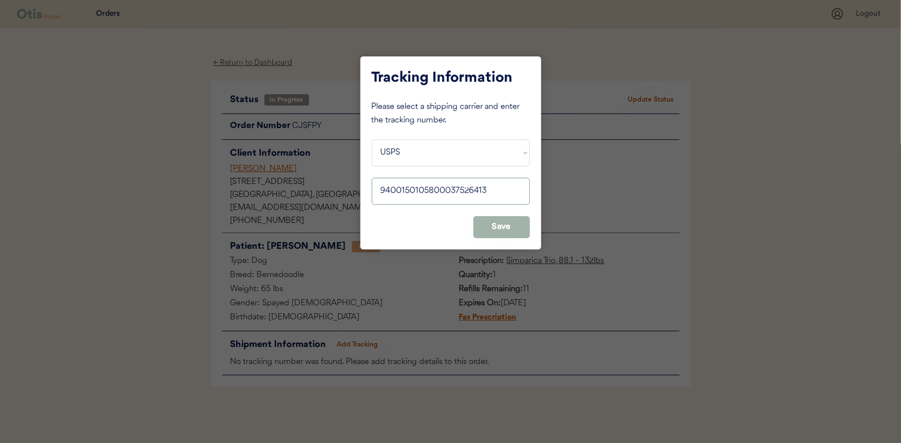
type input "9400150105800037526413"
click at [503, 226] on button "Save" at bounding box center [501, 227] width 56 height 22
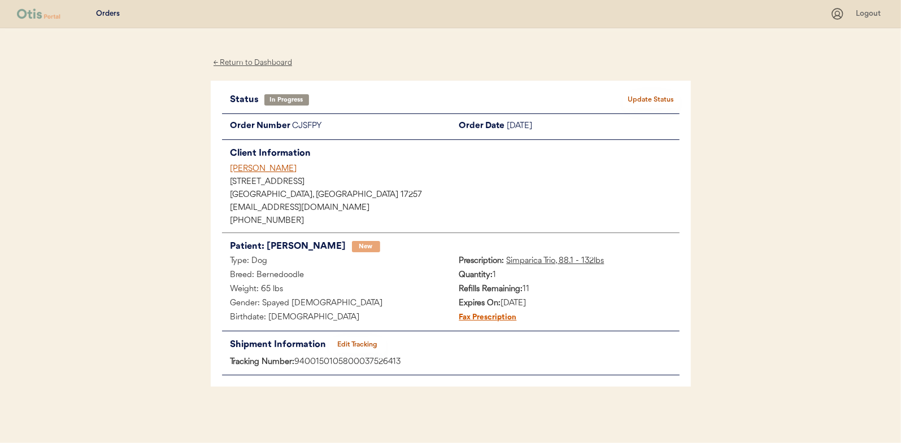
click at [651, 99] on button "Update Status" at bounding box center [651, 100] width 56 height 16
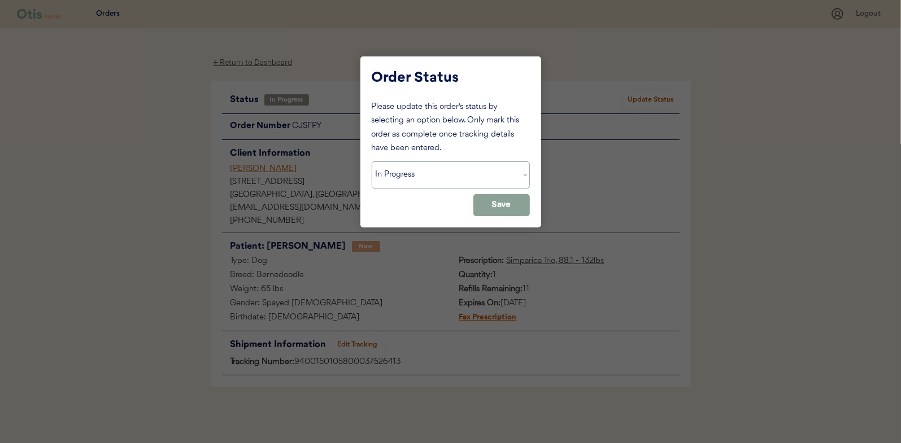
click at [403, 178] on select "Status On Hold New In Progress Complete Pending HW Consent Canceled" at bounding box center [451, 174] width 158 height 27
select select ""complete""
click at [372, 161] on select "Status On Hold New In Progress Complete Pending HW Consent Canceled" at bounding box center [451, 174] width 158 height 27
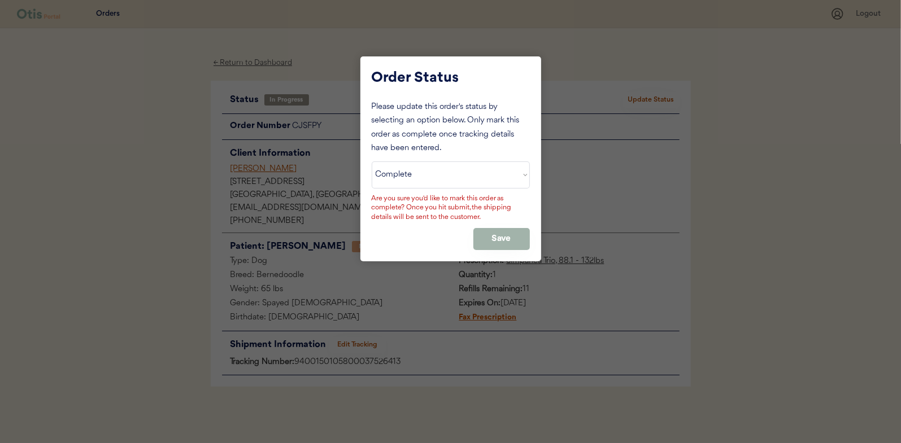
click at [497, 228] on button "Save" at bounding box center [501, 239] width 56 height 22
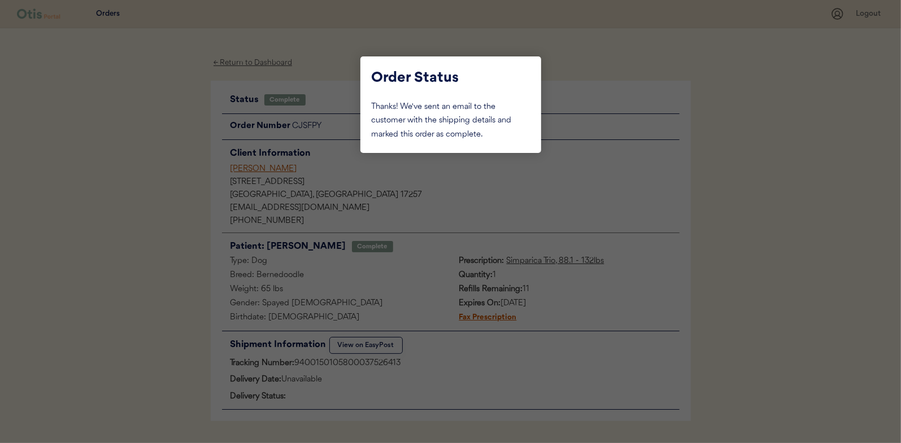
click at [174, 149] on div at bounding box center [450, 221] width 901 height 443
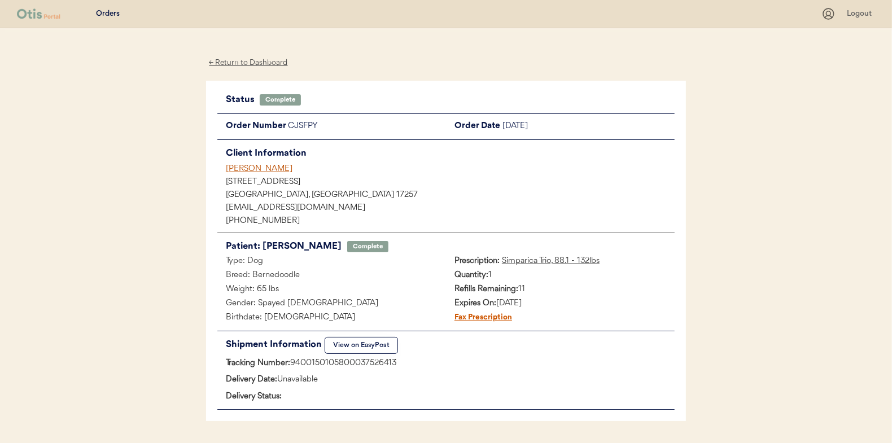
click at [243, 63] on div "← Return to Dashboard" at bounding box center [248, 62] width 85 height 13
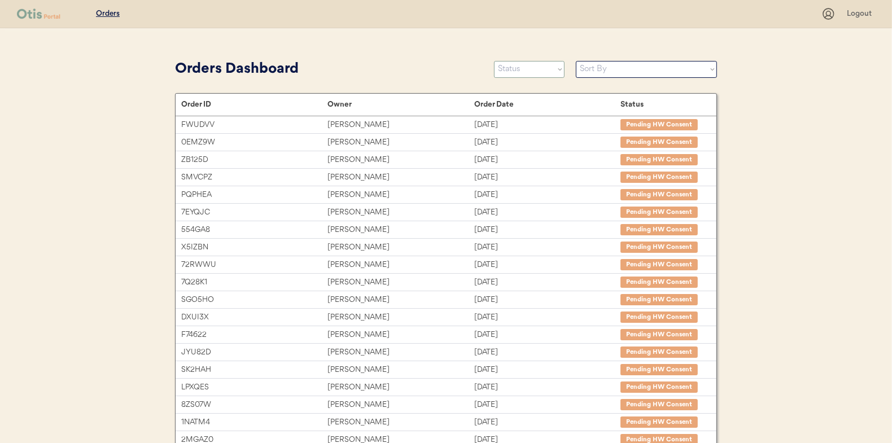
click at [521, 74] on select "Status On Hold New In Progress Complete Pending HW Consent Canceled" at bounding box center [529, 69] width 71 height 17
select select ""in_progress""
click at [494, 61] on select "Status On Hold New In Progress Complete Pending HW Consent Canceled" at bounding box center [529, 69] width 71 height 17
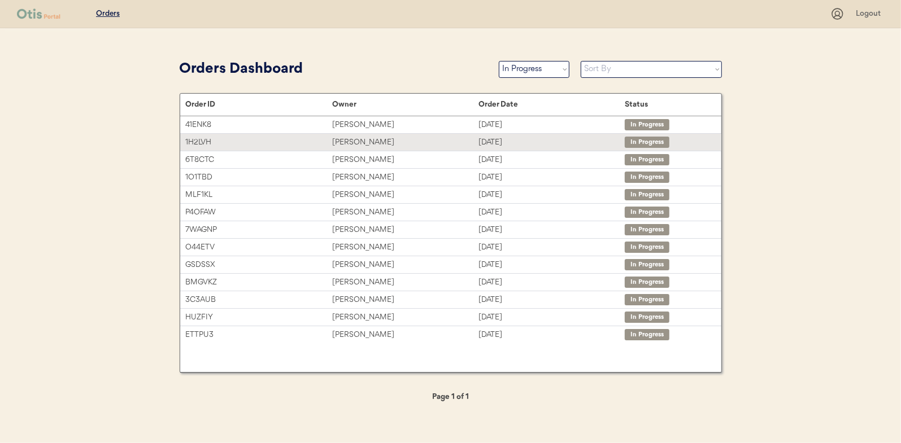
click at [343, 136] on div "[PERSON_NAME]" at bounding box center [405, 142] width 146 height 13
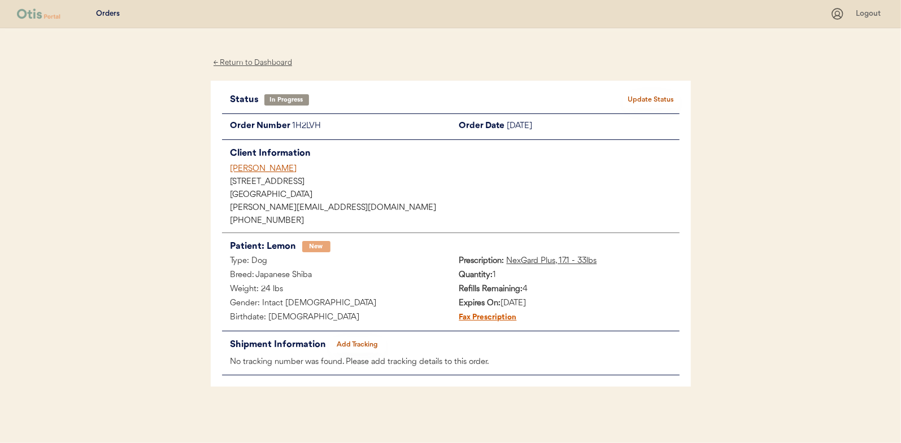
click at [368, 340] on button "Add Tracking" at bounding box center [357, 345] width 56 height 16
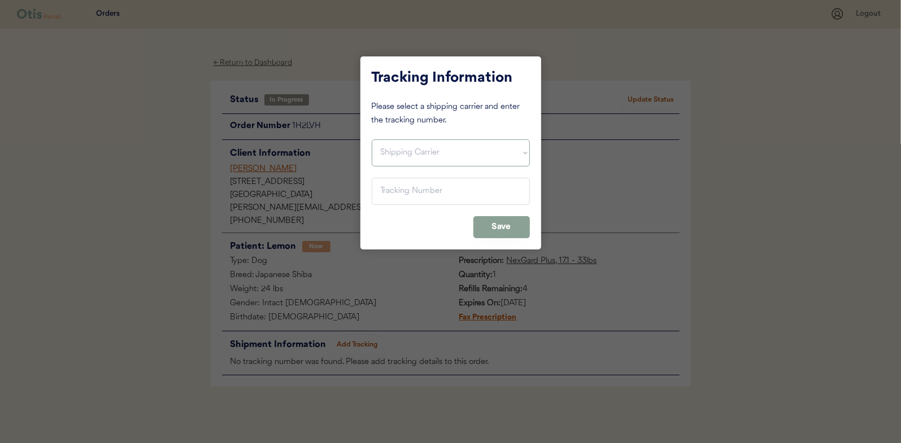
click at [425, 148] on select "Shipping Carrier FedEx FedEx Ground Economy UPS USPS" at bounding box center [451, 152] width 158 height 27
select select ""usps""
click at [372, 139] on select "Shipping Carrier FedEx FedEx Ground Economy UPS USPS" at bounding box center [451, 152] width 158 height 27
click at [388, 186] on input "input" at bounding box center [451, 191] width 158 height 27
paste input "9400150105799037561367"
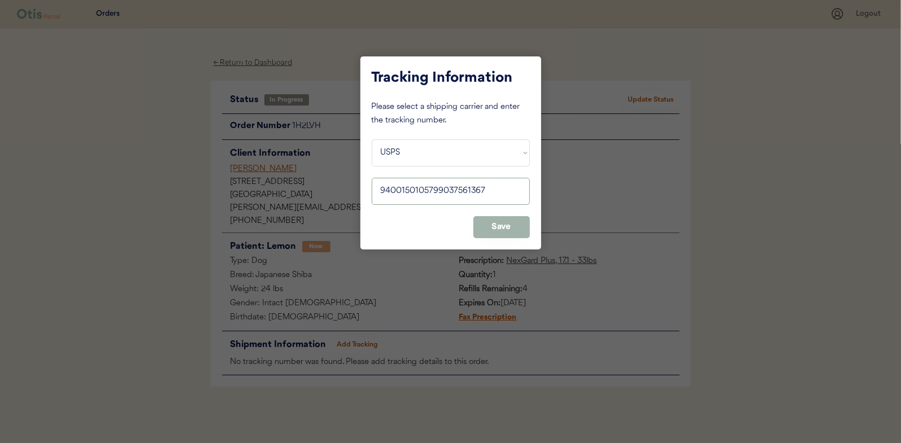
type input "9400150105799037561367"
click at [505, 222] on button "Save" at bounding box center [501, 227] width 56 height 22
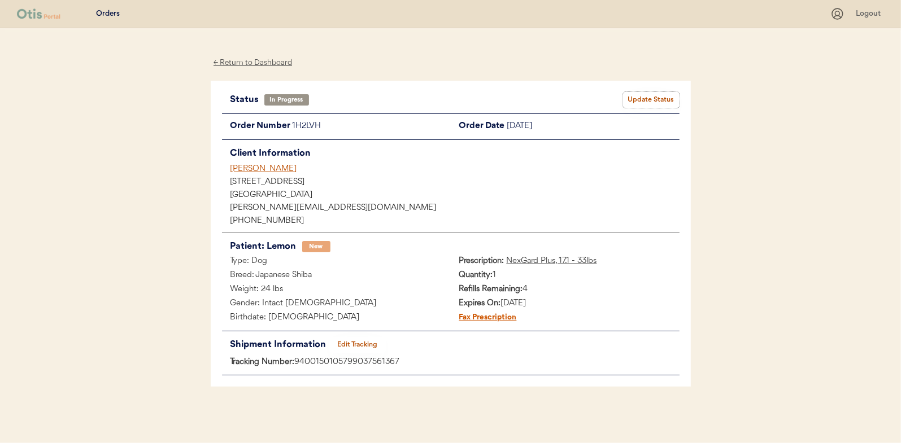
click at [657, 98] on button "Update Status" at bounding box center [651, 100] width 56 height 16
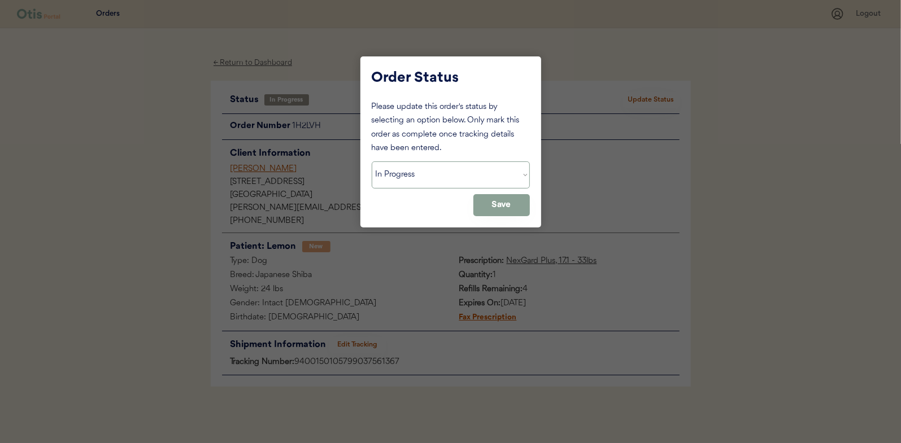
click at [403, 174] on select "Status On Hold New In Progress Complete Pending HW Consent Canceled" at bounding box center [451, 174] width 158 height 27
select select ""complete""
click at [372, 161] on select "Status On Hold New In Progress Complete Pending HW Consent Canceled" at bounding box center [451, 174] width 158 height 27
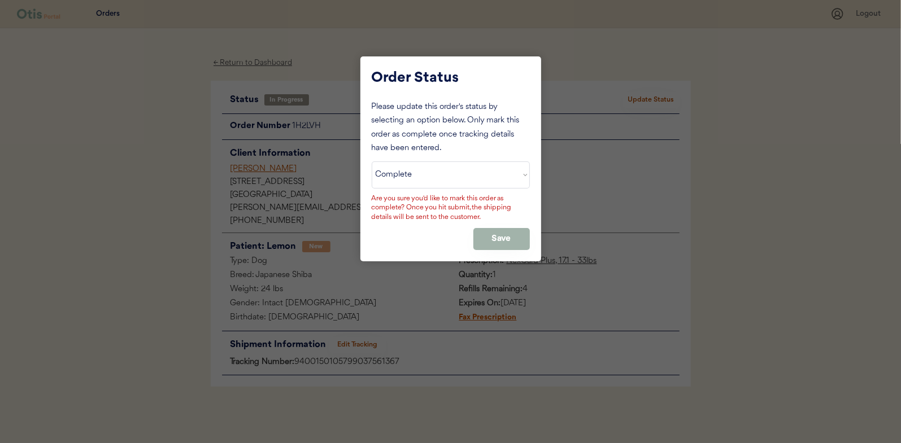
click at [507, 239] on button "Save" at bounding box center [501, 239] width 56 height 22
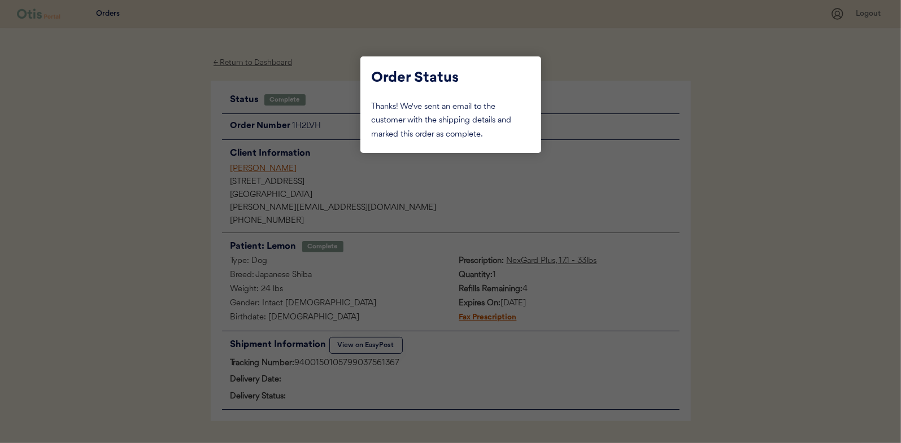
click at [162, 140] on div at bounding box center [450, 221] width 901 height 443
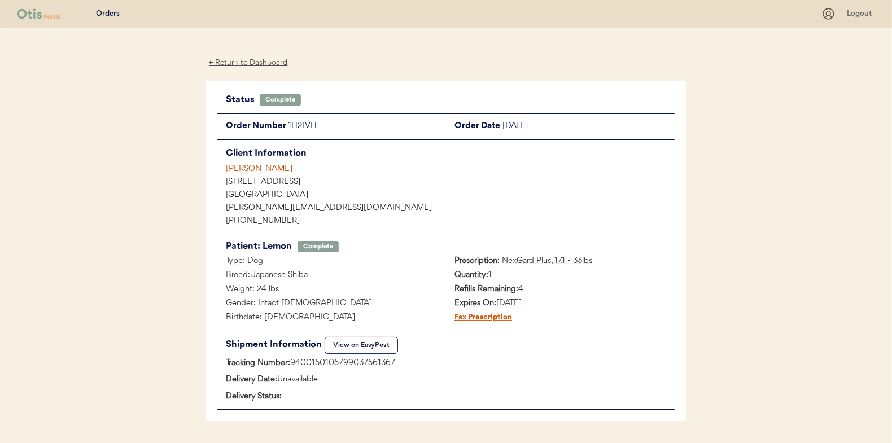
click at [239, 60] on div "← Return to Dashboard" at bounding box center [248, 62] width 85 height 13
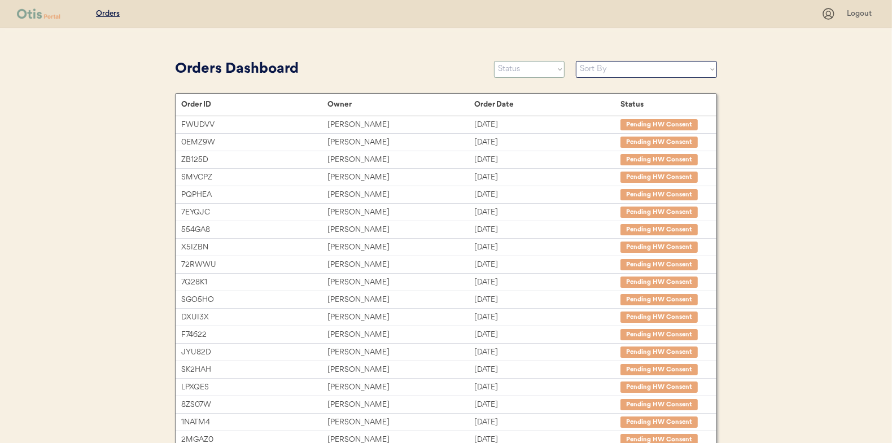
click at [515, 68] on select "Status On Hold New In Progress Complete Pending HW Consent Canceled" at bounding box center [529, 69] width 71 height 17
select select ""in_progress""
click at [494, 61] on select "Status On Hold New In Progress Complete Pending HW Consent Canceled" at bounding box center [529, 69] width 71 height 17
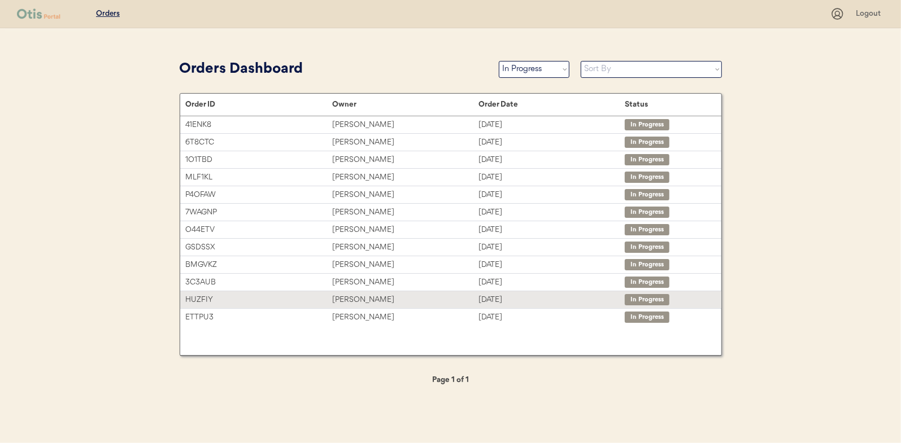
click at [349, 295] on div "[PERSON_NAME]" at bounding box center [405, 300] width 146 height 13
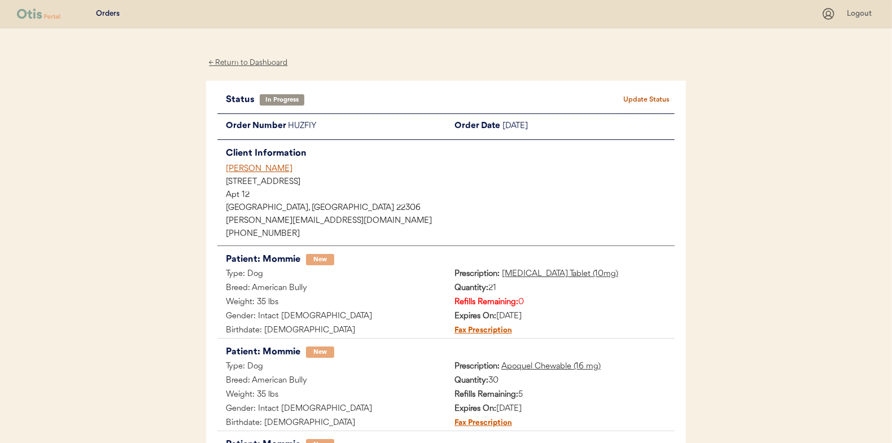
click at [266, 59] on div "← Return to Dashboard" at bounding box center [248, 62] width 85 height 13
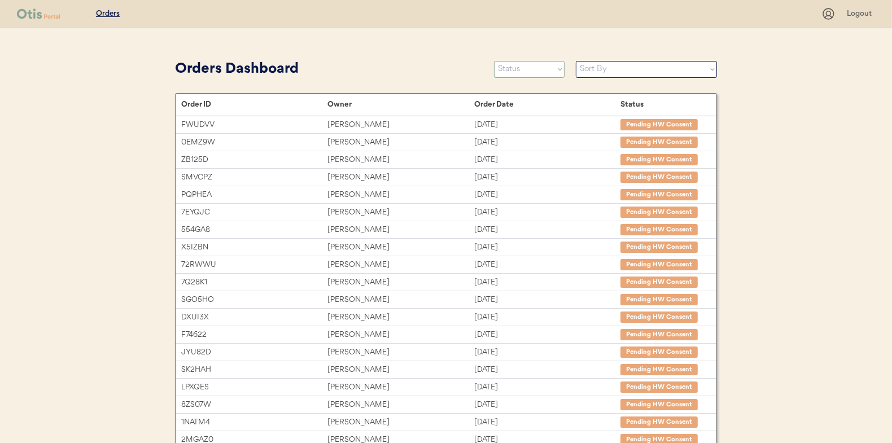
click at [513, 72] on select "Status On Hold New In Progress Complete Pending HW Consent Canceled" at bounding box center [529, 69] width 71 height 17
select select ""in_progress""
click at [494, 61] on select "Status On Hold New In Progress Complete Pending HW Consent Canceled" at bounding box center [529, 69] width 71 height 17
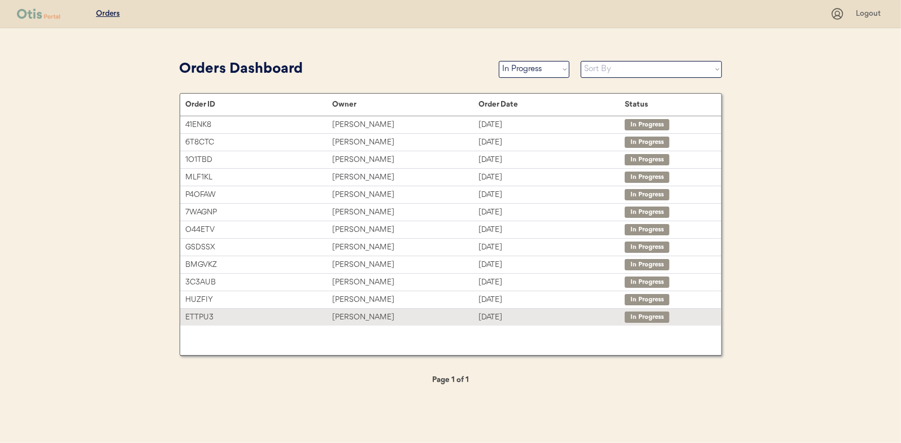
click at [362, 311] on div "[PERSON_NAME]" at bounding box center [405, 317] width 146 height 13
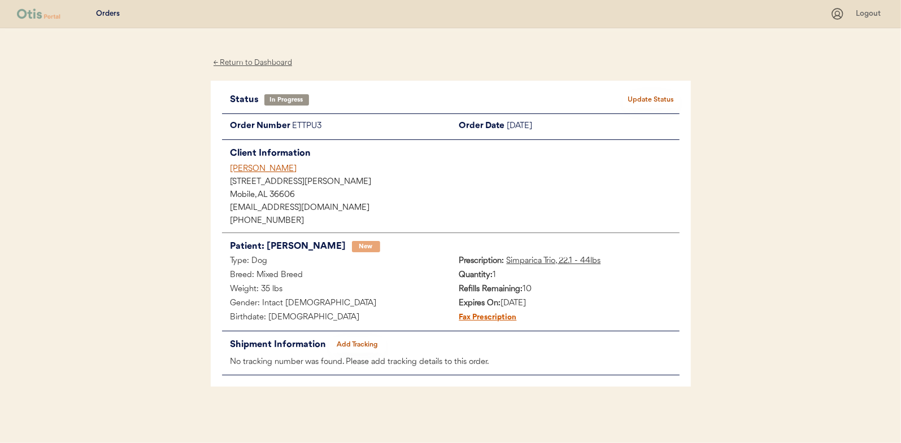
click at [353, 342] on button "Add Tracking" at bounding box center [357, 345] width 56 height 16
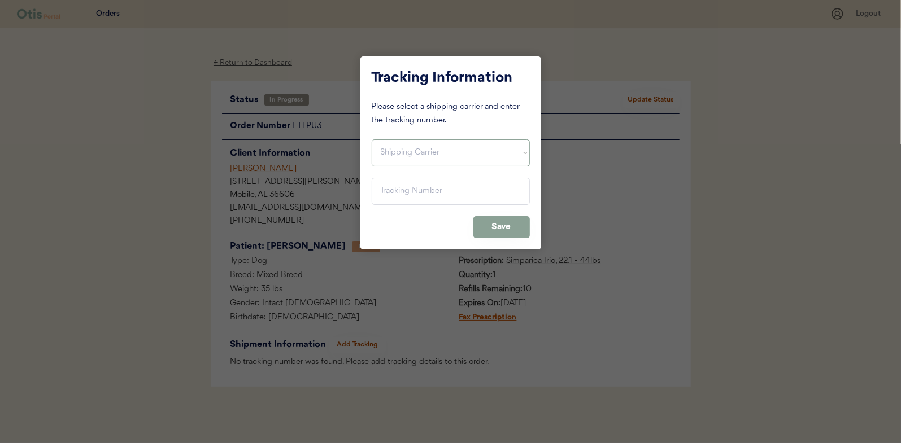
click at [412, 149] on select "Shipping Carrier FedEx FedEx Ground Economy UPS USPS" at bounding box center [451, 152] width 158 height 27
select select ""usps""
click at [372, 139] on select "Shipping Carrier FedEx FedEx Ground Economy UPS USPS" at bounding box center [451, 152] width 158 height 27
click at [394, 194] on input "input" at bounding box center [451, 191] width 158 height 27
paste input "9400150105800037495047"
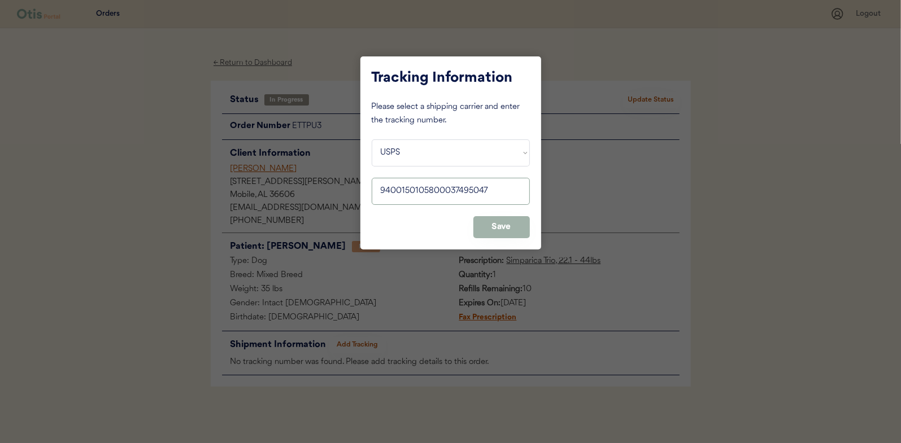
type input "9400150105800037495047"
click at [505, 225] on button "Save" at bounding box center [501, 227] width 56 height 22
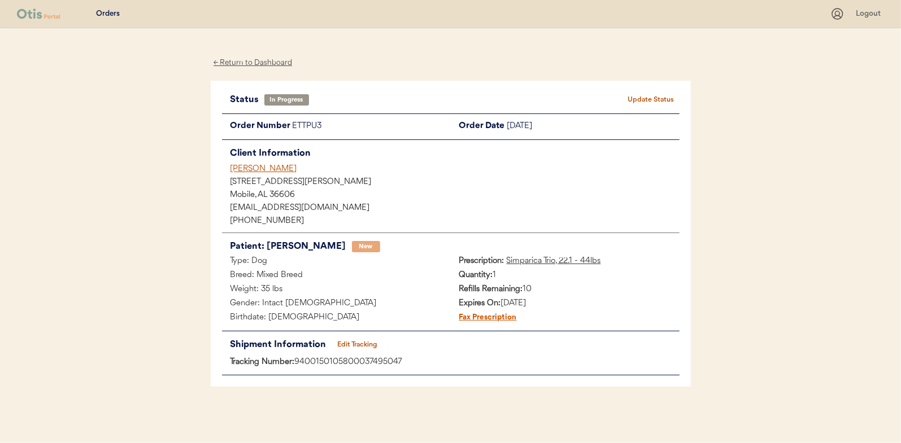
click at [660, 97] on button "Update Status" at bounding box center [651, 100] width 56 height 16
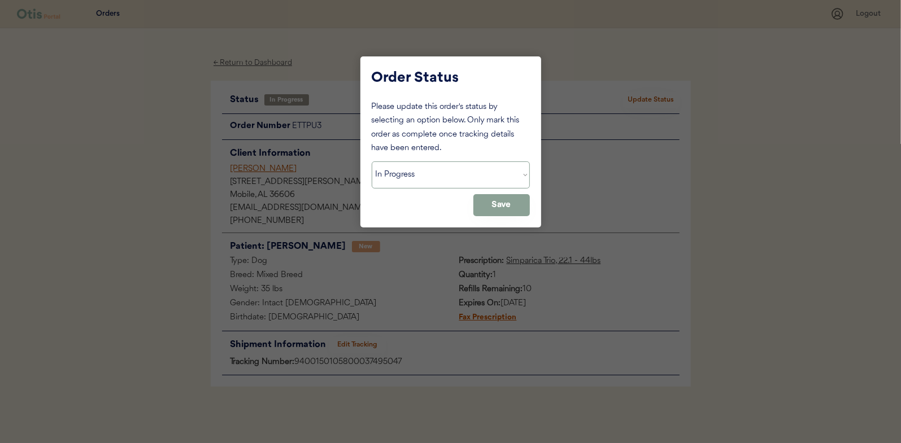
click at [436, 175] on select "Status On Hold New In Progress Complete Pending HW Consent Canceled" at bounding box center [451, 174] width 158 height 27
select select ""complete""
click at [372, 161] on select "Status On Hold New In Progress Complete Pending HW Consent Canceled" at bounding box center [451, 174] width 158 height 27
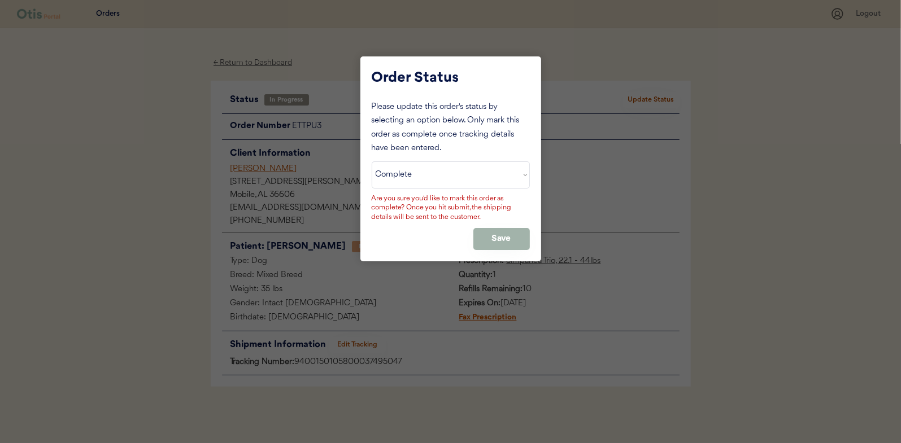
click at [490, 239] on button "Save" at bounding box center [501, 239] width 56 height 22
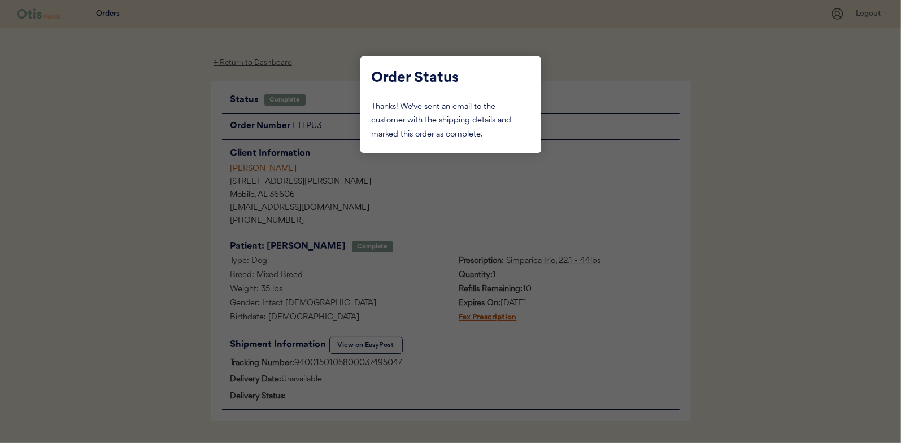
click at [164, 133] on div at bounding box center [450, 221] width 901 height 443
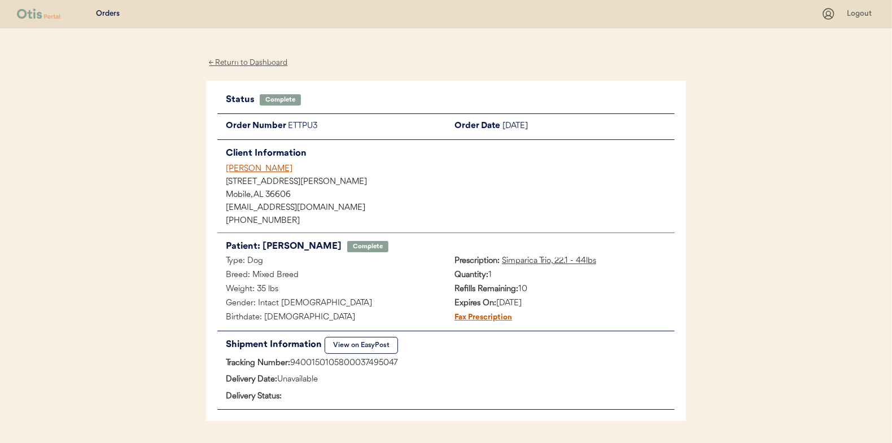
click at [233, 60] on div "← Return to Dashboard" at bounding box center [248, 62] width 85 height 13
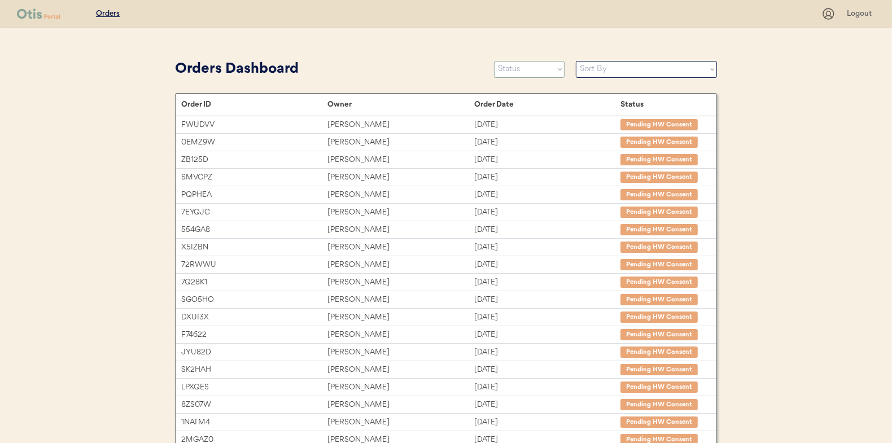
drag, startPoint x: 501, startPoint y: 69, endPoint x: 507, endPoint y: 73, distance: 7.4
click at [501, 69] on select "Status On Hold New In Progress Complete Pending HW Consent Canceled" at bounding box center [529, 69] width 71 height 17
select select ""in_progress""
click at [494, 61] on select "Status On Hold New In Progress Complete Pending HW Consent Canceled" at bounding box center [529, 69] width 71 height 17
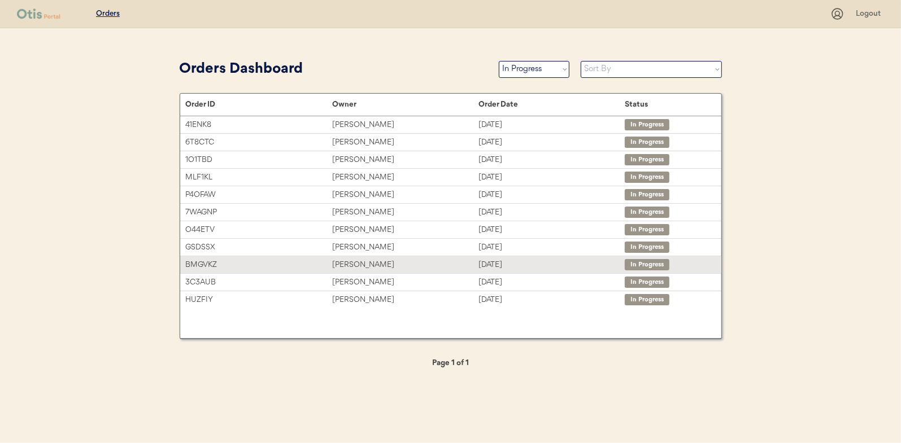
click at [351, 261] on div "Alexis Morelli" at bounding box center [405, 265] width 146 height 13
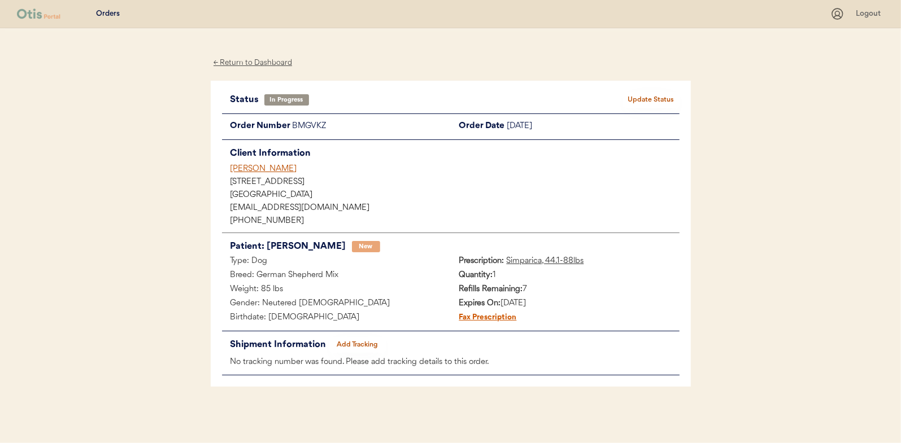
click at [369, 346] on button "Add Tracking" at bounding box center [357, 345] width 56 height 16
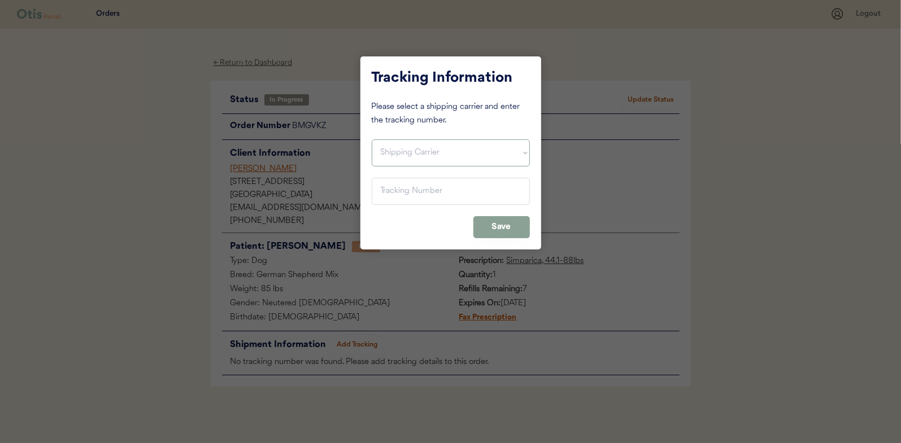
click at [452, 155] on select "Shipping Carrier FedEx FedEx Ground Economy UPS USPS" at bounding box center [451, 152] width 158 height 27
select select ""usps""
click at [372, 139] on select "Shipping Carrier FedEx FedEx Ground Economy UPS USPS" at bounding box center [451, 152] width 158 height 27
click at [394, 191] on input "input" at bounding box center [451, 191] width 158 height 27
paste input "9400150105798037530960"
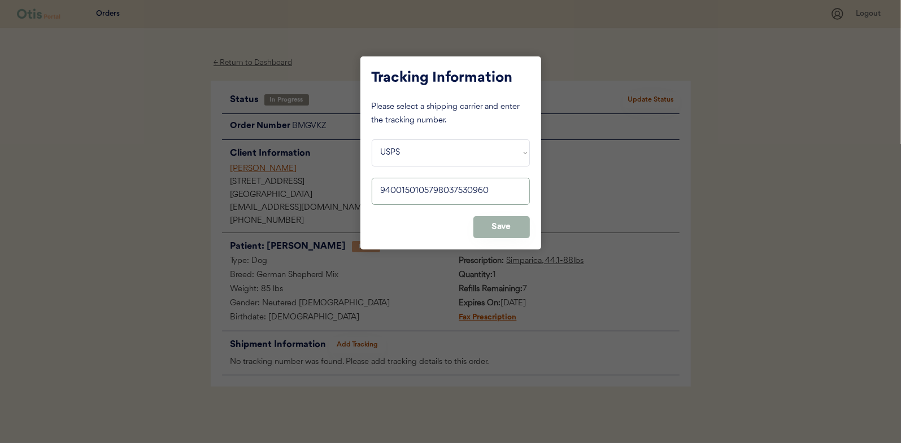
type input "9400150105798037530960"
click at [505, 233] on button "Save" at bounding box center [501, 227] width 56 height 22
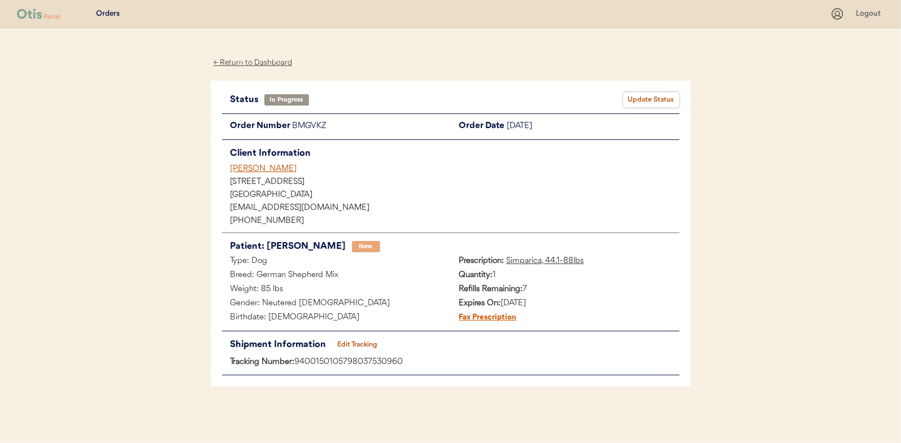
click at [633, 95] on button "Update Status" at bounding box center [651, 100] width 56 height 16
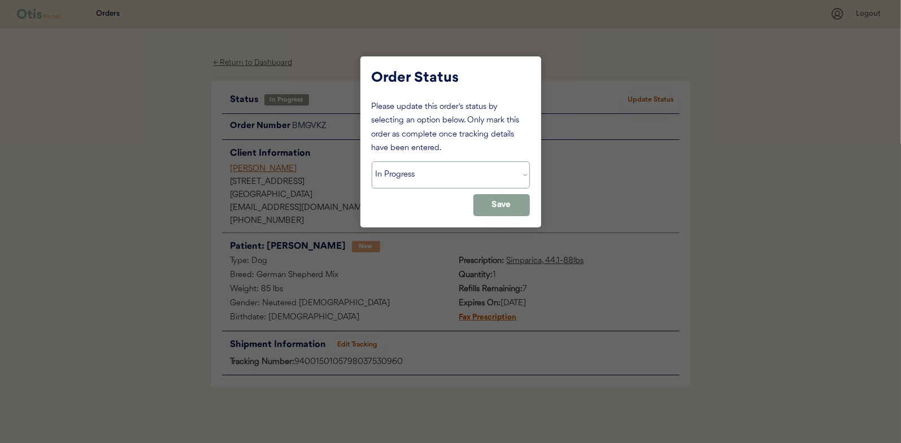
click at [421, 175] on select "Status On Hold New In Progress Complete Pending HW Consent Canceled" at bounding box center [451, 174] width 158 height 27
select select ""complete""
click at [372, 161] on select "Status On Hold New In Progress Complete Pending HW Consent Canceled" at bounding box center [451, 174] width 158 height 27
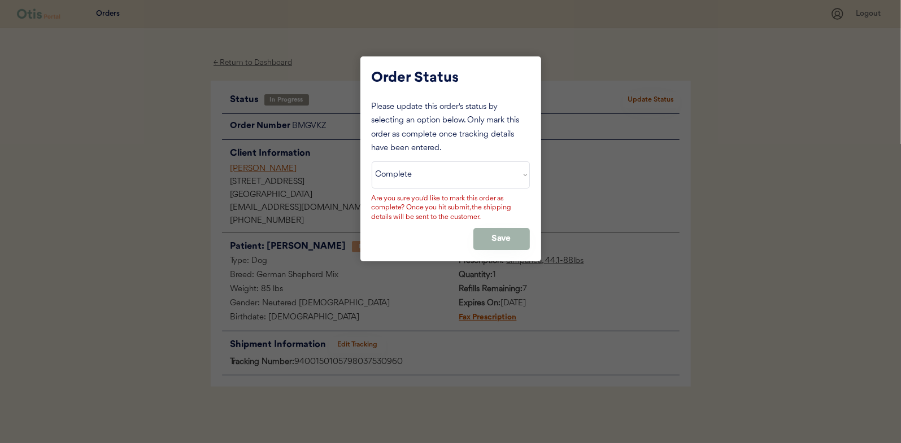
click at [495, 234] on button "Save" at bounding box center [501, 239] width 56 height 22
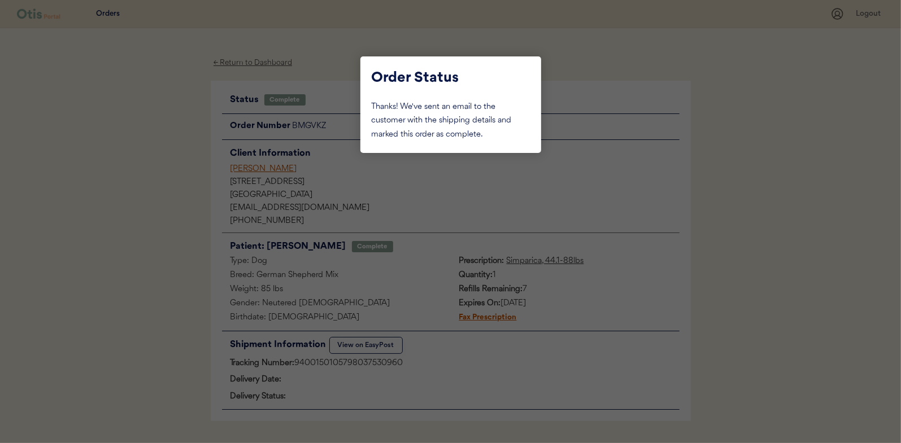
click at [173, 158] on div at bounding box center [450, 221] width 901 height 443
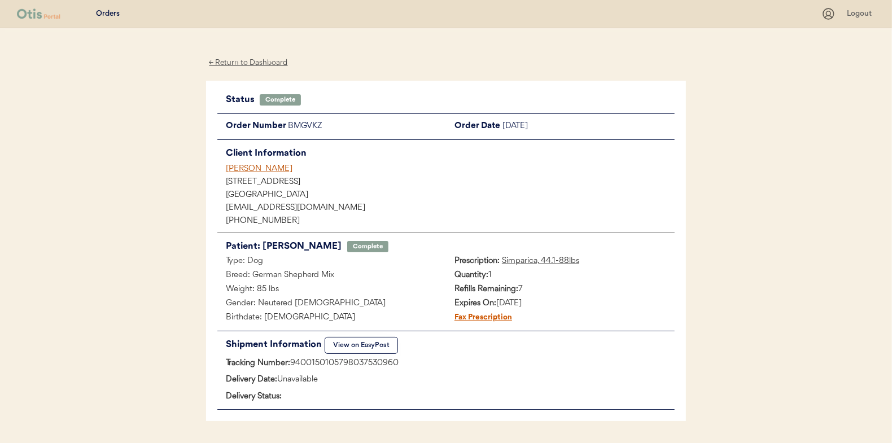
click at [268, 59] on div "← Return to Dashboard" at bounding box center [248, 62] width 85 height 13
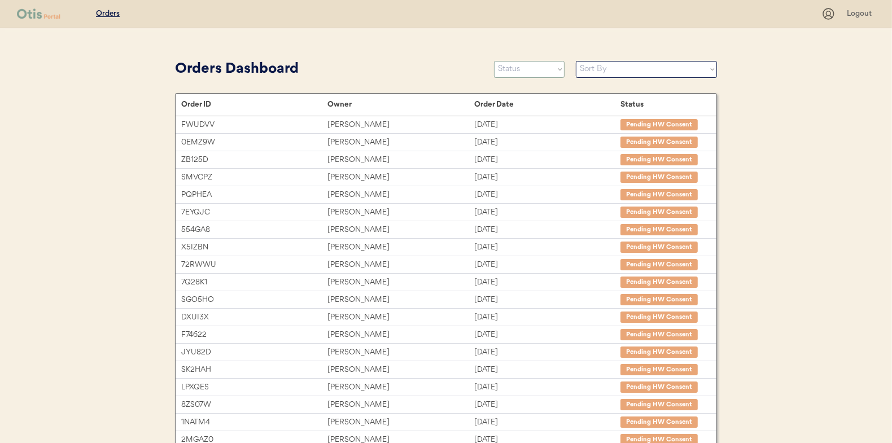
click at [514, 68] on select "Status On Hold New In Progress Complete Pending HW Consent Canceled" at bounding box center [529, 69] width 71 height 17
select select ""in_progress""
click at [494, 61] on select "Status On Hold New In Progress Complete Pending HW Consent Canceled" at bounding box center [529, 69] width 71 height 17
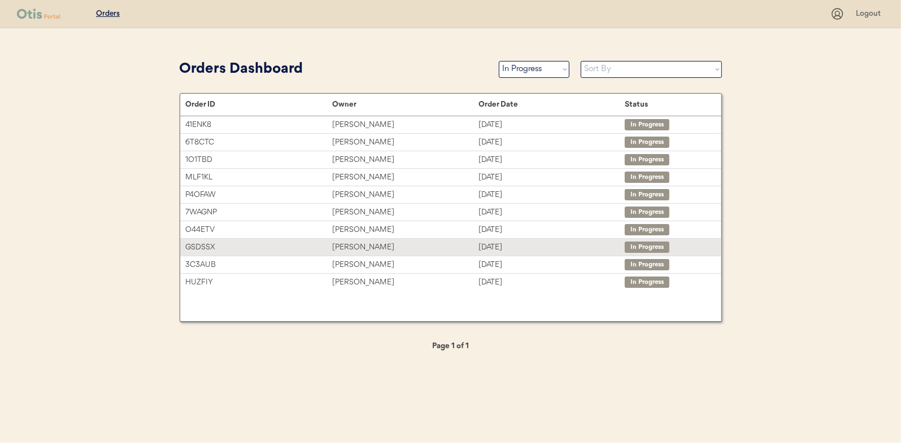
click at [355, 241] on div "[PERSON_NAME]" at bounding box center [405, 247] width 146 height 13
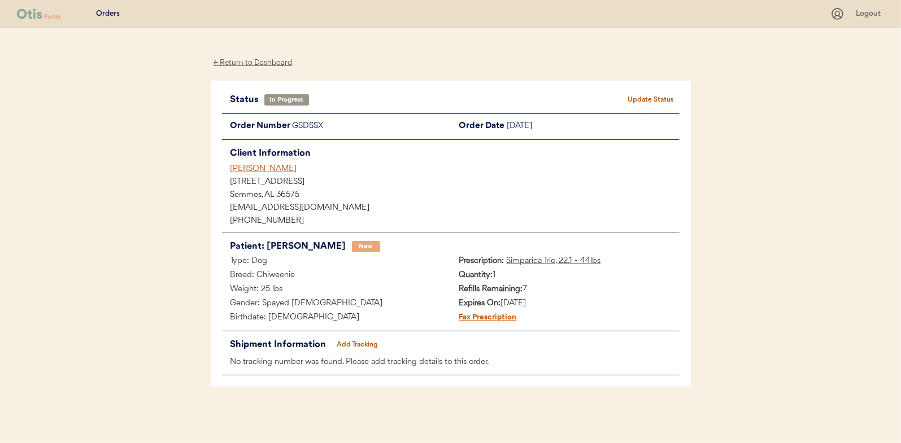
click at [374, 340] on button "Add Tracking" at bounding box center [357, 345] width 56 height 16
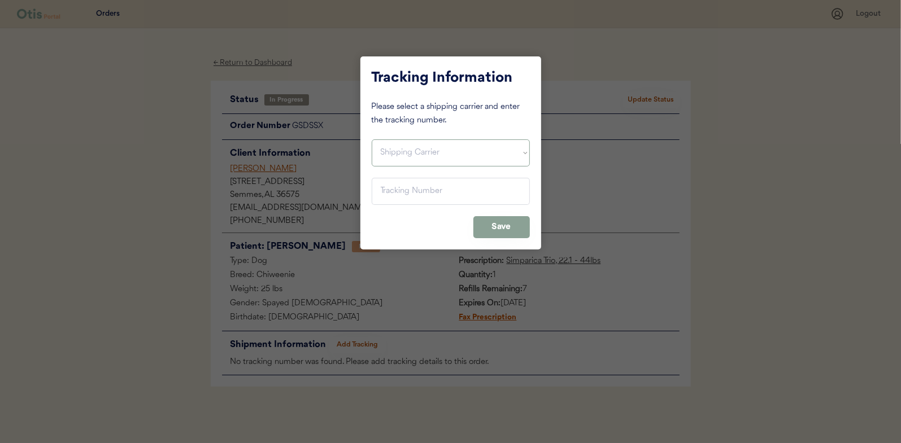
click at [395, 151] on select "Shipping Carrier FedEx FedEx Ground Economy UPS USPS" at bounding box center [451, 152] width 158 height 27
select select ""usps""
click at [372, 139] on select "Shipping Carrier FedEx FedEx Ground Economy UPS USPS" at bounding box center [451, 152] width 158 height 27
click at [393, 187] on input "input" at bounding box center [451, 191] width 158 height 27
paste input "9400150105497037730188"
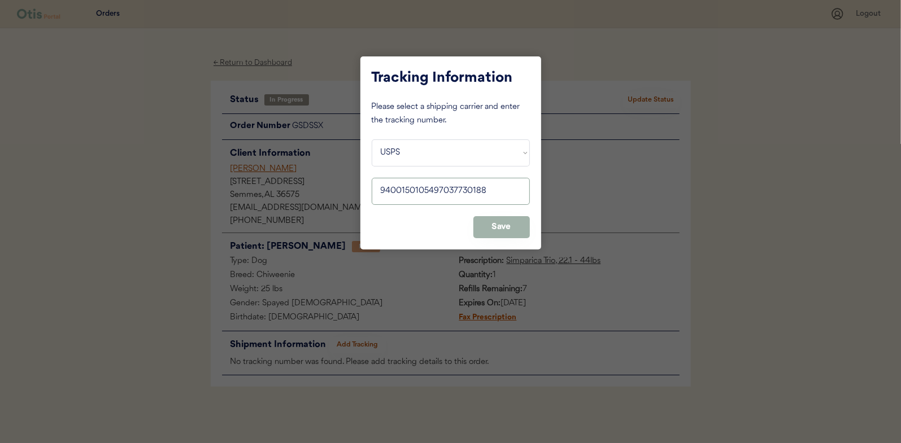
type input "9400150105497037730188"
click at [505, 229] on button "Save" at bounding box center [501, 227] width 56 height 22
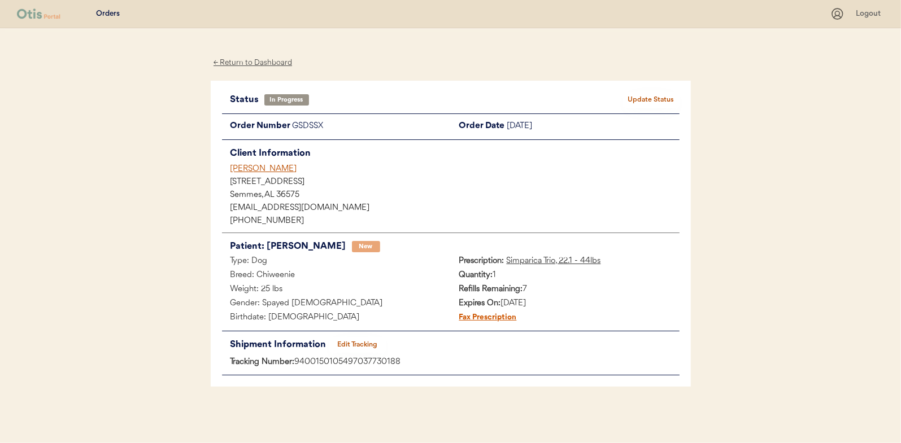
click at [645, 97] on button "Update Status" at bounding box center [651, 100] width 56 height 16
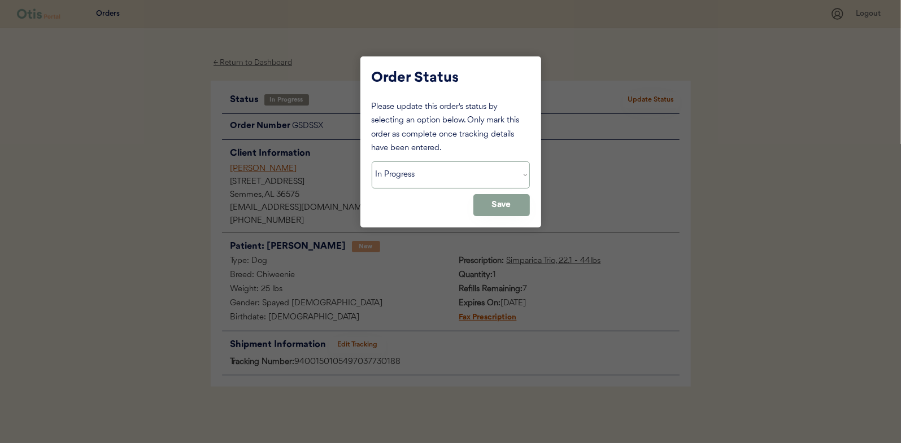
click at [426, 171] on select "Status On Hold New In Progress Complete Pending HW Consent Canceled" at bounding box center [451, 174] width 158 height 27
select select ""complete""
click at [372, 161] on select "Status On Hold New In Progress Complete Pending HW Consent Canceled" at bounding box center [451, 174] width 158 height 27
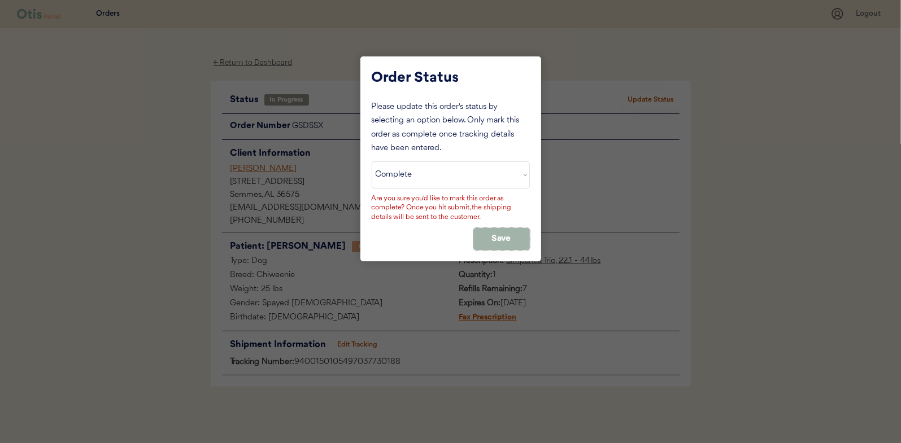
click at [502, 231] on button "Save" at bounding box center [501, 239] width 56 height 22
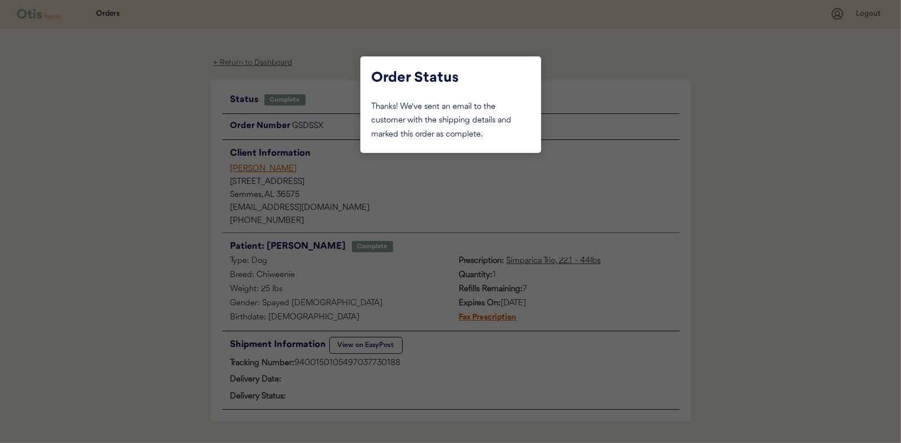
click at [157, 169] on div at bounding box center [450, 221] width 901 height 443
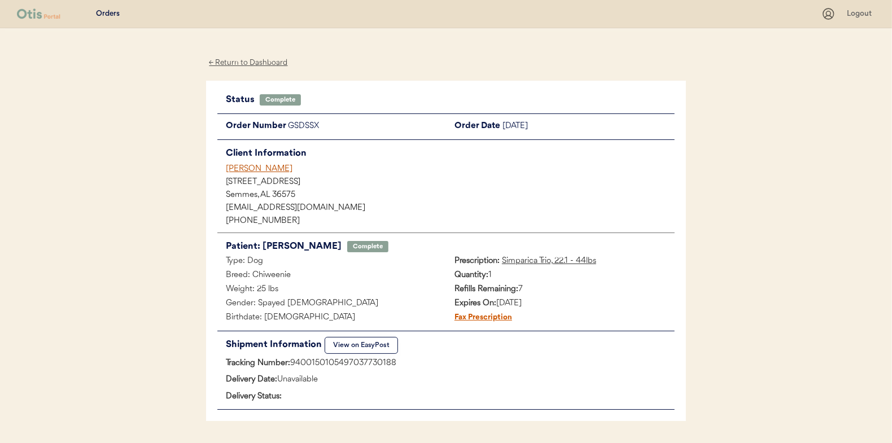
click at [251, 60] on div "← Return to Dashboard" at bounding box center [248, 62] width 85 height 13
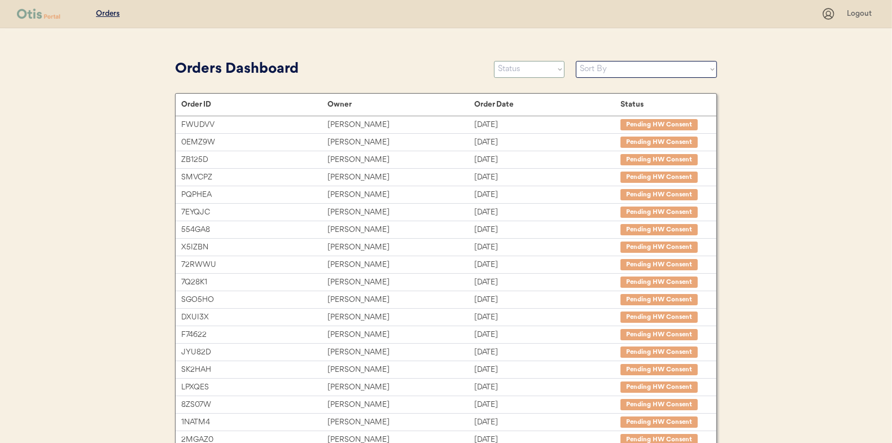
click at [514, 71] on select "Status On Hold New In Progress Complete Pending HW Consent Canceled" at bounding box center [529, 69] width 71 height 17
select select ""in_progress""
click at [494, 61] on select "Status On Hold New In Progress Complete Pending HW Consent Canceled" at bounding box center [529, 69] width 71 height 17
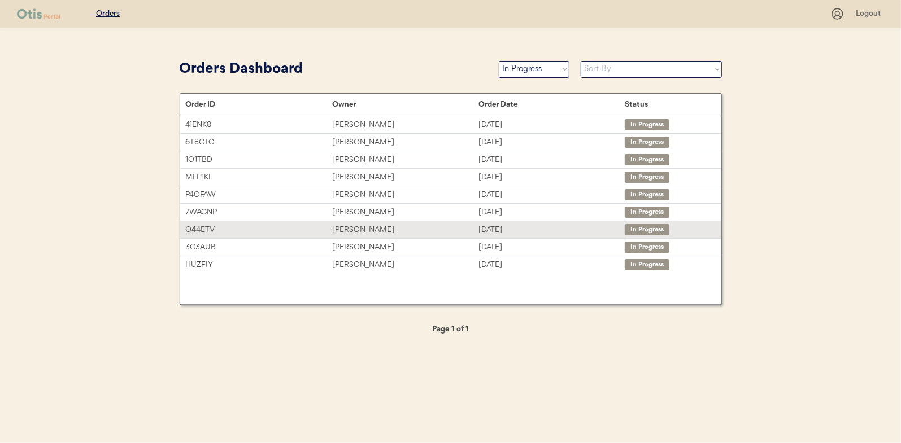
click at [363, 226] on div "Kaitlin Sheppard" at bounding box center [405, 230] width 146 height 13
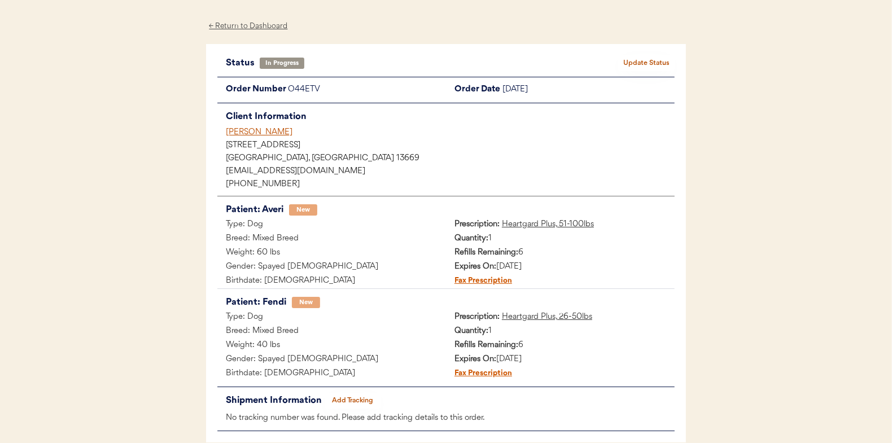
scroll to position [56, 0]
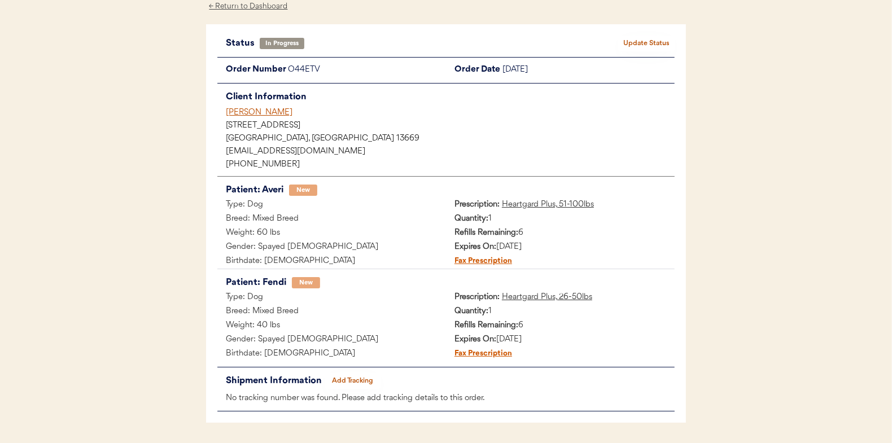
click at [357, 379] on button "Add Tracking" at bounding box center [353, 381] width 56 height 16
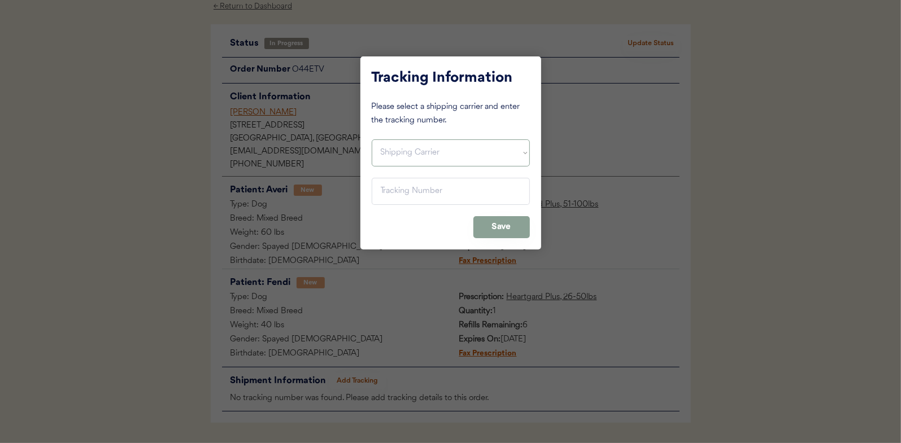
click at [395, 155] on select "Shipping Carrier FedEx FedEx Ground Economy UPS USPS" at bounding box center [451, 152] width 158 height 27
select select ""usps""
click at [372, 139] on select "Shipping Carrier FedEx FedEx Ground Economy UPS USPS" at bounding box center [451, 152] width 158 height 27
click at [382, 187] on input "input" at bounding box center [451, 191] width 158 height 27
paste input "9400150105497037721896"
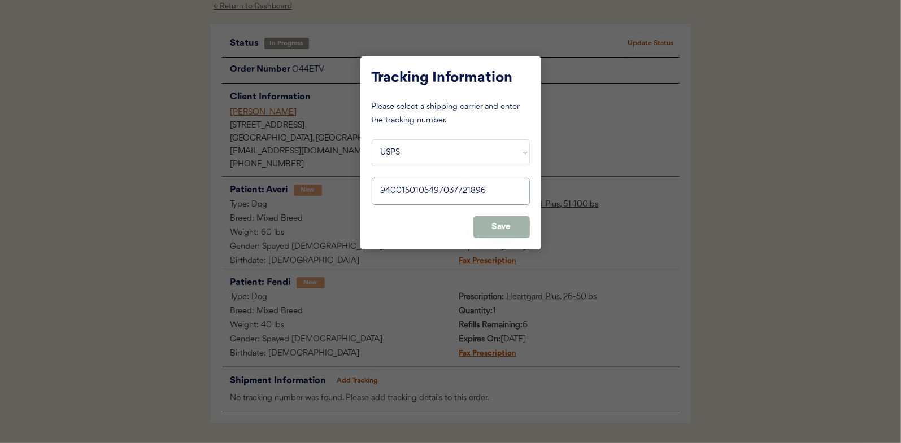
type input "9400150105497037721896"
click at [508, 218] on button "Save" at bounding box center [501, 227] width 56 height 22
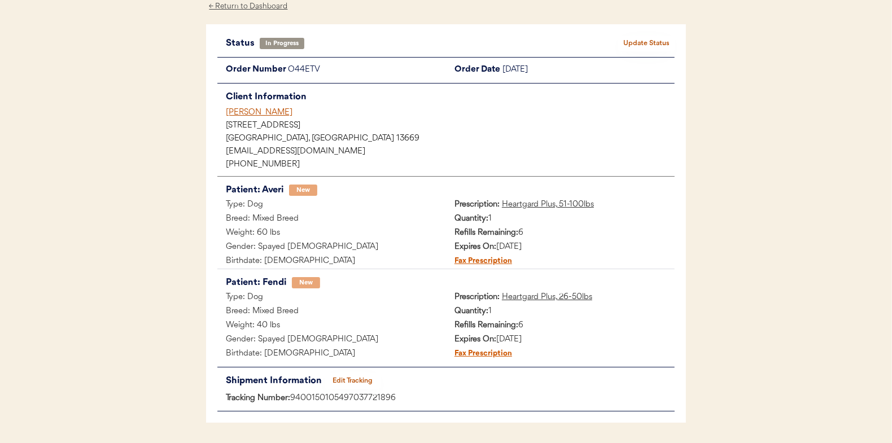
click at [656, 44] on button "Update Status" at bounding box center [646, 44] width 56 height 16
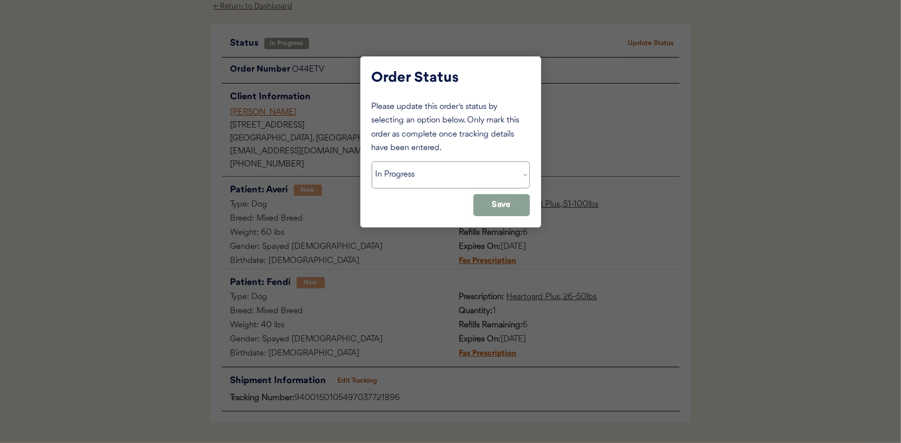
click at [419, 181] on select "Status On Hold New In Progress Complete Pending HW Consent Canceled" at bounding box center [451, 174] width 158 height 27
select select ""complete""
click at [372, 161] on select "Status On Hold New In Progress Complete Pending HW Consent Canceled" at bounding box center [451, 174] width 158 height 27
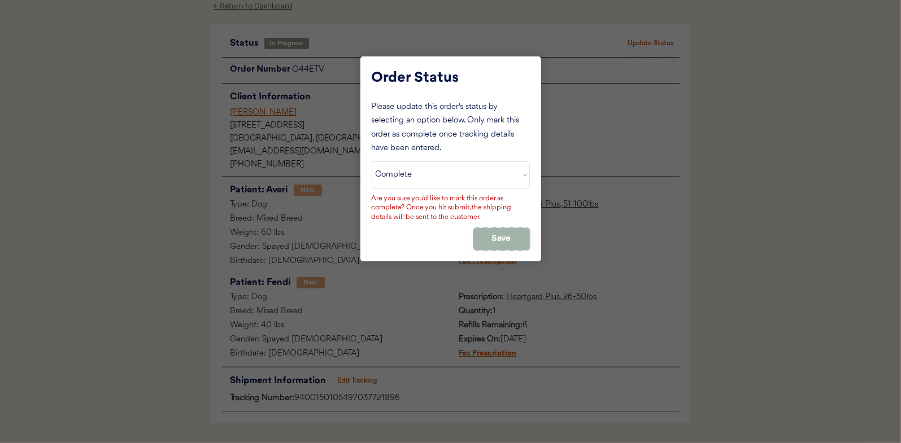
click at [490, 234] on button "Save" at bounding box center [501, 239] width 56 height 22
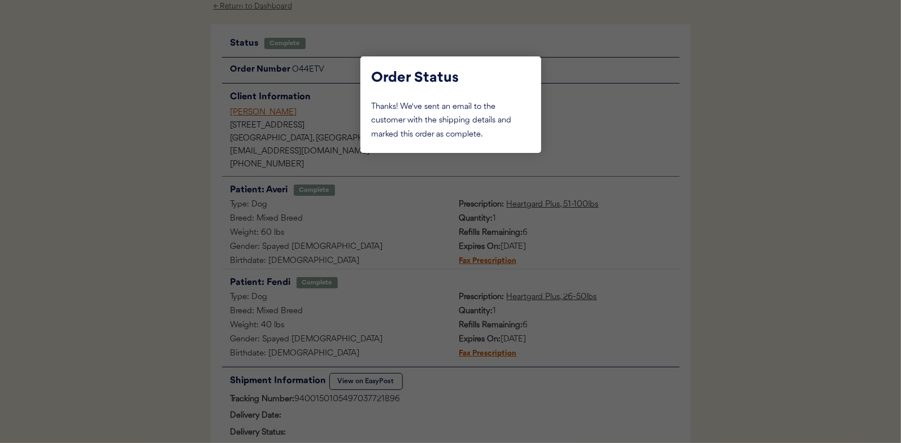
click at [183, 135] on div at bounding box center [450, 221] width 901 height 443
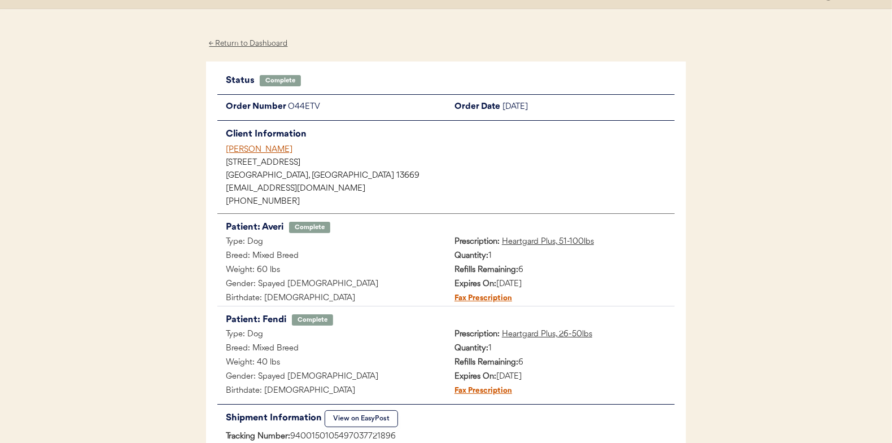
scroll to position [0, 0]
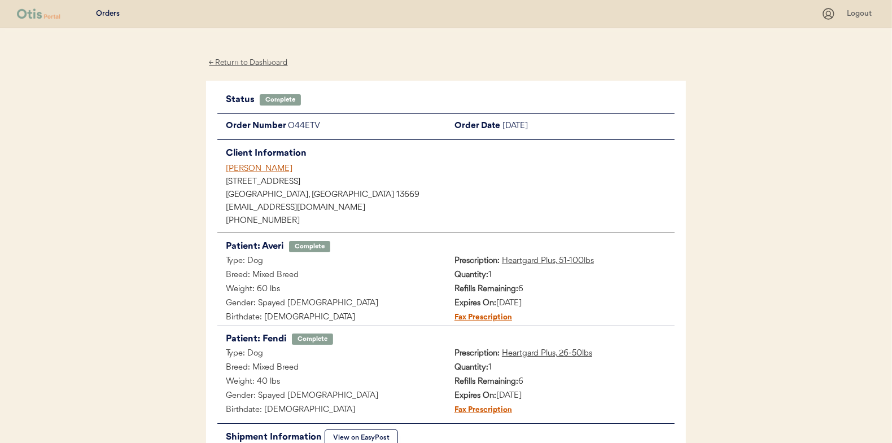
click at [239, 62] on div "← Return to Dashboard" at bounding box center [248, 62] width 85 height 13
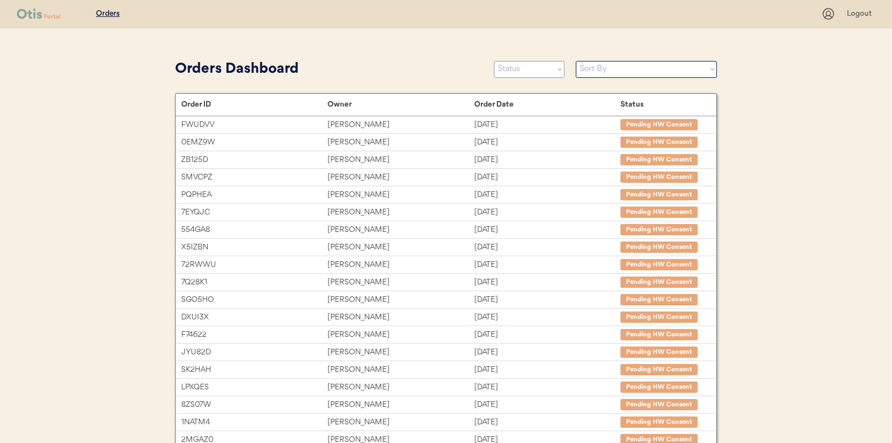
click at [514, 71] on select "Status On Hold New In Progress Complete Pending HW Consent Canceled" at bounding box center [529, 69] width 71 height 17
select select ""in_progress""
click at [494, 61] on select "Status On Hold New In Progress Complete Pending HW Consent Canceled" at bounding box center [529, 69] width 71 height 17
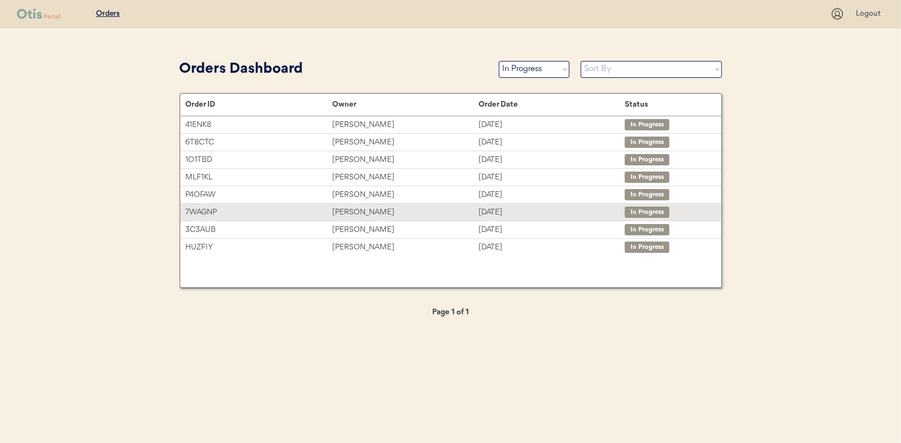
click at [352, 208] on div "[PERSON_NAME]" at bounding box center [405, 212] width 146 height 13
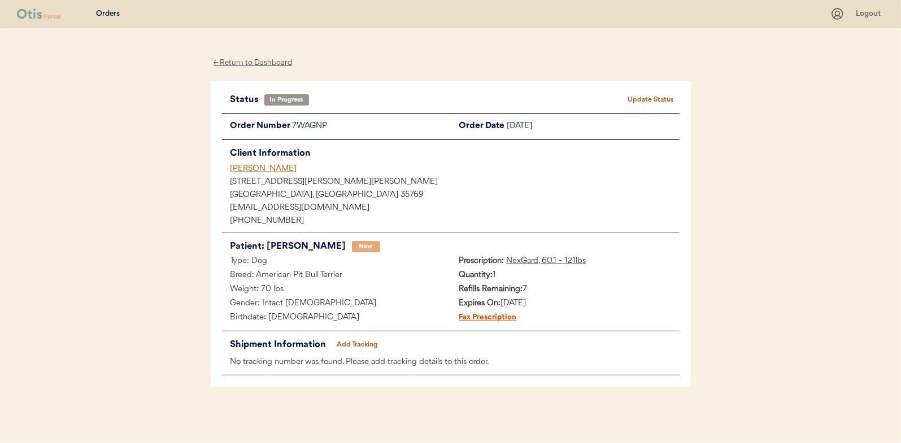
click at [354, 339] on button "Add Tracking" at bounding box center [357, 345] width 56 height 16
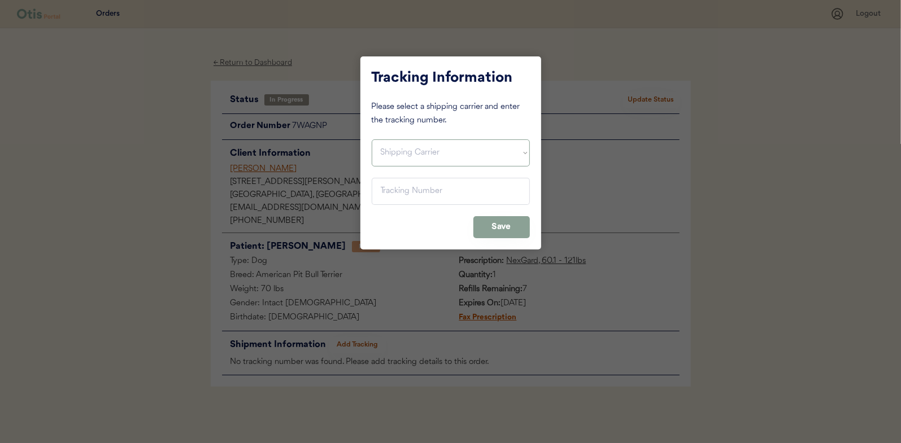
drag, startPoint x: 375, startPoint y: 149, endPoint x: 383, endPoint y: 150, distance: 7.4
click at [375, 149] on select "Shipping Carrier FedEx FedEx Ground Economy UPS USPS" at bounding box center [451, 152] width 158 height 27
select select ""usps""
click at [372, 139] on select "Shipping Carrier FedEx FedEx Ground Economy UPS USPS" at bounding box center [451, 152] width 158 height 27
click at [401, 195] on input "input" at bounding box center [451, 191] width 158 height 27
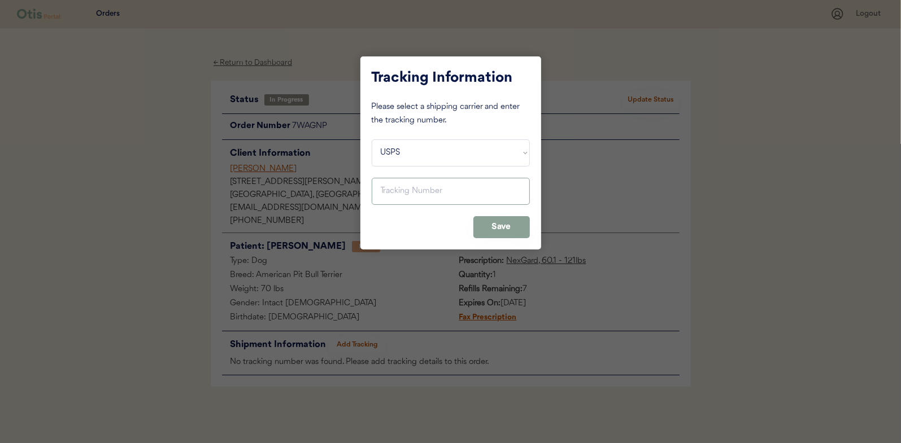
paste input "9400150105800037468645"
type input "9400150105800037468645"
click at [514, 228] on button "Save" at bounding box center [501, 227] width 56 height 22
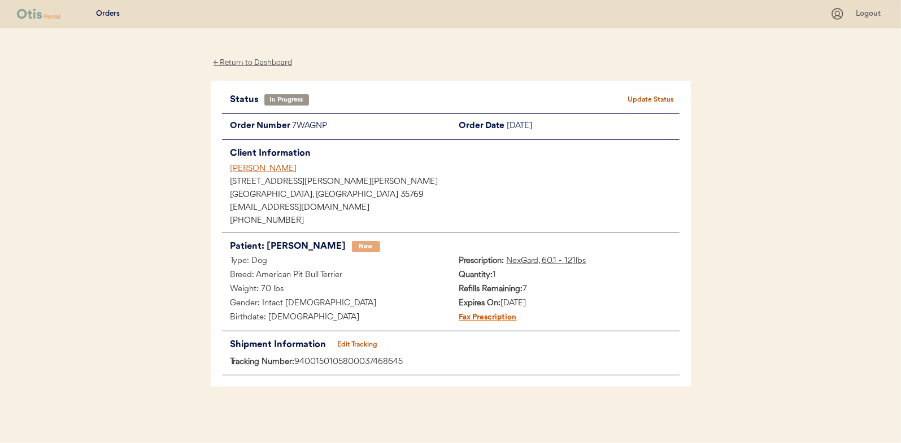
click at [656, 92] on button "Update Status" at bounding box center [651, 100] width 56 height 16
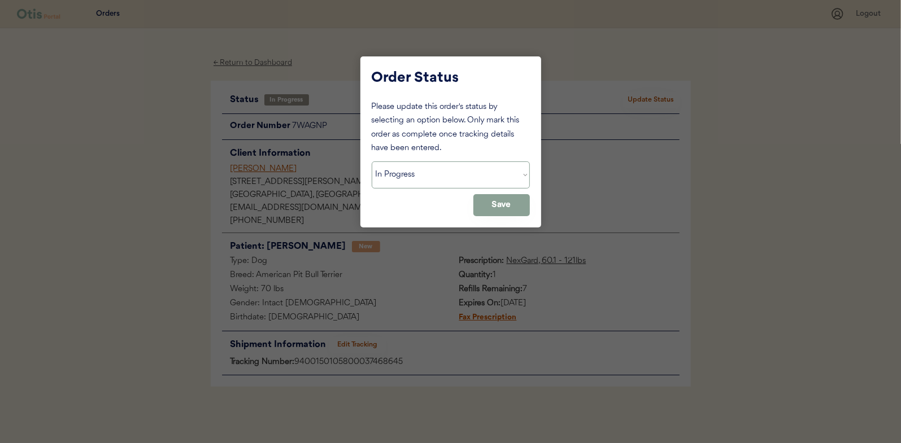
click at [421, 173] on select "Status On Hold New In Progress Complete Pending HW Consent Canceled" at bounding box center [451, 174] width 158 height 27
select select ""complete""
click at [372, 161] on select "Status On Hold New In Progress Complete Pending HW Consent Canceled" at bounding box center [451, 174] width 158 height 27
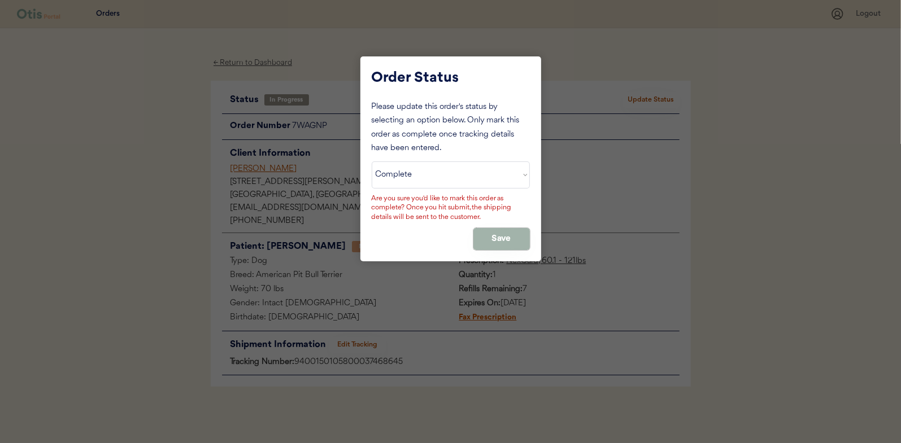
click at [498, 239] on button "Save" at bounding box center [501, 239] width 56 height 22
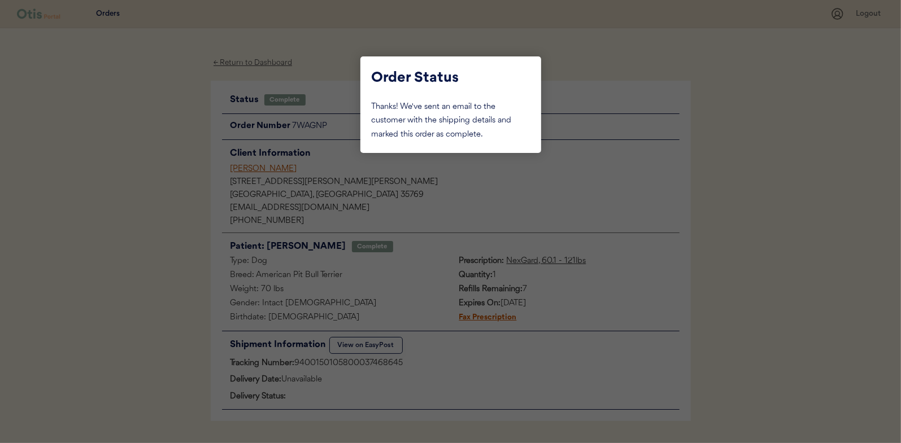
click at [189, 158] on div at bounding box center [450, 221] width 901 height 443
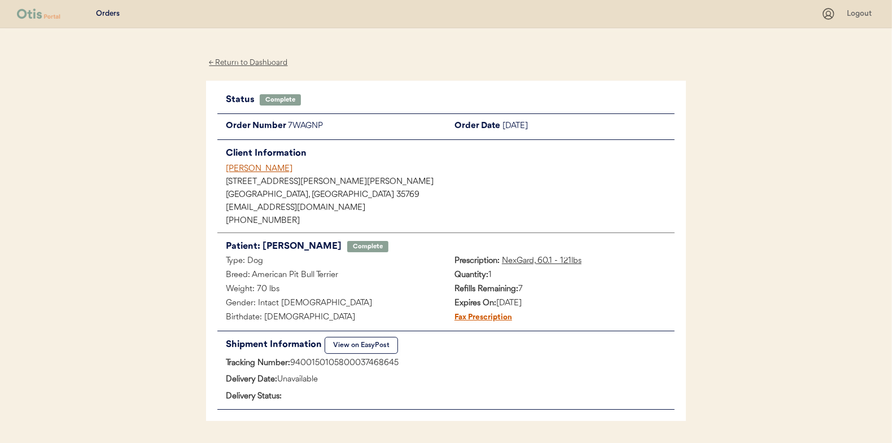
click at [246, 60] on div "← Return to Dashboard" at bounding box center [248, 62] width 85 height 13
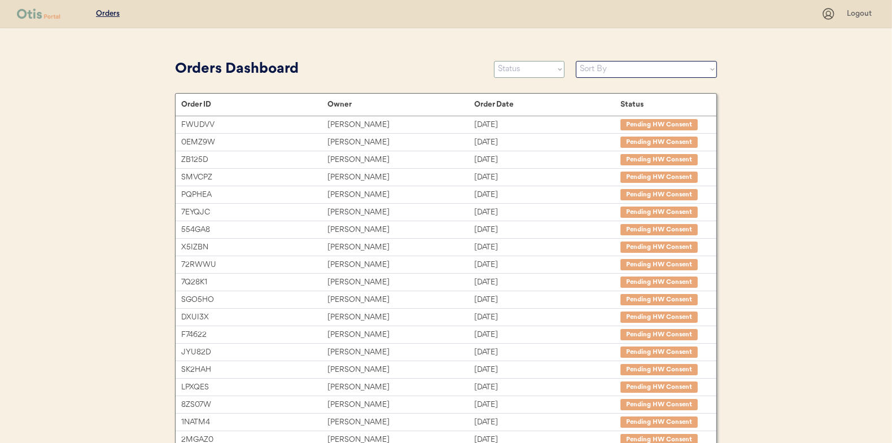
click at [524, 72] on select "Status On Hold New In Progress Complete Pending HW Consent Canceled" at bounding box center [529, 69] width 71 height 17
select select ""in_progress""
click at [494, 61] on select "Status On Hold New In Progress Complete Pending HW Consent Canceled" at bounding box center [529, 69] width 71 height 17
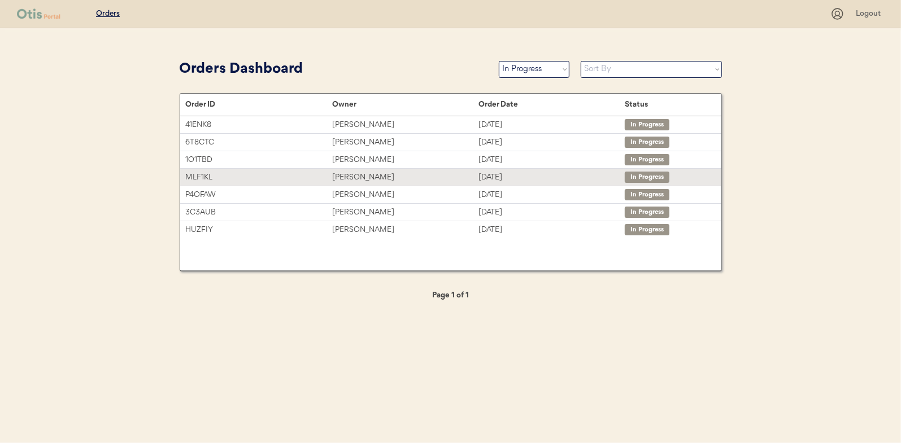
click at [349, 175] on div "[PERSON_NAME]" at bounding box center [405, 177] width 146 height 13
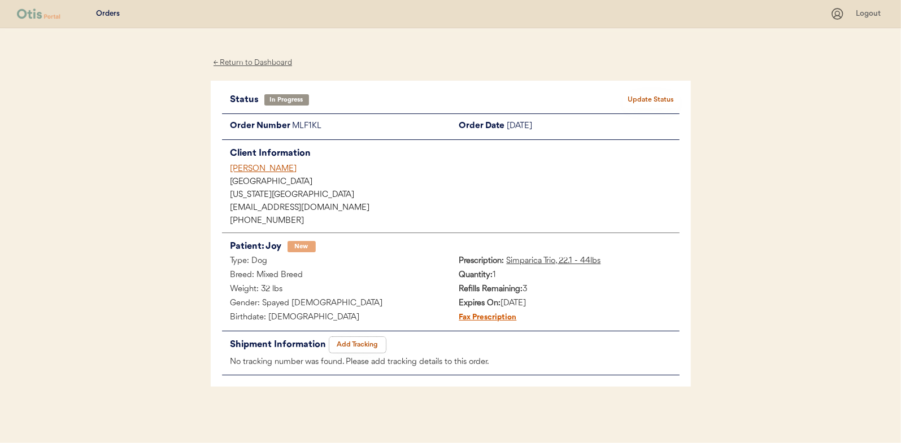
click at [355, 342] on button "Add Tracking" at bounding box center [357, 345] width 56 height 16
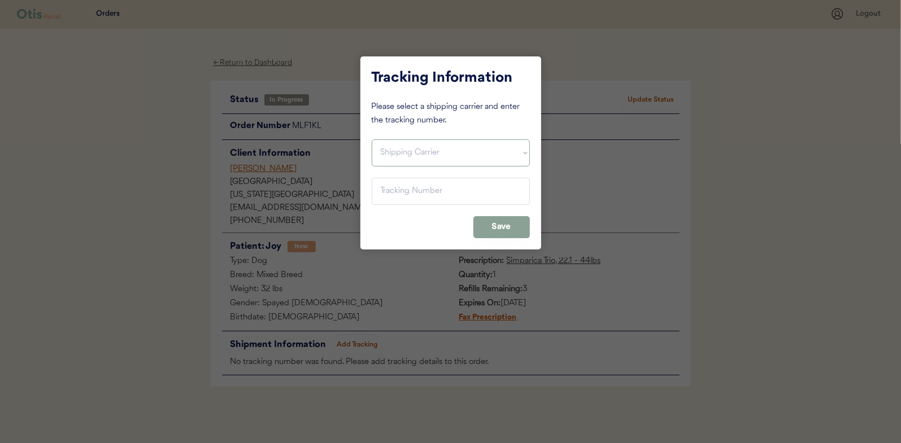
drag, startPoint x: 411, startPoint y: 154, endPoint x: 405, endPoint y: 158, distance: 6.9
click at [411, 154] on select "Shipping Carrier FedEx FedEx Ground Economy UPS USPS" at bounding box center [451, 152] width 158 height 27
select select ""usps""
click at [372, 139] on select "Shipping Carrier FedEx FedEx Ground Economy UPS USPS" at bounding box center [451, 152] width 158 height 27
click at [393, 192] on input "input" at bounding box center [451, 191] width 158 height 27
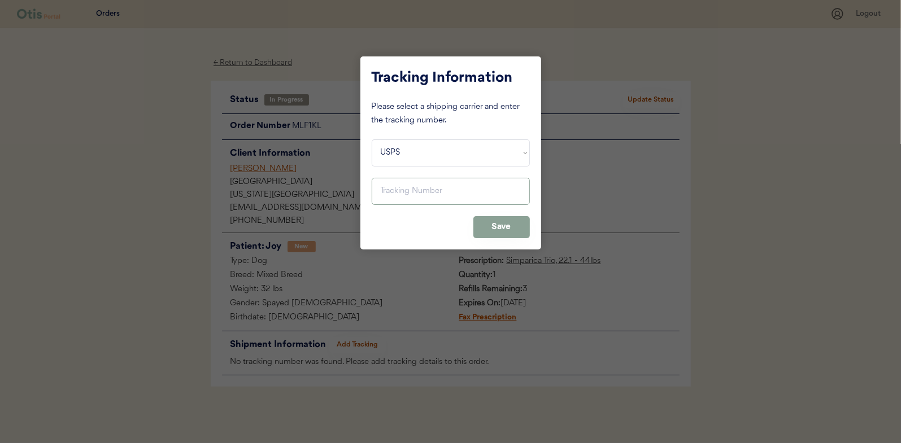
paste input "9400150105799037507297"
type input "9400150105799037507297"
click at [502, 224] on button "Save" at bounding box center [501, 227] width 56 height 22
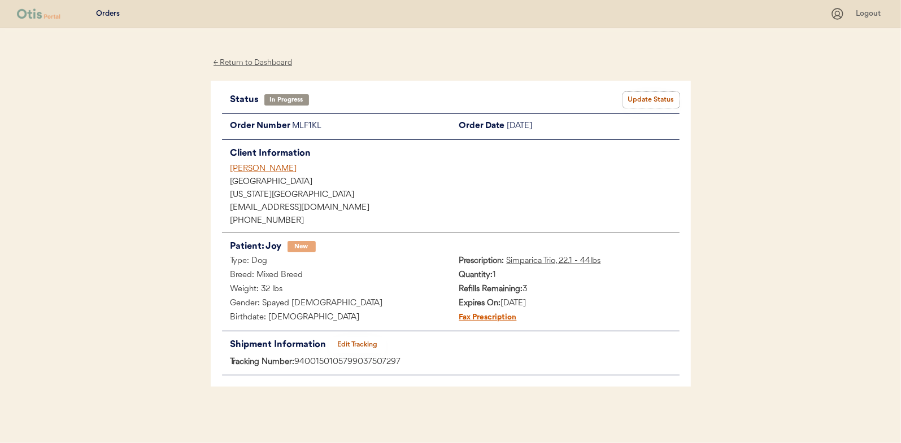
click at [653, 99] on button "Update Status" at bounding box center [651, 100] width 56 height 16
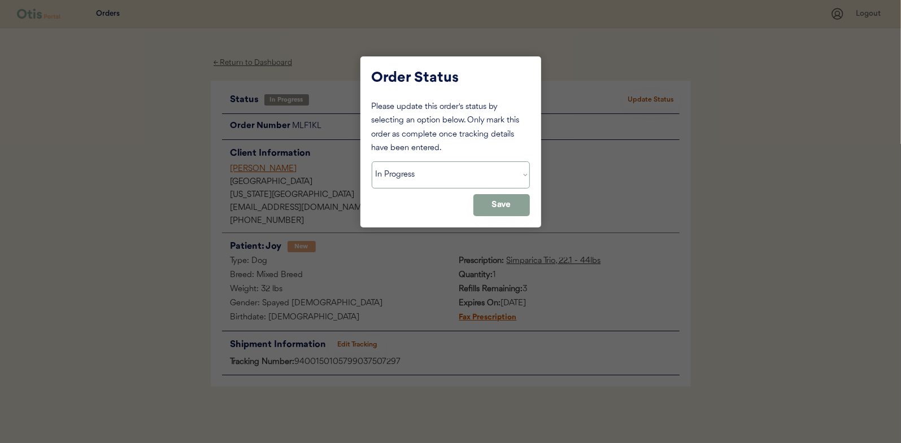
click at [394, 175] on select "Status On Hold New In Progress Complete Pending HW Consent Canceled" at bounding box center [451, 174] width 158 height 27
select select ""complete""
click at [372, 161] on select "Status On Hold New In Progress Complete Pending HW Consent Canceled" at bounding box center [451, 174] width 158 height 27
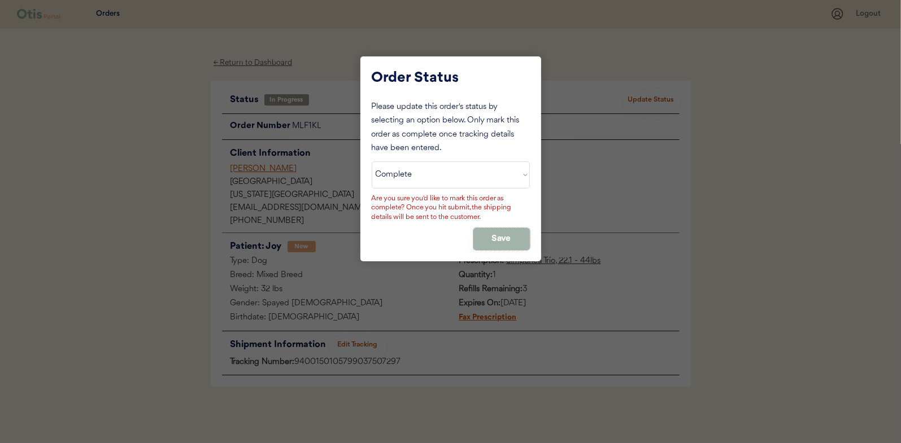
click at [504, 230] on button "Save" at bounding box center [501, 239] width 56 height 22
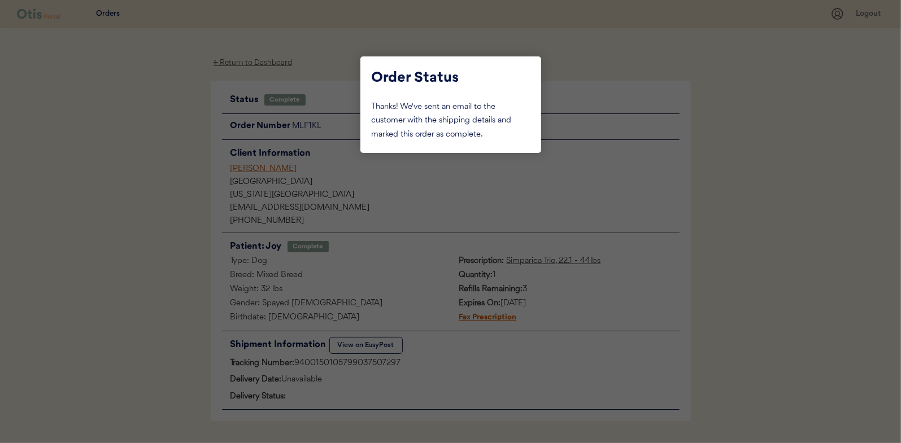
click at [154, 150] on div at bounding box center [450, 221] width 901 height 443
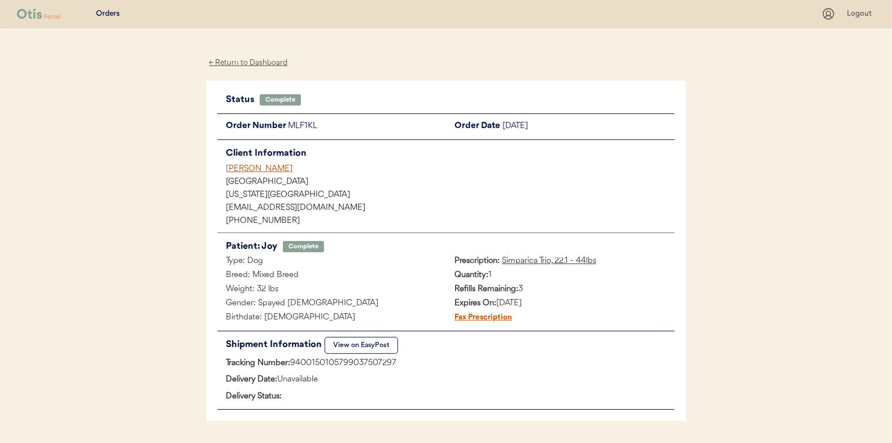
click at [234, 62] on div "← Return to Dashboard" at bounding box center [248, 62] width 85 height 13
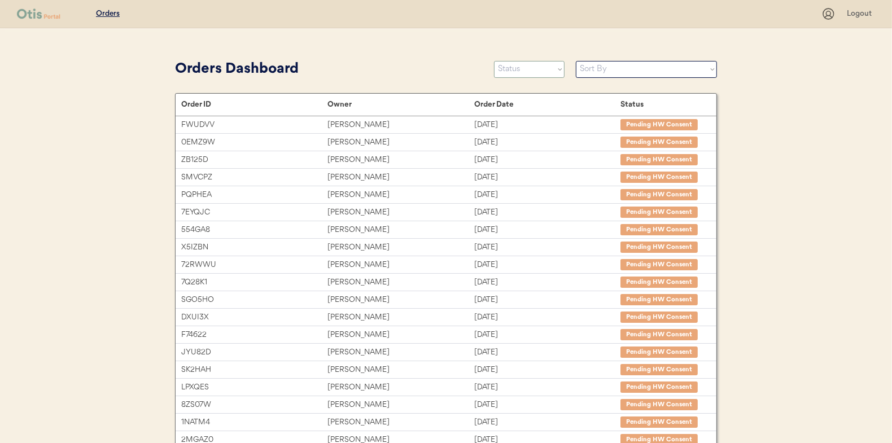
click at [508, 73] on select "Status On Hold New In Progress Complete Pending HW Consent Canceled" at bounding box center [529, 69] width 71 height 17
select select ""in_progress""
click at [494, 61] on select "Status On Hold New In Progress Complete Pending HW Consent Canceled" at bounding box center [529, 69] width 71 height 17
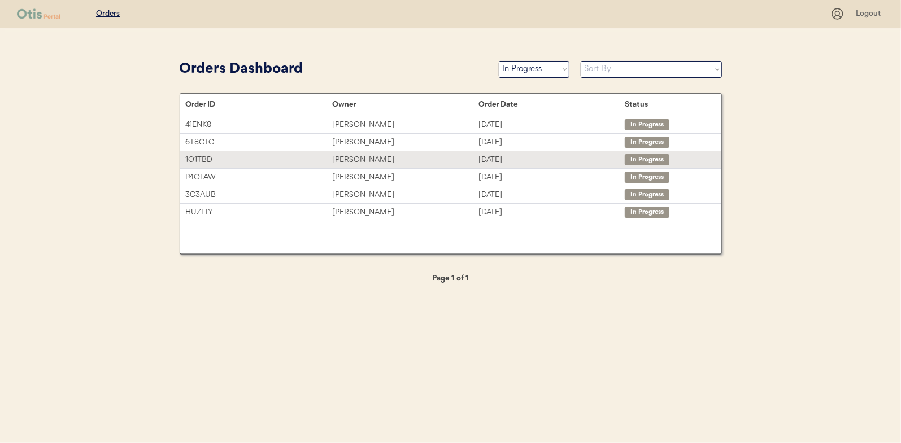
click at [361, 158] on div "Kelly Boutwell" at bounding box center [405, 160] width 146 height 13
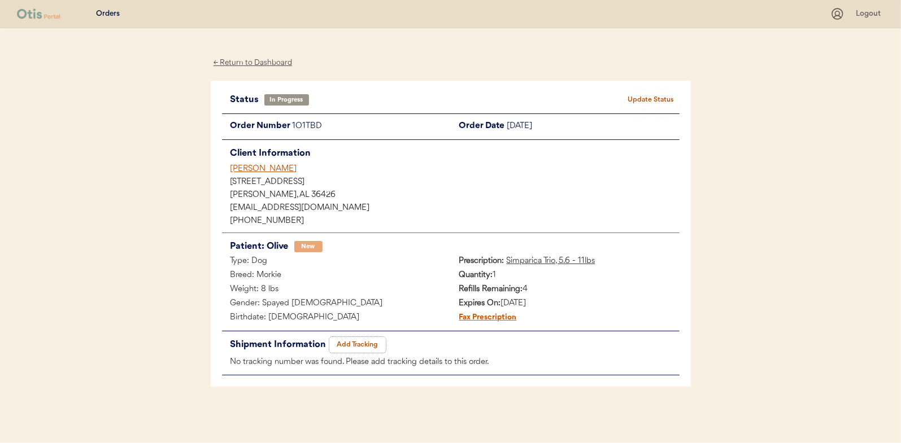
click at [362, 342] on button "Add Tracking" at bounding box center [357, 345] width 56 height 16
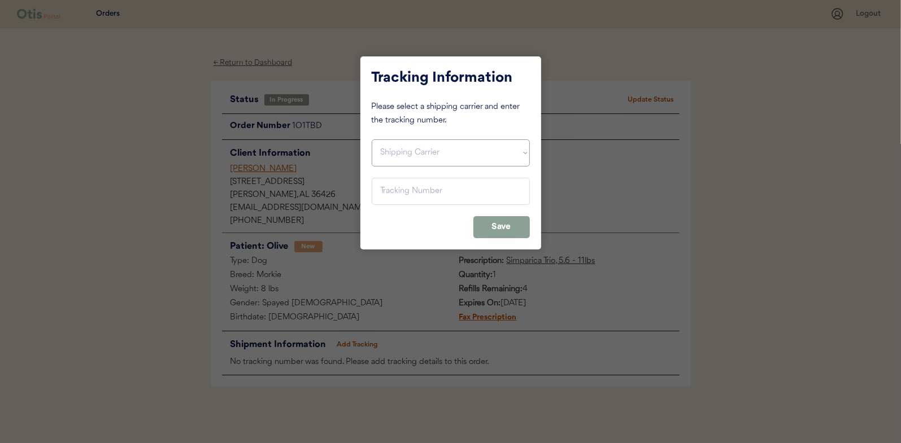
click at [400, 145] on select "Shipping Carrier FedEx FedEx Ground Economy UPS USPS" at bounding box center [451, 152] width 158 height 27
select select ""usps""
click at [372, 139] on select "Shipping Carrier FedEx FedEx Ground Economy UPS USPS" at bounding box center [451, 152] width 158 height 27
click at [403, 190] on input "input" at bounding box center [451, 191] width 158 height 27
paste input "9400150105798037541355"
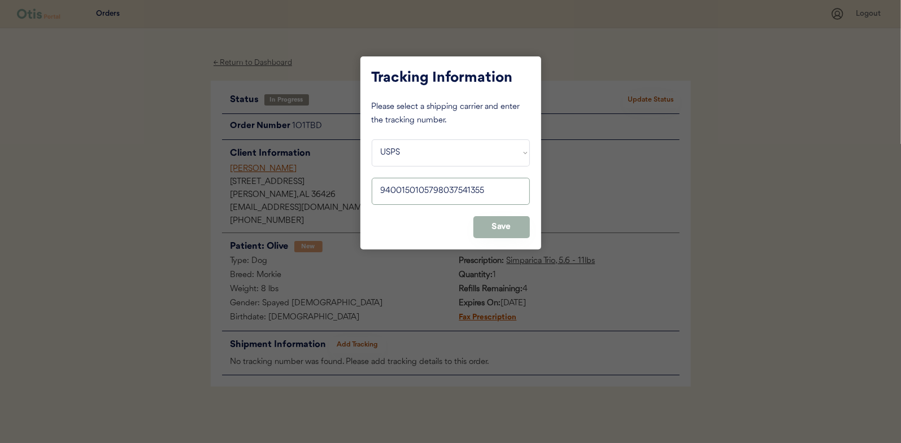
type input "9400150105798037541355"
click at [494, 223] on button "Save" at bounding box center [501, 227] width 56 height 22
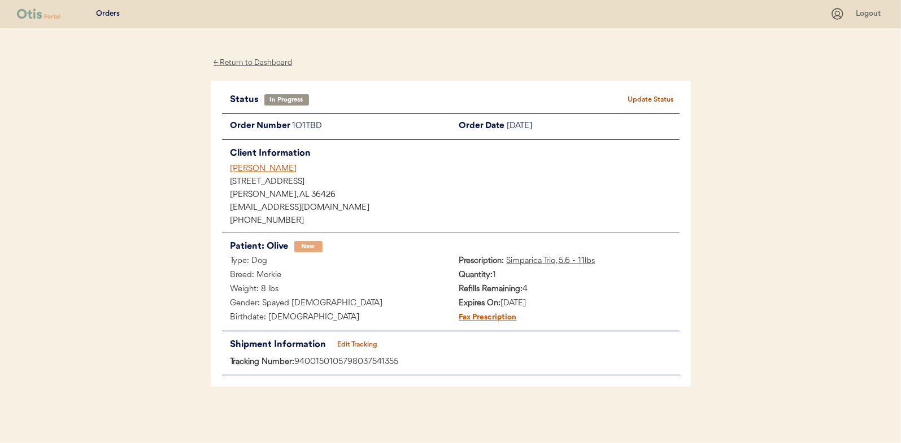
click at [648, 97] on button "Update Status" at bounding box center [651, 100] width 56 height 16
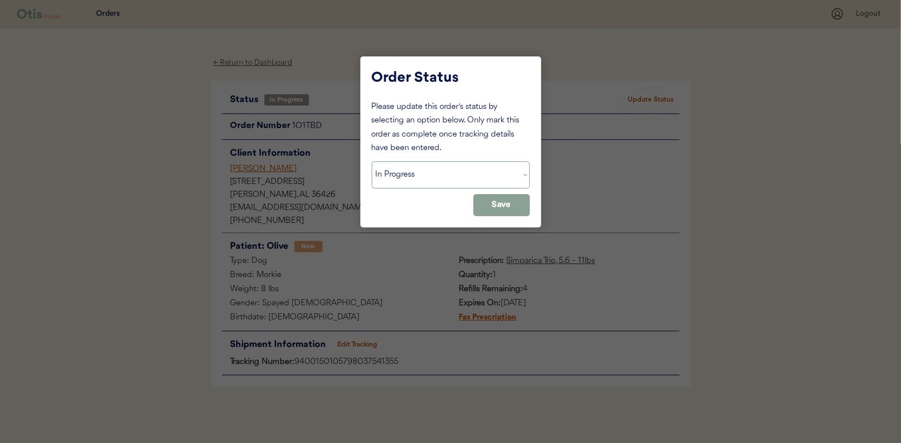
click at [396, 178] on select "Status On Hold New In Progress Complete Pending HW Consent Canceled" at bounding box center [451, 174] width 158 height 27
select select ""complete""
click at [372, 161] on select "Status On Hold New In Progress Complete Pending HW Consent Canceled" at bounding box center [451, 174] width 158 height 27
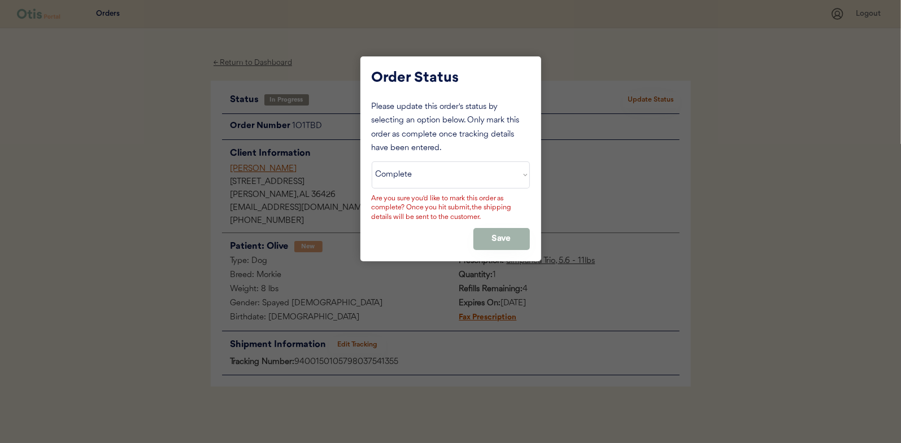
click at [497, 241] on button "Save" at bounding box center [501, 239] width 56 height 22
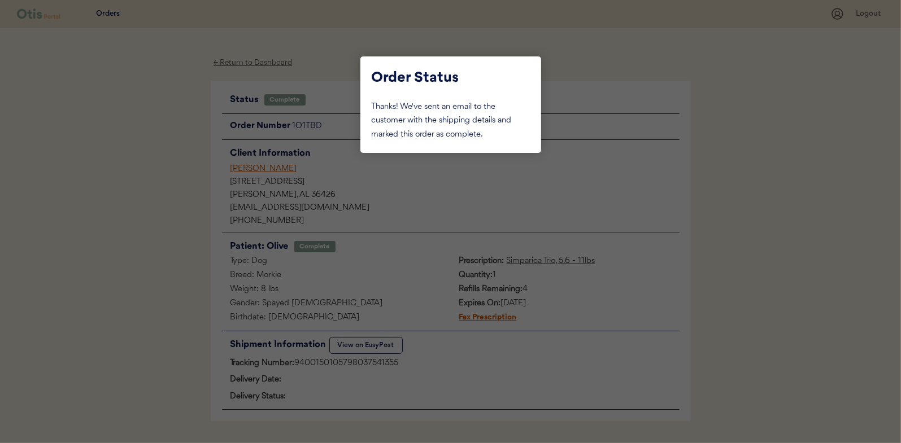
click at [183, 196] on div at bounding box center [450, 221] width 901 height 443
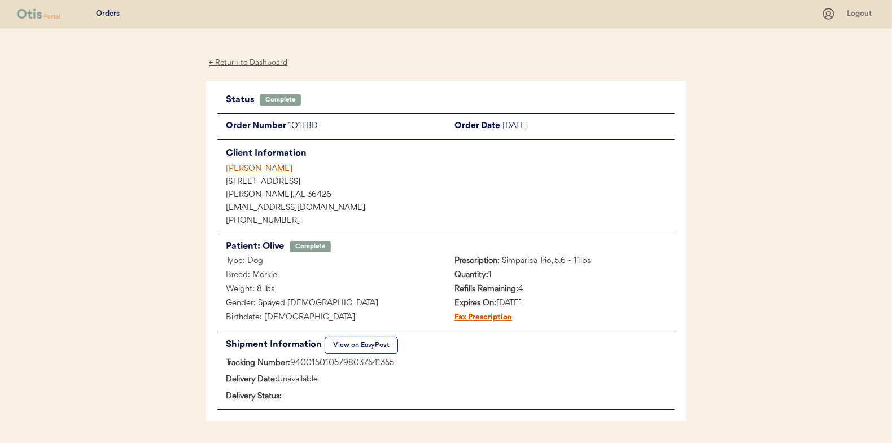
click at [254, 58] on div "← Return to Dashboard" at bounding box center [248, 62] width 85 height 13
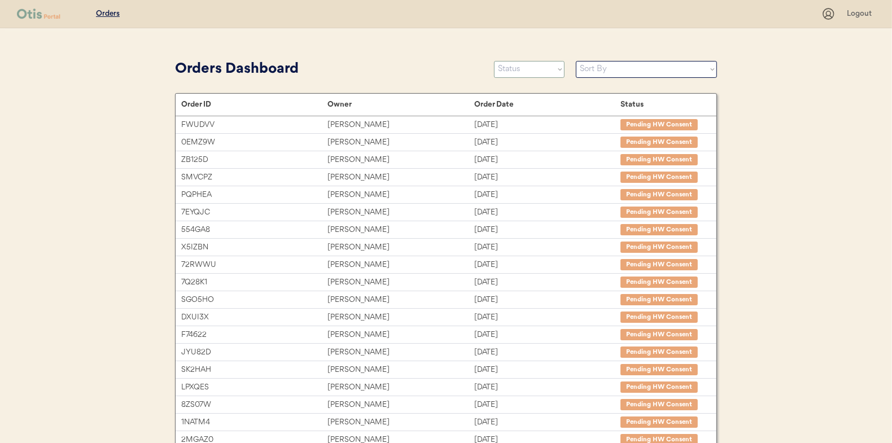
drag, startPoint x: 535, startPoint y: 69, endPoint x: 527, endPoint y: 75, distance: 9.4
click at [534, 69] on select "Status On Hold New In Progress Complete Pending HW Consent Canceled" at bounding box center [529, 69] width 71 height 17
select select ""in_progress""
click at [494, 61] on select "Status On Hold New In Progress Complete Pending HW Consent Canceled" at bounding box center [529, 69] width 71 height 17
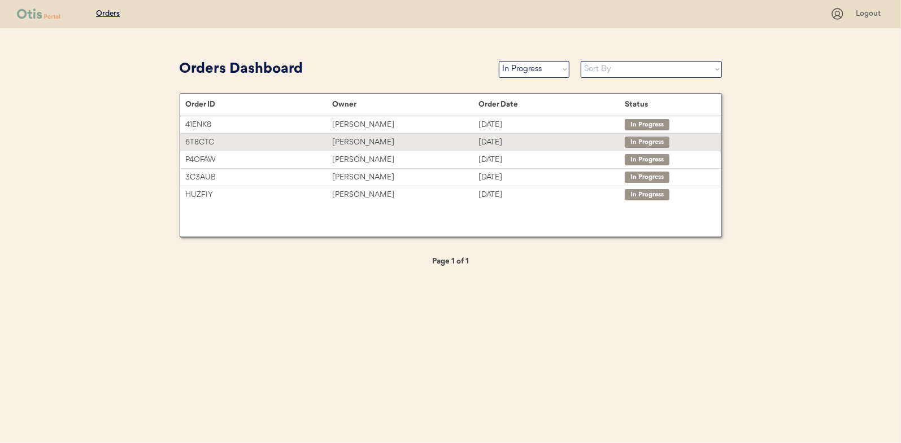
click at [374, 138] on div "[PERSON_NAME]" at bounding box center [405, 142] width 146 height 13
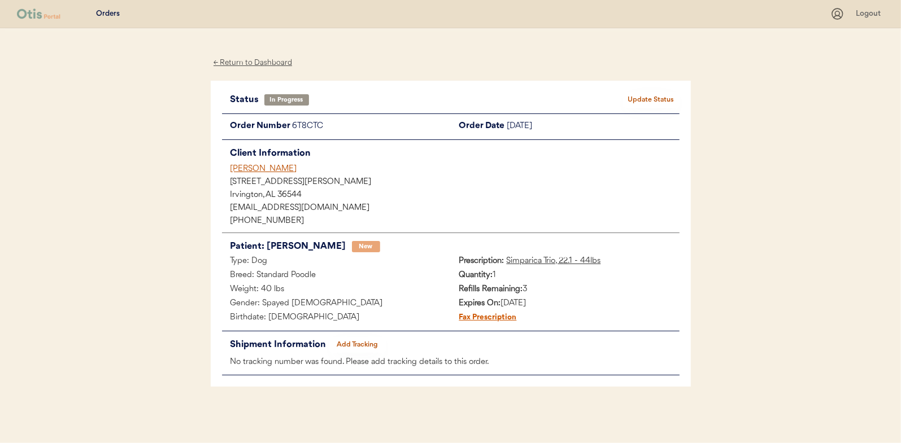
click at [348, 342] on button "Add Tracking" at bounding box center [357, 345] width 56 height 16
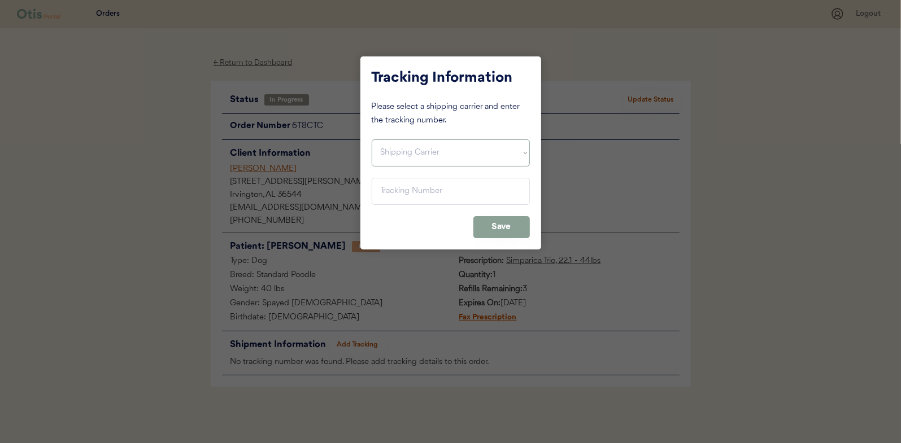
click at [403, 152] on select "Shipping Carrier FedEx FedEx Ground Economy UPS USPS" at bounding box center [451, 152] width 158 height 27
select select ""usps""
click at [372, 139] on select "Shipping Carrier FedEx FedEx Ground Economy UPS USPS" at bounding box center [451, 152] width 158 height 27
click at [393, 186] on input "input" at bounding box center [451, 191] width 158 height 27
paste input "9400150105799037508140"
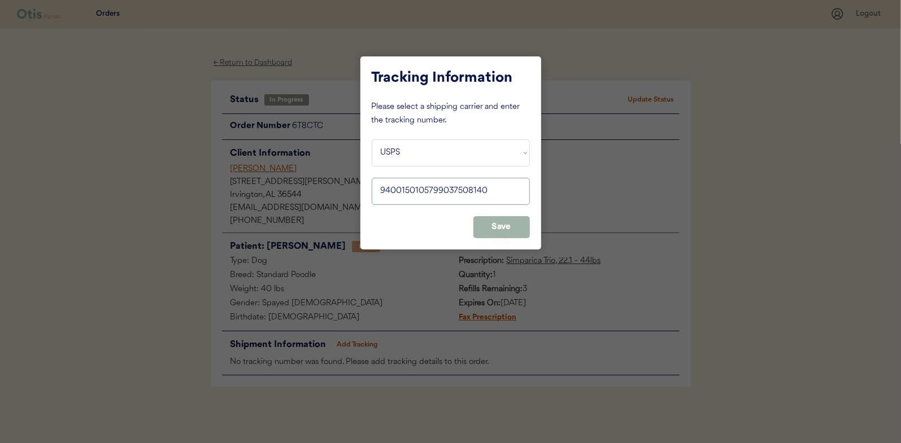
type input "9400150105799037508140"
click at [496, 224] on button "Save" at bounding box center [501, 227] width 56 height 22
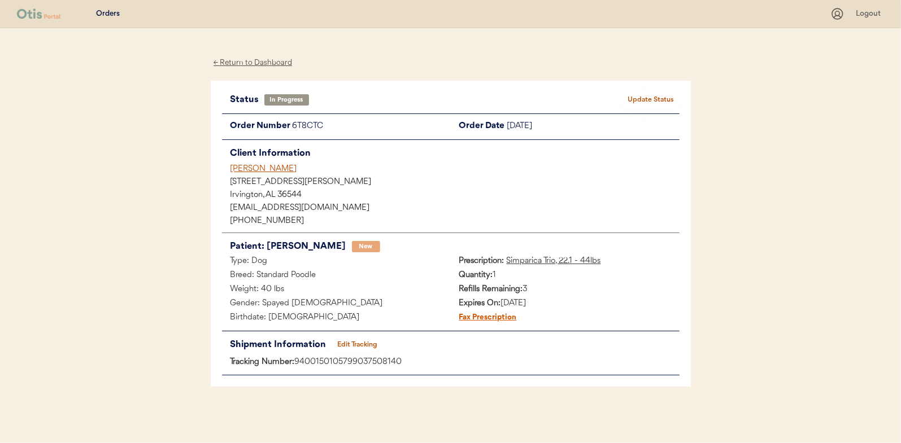
click at [647, 93] on button "Update Status" at bounding box center [651, 100] width 56 height 16
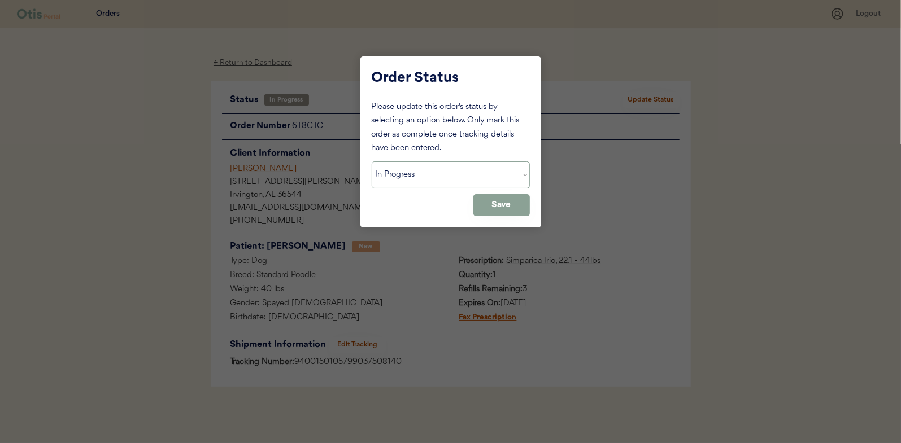
click at [430, 172] on select "Status On Hold New In Progress Complete Pending HW Consent Canceled" at bounding box center [451, 174] width 158 height 27
select select ""complete""
click at [372, 161] on select "Status On Hold New In Progress Complete Pending HW Consent Canceled" at bounding box center [451, 174] width 158 height 27
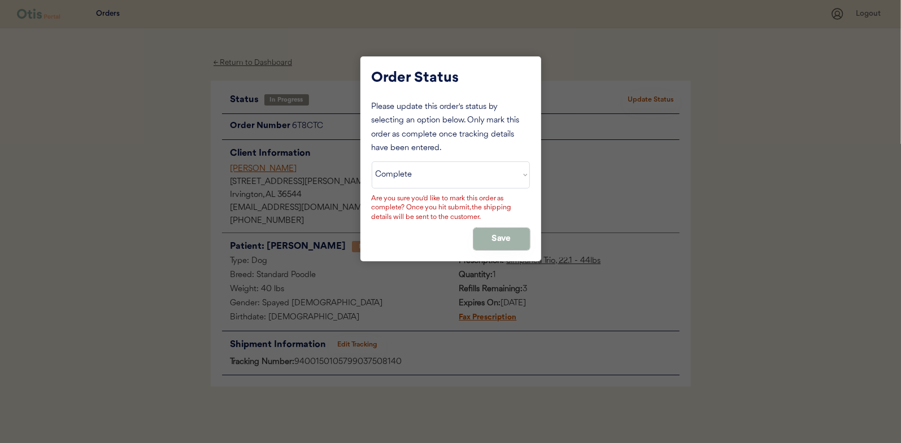
click at [500, 237] on button "Save" at bounding box center [501, 239] width 56 height 22
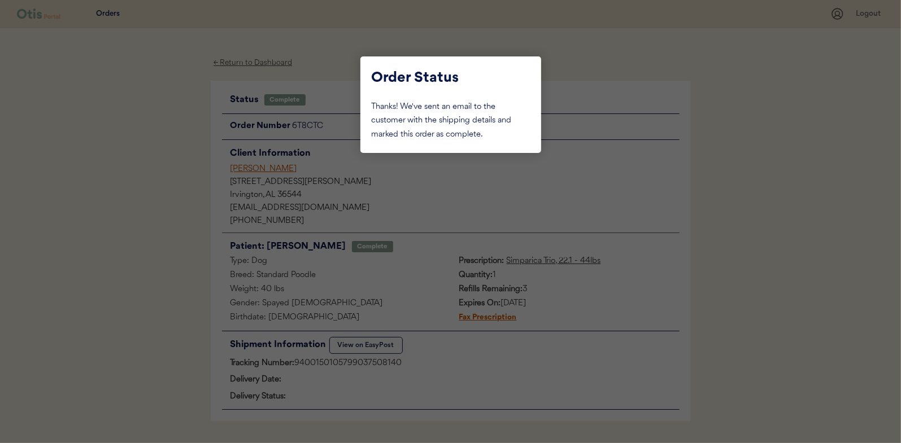
drag, startPoint x: 132, startPoint y: 143, endPoint x: 184, endPoint y: 95, distance: 71.1
click at [136, 141] on div at bounding box center [450, 221] width 901 height 443
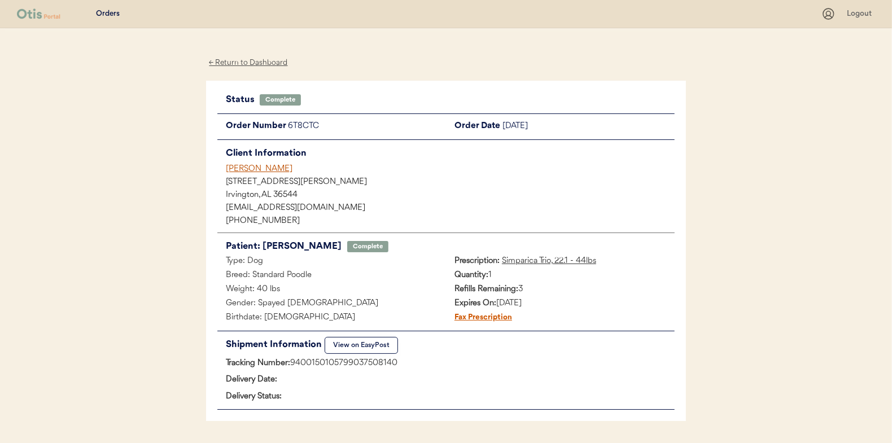
click at [235, 60] on div "← Return to Dashboard" at bounding box center [248, 62] width 85 height 13
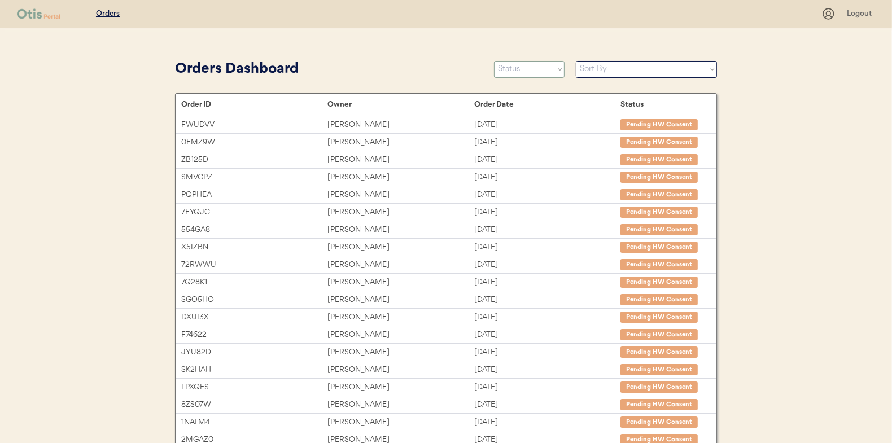
click at [513, 68] on select "Status On Hold New In Progress Complete Pending HW Consent Canceled" at bounding box center [529, 69] width 71 height 17
click at [494, 61] on select "Status On Hold New In Progress Complete Pending HW Consent Canceled" at bounding box center [529, 69] width 71 height 17
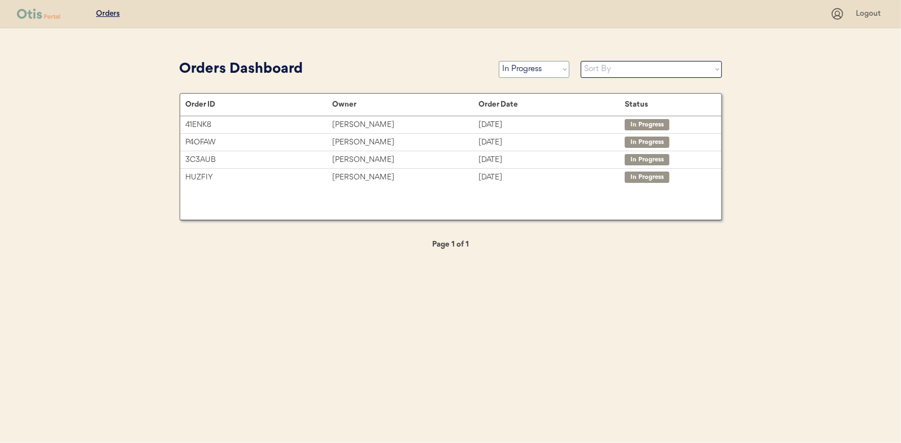
click at [530, 65] on select "Status On Hold New In Progress Complete Pending HW Consent Canceled" at bounding box center [534, 69] width 71 height 17
click at [533, 75] on select "Status On Hold New In Progress Complete Pending HW Consent Canceled" at bounding box center [534, 69] width 71 height 17
select select ""complete""
click at [499, 61] on select "Status On Hold New In Progress Complete Pending HW Consent Canceled" at bounding box center [534, 69] width 71 height 17
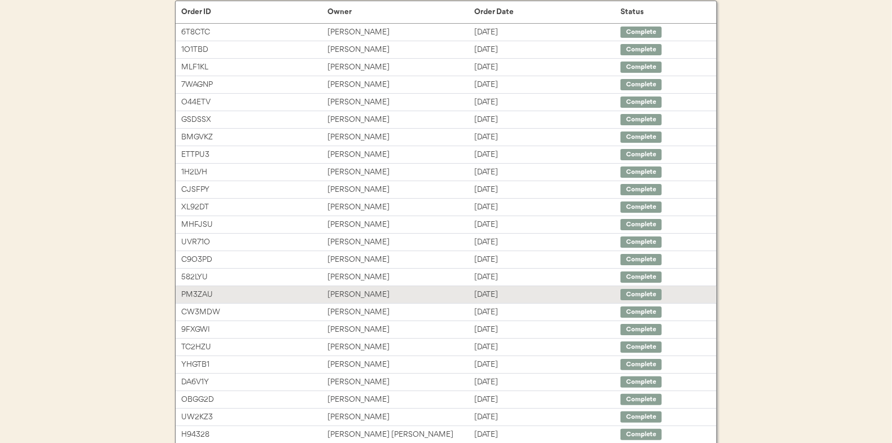
scroll to position [173, 0]
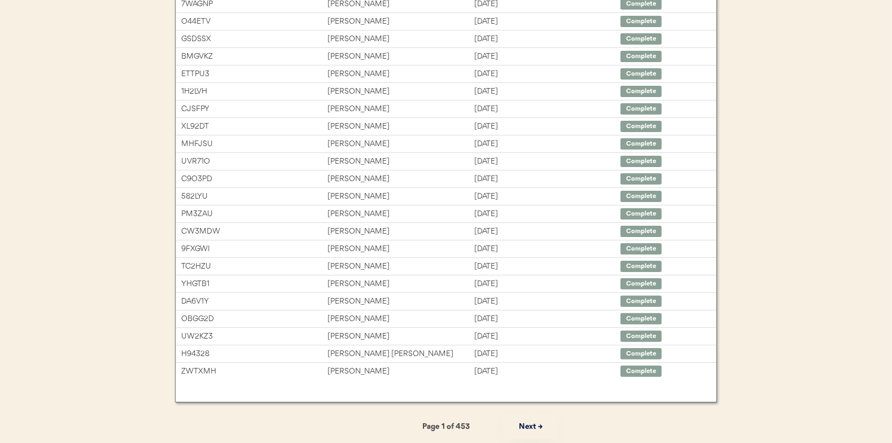
click at [525, 420] on button "Next →" at bounding box center [530, 426] width 56 height 25
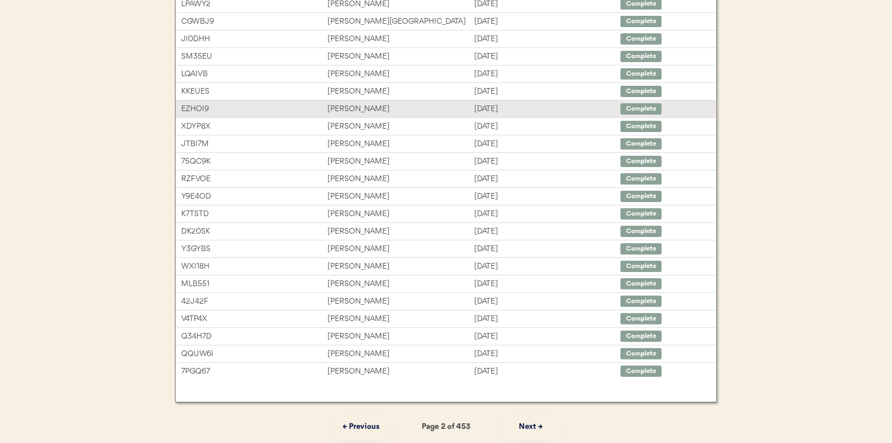
click at [361, 103] on div "[PERSON_NAME]" at bounding box center [400, 109] width 146 height 13
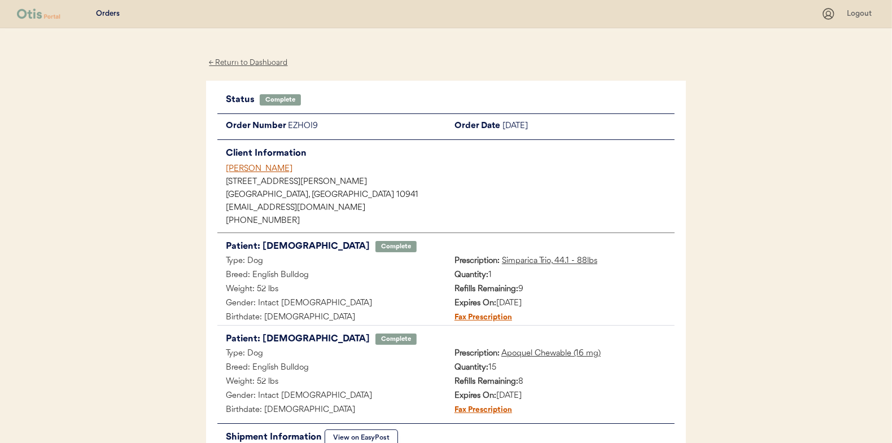
click at [246, 62] on div "← Return to Dashboard" at bounding box center [248, 62] width 85 height 13
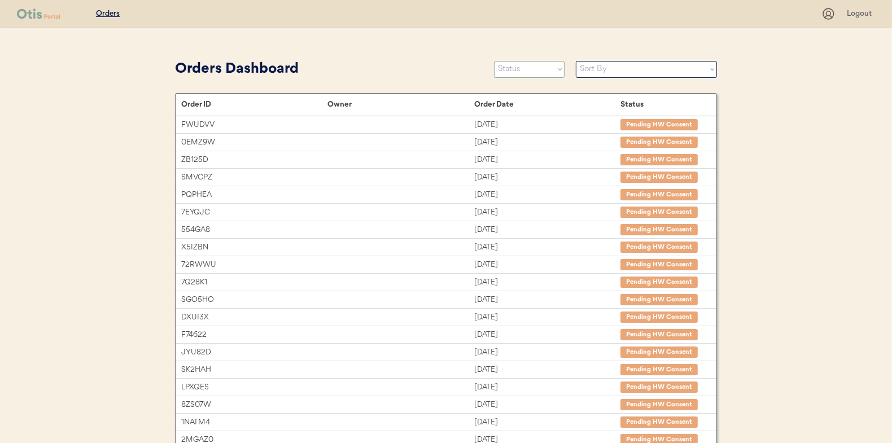
click at [519, 70] on select "Status On Hold New In Progress Complete Pending HW Consent Canceled" at bounding box center [529, 69] width 71 height 17
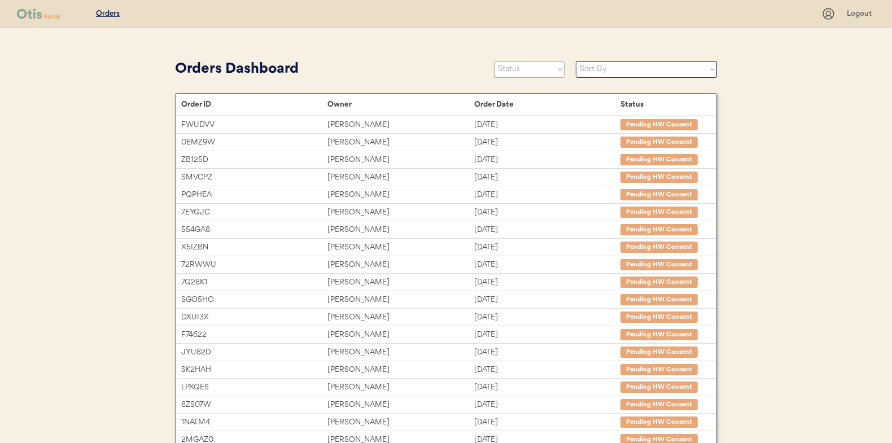
select select ""new""
click at [494, 61] on select "Status On Hold New In Progress Complete Pending HW Consent Canceled" at bounding box center [529, 69] width 71 height 17
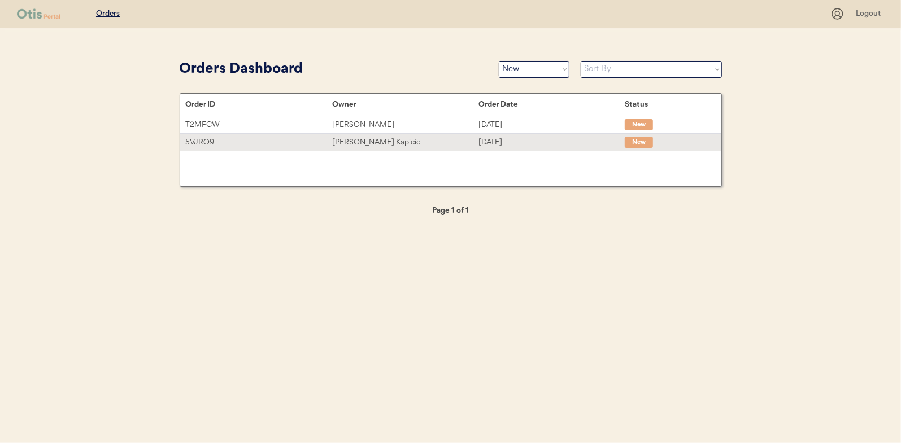
click at [349, 145] on div "[PERSON_NAME] Kapicic" at bounding box center [405, 142] width 146 height 13
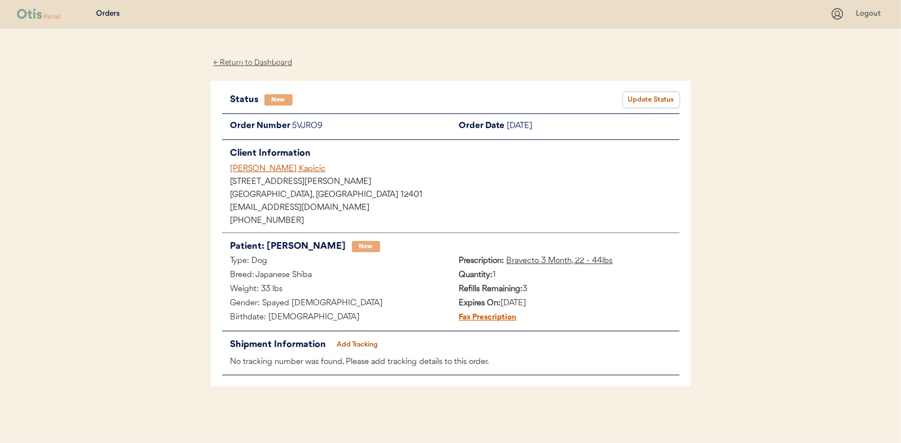
click at [651, 93] on button "Update Status" at bounding box center [651, 100] width 56 height 16
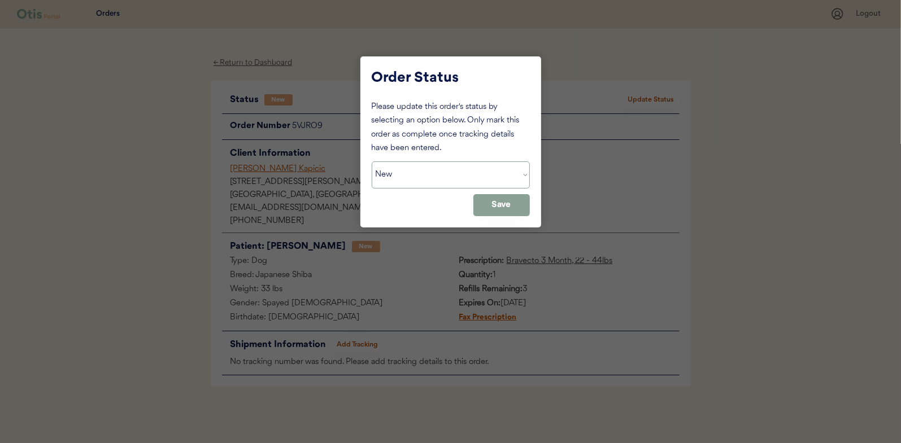
click at [385, 178] on select "Status On Hold New In Progress Complete Pending HW Consent Canceled" at bounding box center [451, 174] width 158 height 27
select select ""in_progress""
click at [372, 161] on select "Status On Hold New In Progress Complete Pending HW Consent Canceled" at bounding box center [451, 174] width 158 height 27
click at [489, 204] on button "Save" at bounding box center [501, 205] width 56 height 22
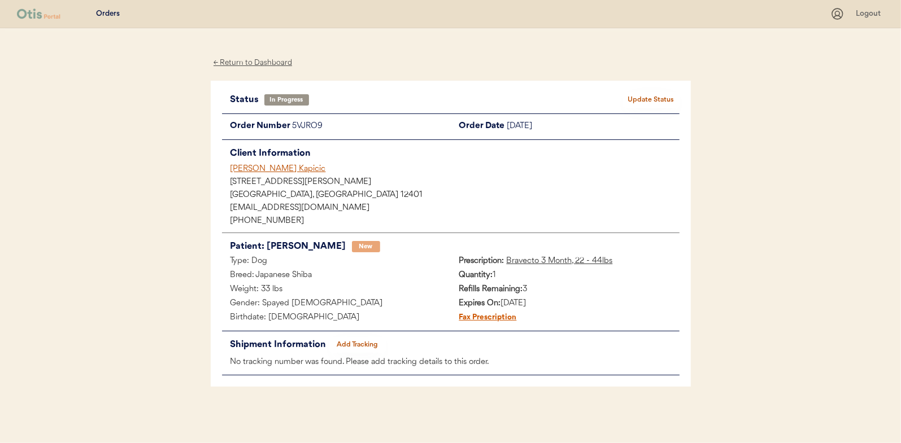
click at [250, 62] on div "← Return to Dashboard" at bounding box center [253, 62] width 85 height 13
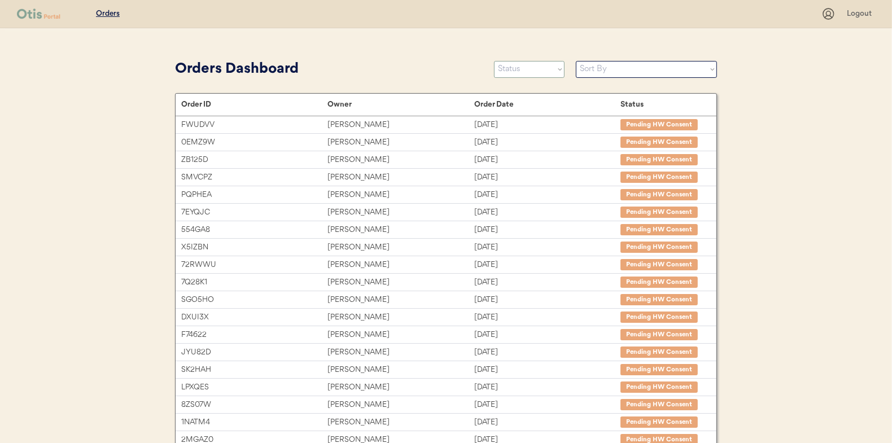
click at [522, 67] on select "Status On Hold New In Progress Complete Pending HW Consent Canceled" at bounding box center [529, 69] width 71 height 17
select select ""new""
click at [494, 61] on select "Status On Hold New In Progress Complete Pending HW Consent Canceled" at bounding box center [529, 69] width 71 height 17
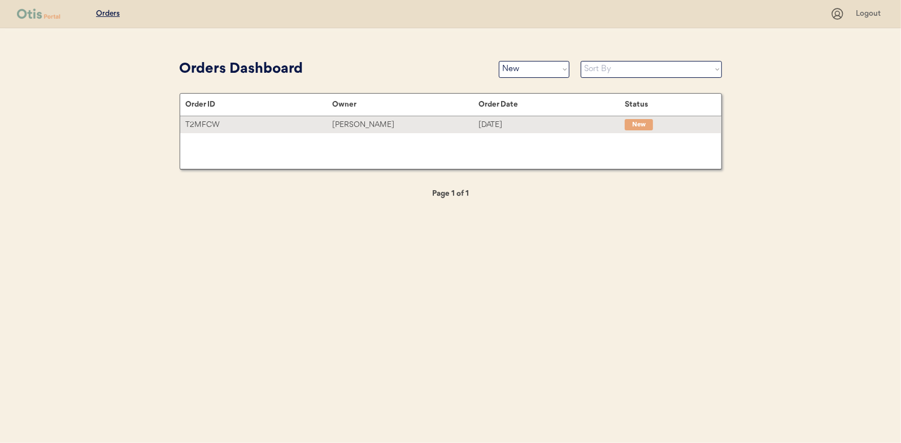
click at [371, 122] on div "[PERSON_NAME]" at bounding box center [405, 125] width 146 height 13
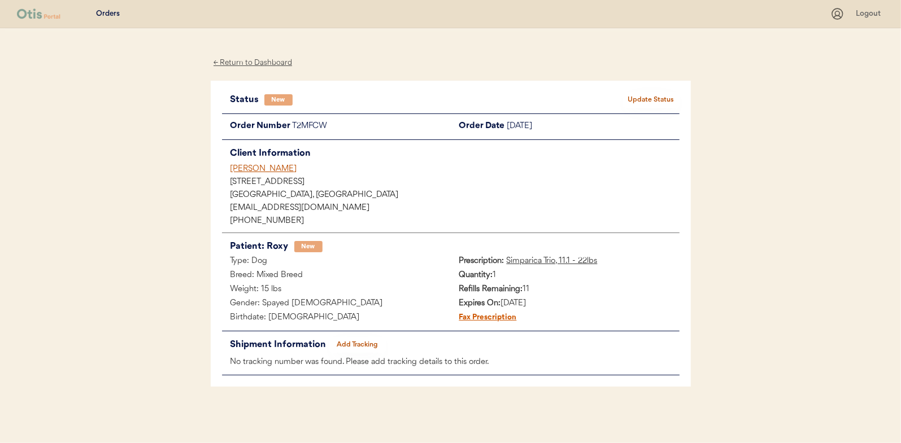
click at [645, 93] on button "Update Status" at bounding box center [651, 100] width 56 height 16
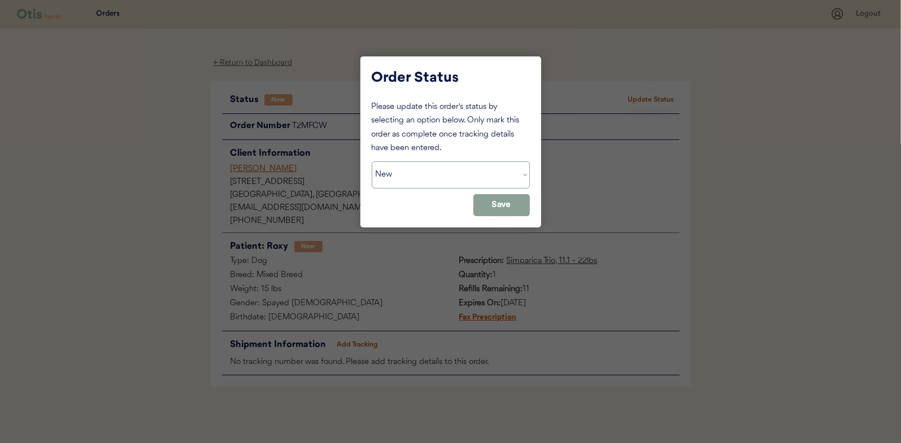
click at [425, 178] on select "Status On Hold New In Progress Complete Pending HW Consent Canceled" at bounding box center [451, 174] width 158 height 27
select select ""in_progress""
click at [372, 161] on select "Status On Hold New In Progress Complete Pending HW Consent Canceled" at bounding box center [451, 174] width 158 height 27
click at [499, 206] on button "Save" at bounding box center [501, 205] width 56 height 22
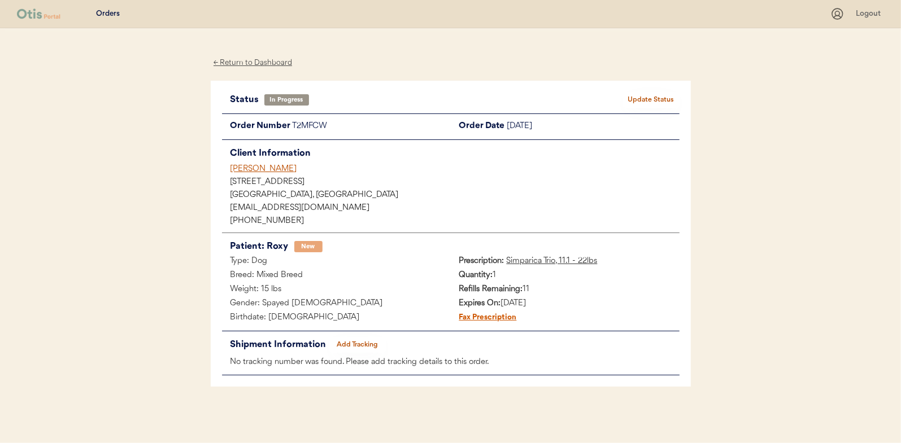
click at [254, 58] on div "← Return to Dashboard" at bounding box center [253, 62] width 85 height 13
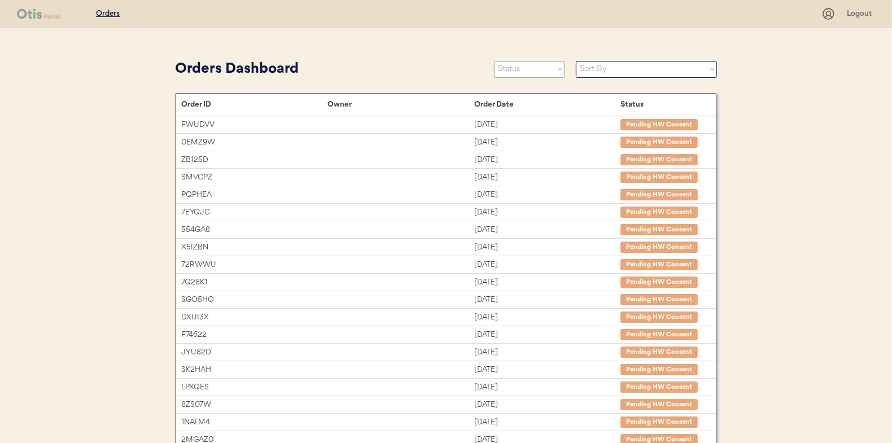
click at [513, 69] on select "Status On Hold New In Progress Complete Pending HW Consent Canceled" at bounding box center [529, 69] width 71 height 17
click at [494, 61] on select "Status On Hold New In Progress Complete Pending HW Consent Canceled" at bounding box center [529, 69] width 71 height 17
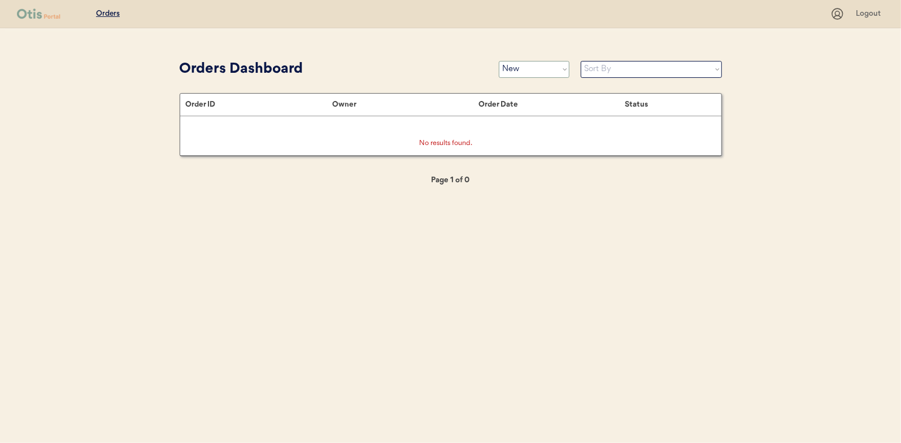
click at [543, 72] on select "Status On Hold New In Progress Complete Pending HW Consent Canceled" at bounding box center [534, 69] width 71 height 17
click at [499, 61] on select "Status On Hold New In Progress Complete Pending HW Consent Canceled" at bounding box center [534, 69] width 71 height 17
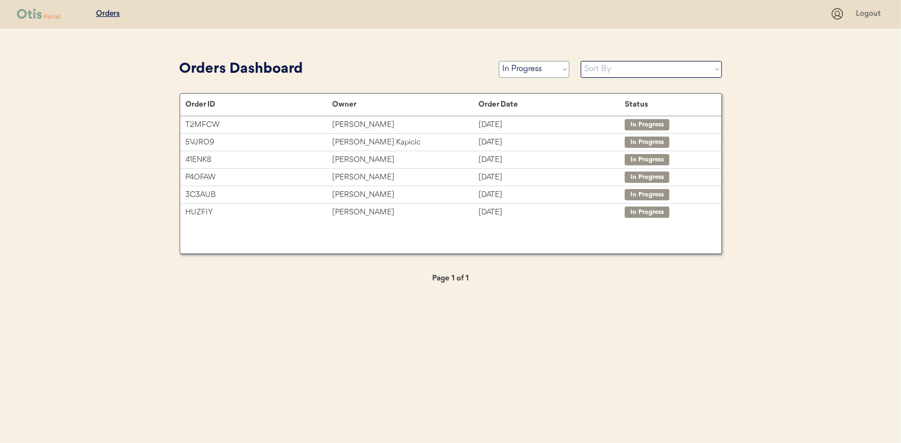
click at [538, 65] on select "Status On Hold New In Progress Complete Pending HW Consent Canceled" at bounding box center [534, 69] width 71 height 17
click at [499, 61] on select "Status On Hold New In Progress Complete Pending HW Consent Canceled" at bounding box center [534, 69] width 71 height 17
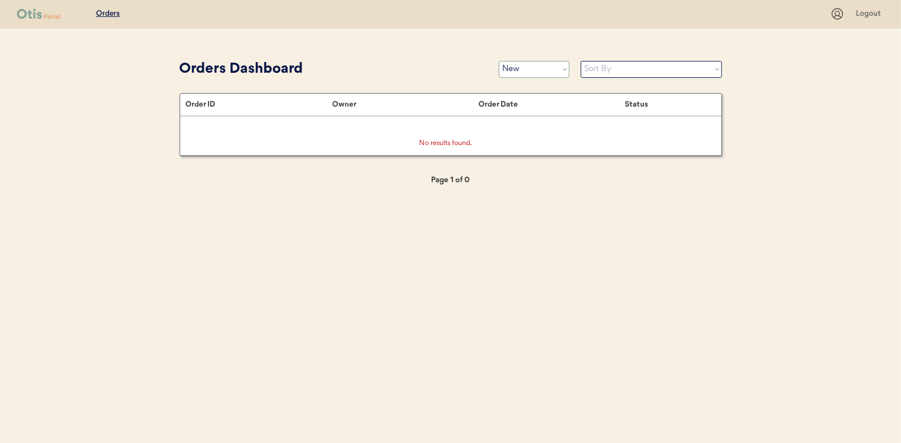
click at [512, 69] on select "Status On Hold New In Progress Complete Pending HW Consent Canceled" at bounding box center [534, 69] width 71 height 17
click at [499, 61] on select "Status On Hold New In Progress Complete Pending HW Consent Canceled" at bounding box center [534, 69] width 71 height 17
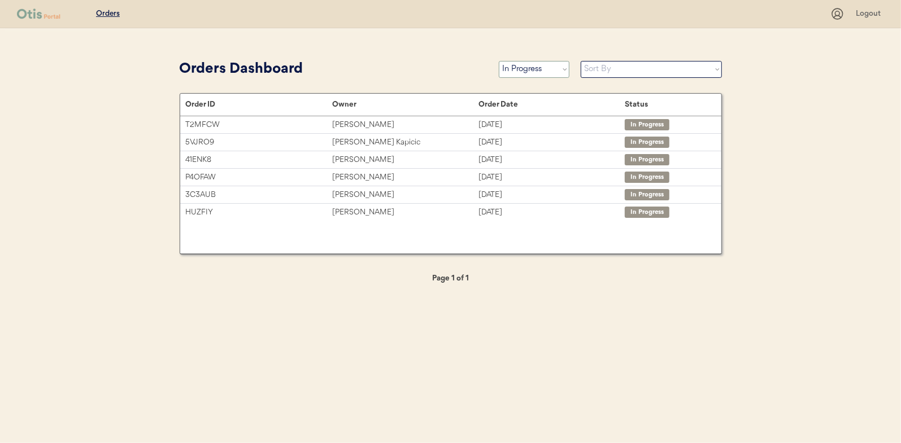
click at [525, 71] on select "Status On Hold New In Progress Complete Pending HW Consent Canceled" at bounding box center [534, 69] width 71 height 17
click at [499, 61] on select "Status On Hold New In Progress Complete Pending HW Consent Canceled" at bounding box center [534, 69] width 71 height 17
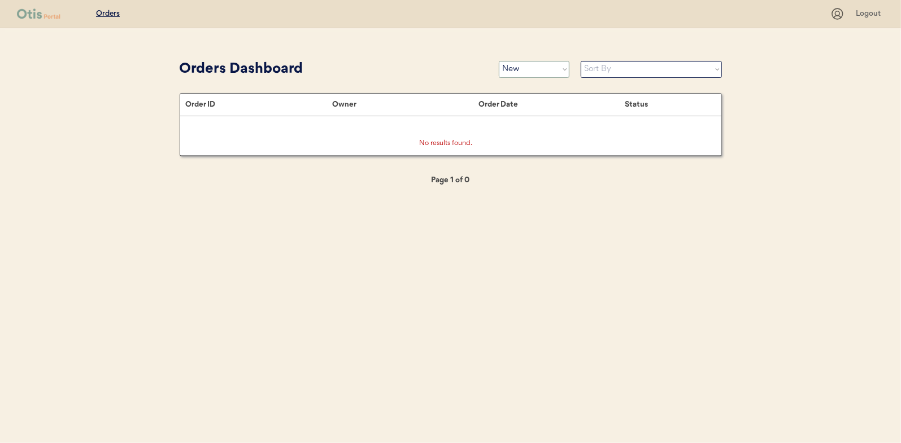
click at [523, 67] on select "Status On Hold New In Progress Complete Pending HW Consent Canceled" at bounding box center [534, 69] width 71 height 17
select select ""in_progress""
click at [499, 61] on select "Status On Hold New In Progress Complete Pending HW Consent Canceled" at bounding box center [534, 69] width 71 height 17
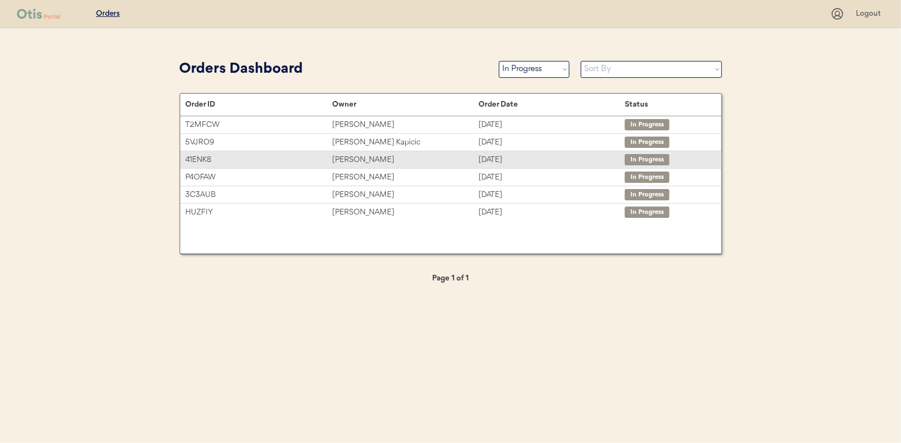
click at [355, 158] on div "[PERSON_NAME]" at bounding box center [405, 160] width 146 height 13
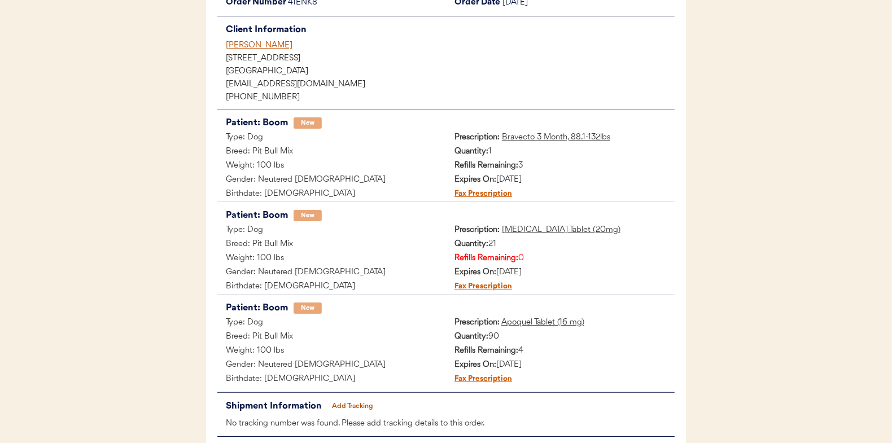
scroll to position [185, 0]
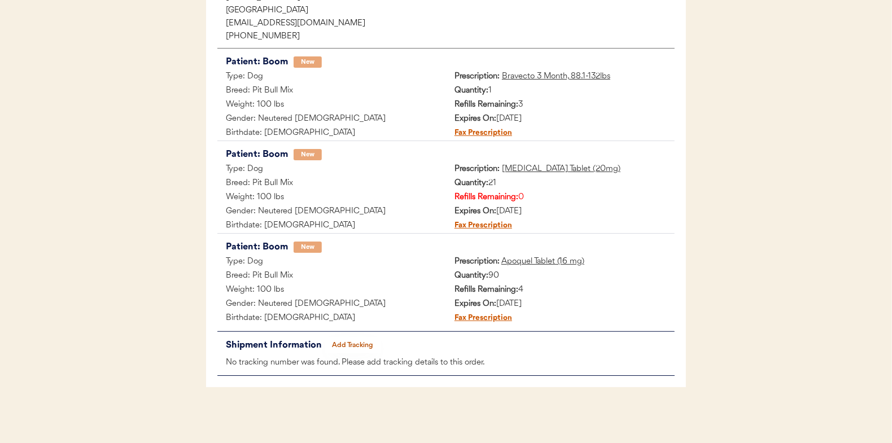
click at [346, 340] on button "Add Tracking" at bounding box center [353, 346] width 56 height 16
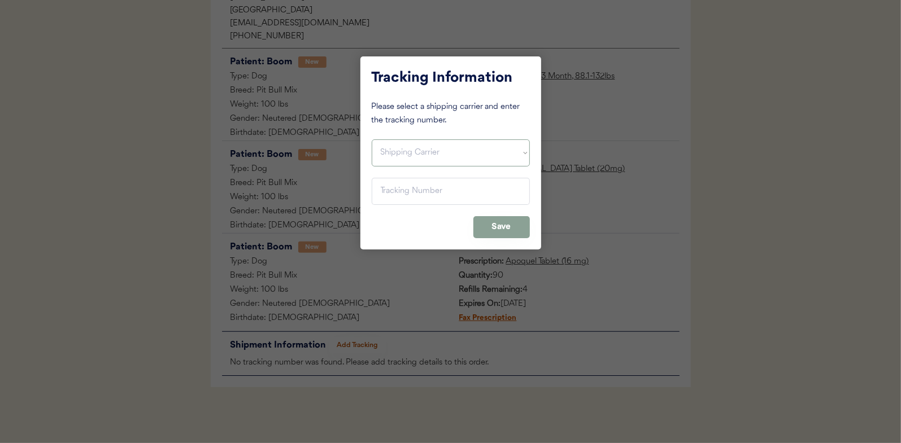
click at [392, 152] on select "Shipping Carrier FedEx FedEx Ground Economy UPS USPS" at bounding box center [451, 152] width 158 height 27
select select ""ups""
click at [372, 139] on select "Shipping Carrier FedEx FedEx Ground Economy UPS USPS" at bounding box center [451, 152] width 158 height 27
click at [395, 185] on input "input" at bounding box center [451, 191] width 158 height 27
paste input "1Z16X77E0209808743"
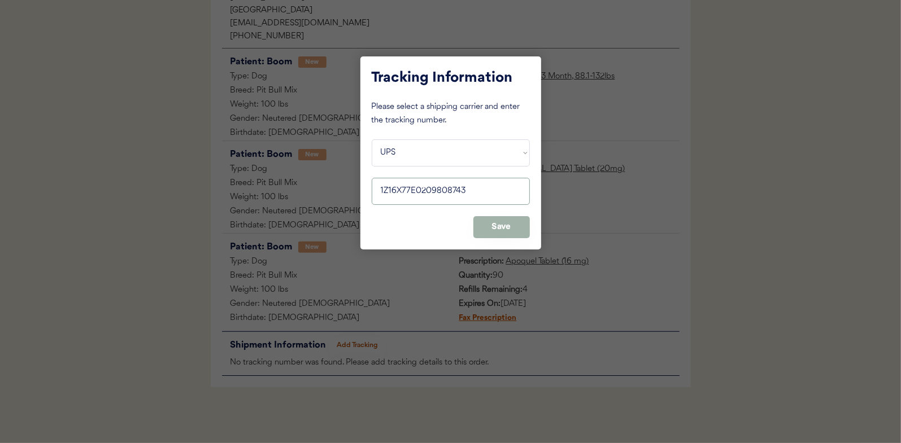
type input "1Z16X77E0209808743"
click at [502, 223] on button "Save" at bounding box center [501, 227] width 56 height 22
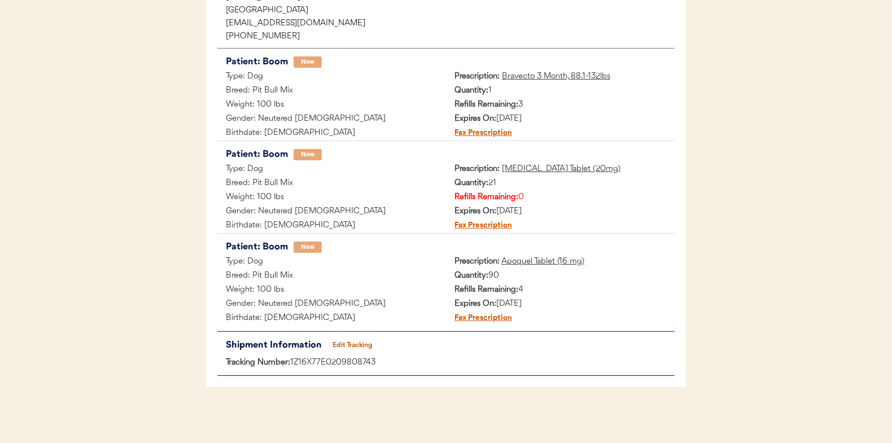
scroll to position [0, 0]
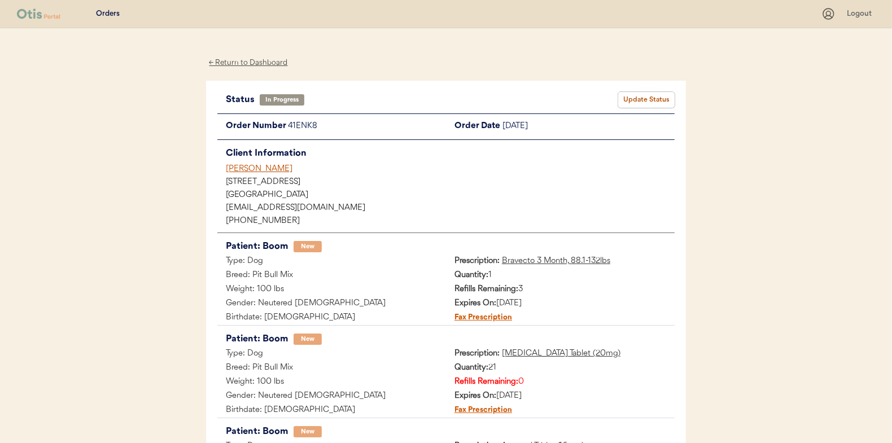
click at [646, 95] on button "Update Status" at bounding box center [646, 100] width 56 height 16
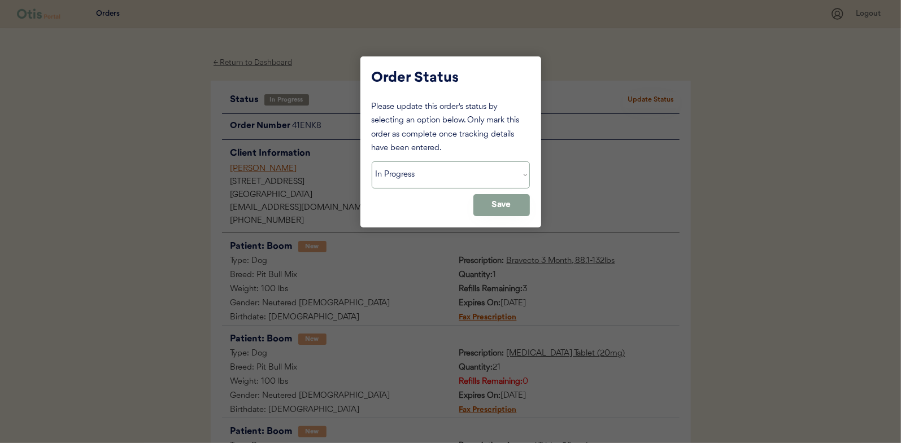
click at [417, 174] on select "Status On Hold New In Progress Complete Pending HW Consent Canceled" at bounding box center [451, 174] width 158 height 27
select select ""complete""
click at [372, 161] on select "Status On Hold New In Progress Complete Pending HW Consent Canceled" at bounding box center [451, 174] width 158 height 27
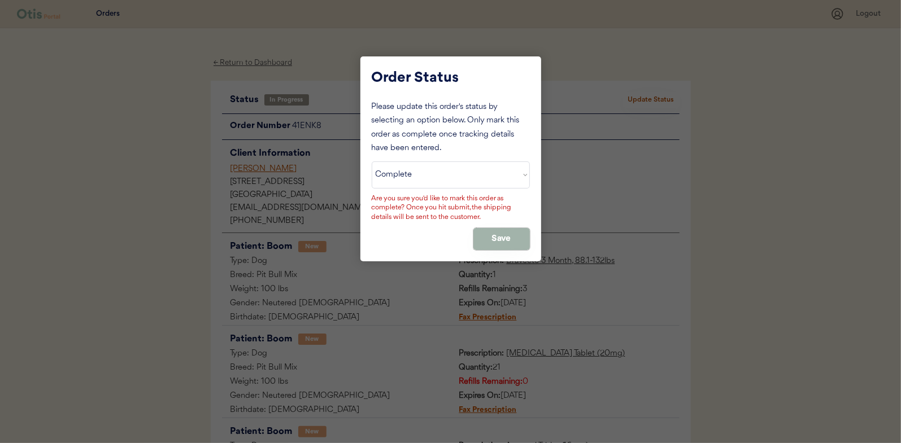
click at [490, 233] on button "Save" at bounding box center [501, 239] width 56 height 22
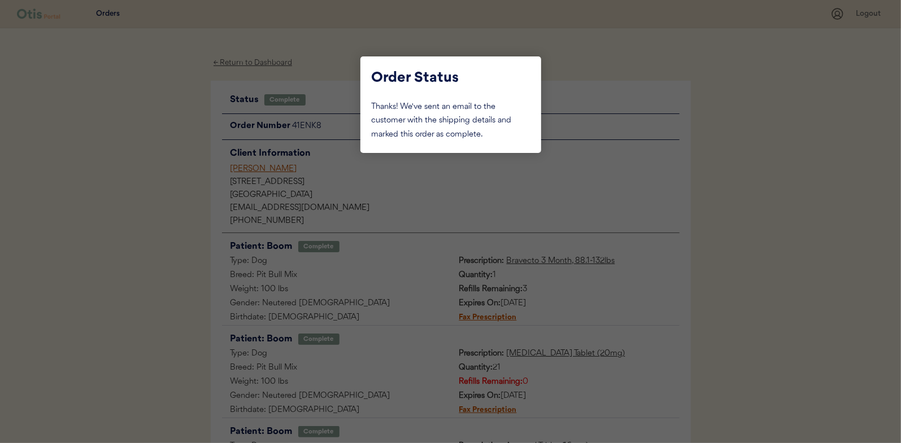
click at [172, 181] on div at bounding box center [450, 221] width 901 height 443
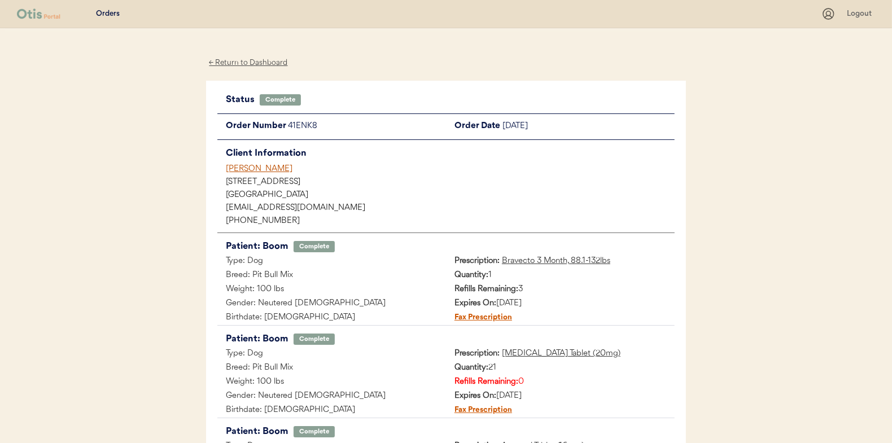
click at [239, 62] on div "← Return to Dashboard" at bounding box center [248, 62] width 85 height 13
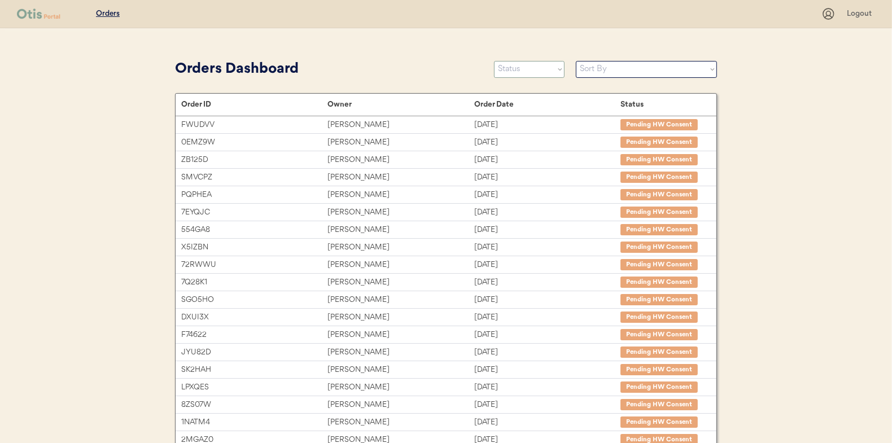
click at [520, 68] on select "Status On Hold New In Progress Complete Pending HW Consent Canceled" at bounding box center [529, 69] width 71 height 17
select select ""in_progress""
click at [494, 61] on select "Status On Hold New In Progress Complete Pending HW Consent Canceled" at bounding box center [529, 69] width 71 height 17
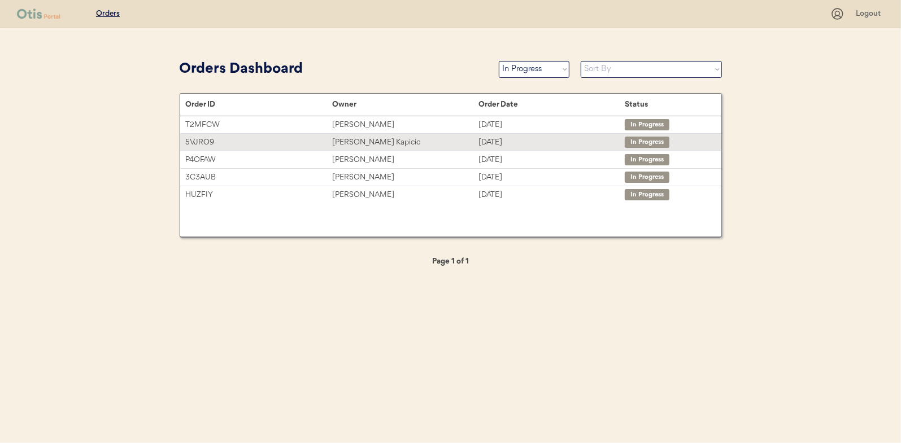
click at [349, 136] on div "Raina Kapicic" at bounding box center [405, 142] width 146 height 13
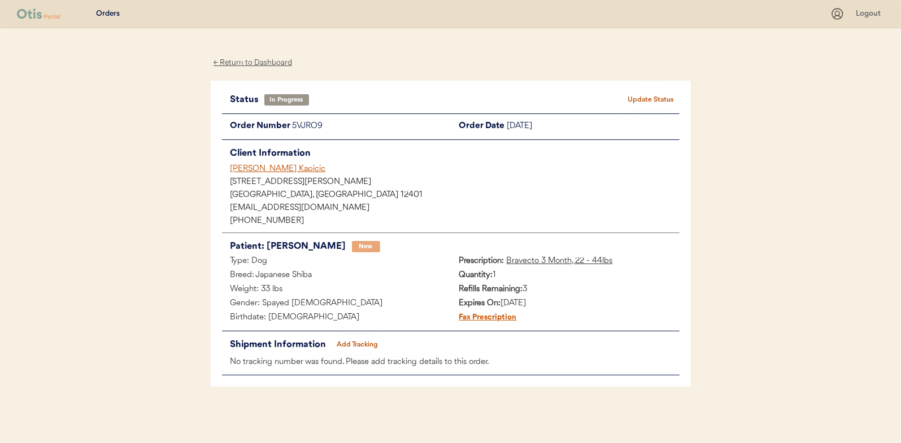
click at [359, 340] on button "Add Tracking" at bounding box center [357, 345] width 56 height 16
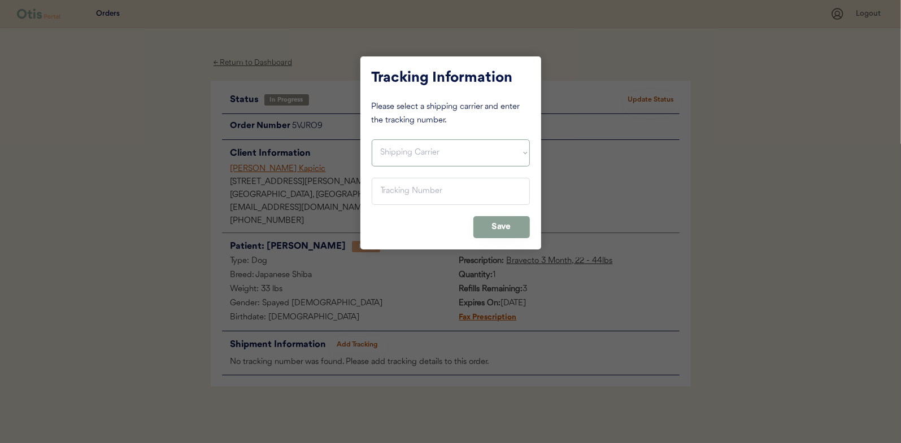
click at [397, 154] on select "Shipping Carrier FedEx FedEx Ground Economy UPS USPS" at bounding box center [451, 152] width 158 height 27
select select ""usps""
click at [372, 139] on select "Shipping Carrier FedEx FedEx Ground Economy UPS USPS" at bounding box center [451, 152] width 158 height 27
click at [394, 192] on input "input" at bounding box center [451, 191] width 158 height 27
paste input "9400150105800037576722"
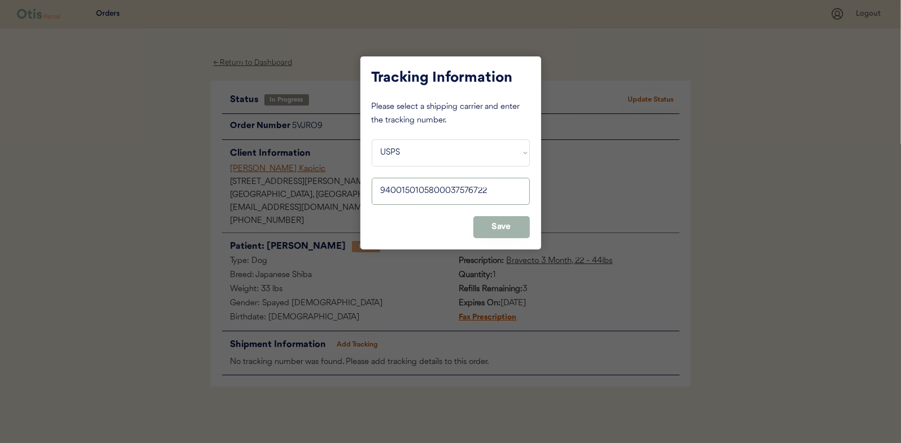
type input "9400150105800037576722"
click at [495, 217] on button "Save" at bounding box center [501, 227] width 56 height 22
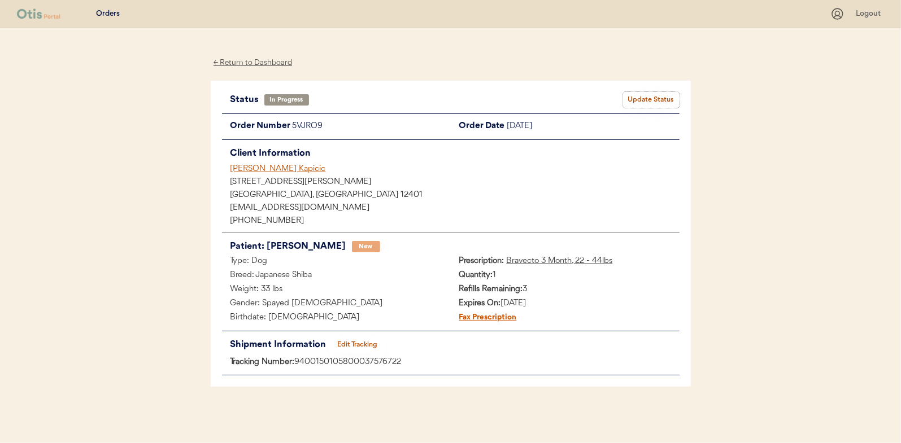
click at [641, 94] on button "Update Status" at bounding box center [651, 100] width 56 height 16
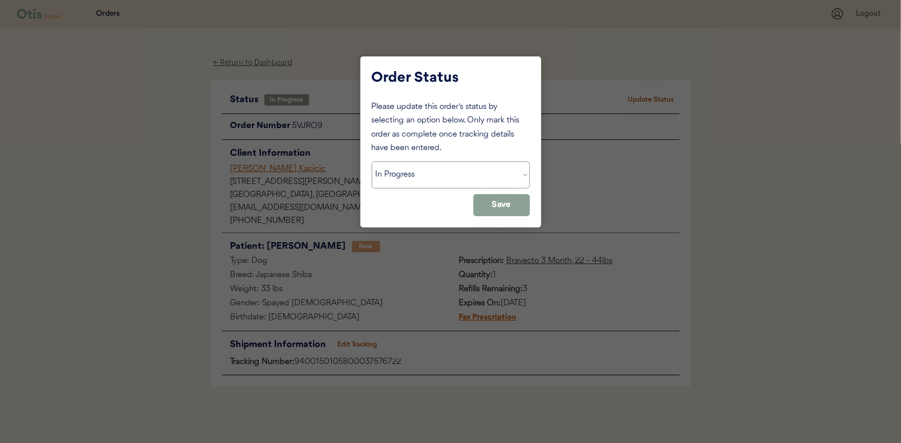
click at [436, 176] on select "Status On Hold New In Progress Complete Pending HW Consent Canceled" at bounding box center [451, 174] width 158 height 27
select select ""complete""
click at [372, 161] on select "Status On Hold New In Progress Complete Pending HW Consent Canceled" at bounding box center [451, 174] width 158 height 27
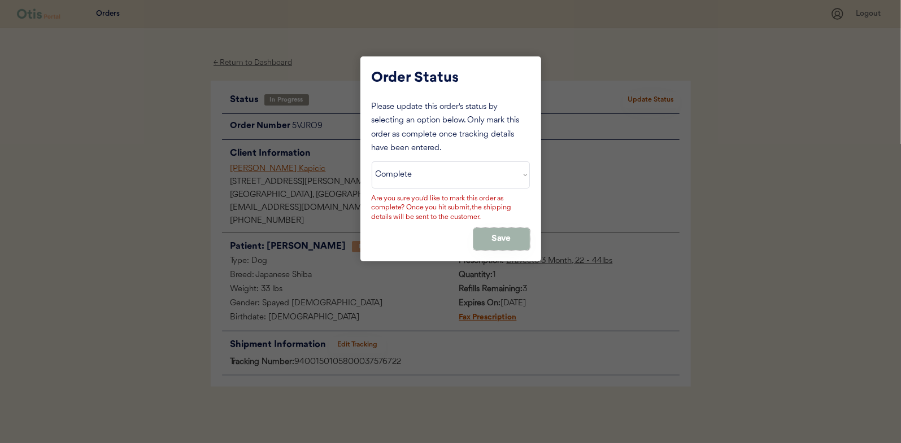
click at [504, 241] on button "Save" at bounding box center [501, 239] width 56 height 22
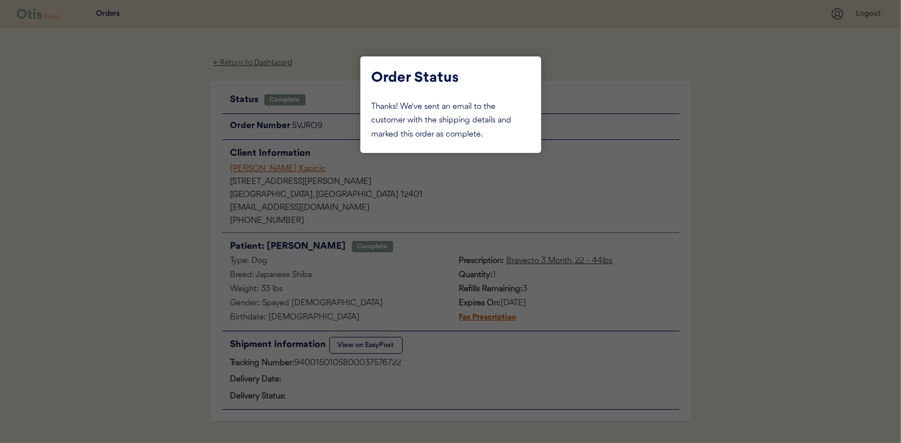
click at [159, 104] on div at bounding box center [450, 221] width 901 height 443
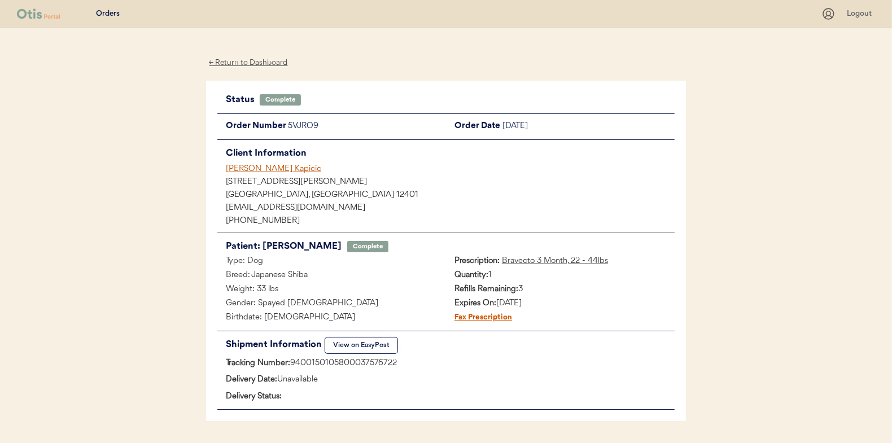
click at [240, 64] on div "← Return to Dashboard" at bounding box center [248, 62] width 85 height 13
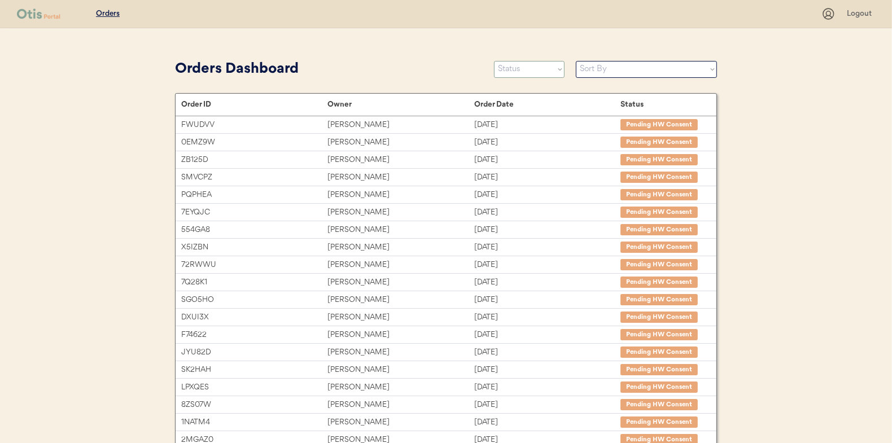
click at [514, 75] on select "Status On Hold New In Progress Complete Pending HW Consent Canceled" at bounding box center [529, 69] width 71 height 17
select select ""in_progress""
click at [494, 61] on select "Status On Hold New In Progress Complete Pending HW Consent Canceled" at bounding box center [529, 69] width 71 height 17
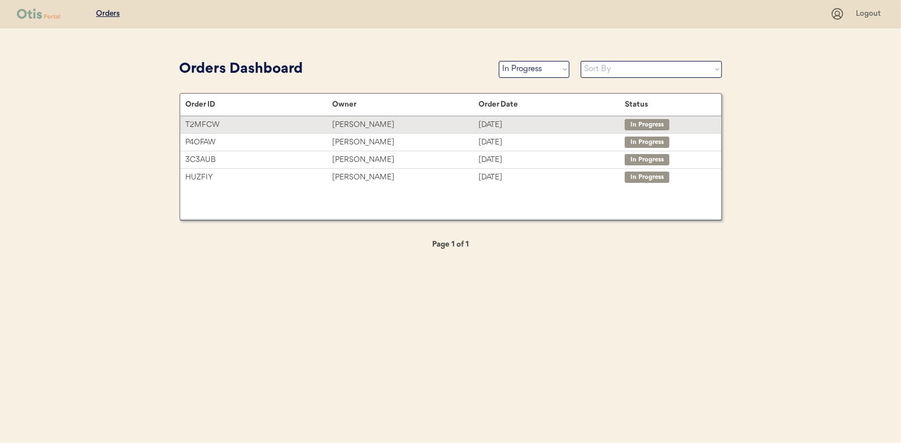
click at [352, 124] on div "[PERSON_NAME]" at bounding box center [405, 125] width 146 height 13
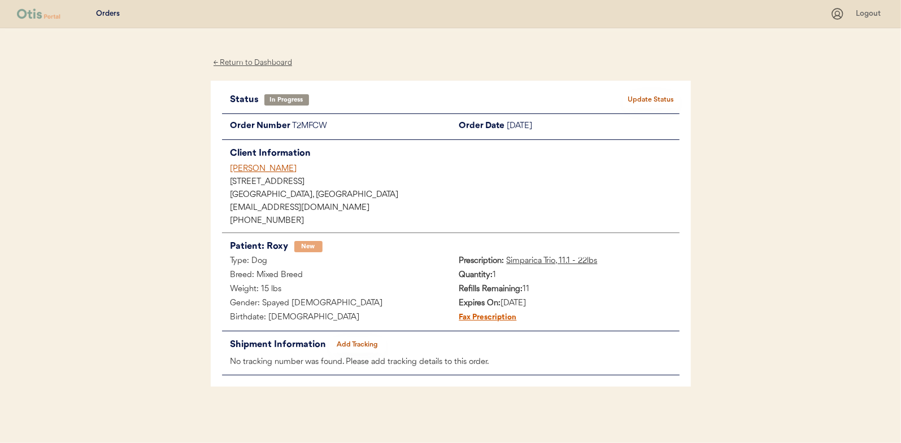
click at [362, 340] on button "Add Tracking" at bounding box center [357, 345] width 56 height 16
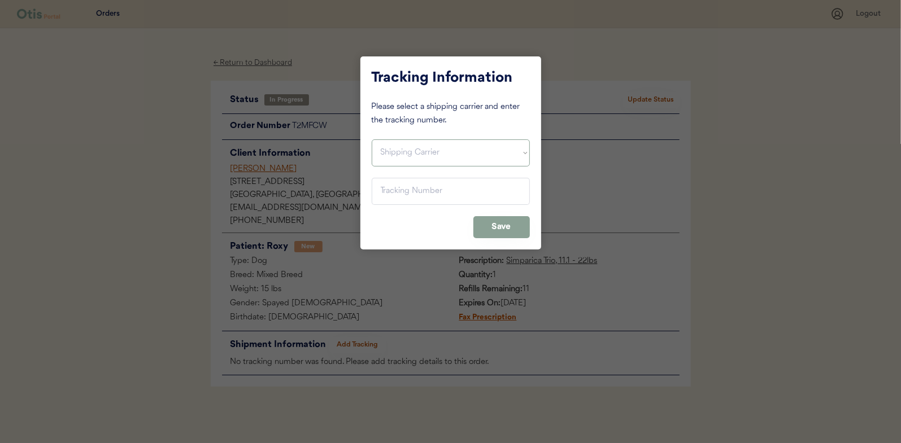
click at [389, 154] on select "Shipping Carrier FedEx FedEx Ground Economy UPS USPS" at bounding box center [451, 152] width 158 height 27
select select ""ups""
click at [372, 139] on select "Shipping Carrier FedEx FedEx Ground Economy UPS USPS" at bounding box center [451, 152] width 158 height 27
click at [379, 189] on input "input" at bounding box center [451, 191] width 158 height 27
paste input "1Z16X77E0209808725"
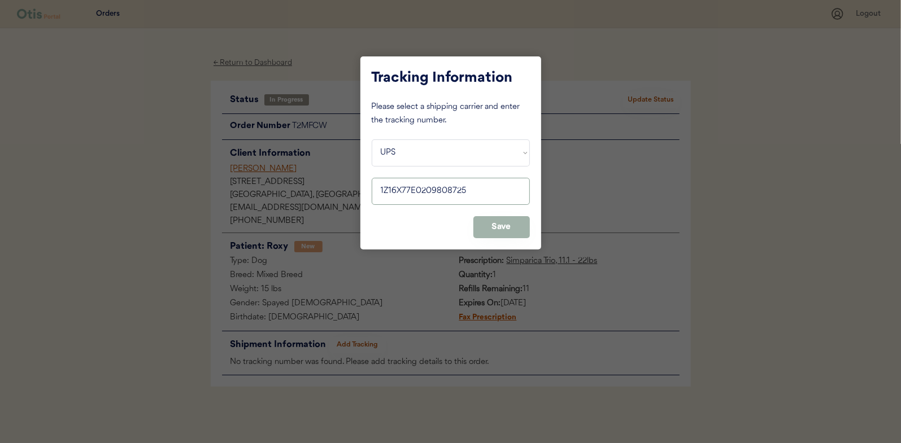
type input "1Z16X77E0209808725"
click at [499, 223] on button "Save" at bounding box center [501, 227] width 56 height 22
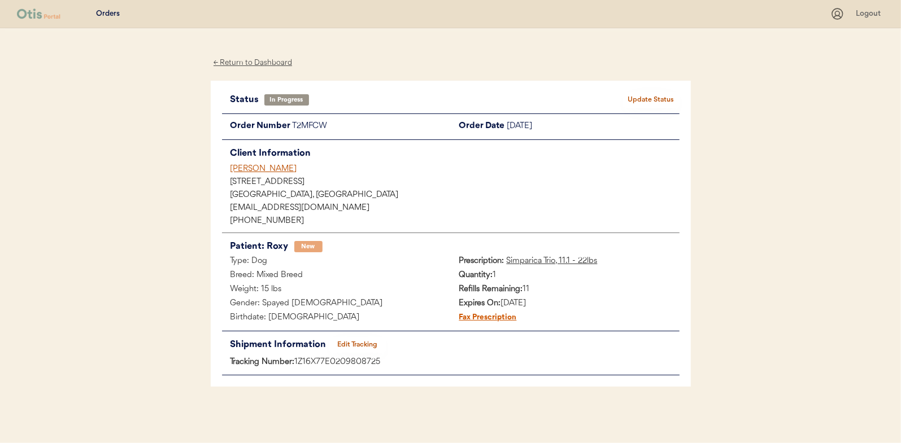
click at [652, 99] on button "Update Status" at bounding box center [651, 100] width 56 height 16
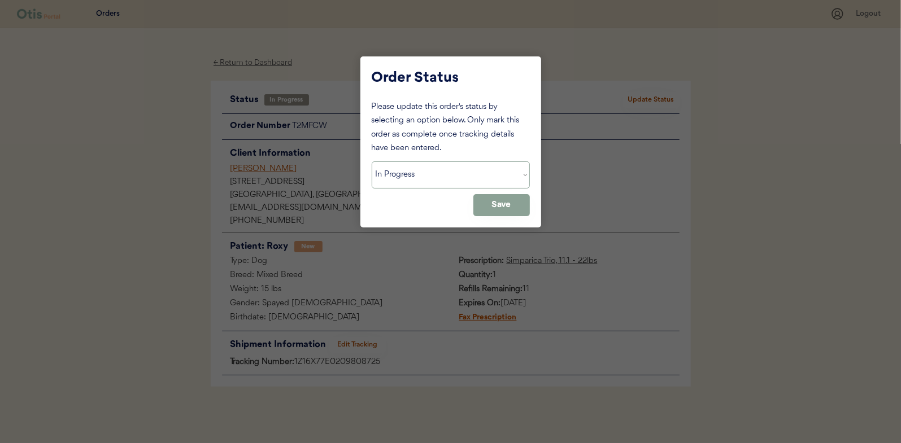
click at [439, 171] on select "Status On Hold New In Progress Complete Pending HW Consent Canceled" at bounding box center [451, 174] width 158 height 27
select select ""complete""
click at [372, 161] on select "Status On Hold New In Progress Complete Pending HW Consent Canceled" at bounding box center [451, 174] width 158 height 27
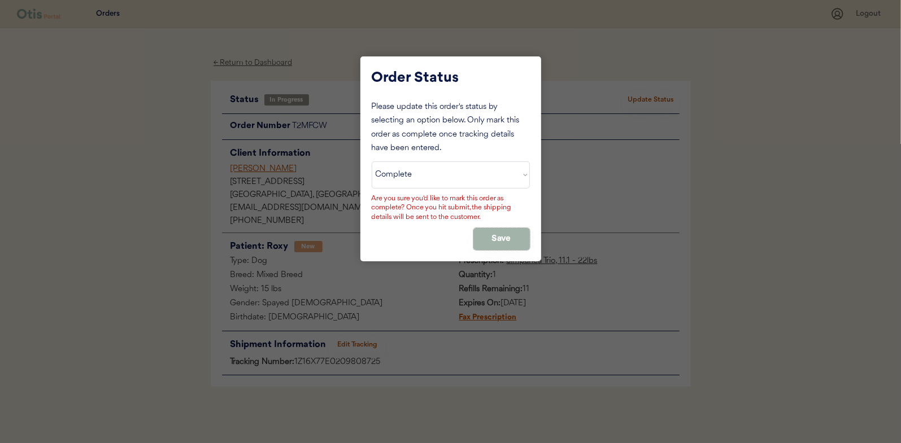
click at [500, 234] on button "Save" at bounding box center [501, 239] width 56 height 22
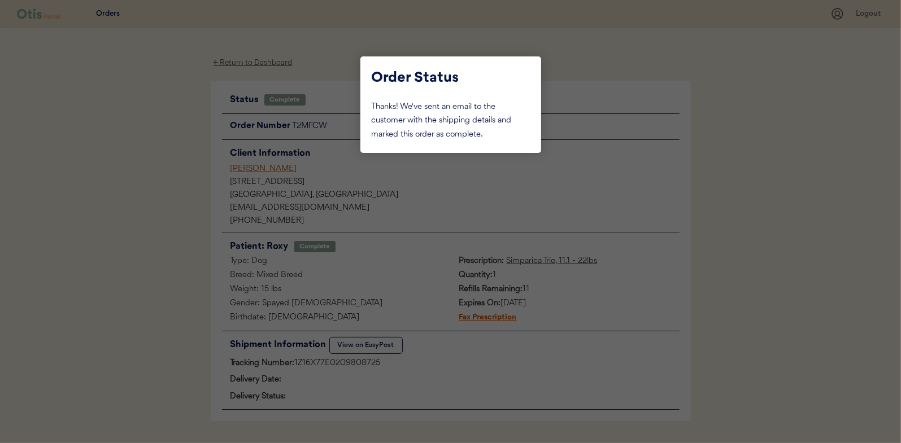
click at [161, 142] on div at bounding box center [450, 221] width 901 height 443
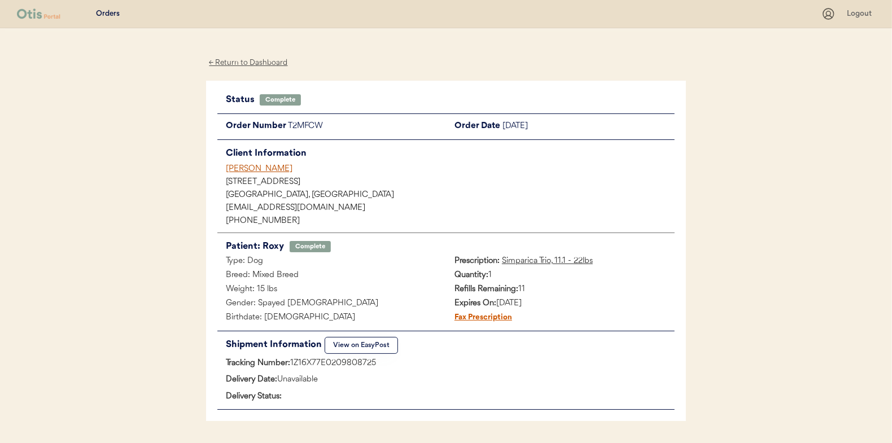
click at [264, 64] on div "← Return to Dashboard" at bounding box center [248, 62] width 85 height 13
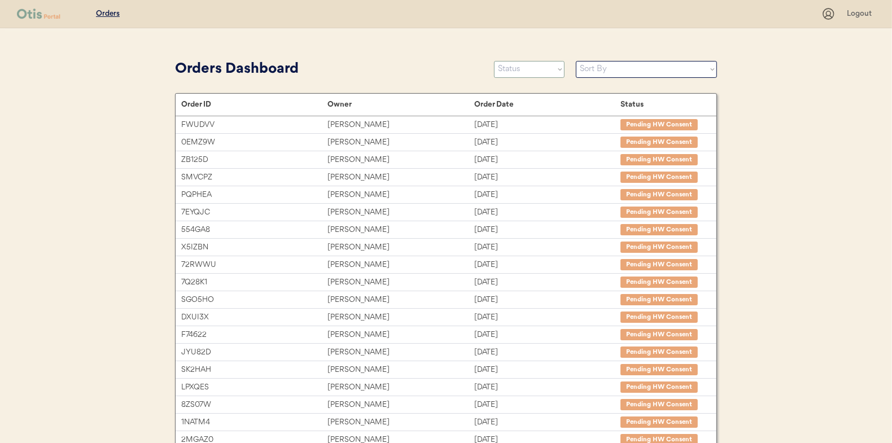
click at [517, 69] on select "Status On Hold New In Progress Complete Pending HW Consent Canceled" at bounding box center [529, 69] width 71 height 17
select select ""in_progress""
click at [494, 61] on select "Status On Hold New In Progress Complete Pending HW Consent Canceled" at bounding box center [529, 69] width 71 height 17
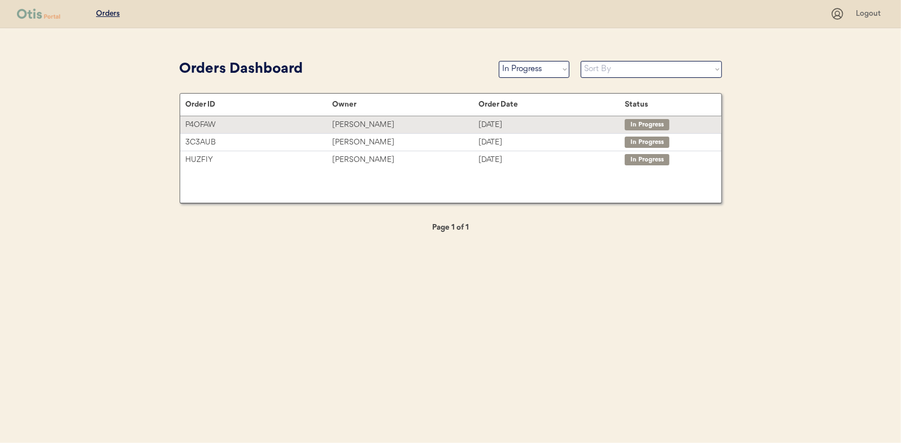
click at [360, 123] on div "[PERSON_NAME]" at bounding box center [405, 125] width 146 height 13
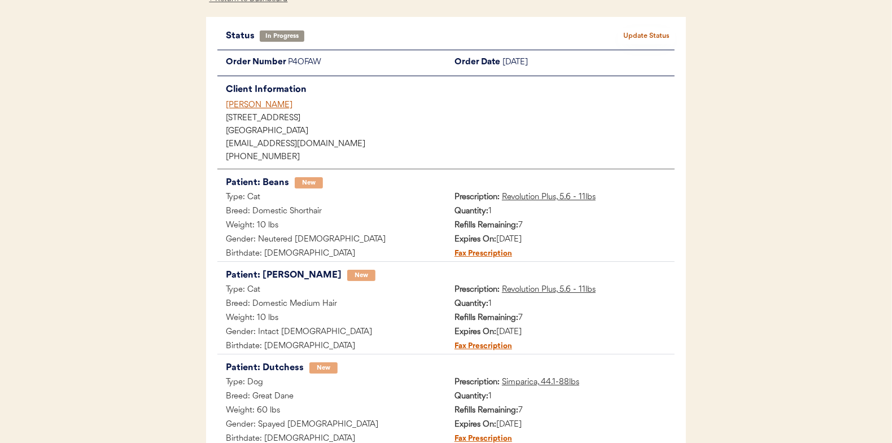
scroll to position [225, 0]
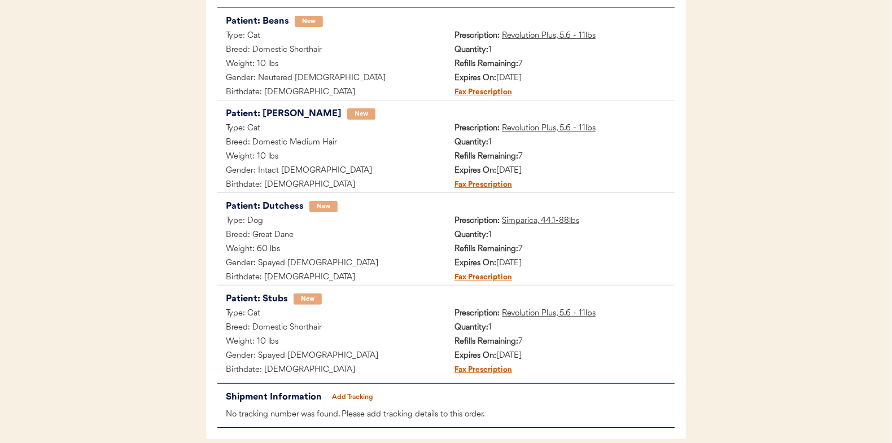
click at [352, 392] on button "Add Tracking" at bounding box center [353, 398] width 56 height 16
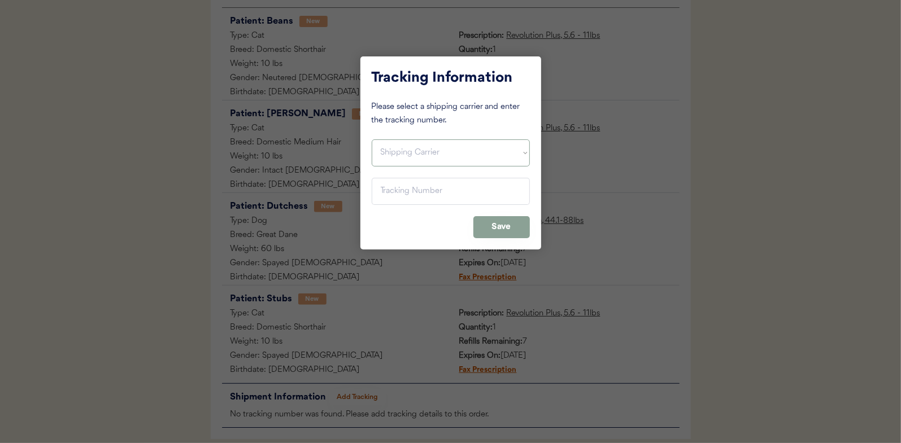
click at [401, 159] on select "Shipping Carrier FedEx FedEx Ground Economy UPS USPS" at bounding box center [451, 152] width 158 height 27
select select ""usps""
click at [372, 139] on select "Shipping Carrier FedEx FedEx Ground Economy UPS USPS" at bounding box center [451, 152] width 158 height 27
click at [404, 198] on input "input" at bounding box center [451, 191] width 158 height 27
paste input "9400150105800037575879"
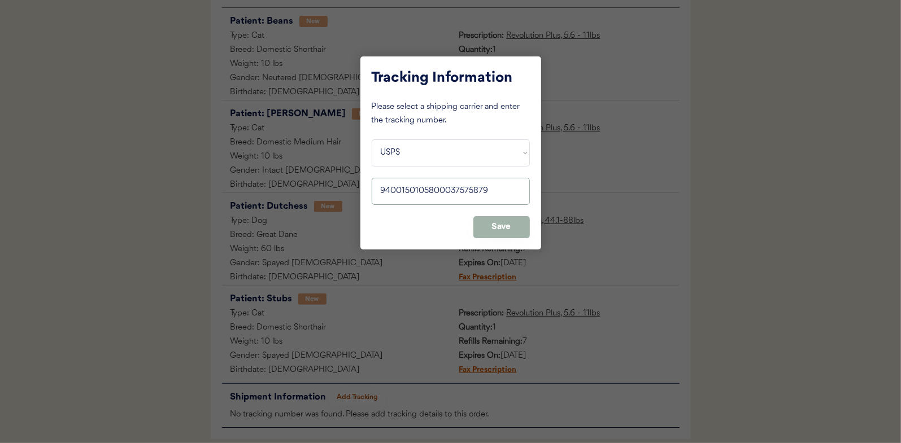
type input "9400150105800037575879"
click at [496, 228] on button "Save" at bounding box center [501, 227] width 56 height 22
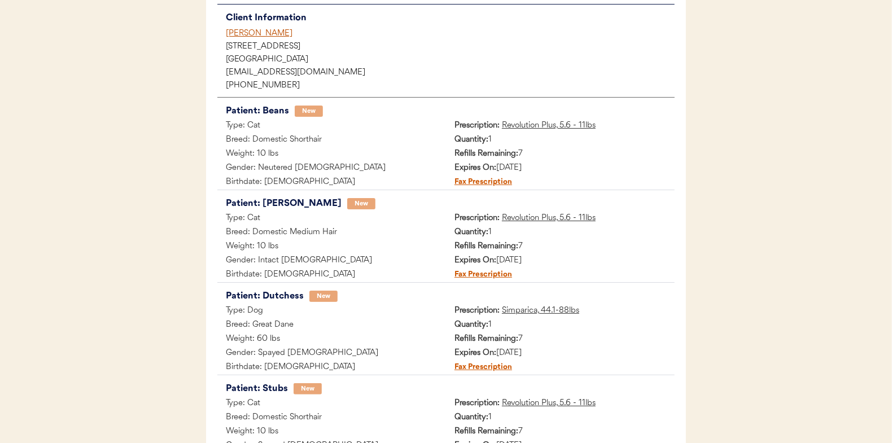
scroll to position [0, 0]
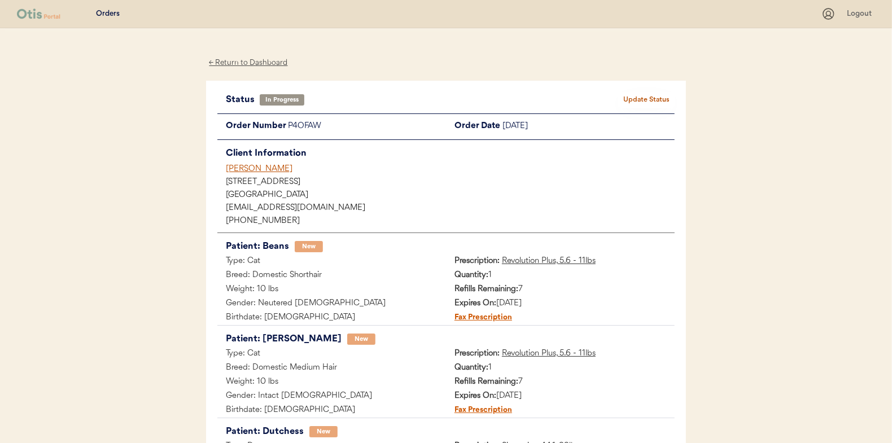
click at [658, 96] on button "Update Status" at bounding box center [646, 100] width 56 height 16
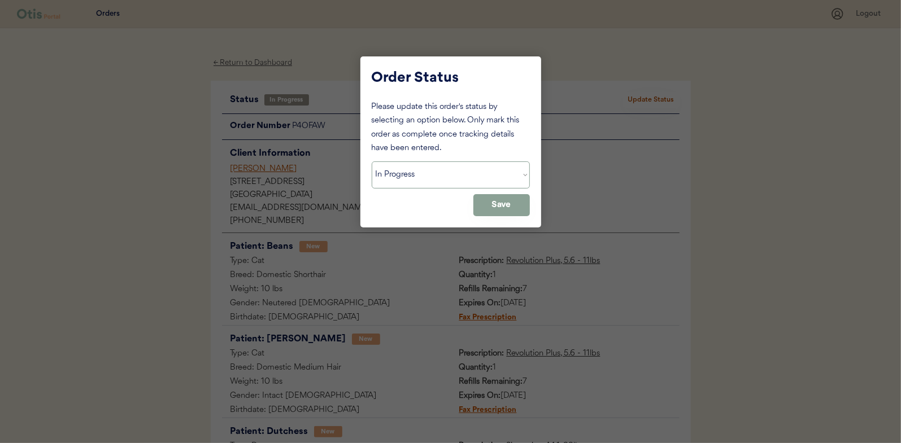
click at [412, 165] on select "Status On Hold New In Progress Complete Pending HW Consent Canceled" at bounding box center [451, 174] width 158 height 27
select select ""complete""
click at [372, 161] on select "Status On Hold New In Progress Complete Pending HW Consent Canceled" at bounding box center [451, 174] width 158 height 27
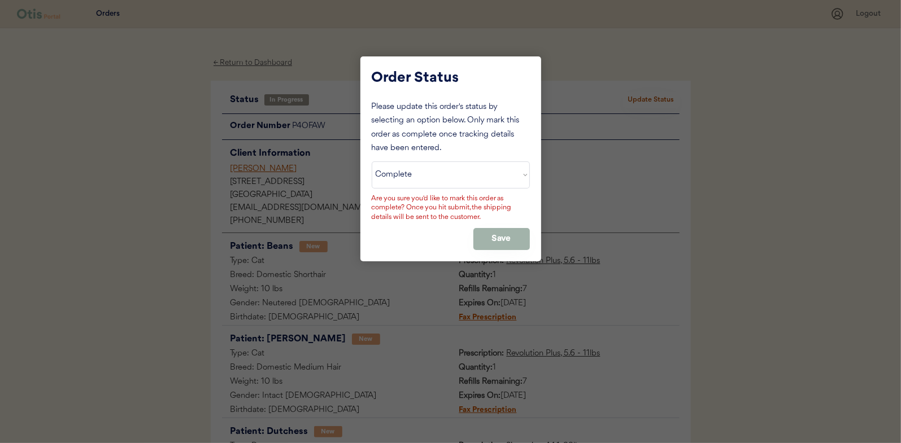
click at [499, 234] on button "Save" at bounding box center [501, 239] width 56 height 22
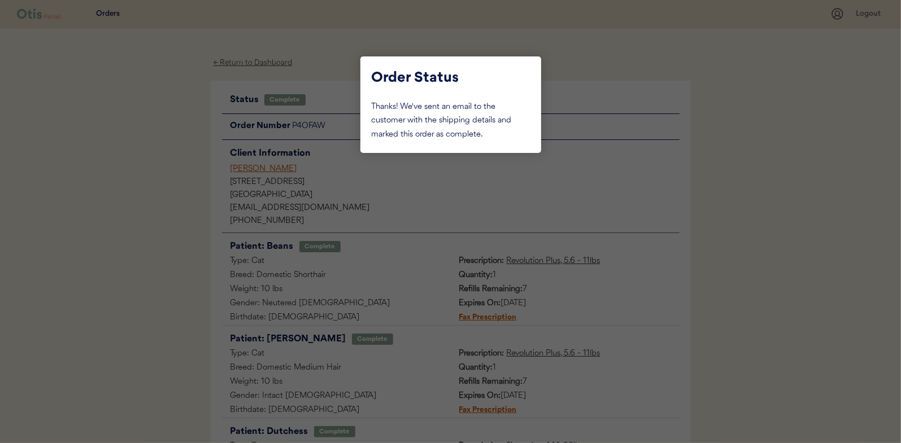
click at [180, 128] on div at bounding box center [450, 221] width 901 height 443
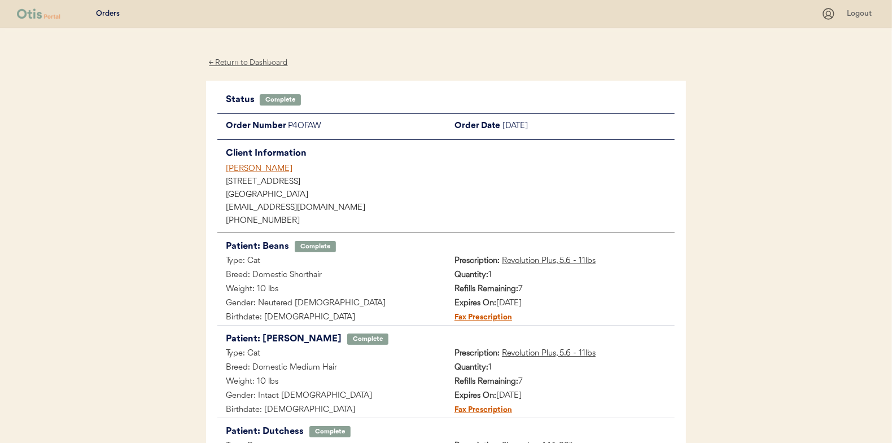
click at [246, 63] on div "← Return to Dashboard" at bounding box center [248, 62] width 85 height 13
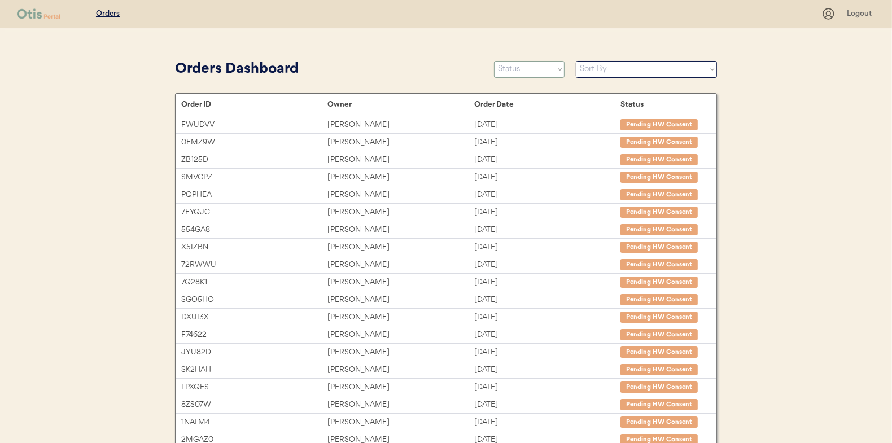
click at [528, 71] on select "Status On Hold New In Progress Complete Pending HW Consent Canceled" at bounding box center [529, 69] width 71 height 17
select select ""in_progress""
click at [494, 61] on select "Status On Hold New In Progress Complete Pending HW Consent Canceled" at bounding box center [529, 69] width 71 height 17
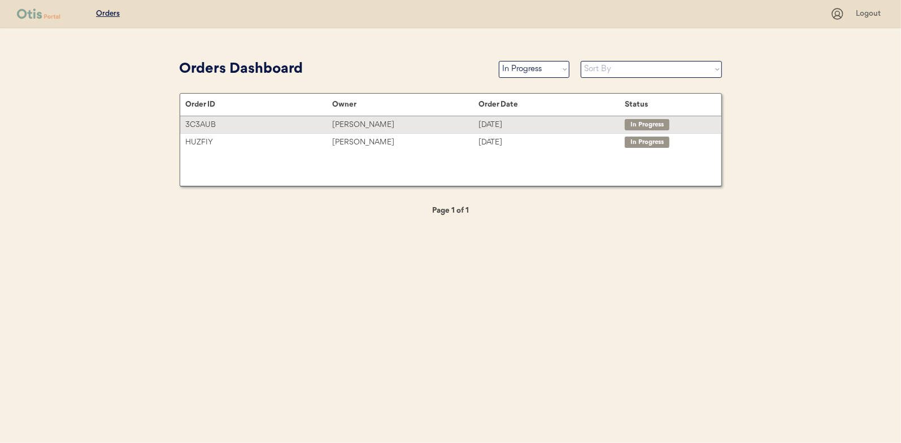
drag, startPoint x: 348, startPoint y: 126, endPoint x: 189, endPoint y: 133, distance: 159.9
click at [348, 126] on div "LaChoy Moses" at bounding box center [405, 125] width 146 height 13
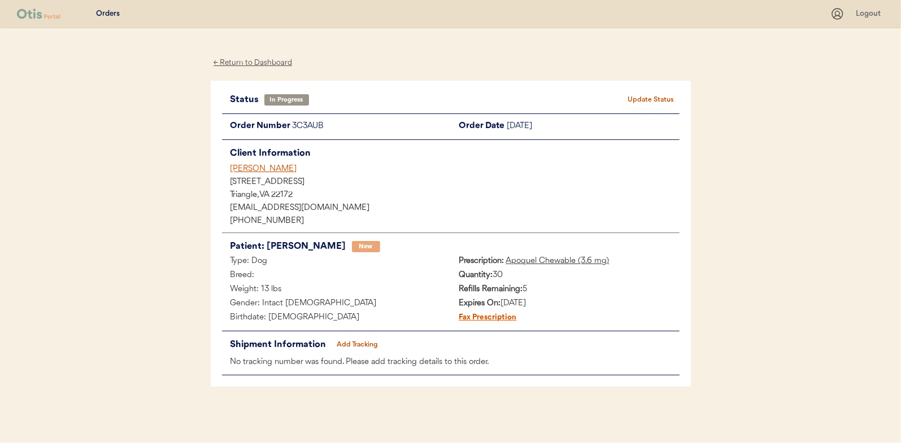
click at [265, 59] on div "← Return to Dashboard" at bounding box center [253, 62] width 85 height 13
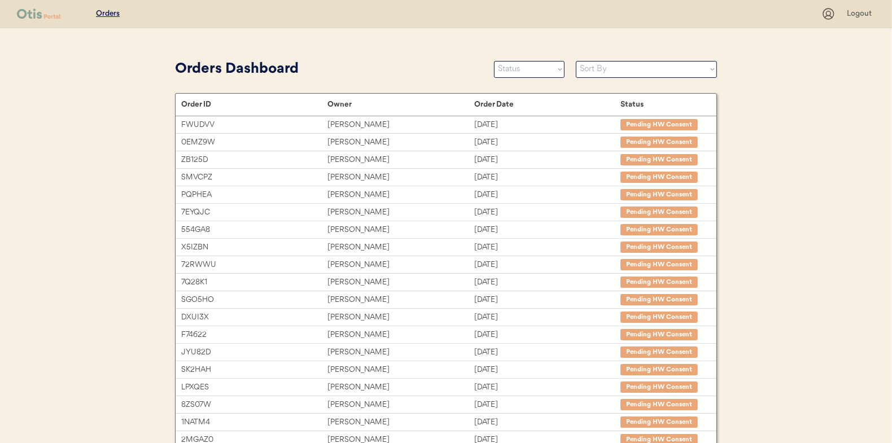
click at [512, 75] on select "Status On Hold New In Progress Complete Pending HW Consent Canceled" at bounding box center [529, 69] width 71 height 17
select select ""new""
click at [494, 61] on select "Status On Hold New In Progress Complete Pending HW Consent Canceled" at bounding box center [529, 69] width 71 height 17
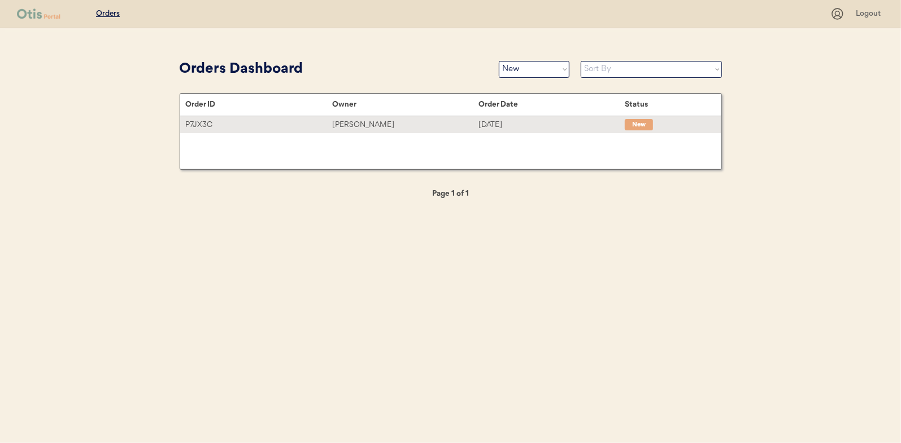
click at [362, 122] on div "Scott hamelburg" at bounding box center [405, 125] width 146 height 13
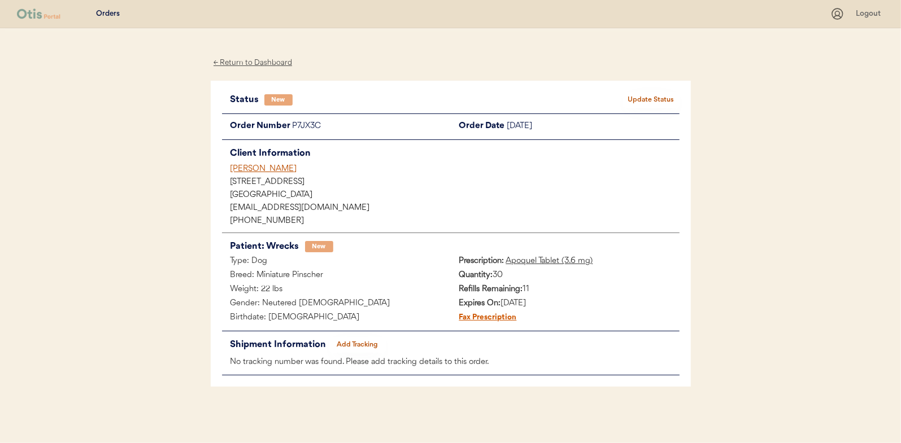
click at [647, 93] on button "Update Status" at bounding box center [651, 100] width 56 height 16
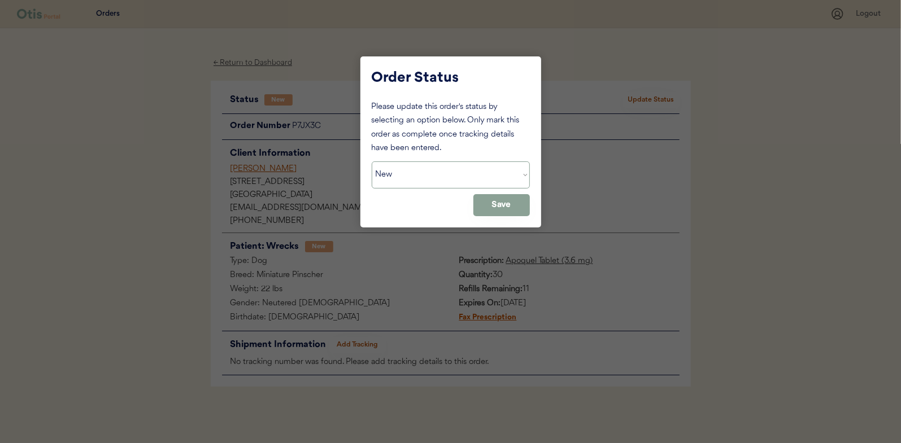
click at [448, 177] on select "Status On Hold New In Progress Complete Pending HW Consent Canceled" at bounding box center [451, 174] width 158 height 27
select select ""in_progress""
click at [372, 161] on select "Status On Hold New In Progress Complete Pending HW Consent Canceled" at bounding box center [451, 174] width 158 height 27
click at [508, 203] on button "Save" at bounding box center [501, 205] width 56 height 22
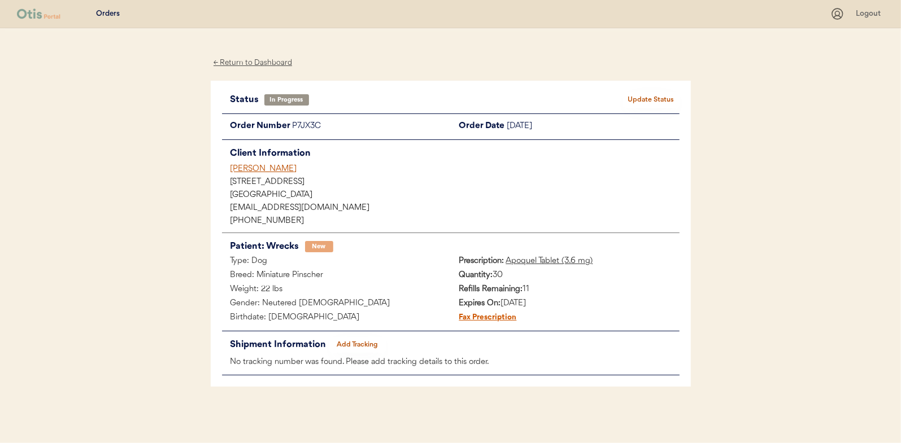
click at [241, 60] on div "← Return to Dashboard" at bounding box center [253, 62] width 85 height 13
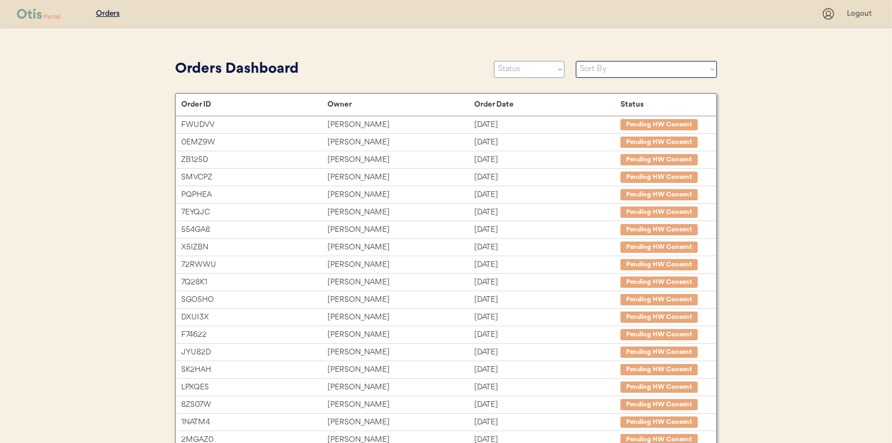
click at [506, 70] on select "Status On Hold New In Progress Complete Pending HW Consent Canceled" at bounding box center [529, 69] width 71 height 17
click at [494, 61] on select "Status On Hold New In Progress Complete Pending HW Consent Canceled" at bounding box center [529, 69] width 71 height 17
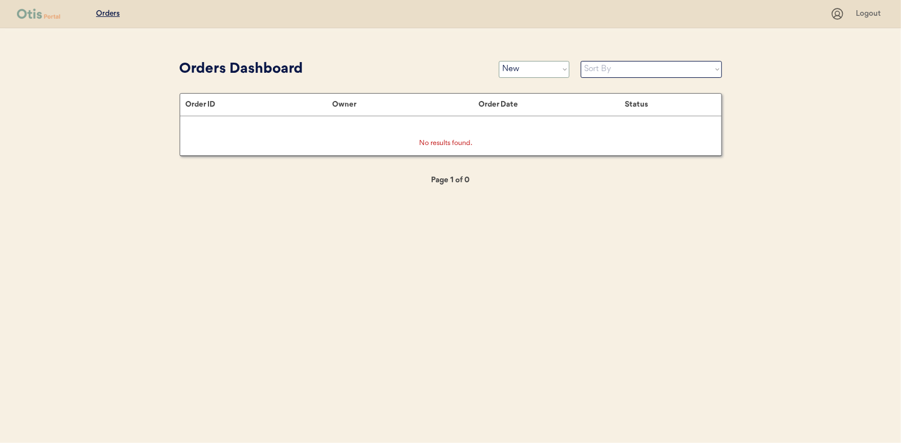
click at [531, 66] on select "Status On Hold New In Progress Complete Pending HW Consent Canceled" at bounding box center [534, 69] width 71 height 17
select select ""in_progress""
click at [499, 61] on select "Status On Hold New In Progress Complete Pending HW Consent Canceled" at bounding box center [534, 69] width 71 height 17
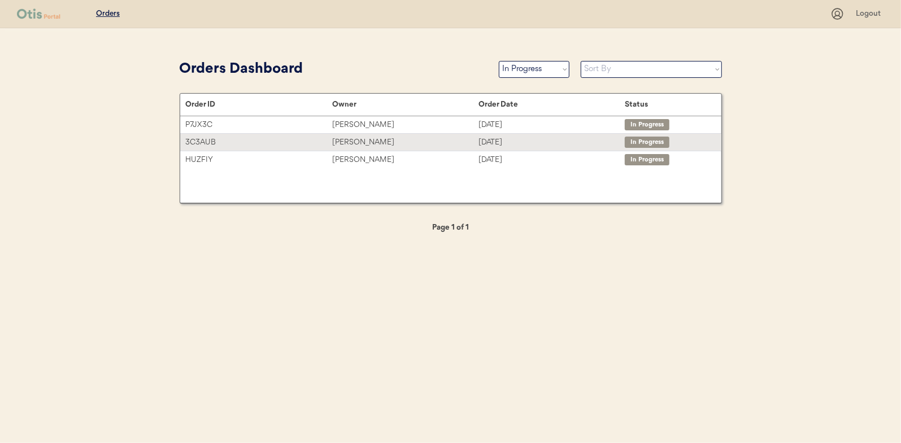
click at [370, 139] on div "[PERSON_NAME]" at bounding box center [405, 142] width 146 height 13
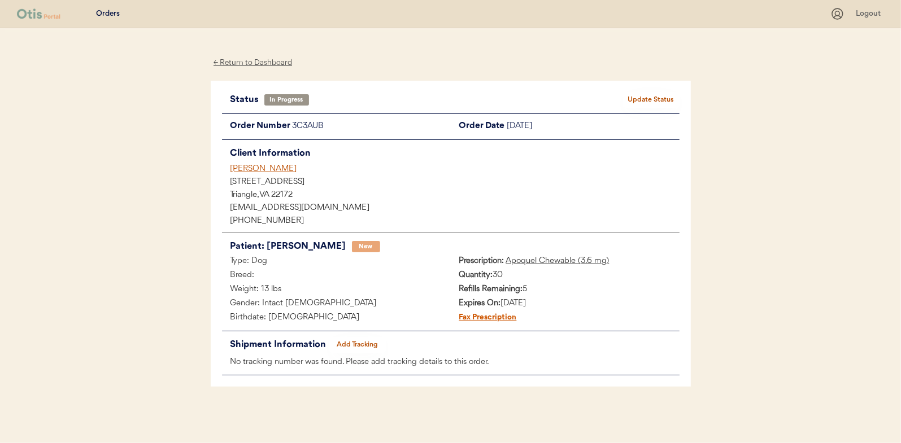
click at [252, 65] on div "← Return to Dashboard" at bounding box center [253, 62] width 85 height 13
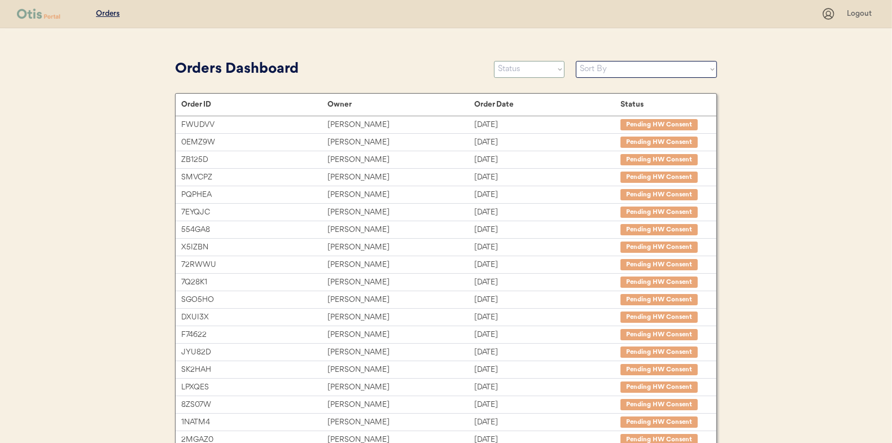
click at [517, 69] on select "Status On Hold New In Progress Complete Pending HW Consent Canceled" at bounding box center [529, 69] width 71 height 17
select select ""new""
click at [494, 61] on select "Status On Hold New In Progress Complete Pending HW Consent Canceled" at bounding box center [529, 69] width 71 height 17
